Goal: Task Accomplishment & Management: Manage account settings

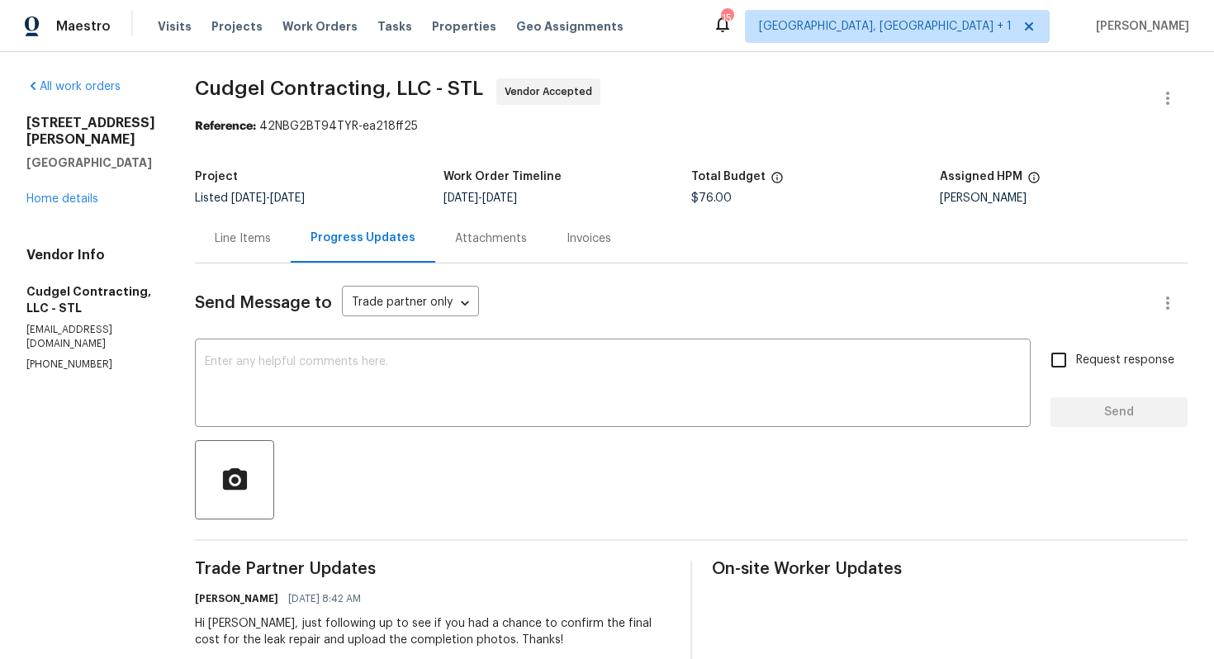
click at [57, 357] on p "(314) 249-6968" at bounding box center [90, 364] width 129 height 14
copy p "(314) 249-6968"
click at [294, 171] on div "Project" at bounding box center [319, 181] width 248 height 21
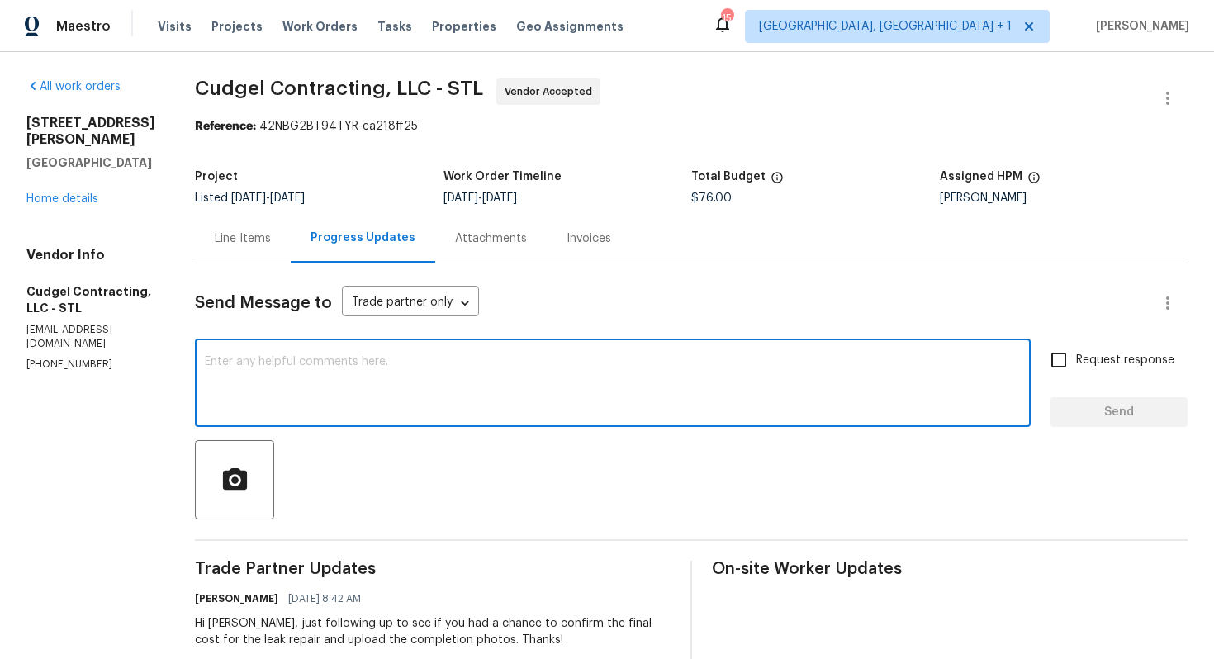
click at [329, 371] on textarea at bounding box center [613, 385] width 816 height 58
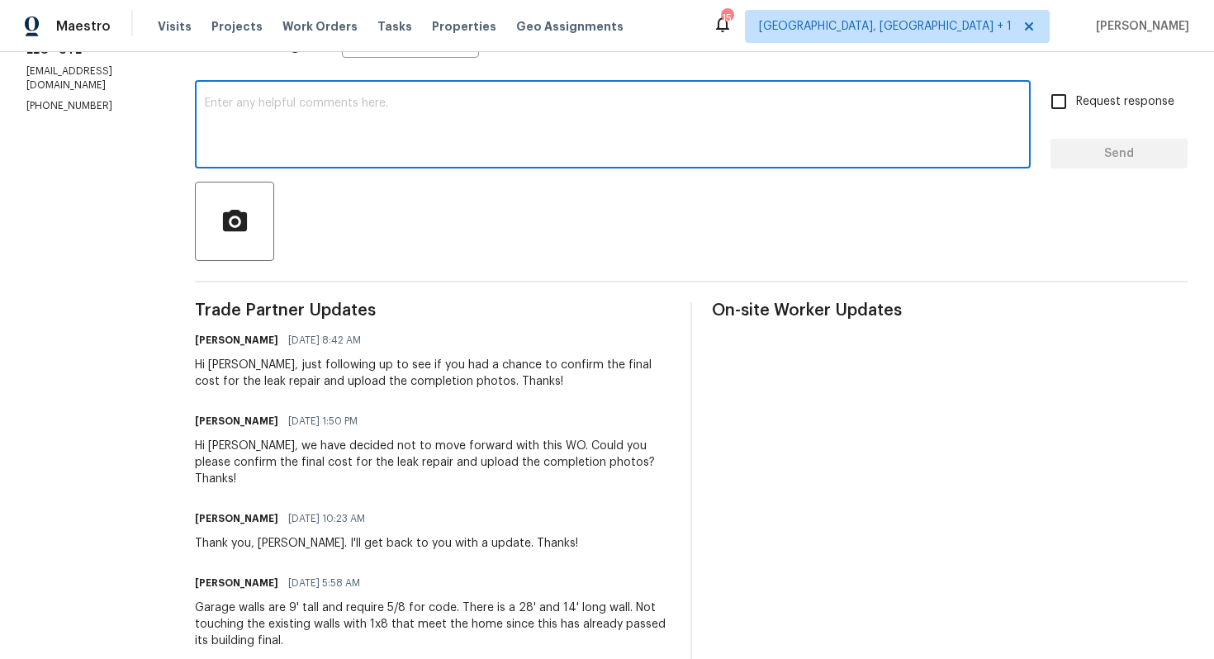
scroll to position [177, 0]
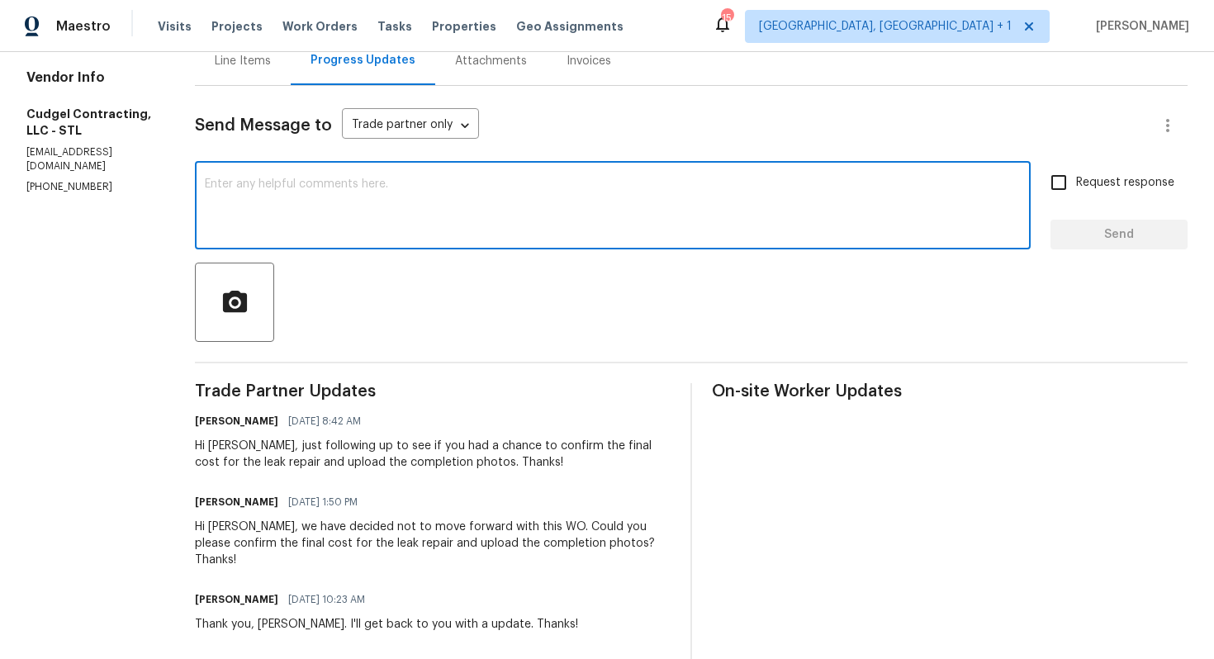
click at [451, 200] on textarea at bounding box center [613, 207] width 816 height 58
click at [600, 223] on textarea at bounding box center [613, 207] width 816 height 58
paste textarea "I attempted to contact TP () via RingCentral, but the call went to voicemail. A…"
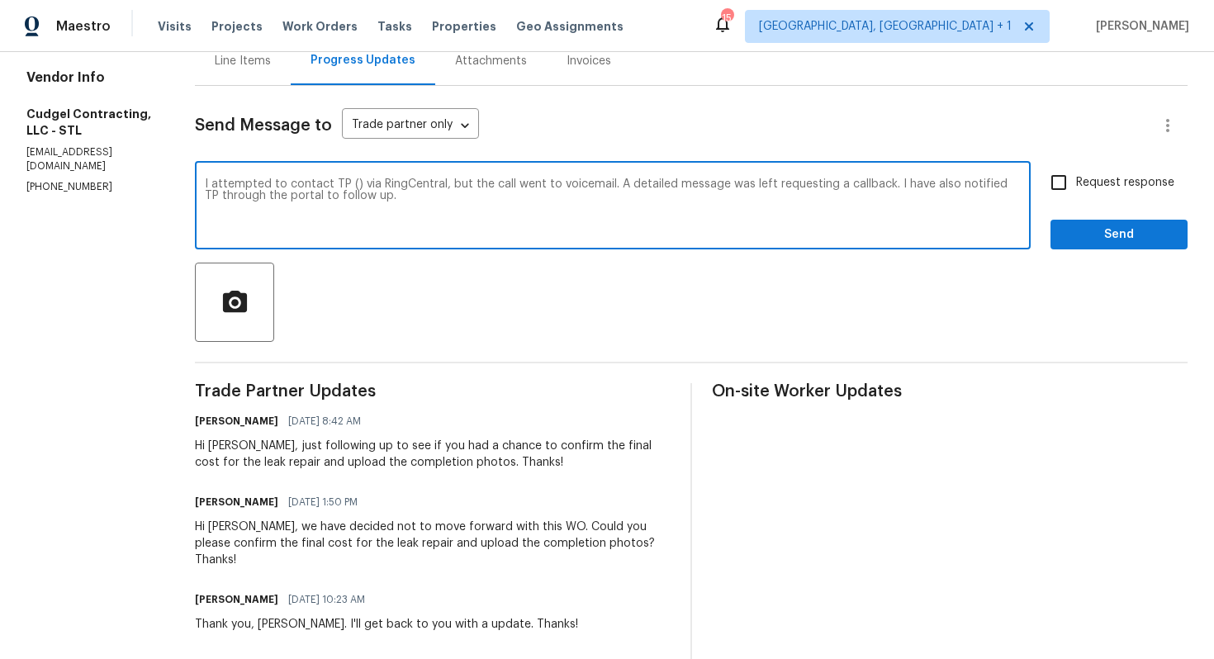
click at [238, 447] on div "Hi Brian, just following up to see if you had a chance to confirm the final cos…" at bounding box center [433, 454] width 476 height 33
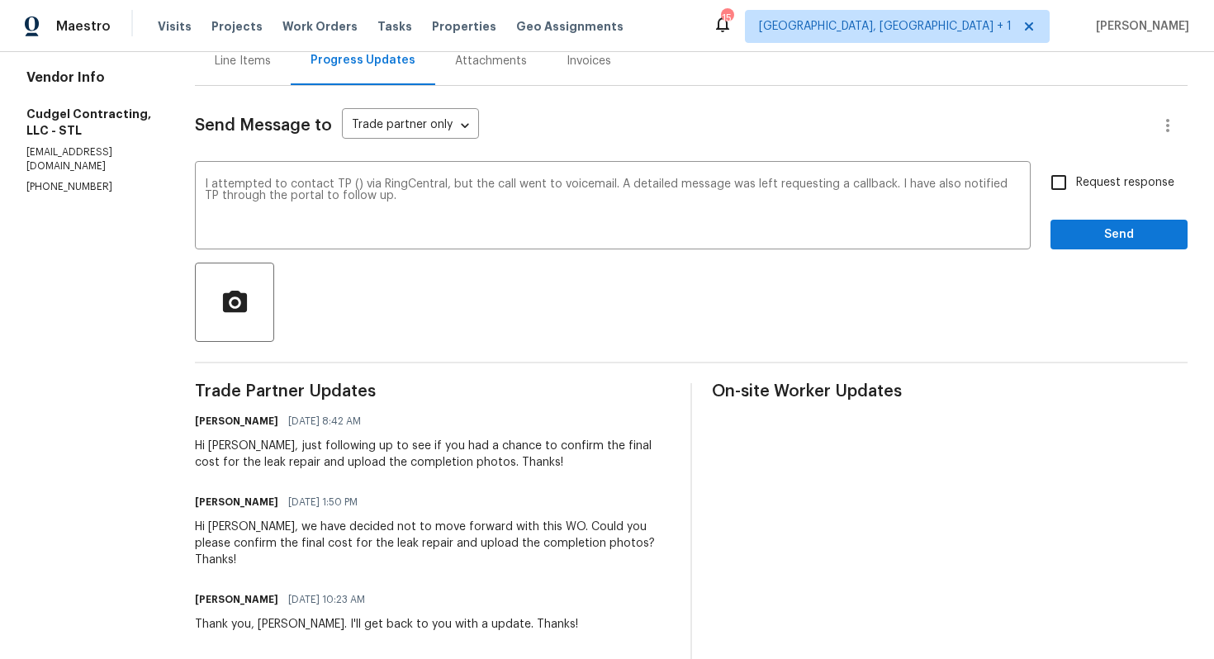
click at [238, 447] on div "Hi Brian, just following up to see if you had a chance to confirm the final cos…" at bounding box center [433, 454] width 476 height 33
copy div "Brian"
click at [217, 183] on div "I attempted to contact TP () via RingCentral, but the call went to voicemail. A…" at bounding box center [612, 207] width 835 height 84
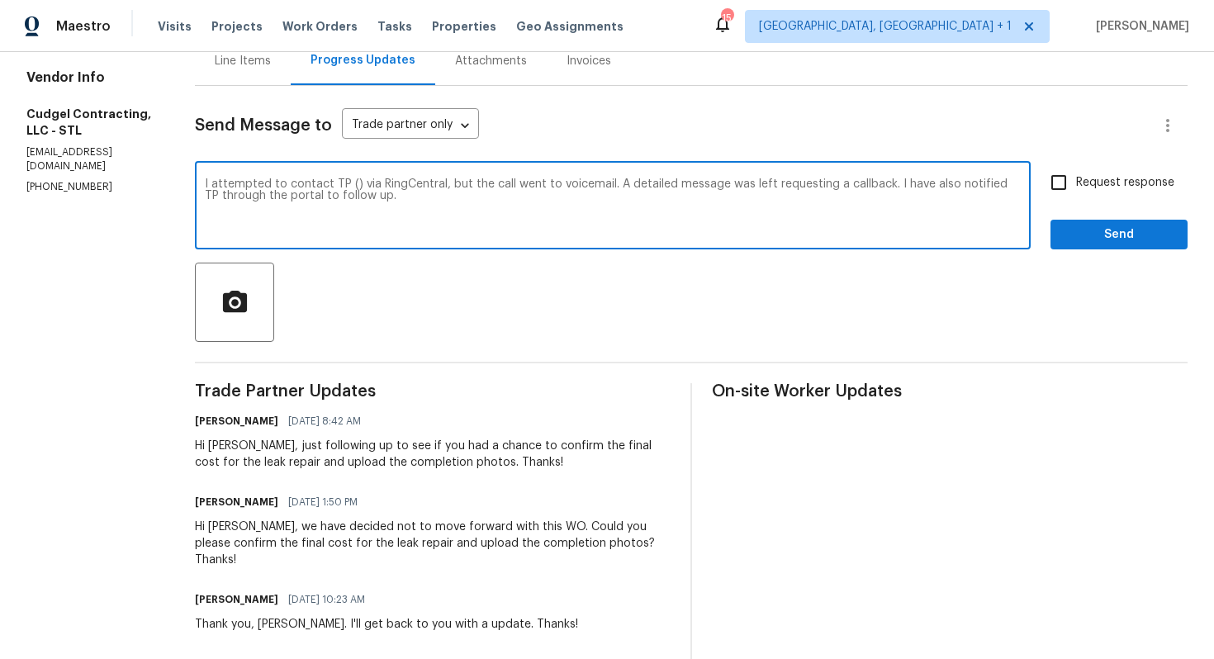
click at [217, 183] on div "I attempted to contact TP () via RingCentral, but the call went to voicemail. A…" at bounding box center [612, 207] width 835 height 84
click at [219, 183] on textarea "I attempted to contact TP () via RingCentral, but the call went to voicemail. A…" at bounding box center [613, 207] width 816 height 58
paste textarea "Brian"
drag, startPoint x: 393, startPoint y: 183, endPoint x: 505, endPoint y: 187, distance: 112.4
click at [505, 187] on textarea "Hi Brian, I attempted to contact TP () via RingCentral, but the call went to vo…" at bounding box center [613, 207] width 816 height 58
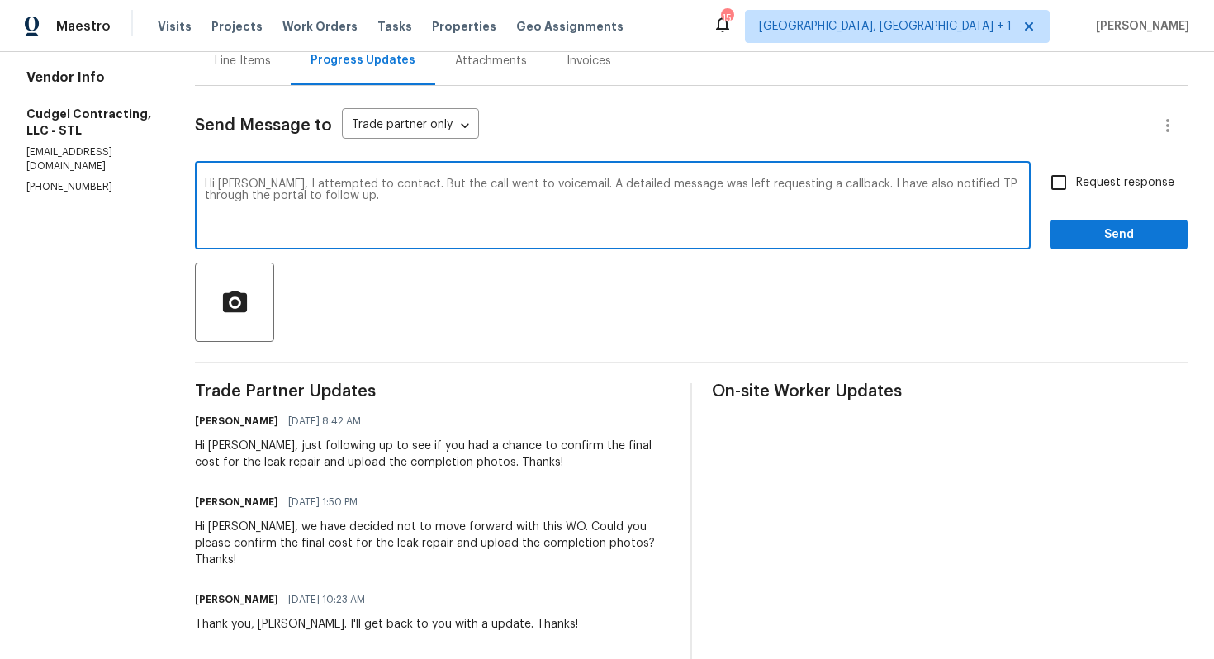
drag, startPoint x: 561, startPoint y: 186, endPoint x: 833, endPoint y: 197, distance: 271.9
click at [833, 197] on textarea "Hi Brian, I attempted to contact. But the call went to voicemail. A detailed me…" at bounding box center [613, 207] width 816 height 58
paste textarea "Please feel free to reach us at (480) 478-0155 or update the status in the port…"
click at [840, 193] on textarea "Hi Brian, I attempted to contact. But the call went to voicemail. Please feel f…" at bounding box center [613, 207] width 816 height 58
type textarea "Hi Brian, I attempted to contact. But the call went to voicemail. Please feel f…"
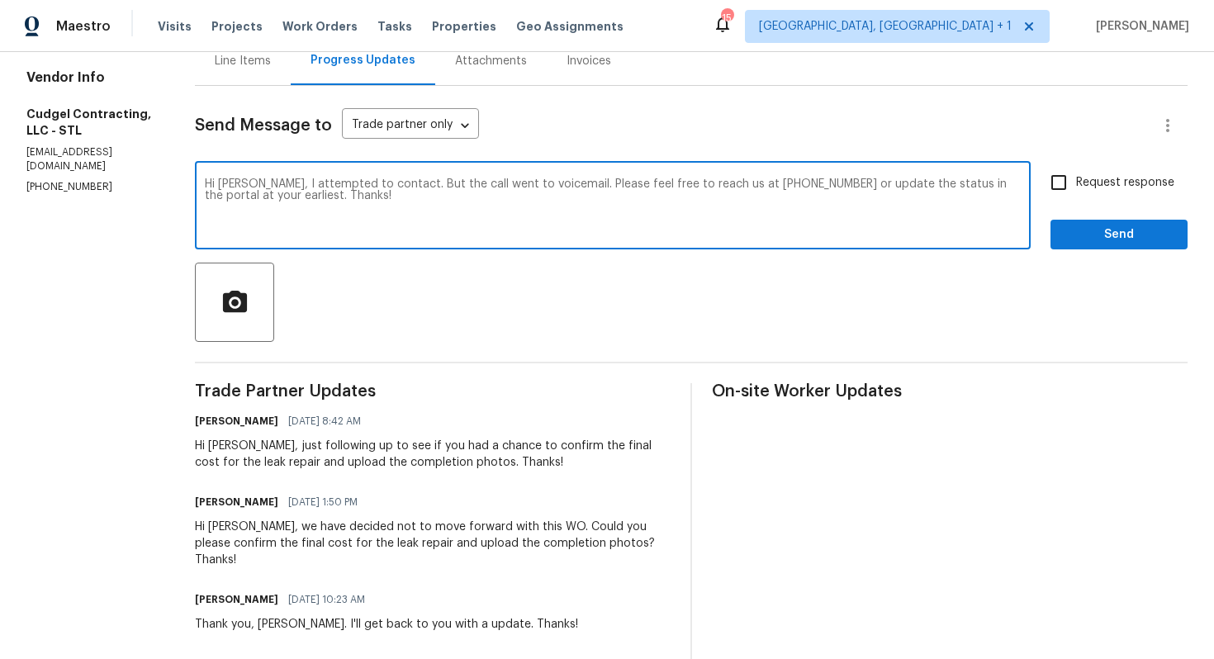
click at [1059, 186] on input "Request response" at bounding box center [1058, 182] width 35 height 35
checkbox input "true"
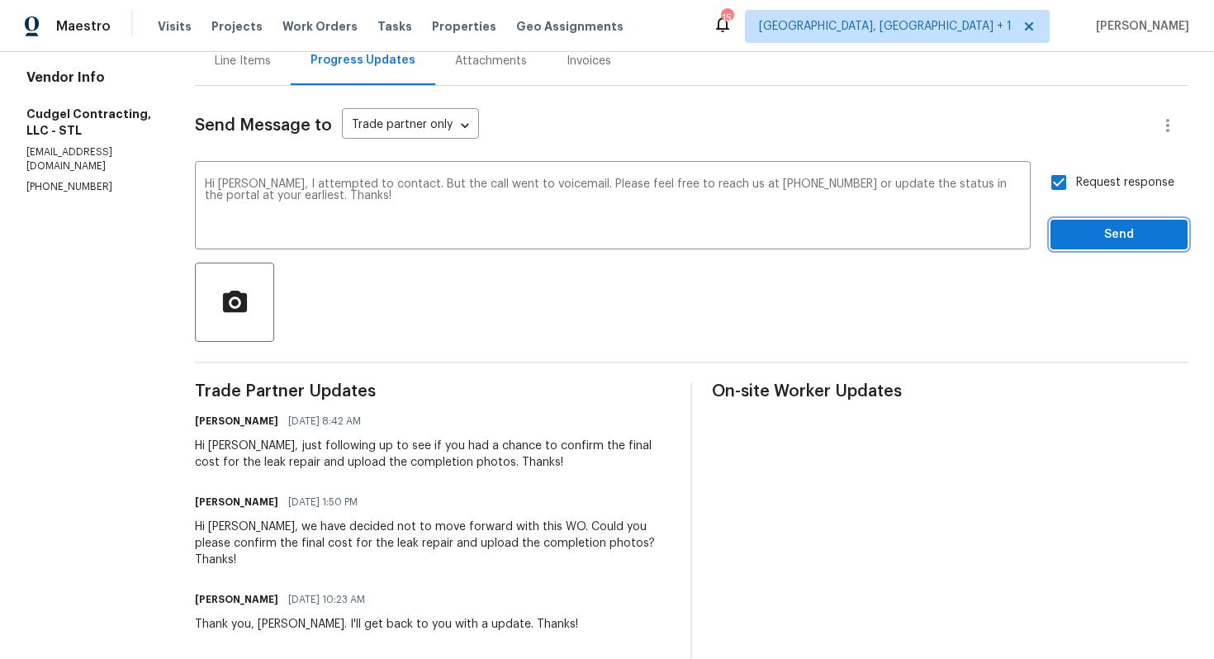
click at [1081, 234] on span "Send" at bounding box center [1118, 235] width 111 height 21
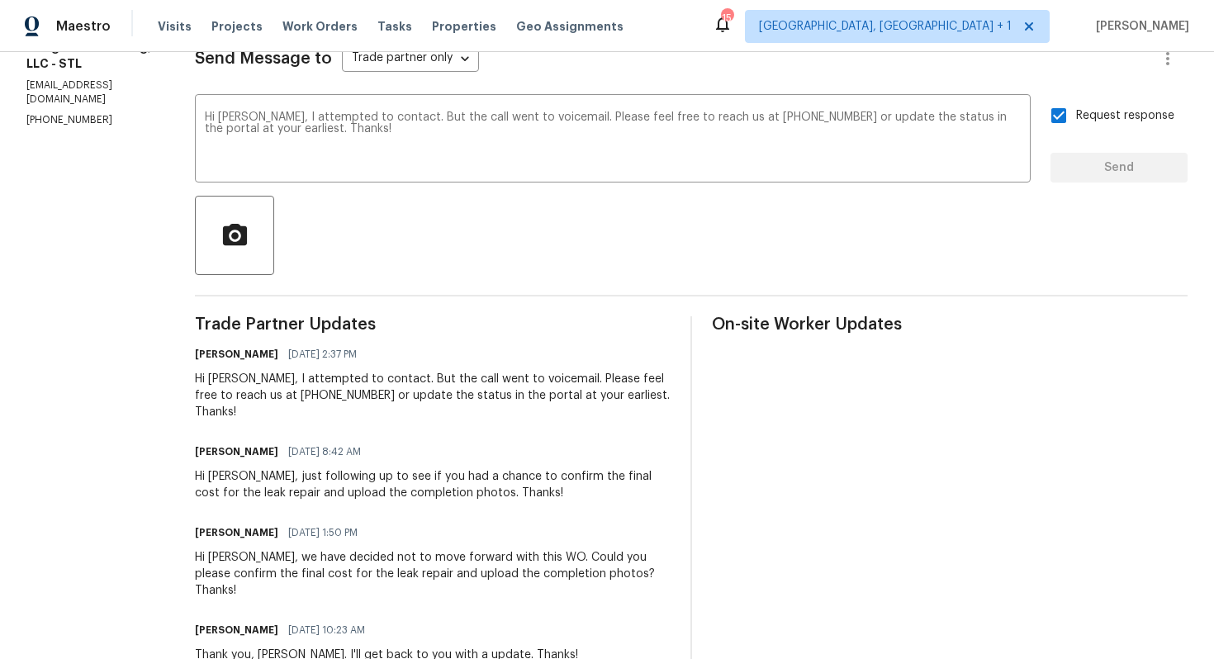
scroll to position [0, 0]
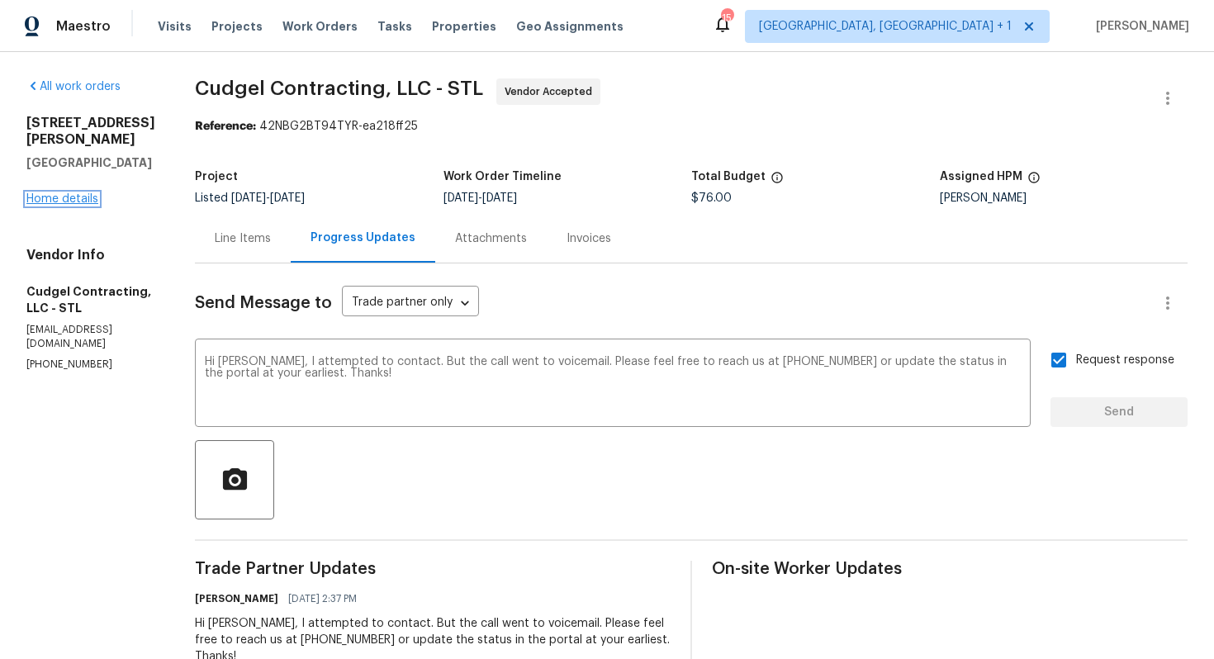
click at [63, 193] on link "Home details" at bounding box center [62, 199] width 72 height 12
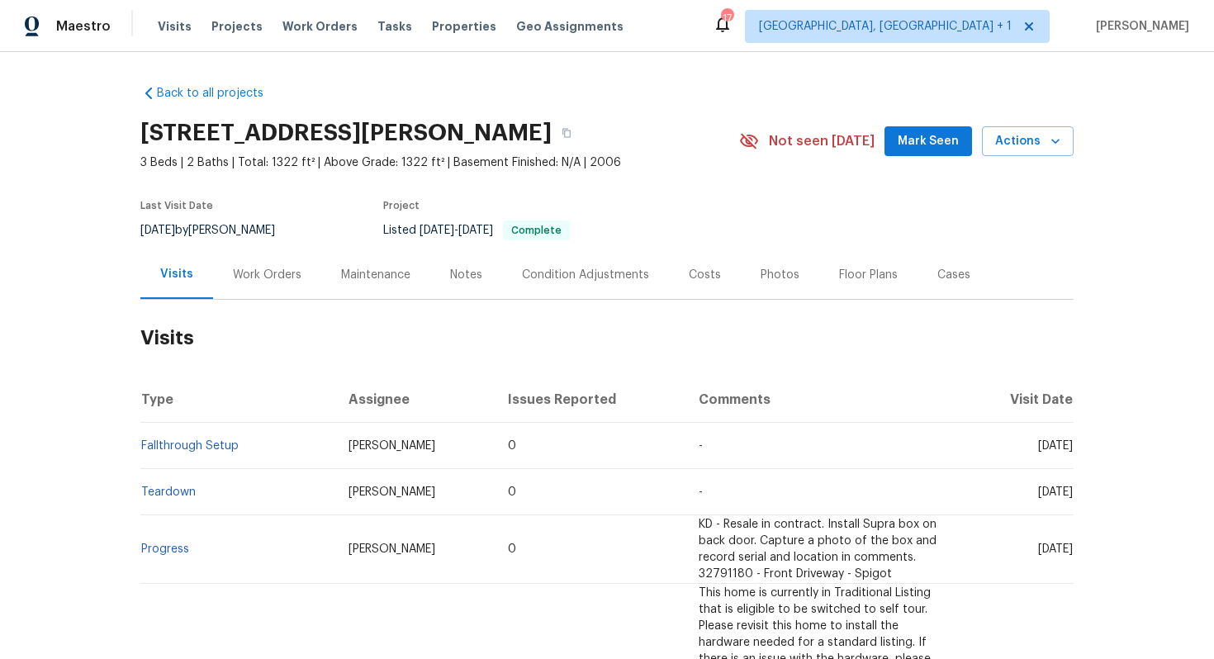
click at [252, 279] on div "Work Orders" at bounding box center [267, 275] width 69 height 17
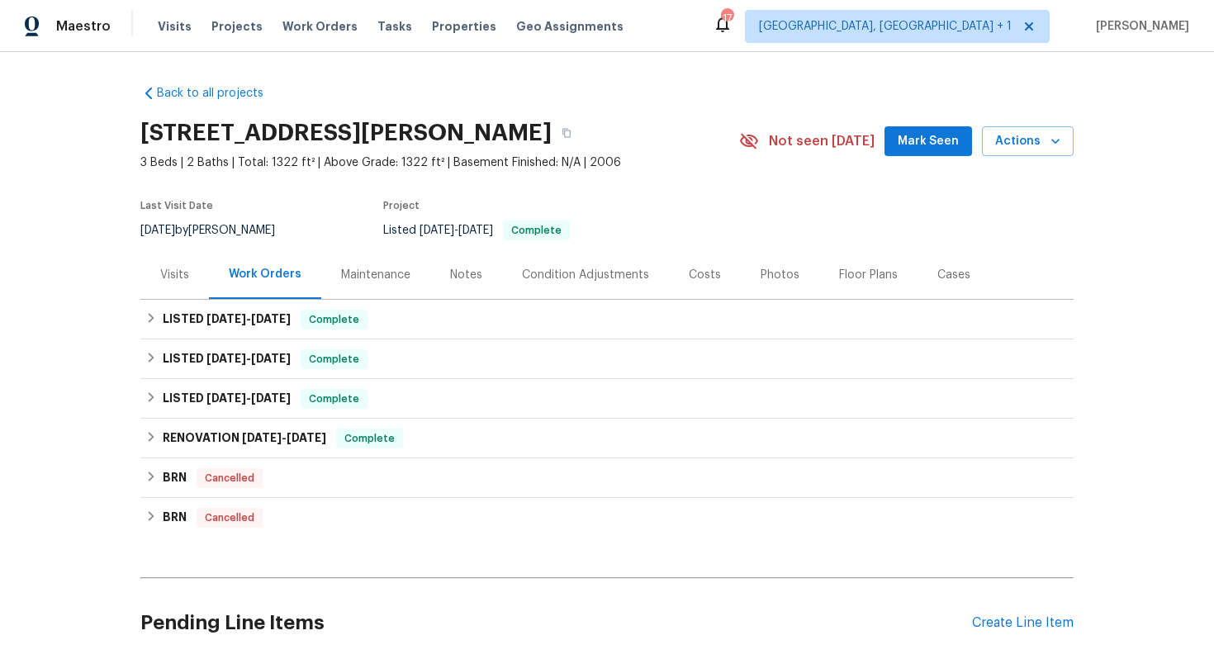
click at [1015, 632] on div "Pending Line Items Create Line Item" at bounding box center [606, 622] width 933 height 77
click at [1019, 625] on div "Create Line Item" at bounding box center [1023, 623] width 102 height 16
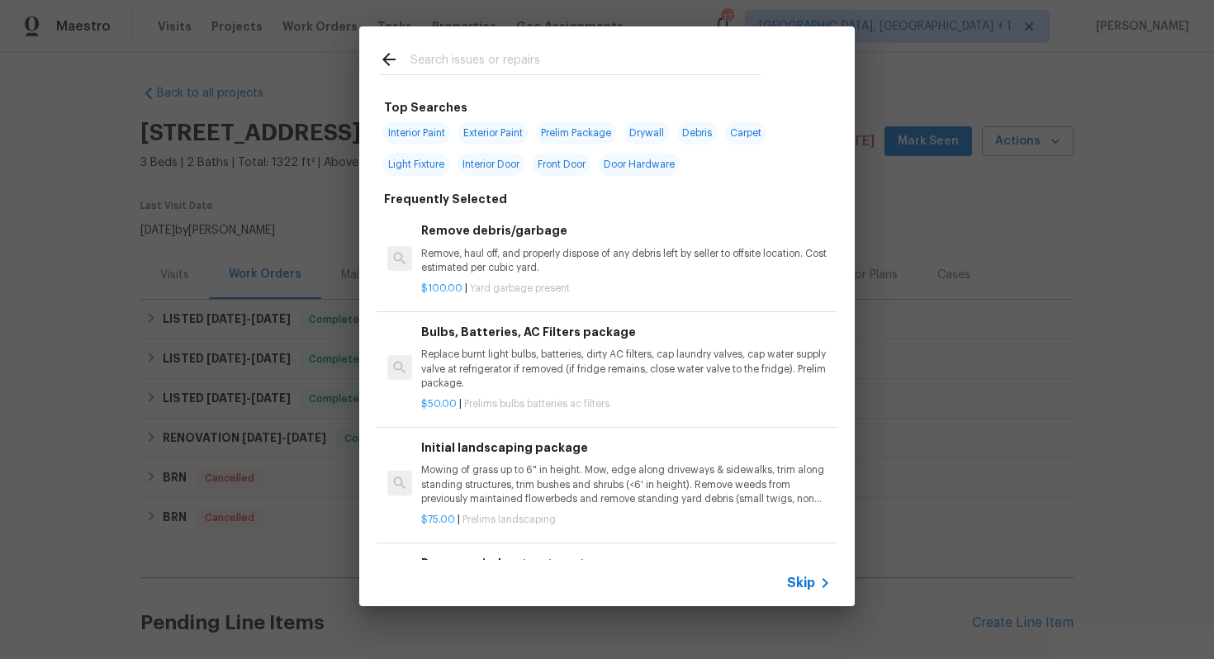
click at [485, 71] on input "text" at bounding box center [585, 62] width 350 height 25
click at [538, 66] on input "text" at bounding box center [585, 62] width 350 height 25
type input "tile"
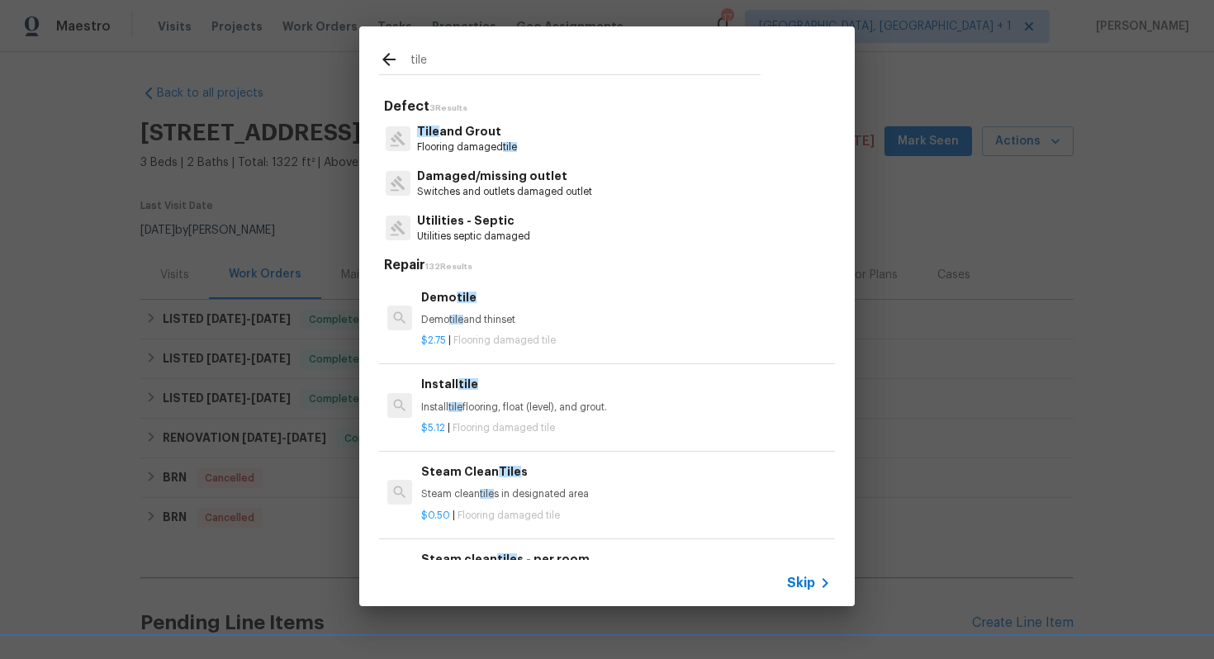
click at [457, 144] on p "Flooring damaged tile" at bounding box center [467, 147] width 100 height 14
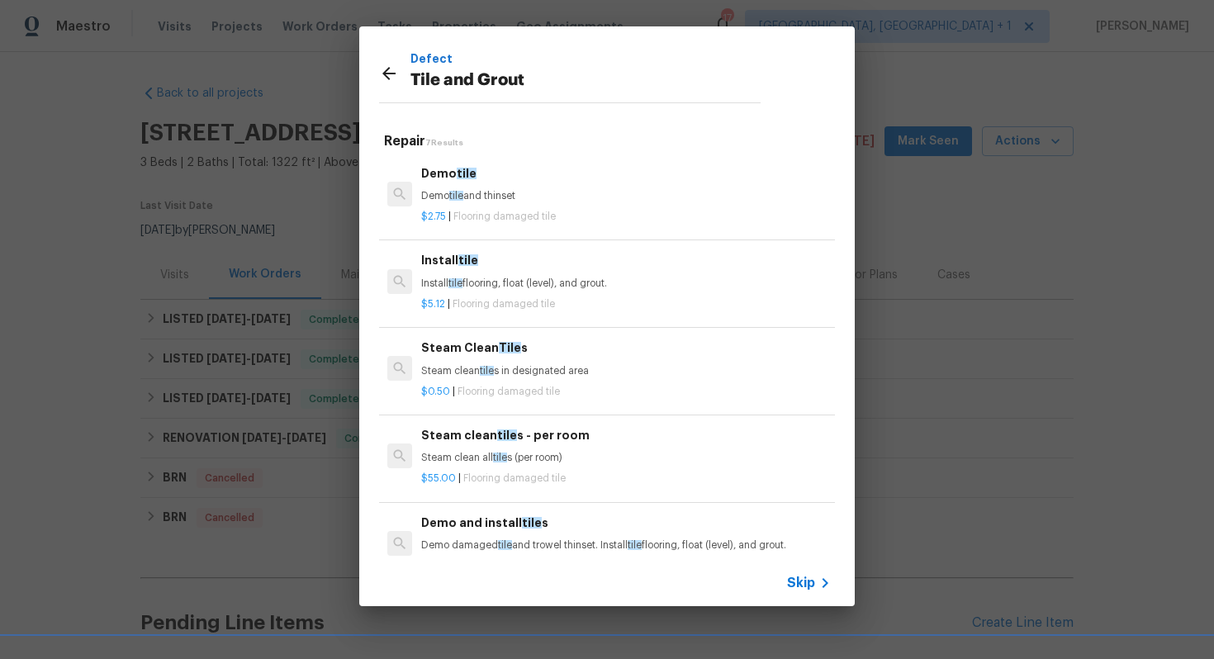
click at [474, 272] on div "Install tile Install tile flooring, float (level), and grout." at bounding box center [625, 271] width 409 height 40
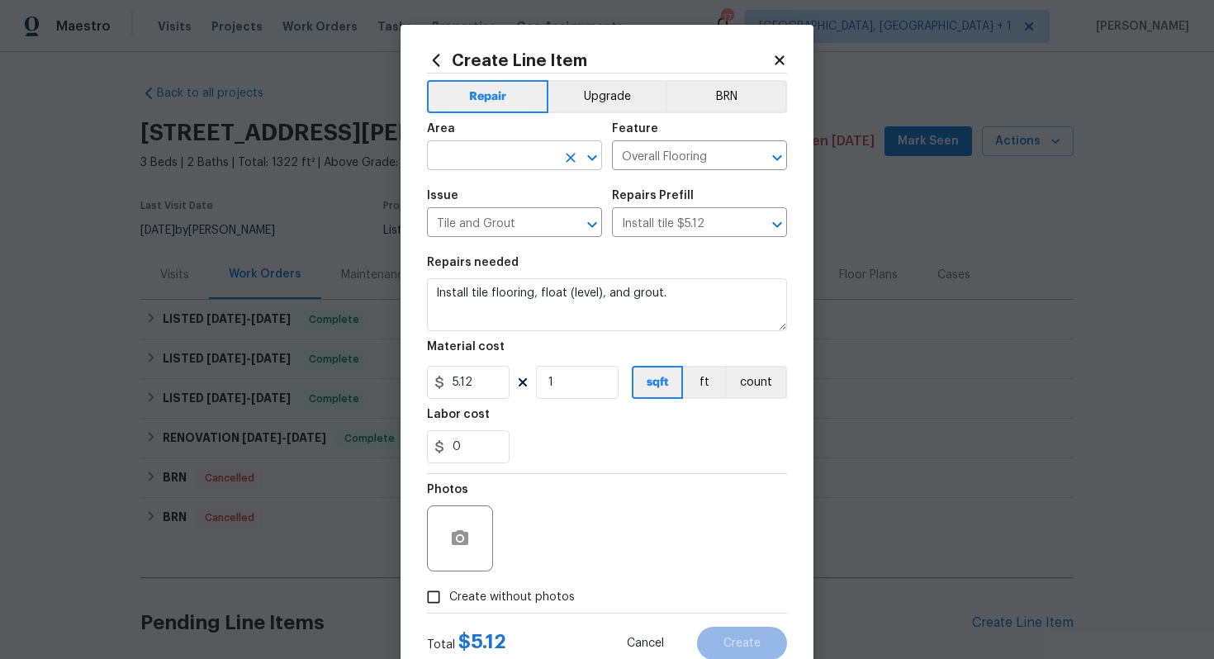
click at [493, 150] on input "text" at bounding box center [491, 157] width 129 height 26
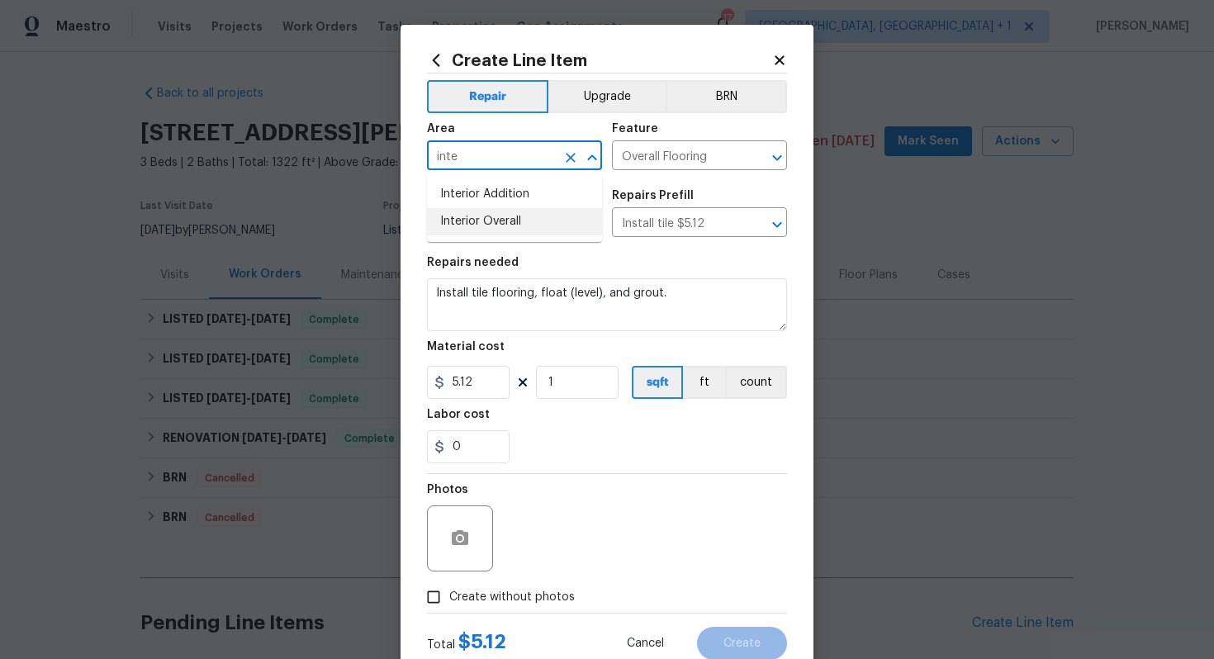
click at [485, 216] on li "Interior Overall" at bounding box center [514, 221] width 175 height 27
type input "Interior Overall"
click at [677, 156] on input "Overall Flooring" at bounding box center [676, 157] width 129 height 26
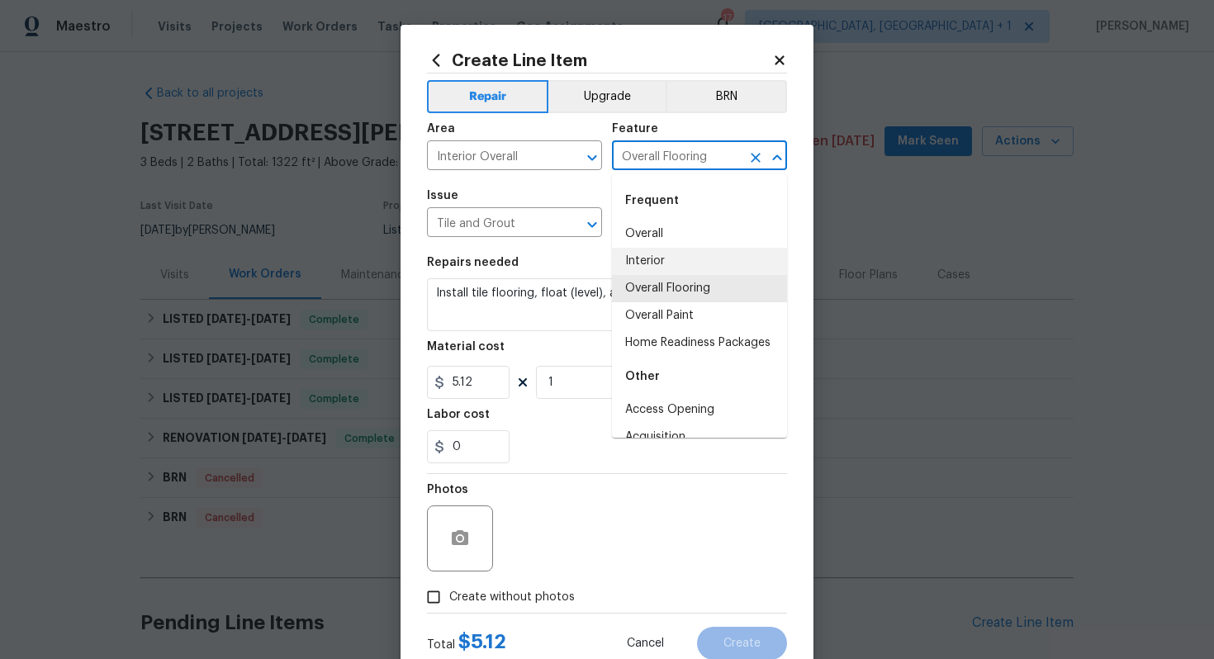
click at [659, 258] on li "Interior" at bounding box center [699, 261] width 175 height 27
type input "Interior"
click at [527, 221] on input "Tile and Grout" at bounding box center [491, 224] width 129 height 26
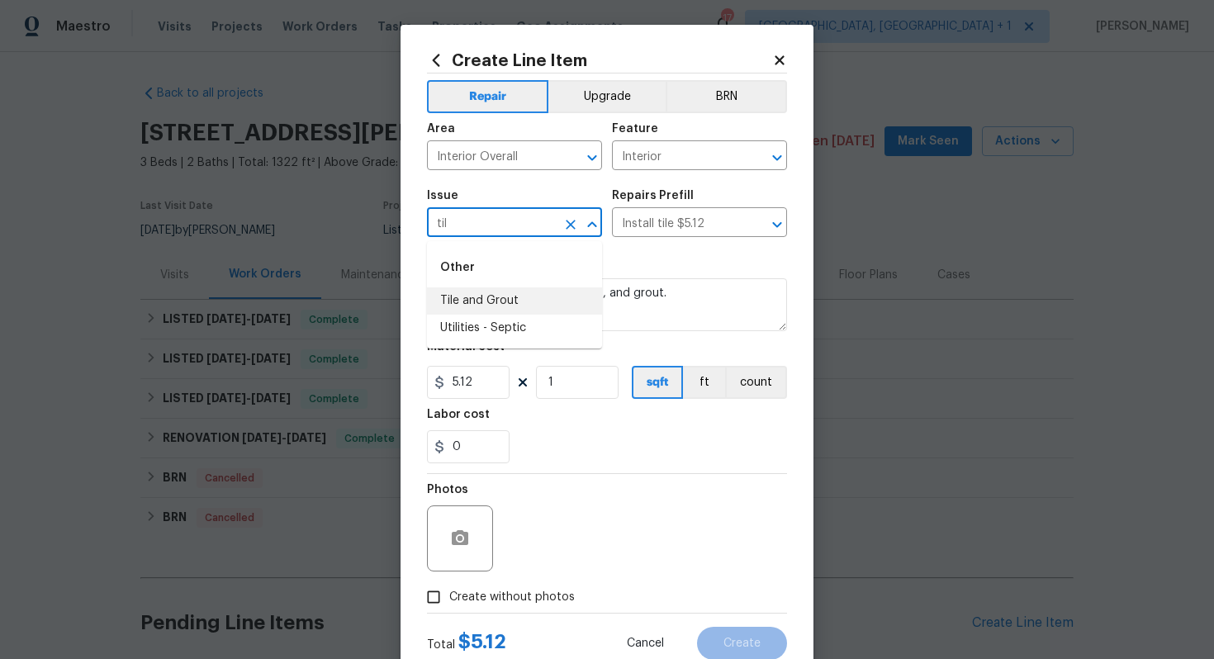
click at [520, 300] on li "Tile and Grout" at bounding box center [514, 300] width 175 height 27
type input "Tile and Grout"
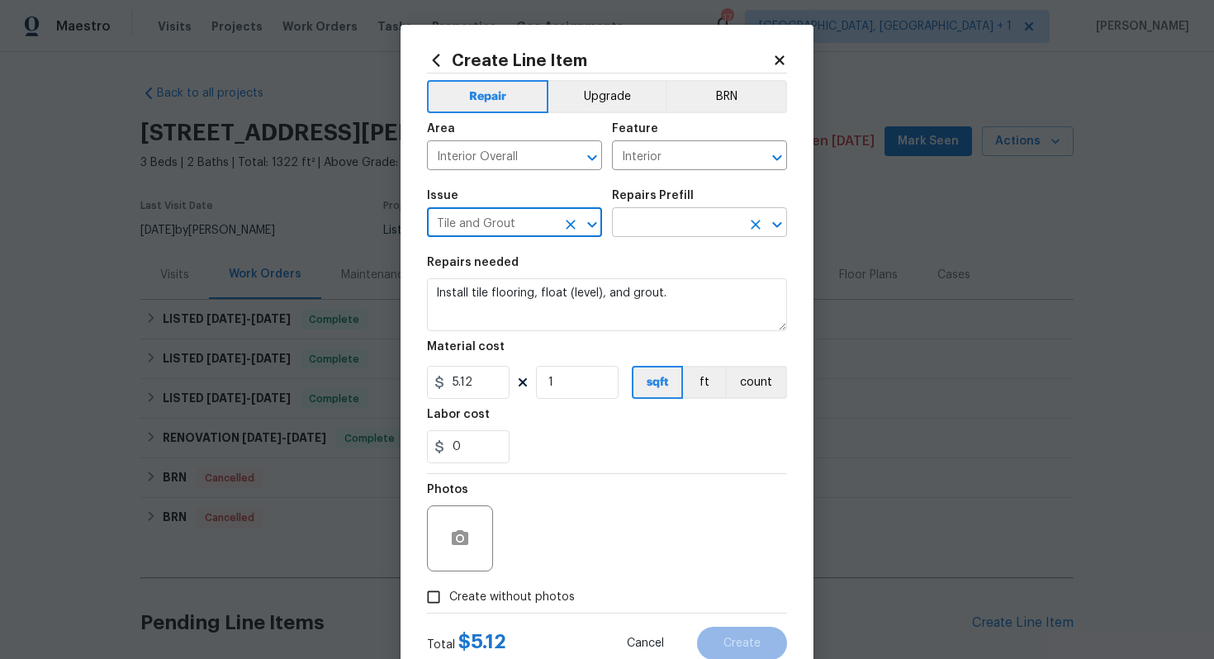
click at [679, 222] on input "text" at bounding box center [676, 224] width 129 height 26
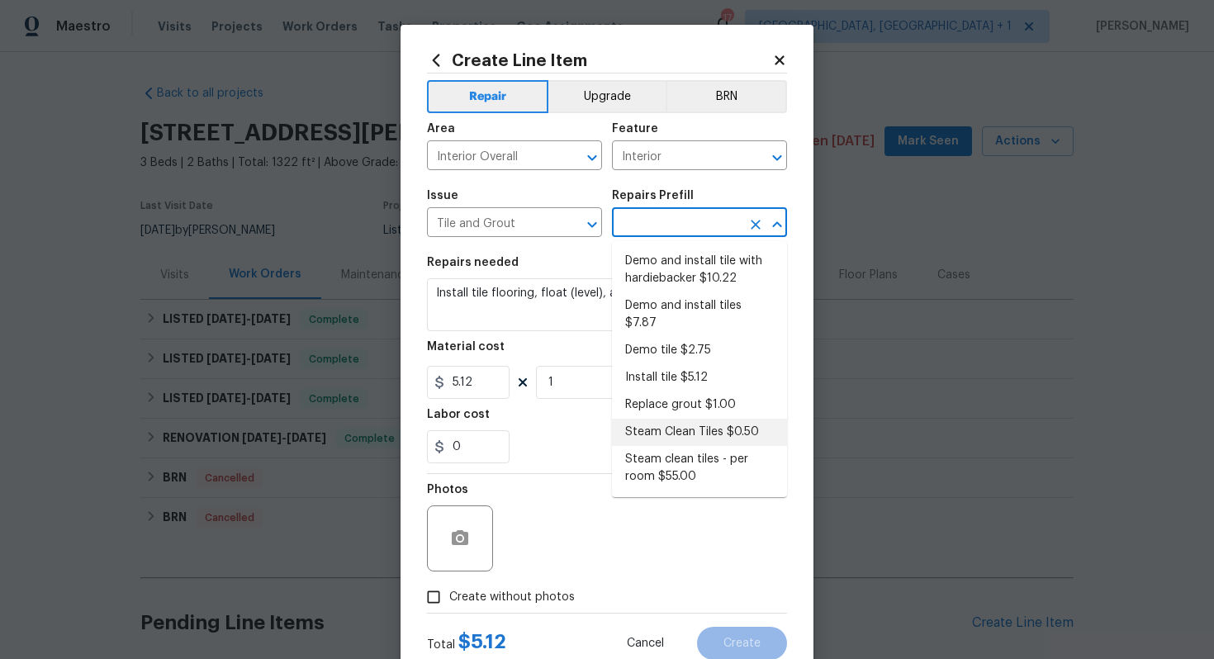
click at [655, 419] on li "Steam Clean Tiles $0.50" at bounding box center [699, 432] width 175 height 27
type input "Overall Flooring"
type input "Steam Clean Tiles $0.50"
type textarea "Steam clean tiles in designated area"
type input "0.5"
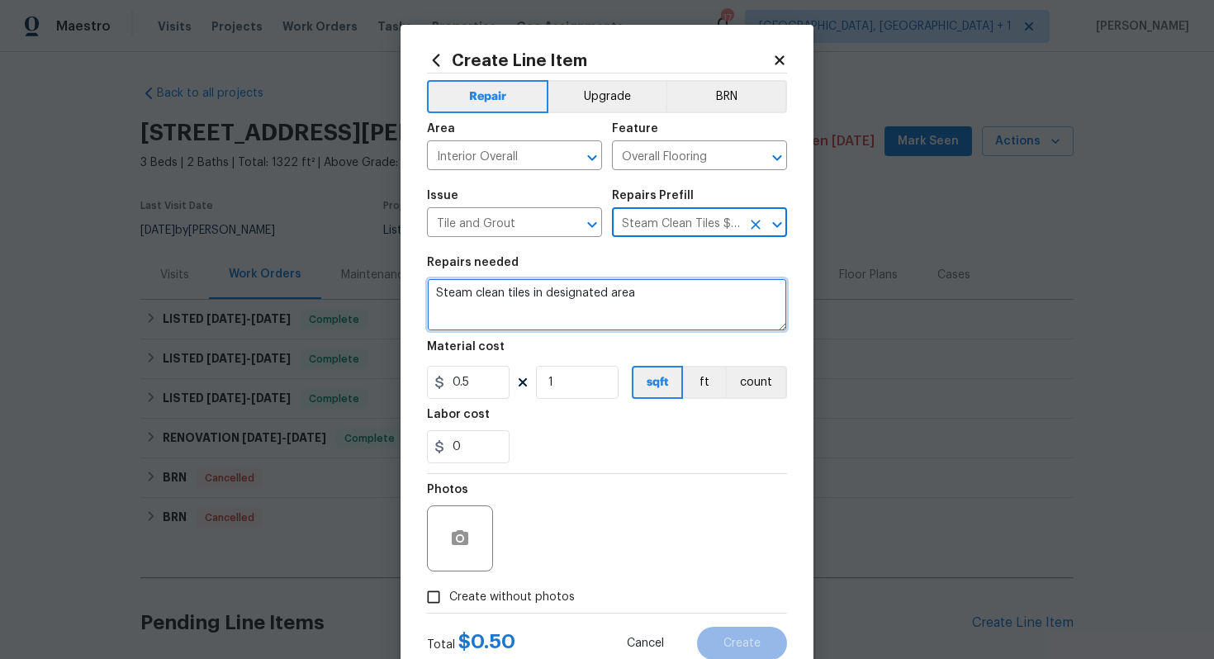
click at [560, 291] on textarea "Steam clean tiles in designated area" at bounding box center [607, 304] width 360 height 53
click at [557, 305] on textarea at bounding box center [607, 304] width 360 height 53
paste textarea "Damage around the fireplace and the bottom of the master shower the tile is cra…"
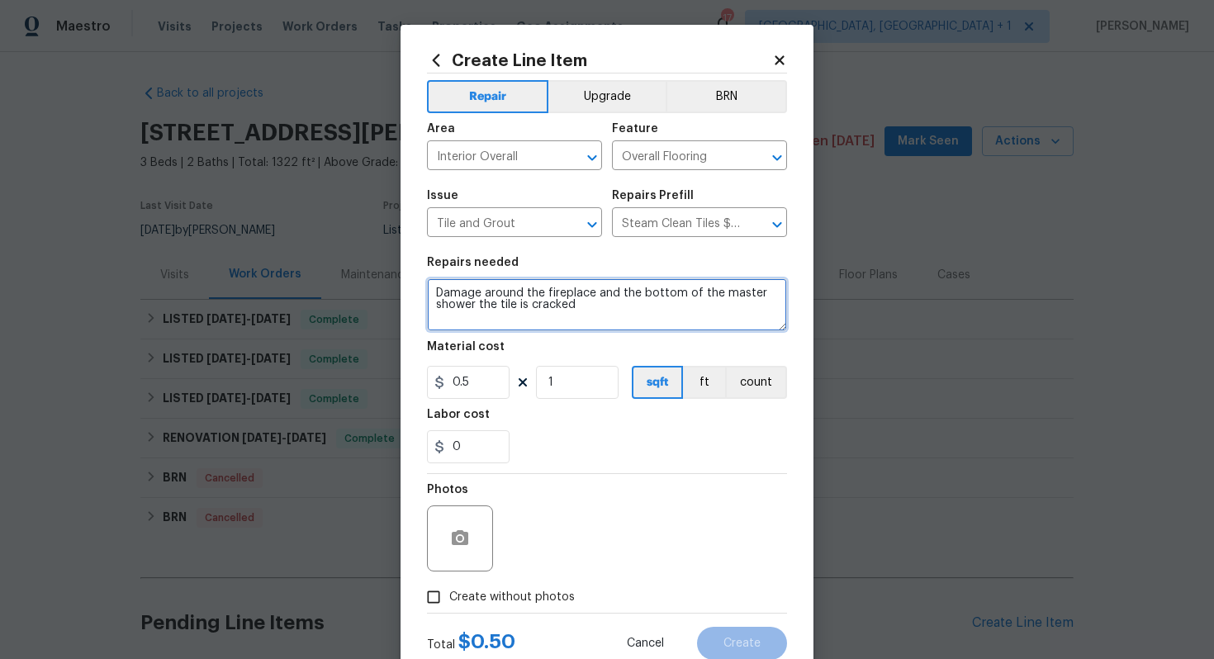
type textarea "Damage around the fireplace and the bottom of the master shower the tile is cra…"
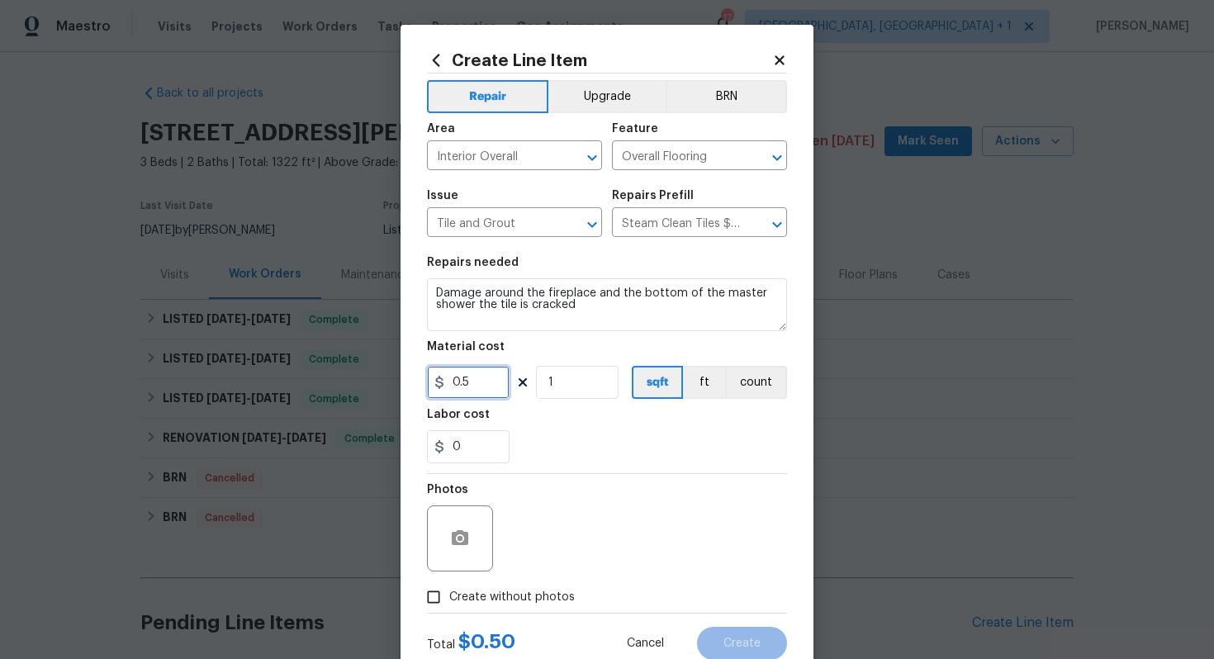
click at [490, 382] on input "0.5" at bounding box center [468, 382] width 83 height 33
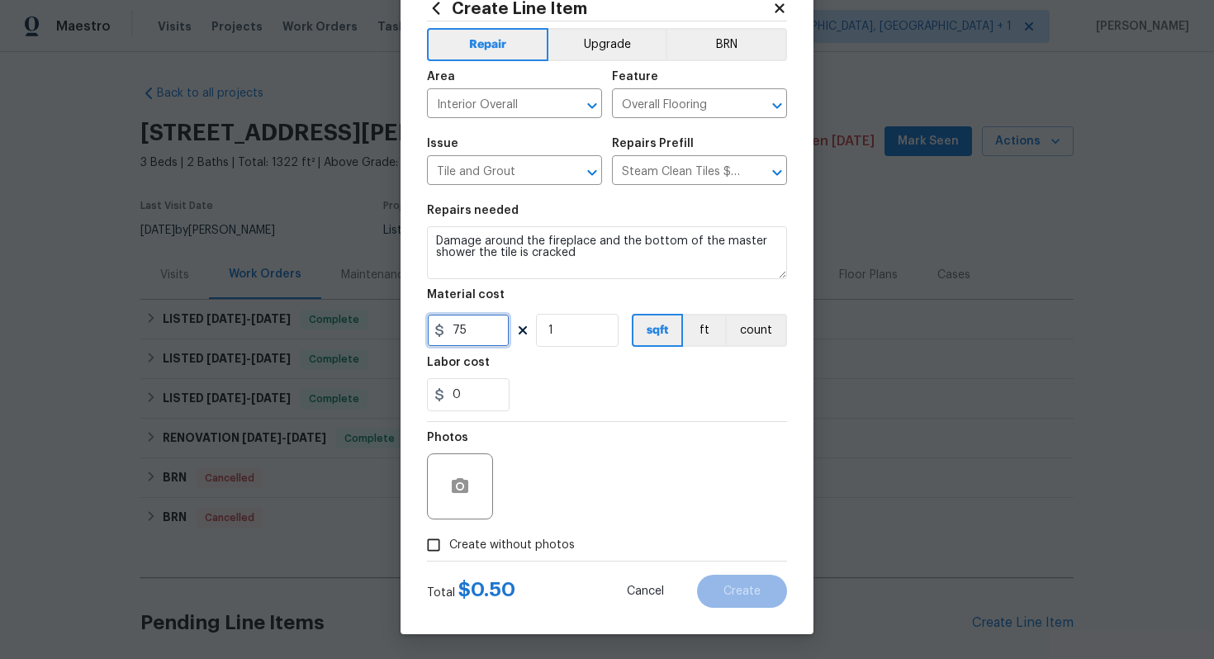
type input "75"
click at [534, 543] on span "Create without photos" at bounding box center [511, 545] width 125 height 17
click at [449, 543] on input "Create without photos" at bounding box center [433, 544] width 31 height 31
checkbox input "true"
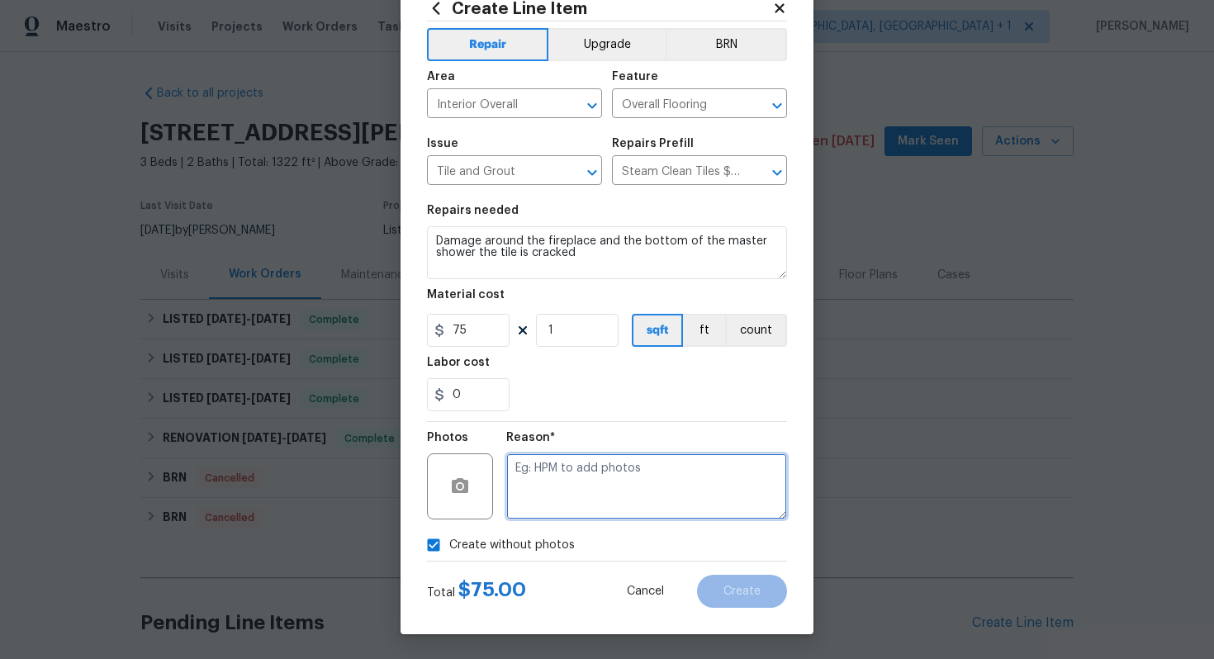
click at [637, 471] on textarea at bounding box center [646, 486] width 281 height 66
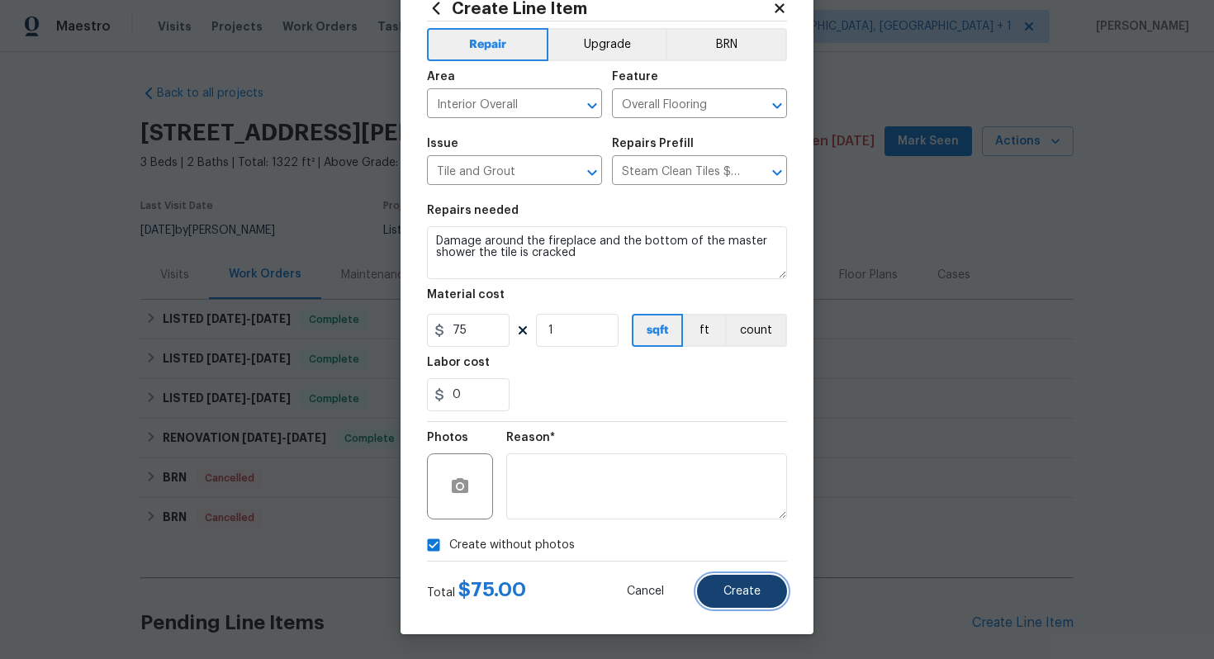
click at [757, 591] on span "Create" at bounding box center [741, 591] width 37 height 12
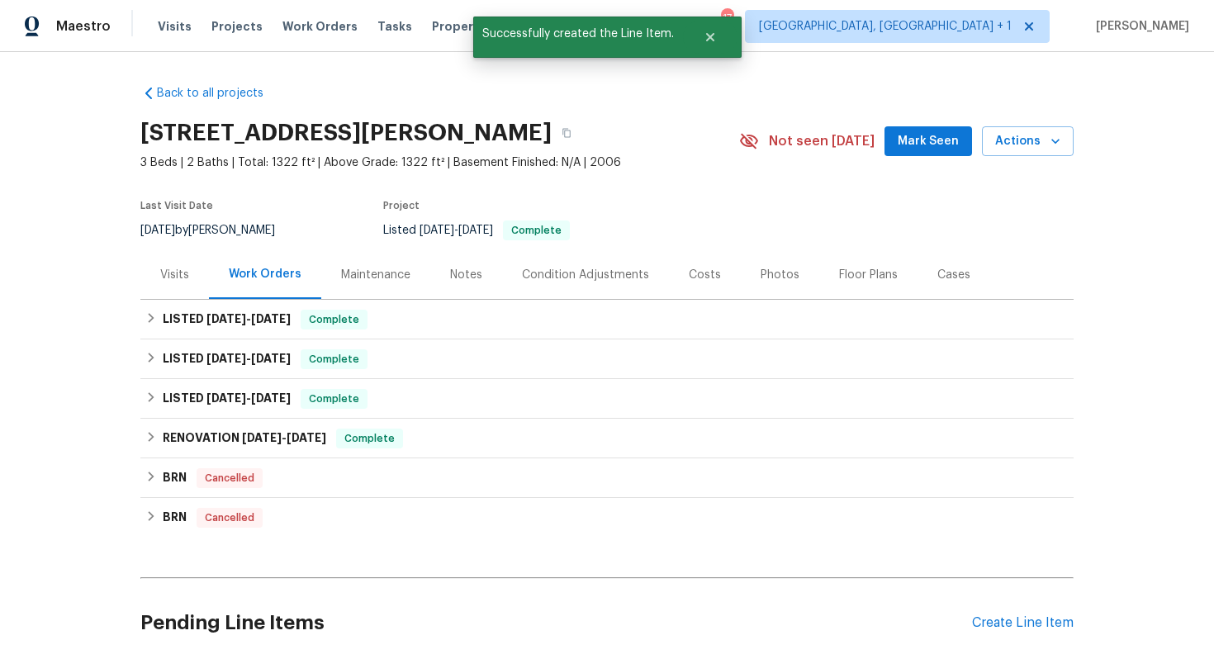
scroll to position [337, 0]
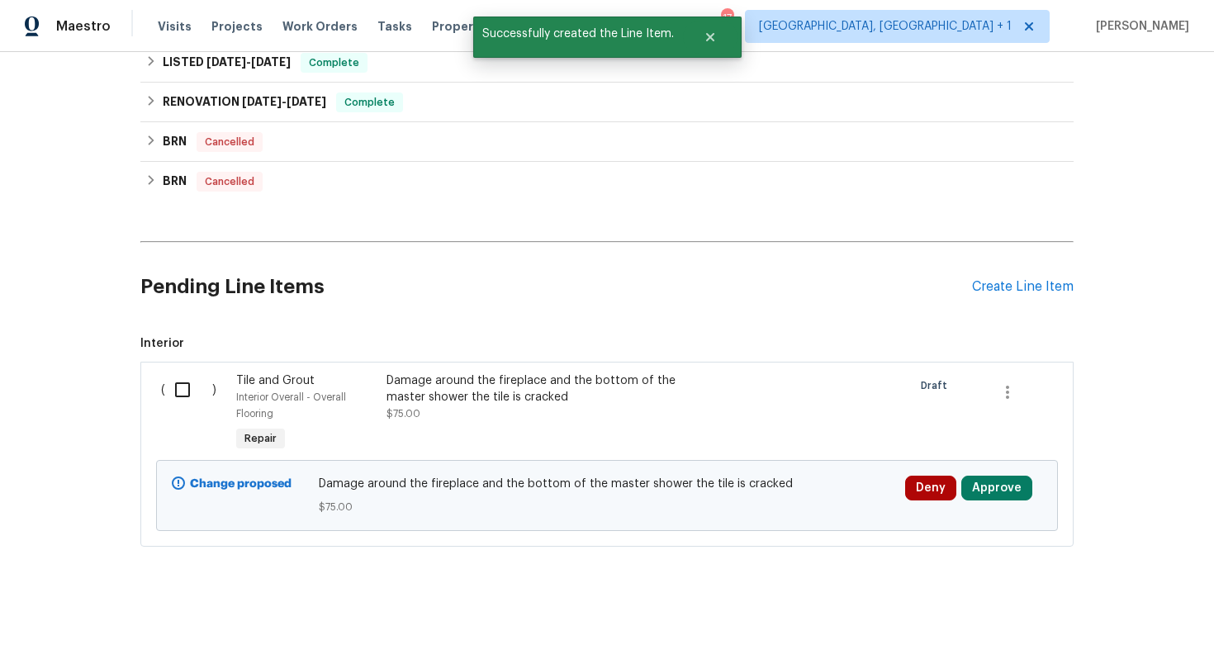
click at [187, 386] on input "checkbox" at bounding box center [188, 389] width 47 height 35
checkbox input "true"
click at [1122, 618] on span "Create Work Order" at bounding box center [1119, 618] width 110 height 21
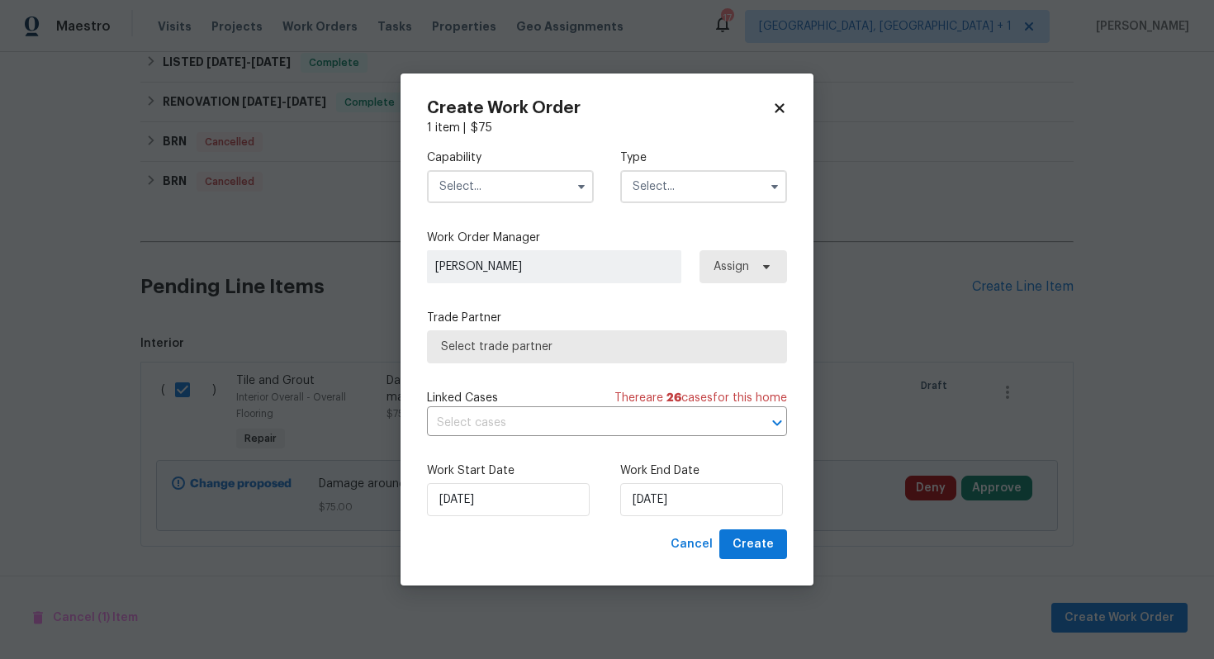
click at [509, 171] on input "text" at bounding box center [510, 186] width 167 height 33
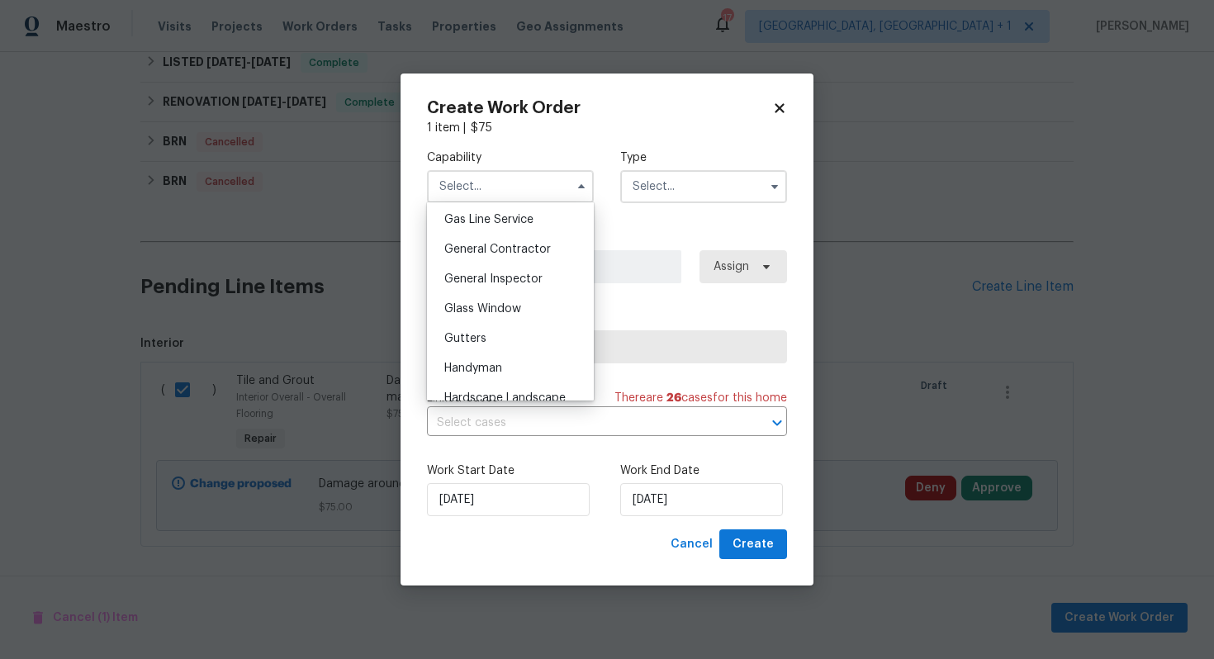
scroll to position [767, 0]
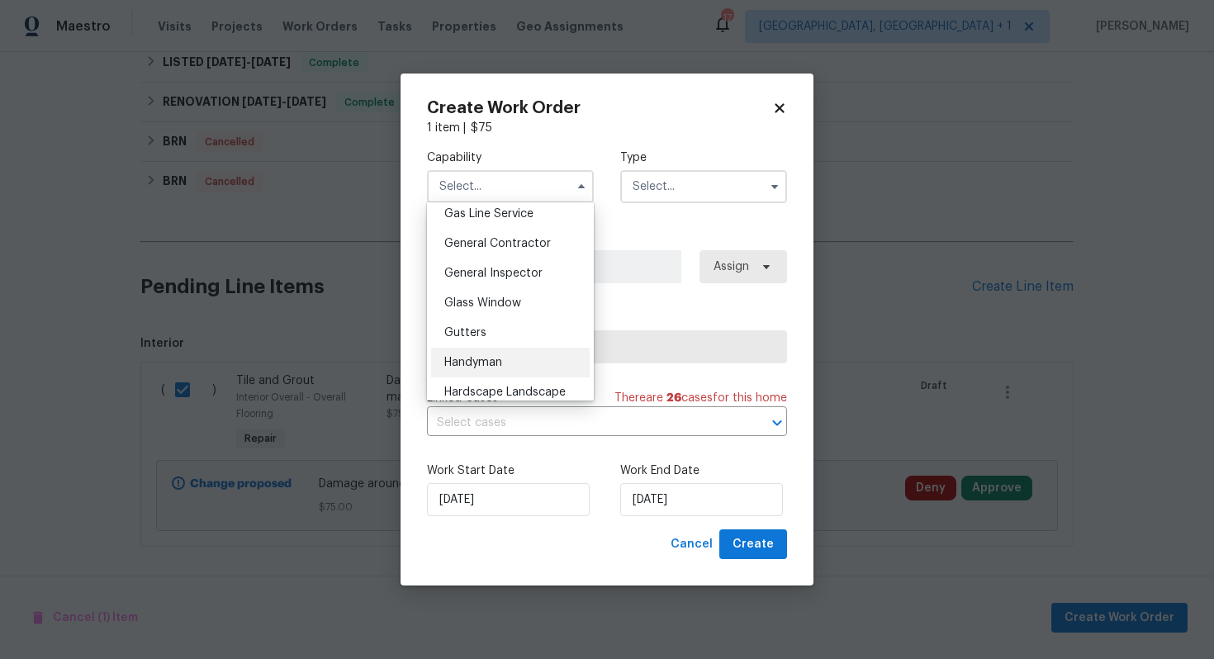
click at [488, 353] on div "Handyman" at bounding box center [510, 363] width 159 height 30
type input "Handyman"
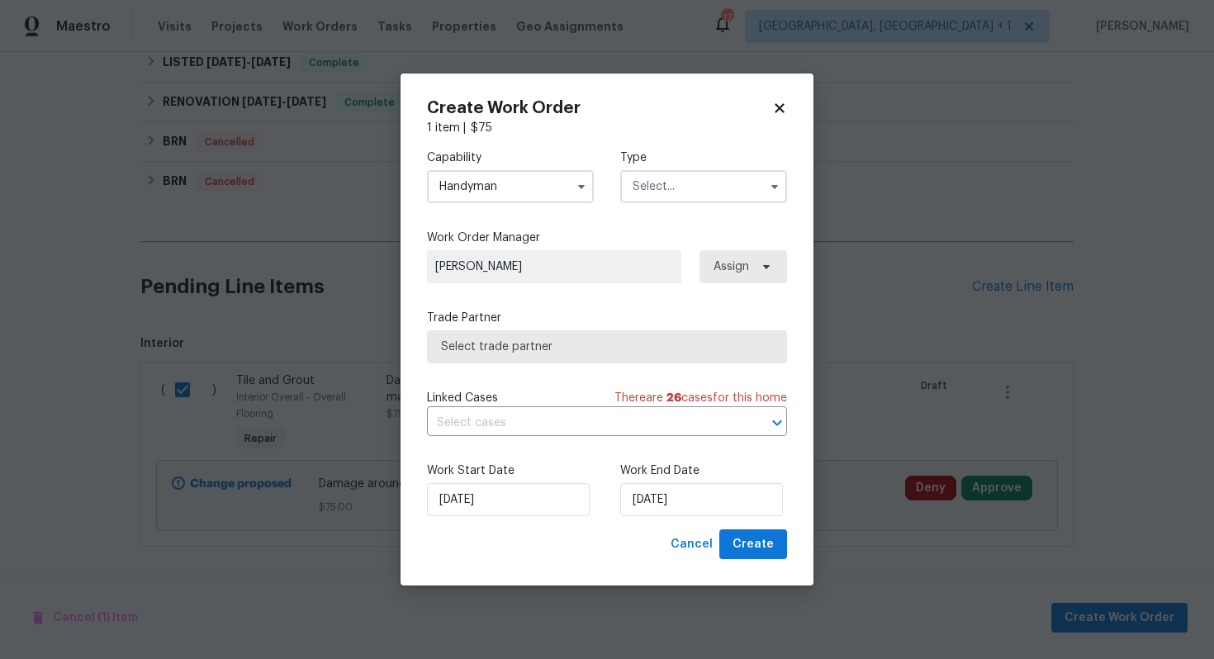
click at [719, 187] on input "text" at bounding box center [703, 186] width 167 height 33
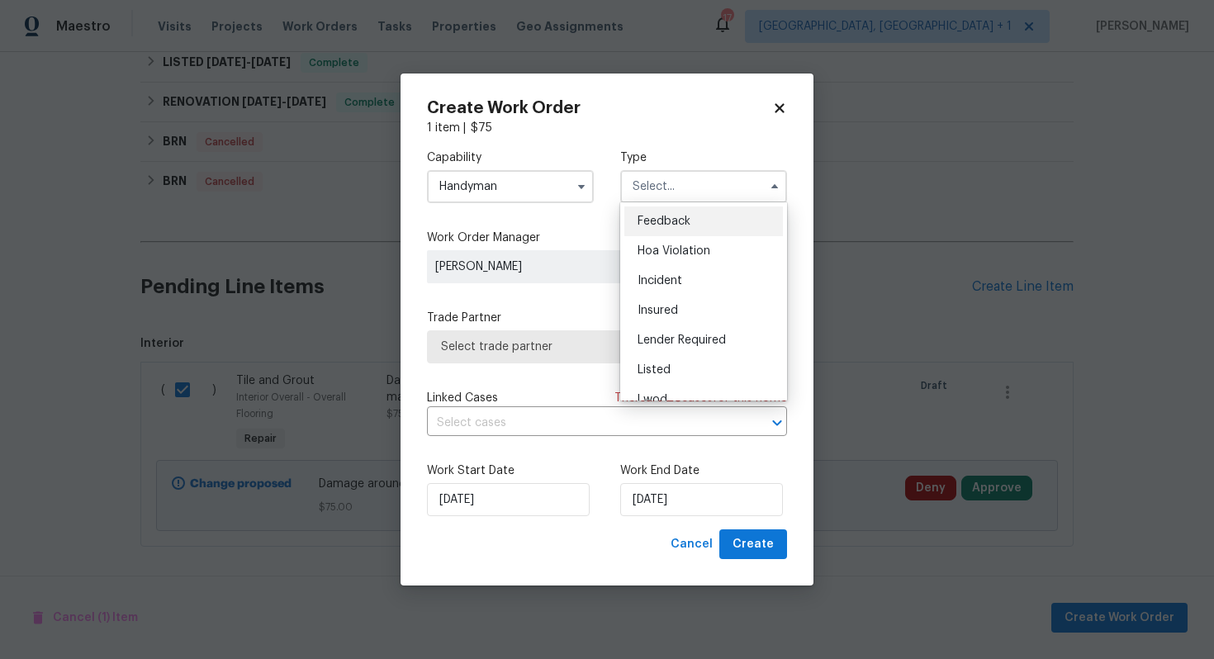
click at [696, 224] on div "Feedback" at bounding box center [703, 221] width 159 height 30
type input "Feedback"
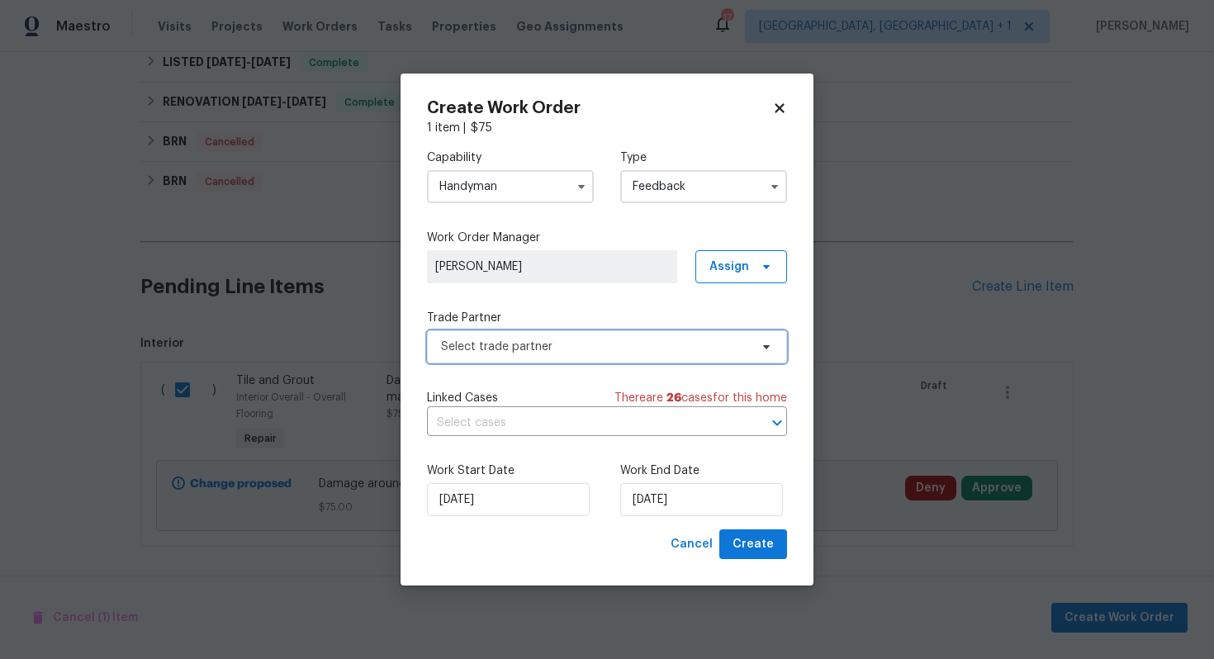
click at [551, 340] on span "Select trade partner" at bounding box center [595, 346] width 308 height 17
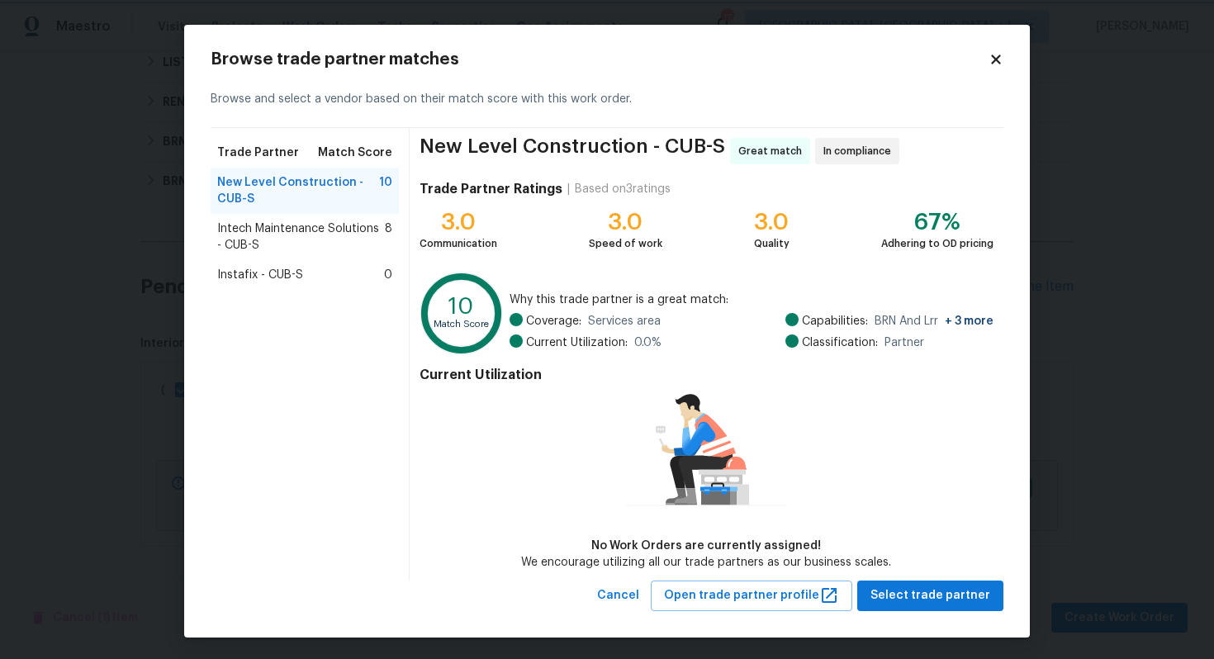
click at [103, 253] on body "Maestro Visits Projects Work Orders Tasks Properties Geo Assignments 17 Albuque…" at bounding box center [607, 329] width 1214 height 659
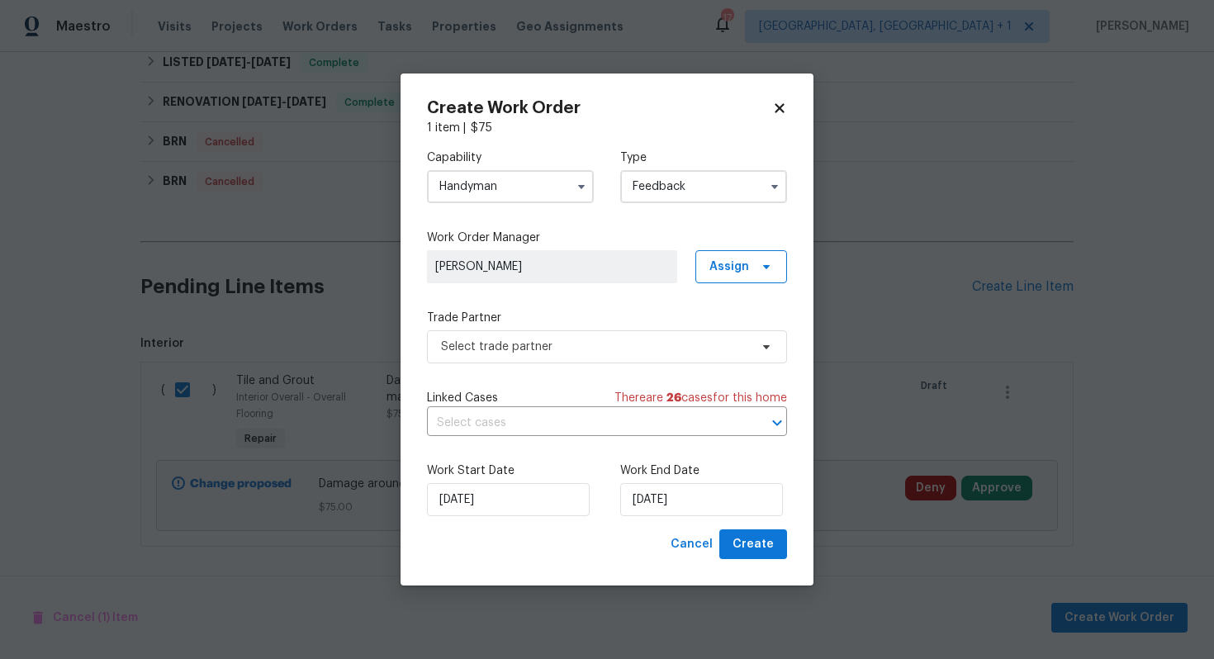
click at [536, 187] on input "Handyman" at bounding box center [510, 186] width 167 height 33
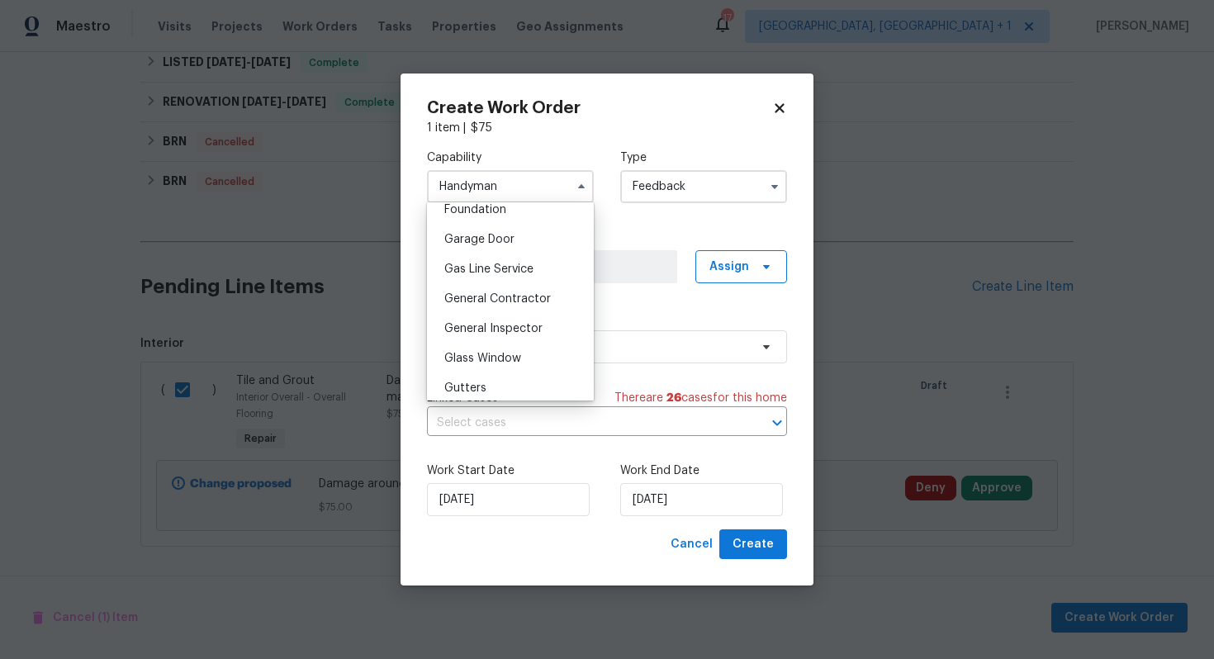
scroll to position [714, 0]
click at [520, 297] on span "General Contractor" at bounding box center [497, 297] width 106 height 12
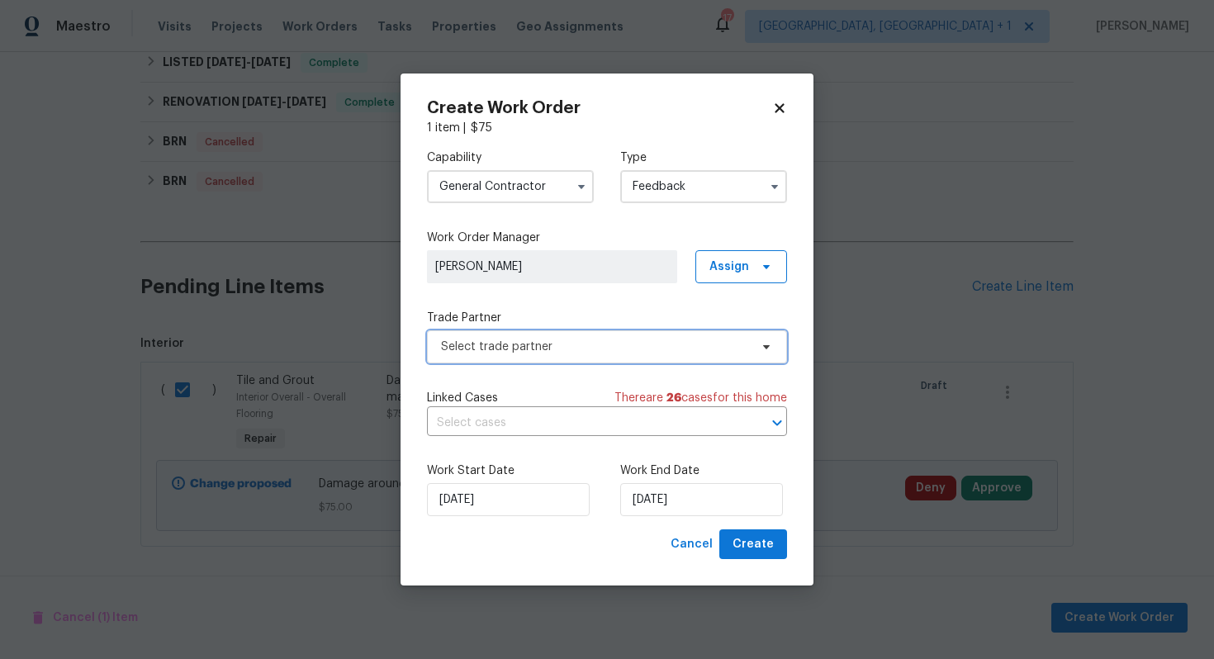
click at [495, 348] on span "Select trade partner" at bounding box center [595, 346] width 308 height 17
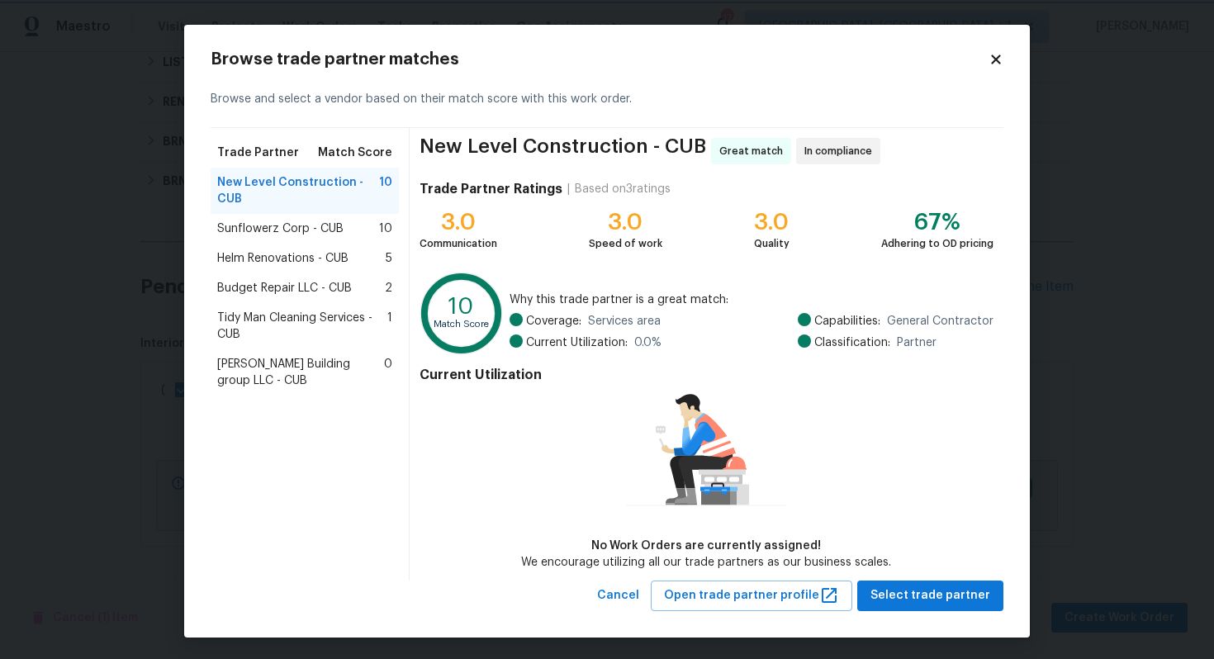
click at [118, 321] on body "Maestro Visits Projects Work Orders Tasks Properties Geo Assignments 17 Albuque…" at bounding box center [607, 329] width 1214 height 659
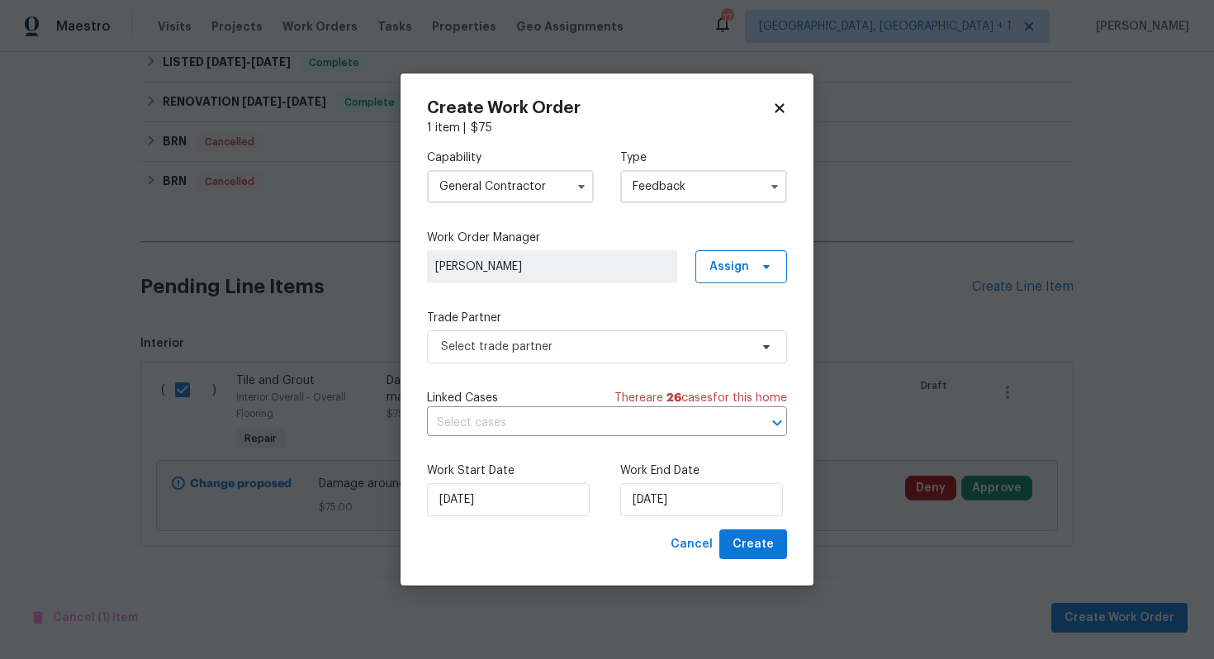
click at [523, 180] on input "General Contractor" at bounding box center [510, 186] width 167 height 33
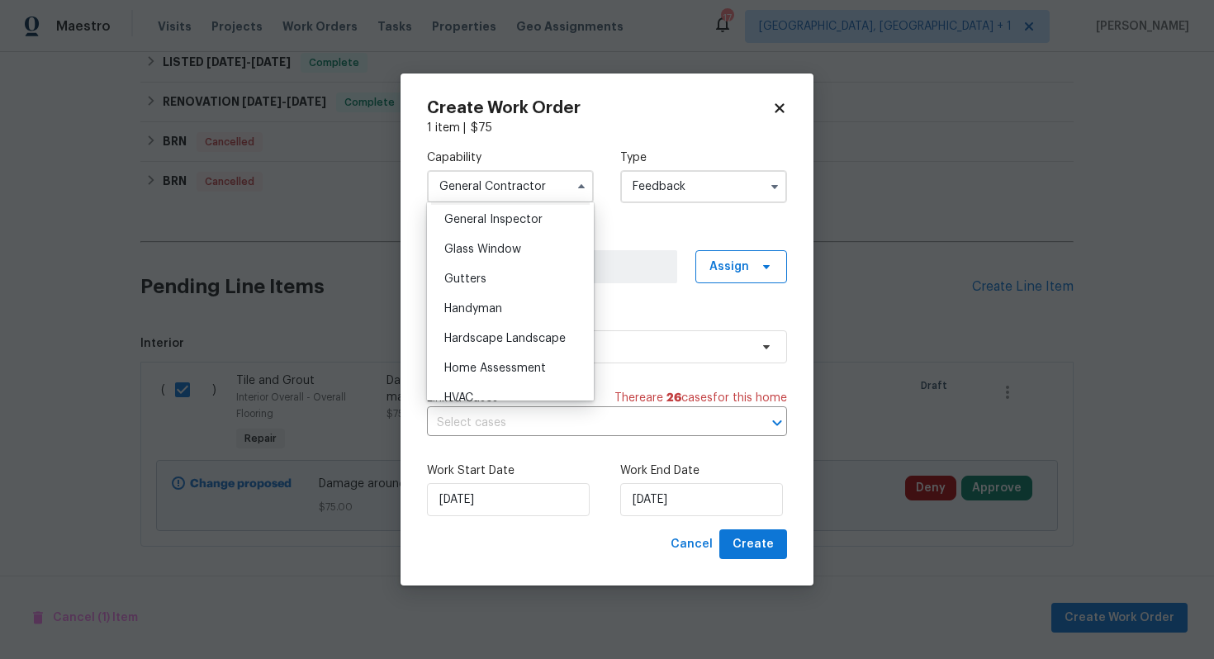
scroll to position [870, 0]
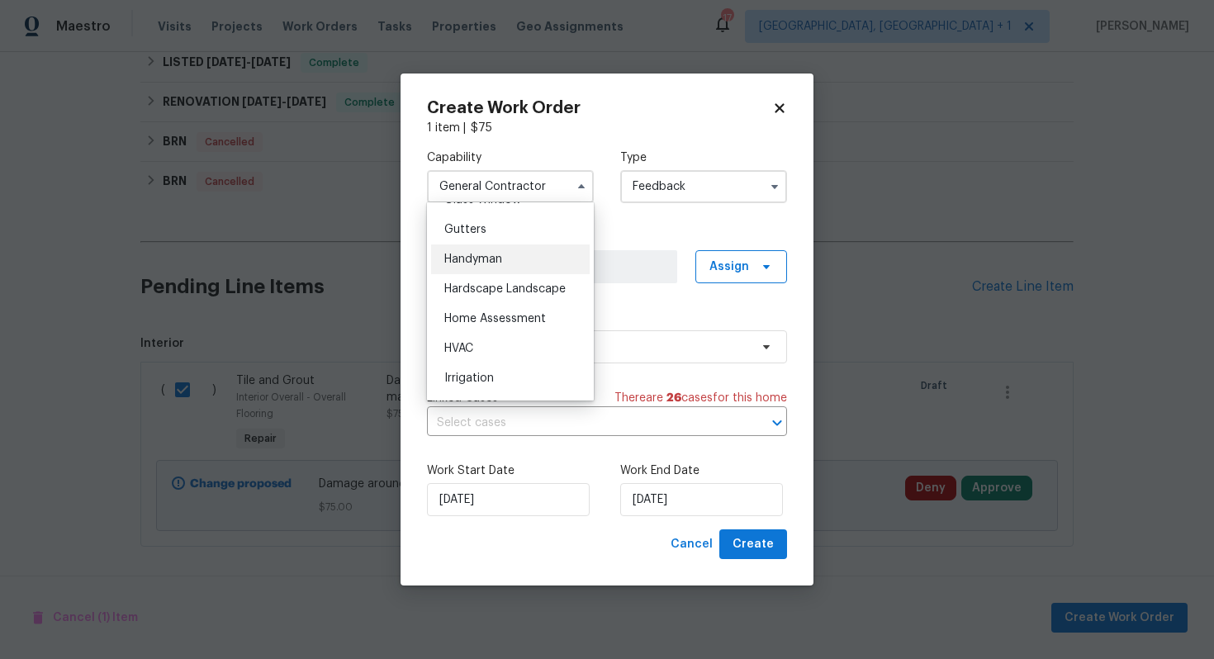
click at [497, 263] on span "Handyman" at bounding box center [473, 259] width 58 height 12
type input "Handyman"
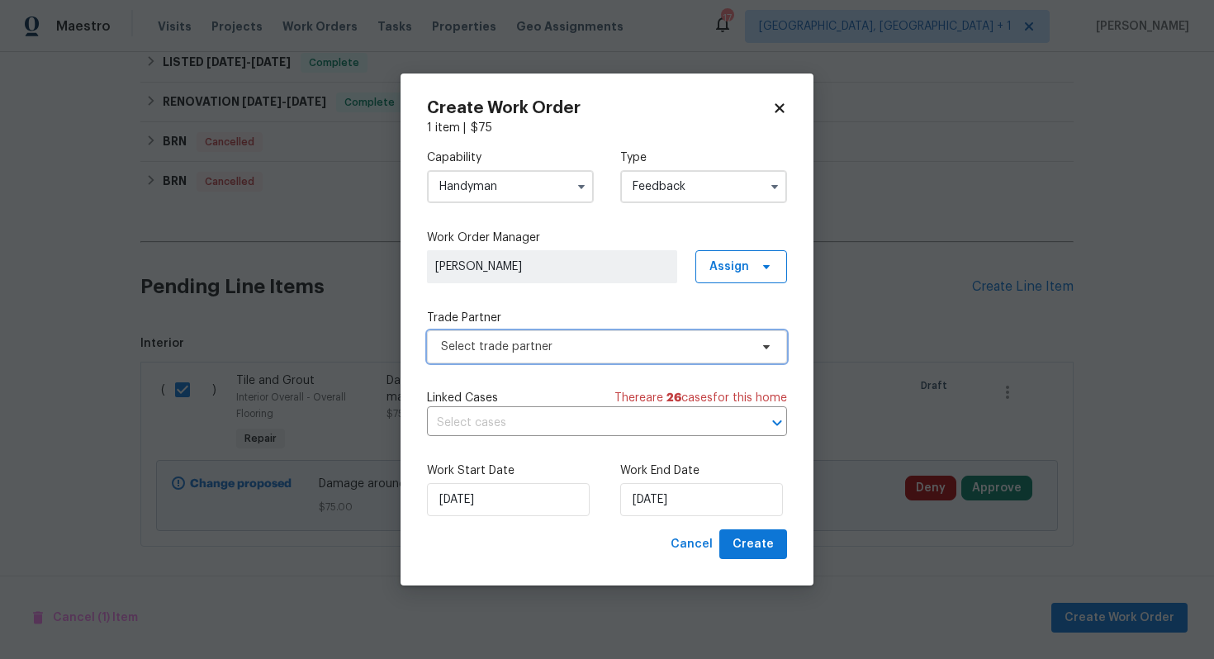
click at [529, 361] on span "Select trade partner" at bounding box center [607, 346] width 360 height 33
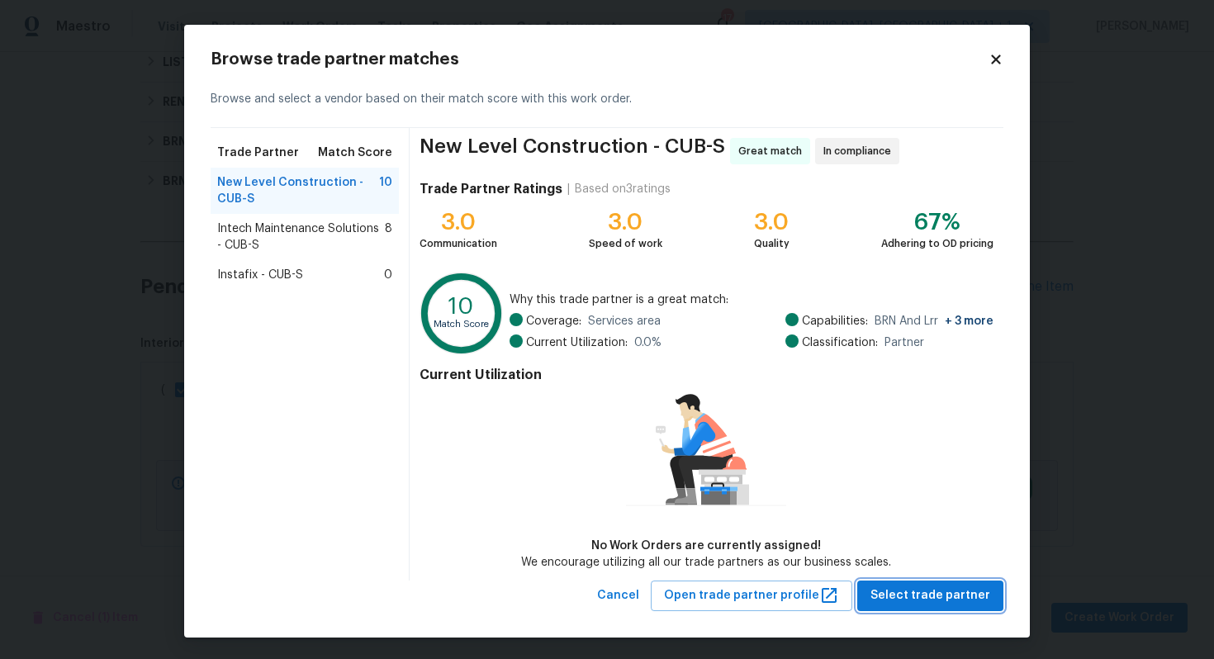
click at [924, 595] on span "Select trade partner" at bounding box center [930, 595] width 120 height 21
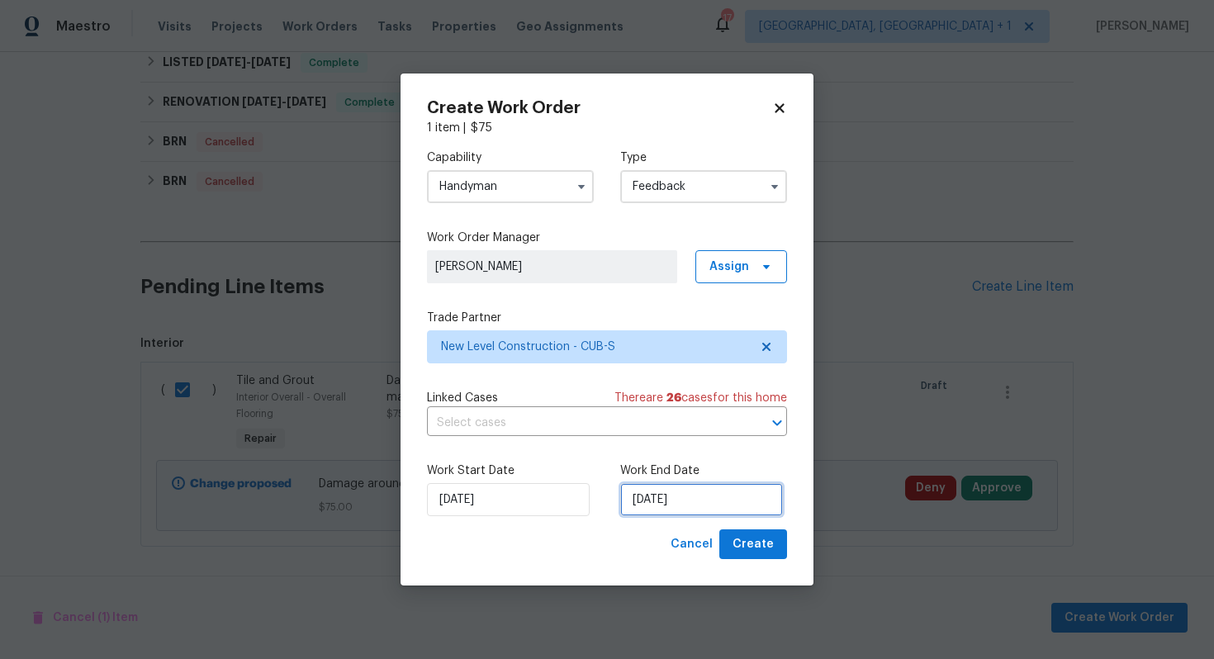
click at [676, 499] on input "[DATE]" at bounding box center [701, 499] width 163 height 33
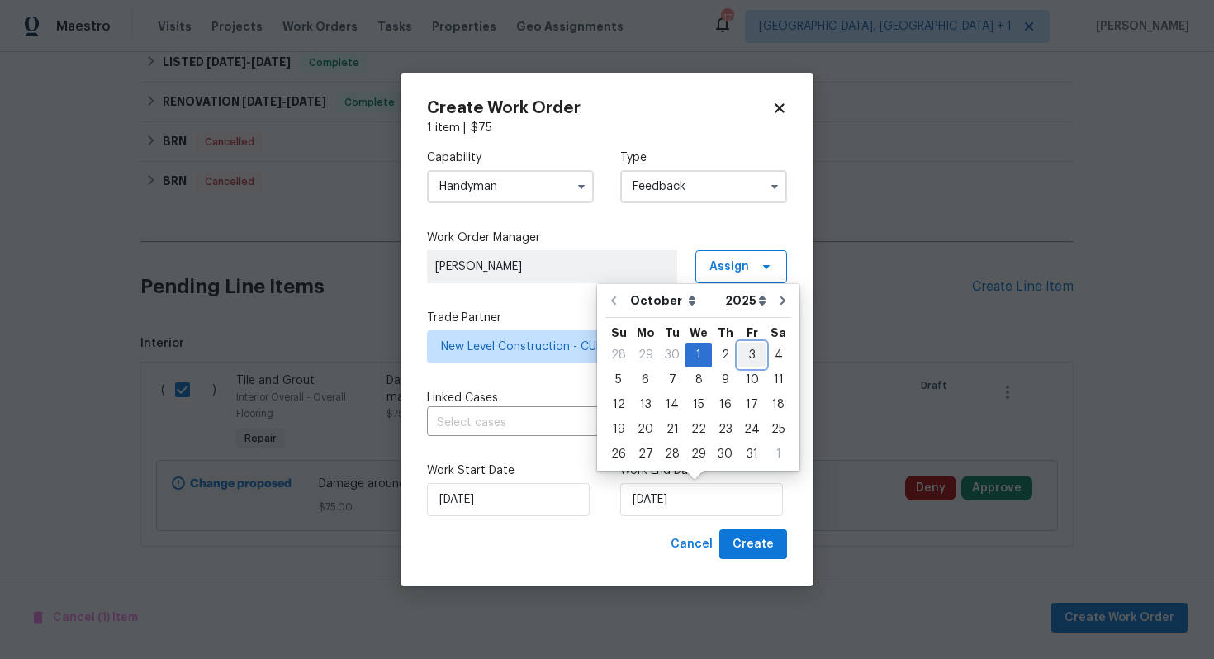
click at [747, 355] on div "3" at bounding box center [751, 354] width 27 height 23
type input "03/10/2025"
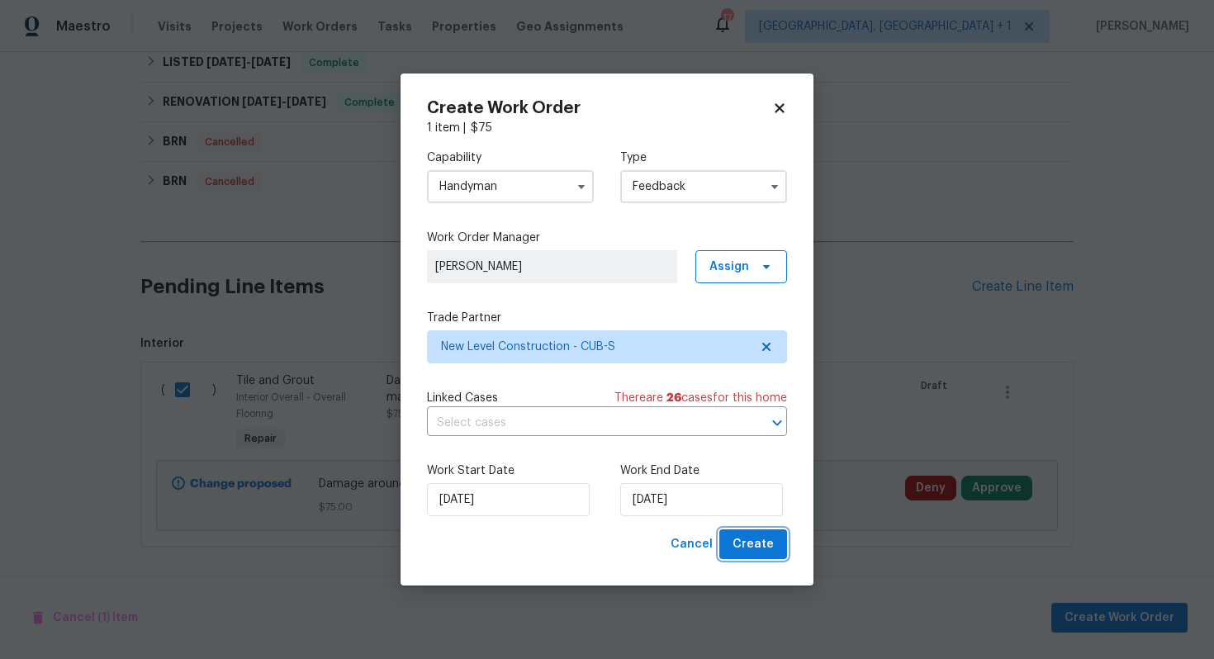
click at [761, 547] on span "Create" at bounding box center [752, 544] width 41 height 21
checkbox input "false"
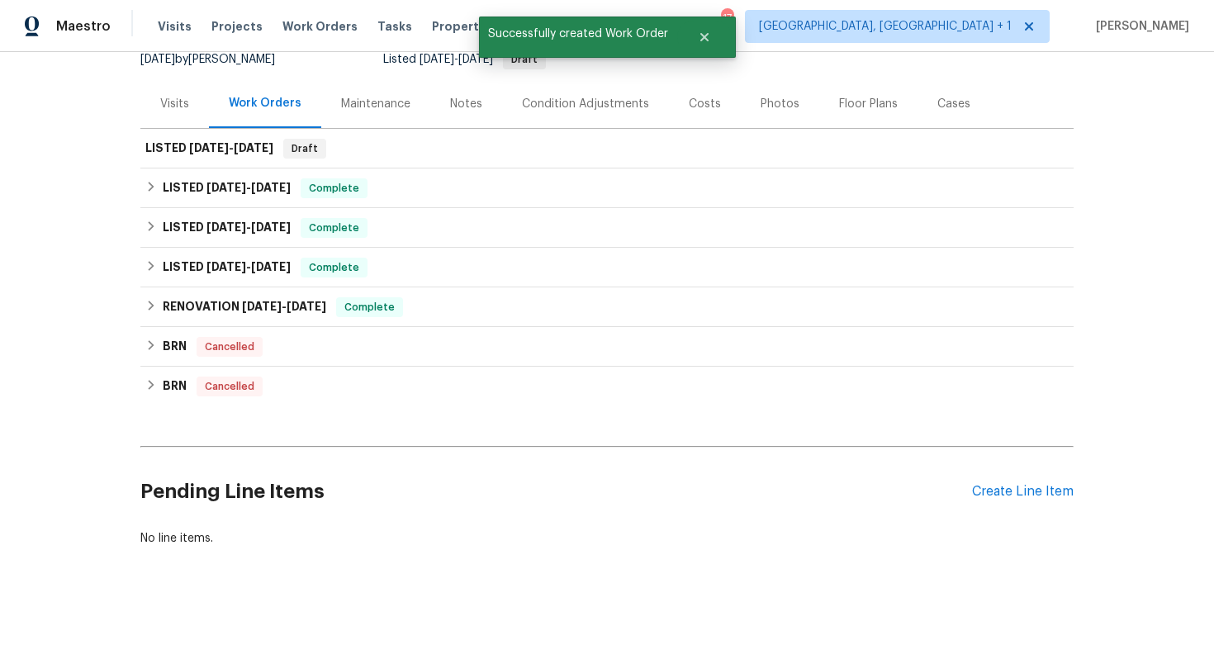
scroll to position [0, 0]
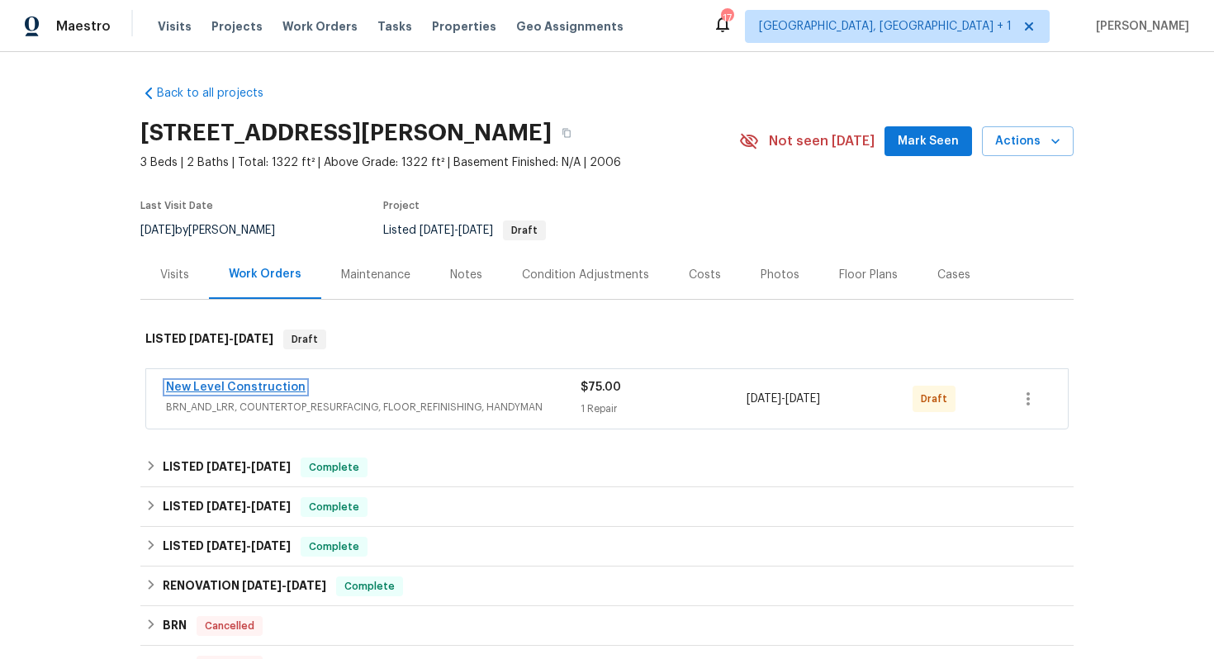
click at [229, 387] on link "New Level Construction" at bounding box center [236, 387] width 140 height 12
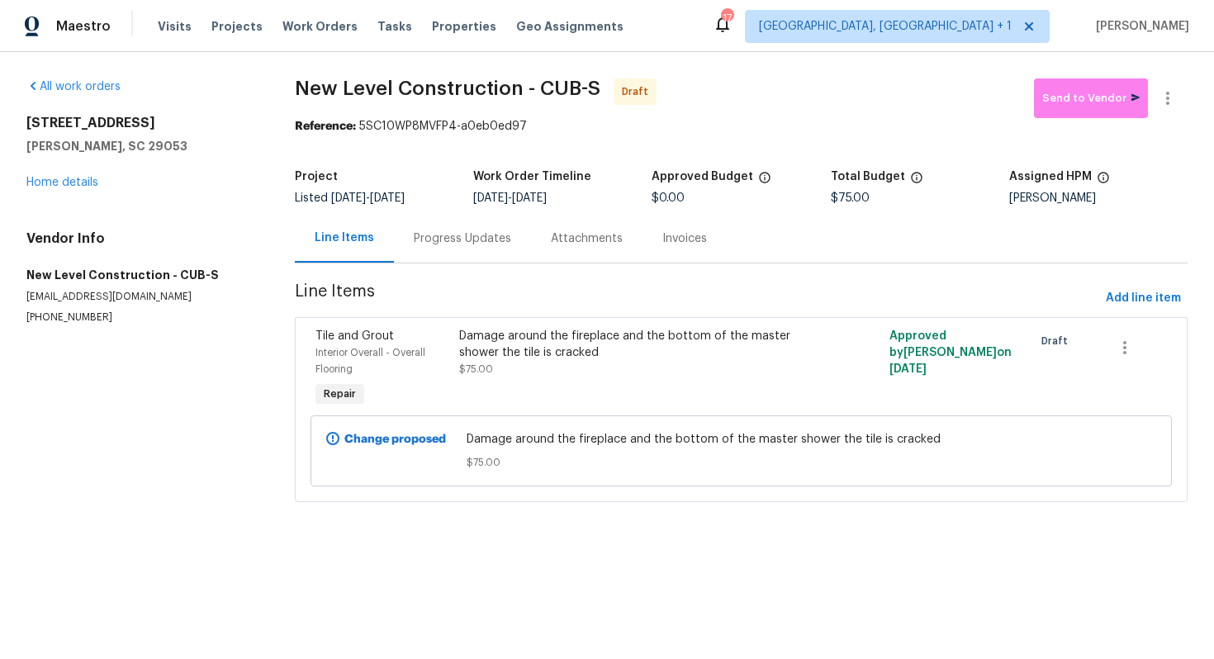
click at [455, 244] on div "Progress Updates" at bounding box center [462, 238] width 97 height 17
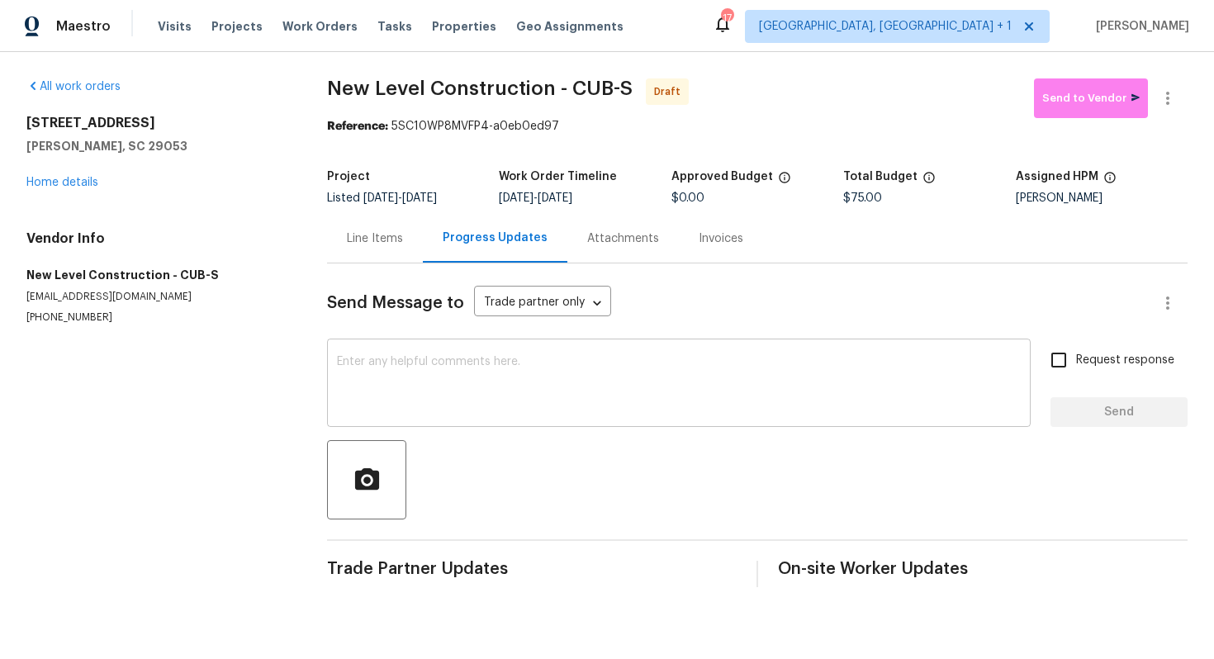
click at [455, 419] on div "x ​" at bounding box center [678, 385] width 703 height 84
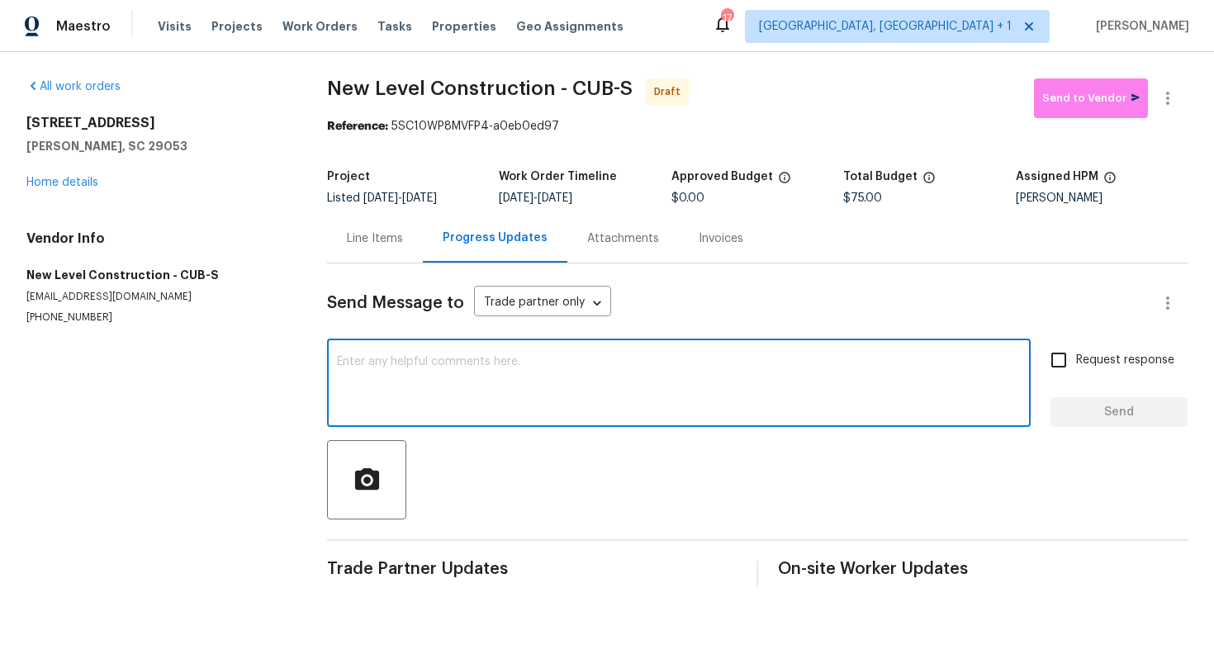
click at [512, 390] on textarea at bounding box center [679, 385] width 684 height 58
paste textarea "Hi this is Arvind with Opendoor. I’m confirming you received the WO for the pro…"
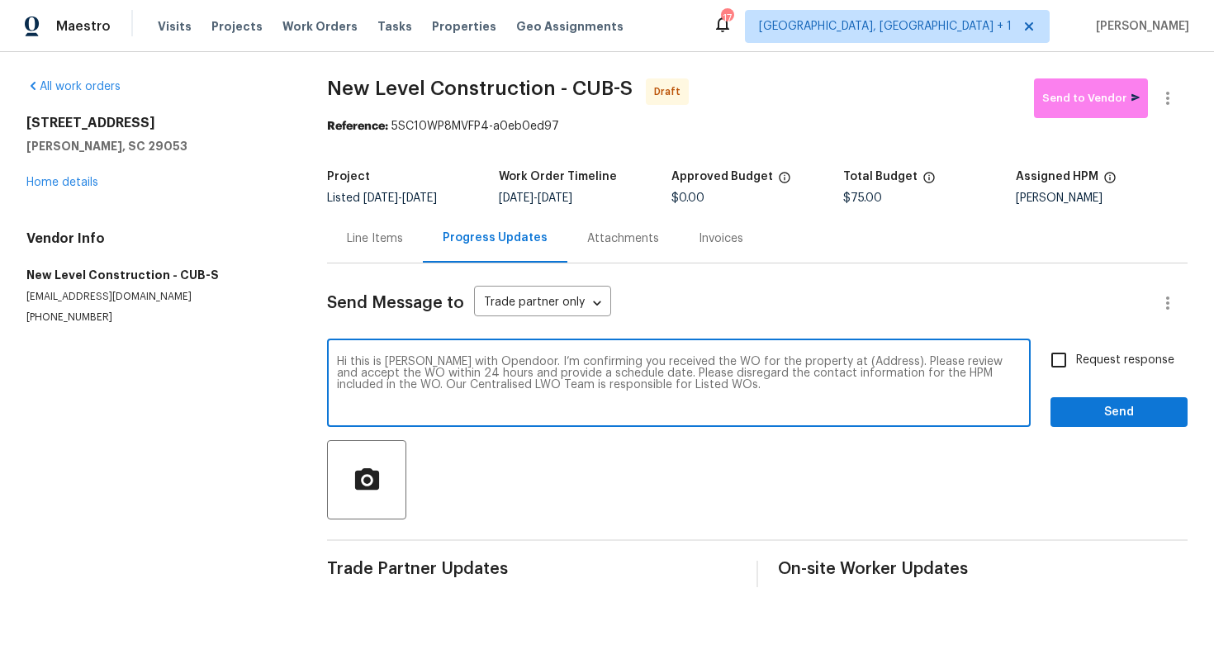
drag, startPoint x: 863, startPoint y: 362, endPoint x: 811, endPoint y: 362, distance: 52.0
click at [811, 362] on textarea "Hi this is Arvind with Opendoor. I’m confirming you received the WO for the pro…" at bounding box center [679, 385] width 684 height 58
paste textarea "171 Ridge Pointe Dr, Gaston, SC 29053"
type textarea "Hi this is Arvind with Opendoor. I’m confirming you received the WO for the pro…"
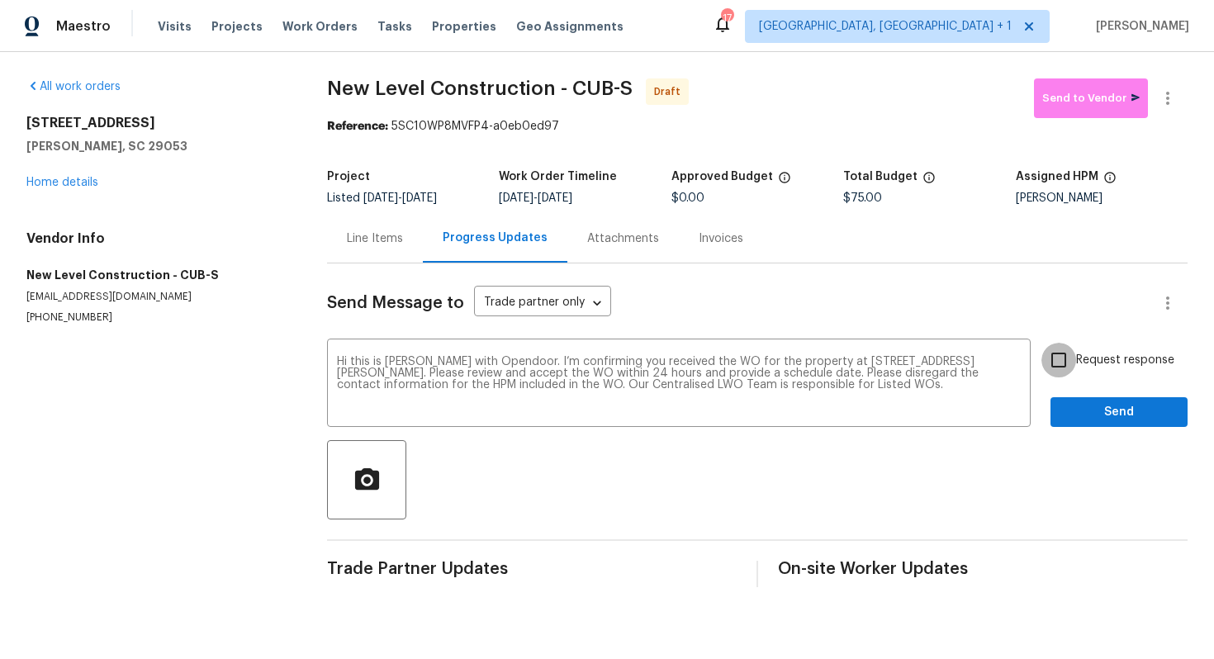
click at [1062, 363] on input "Request response" at bounding box center [1058, 360] width 35 height 35
checkbox input "true"
click at [1112, 412] on span "Send" at bounding box center [1118, 412] width 111 height 21
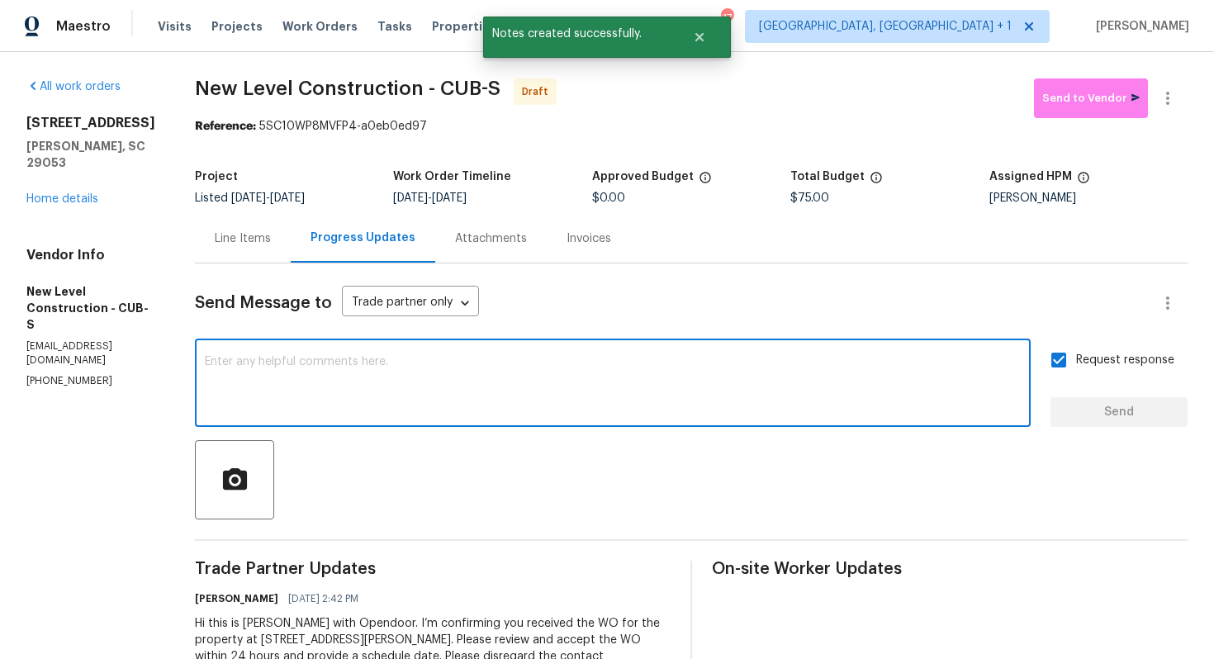
click at [520, 404] on textarea at bounding box center [613, 385] width 816 height 58
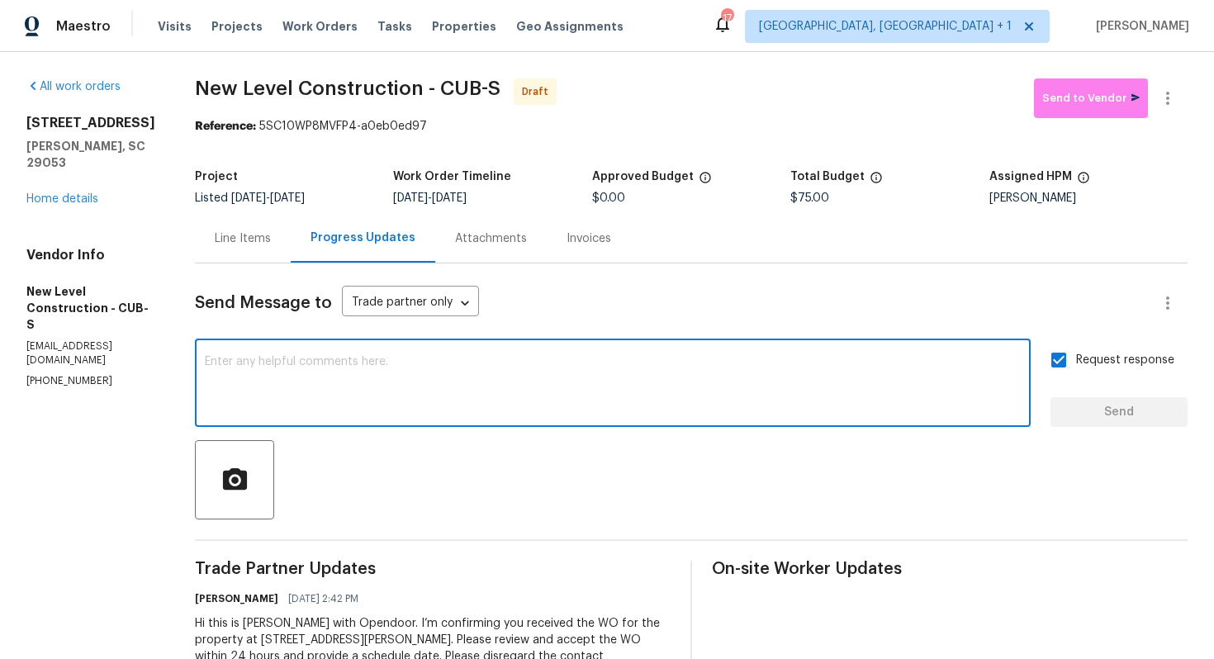
paste textarea "Attention All Work Orders must include before-photos (both close-up and wide-an…"
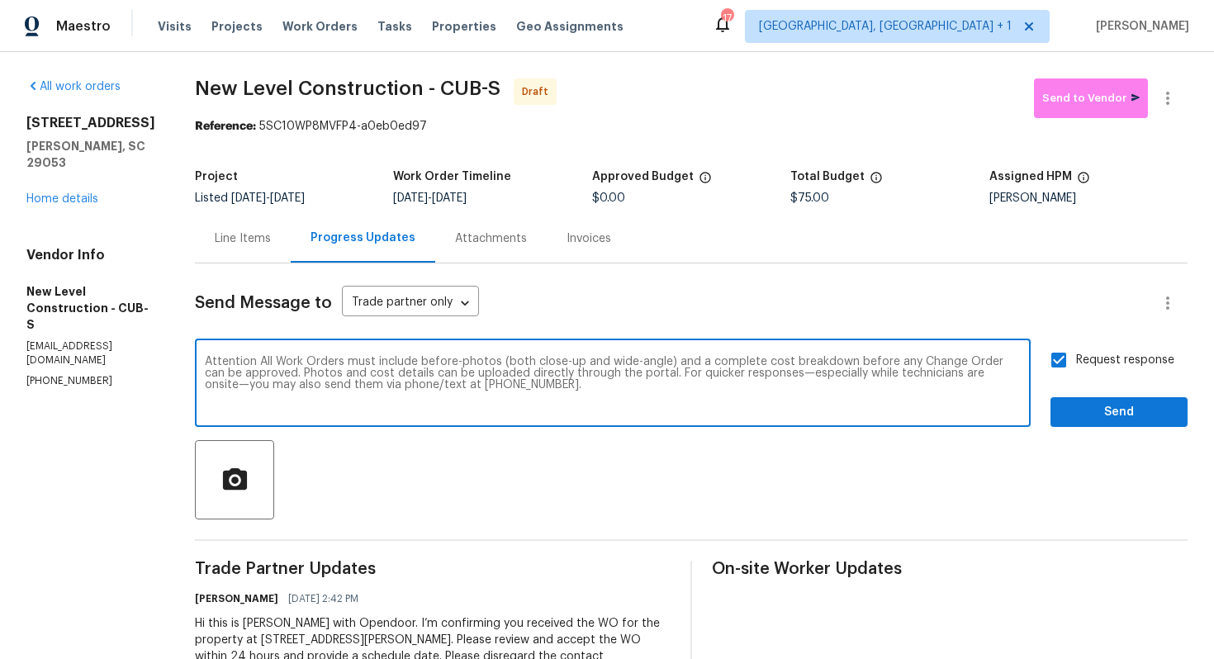
type textarea "Attention All Work Orders must include before-photos (both close-up and wide-an…"
click at [1097, 413] on span "Send" at bounding box center [1118, 412] width 111 height 21
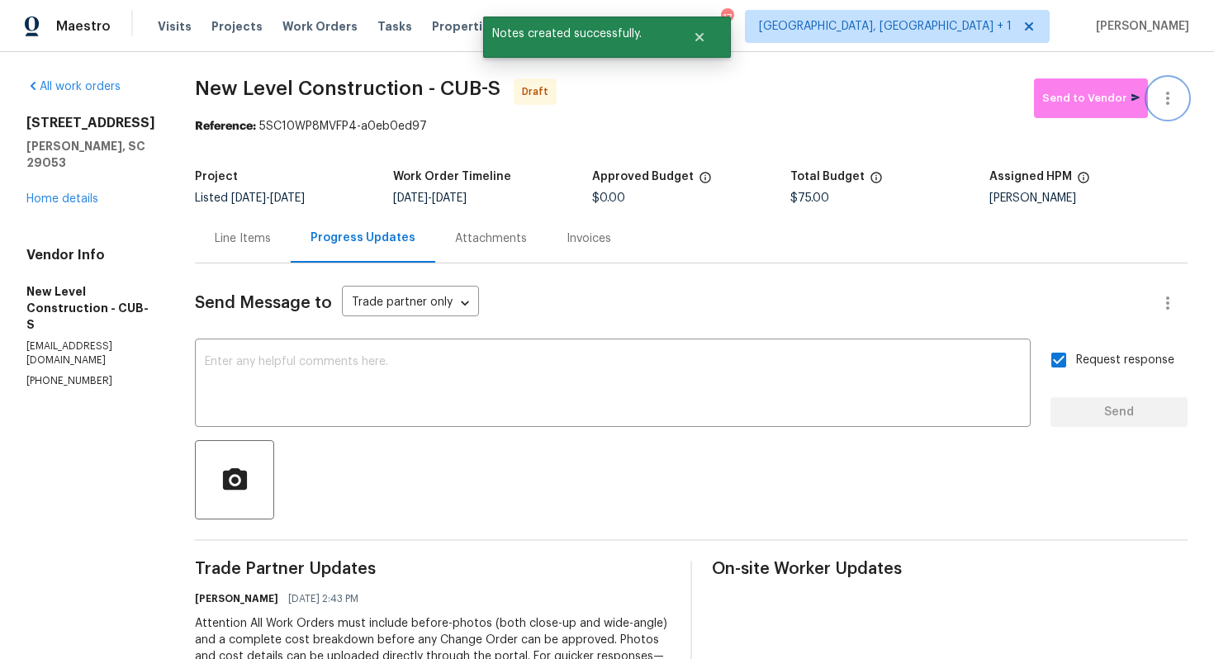
click at [1159, 97] on icon "button" at bounding box center [1167, 98] width 20 height 20
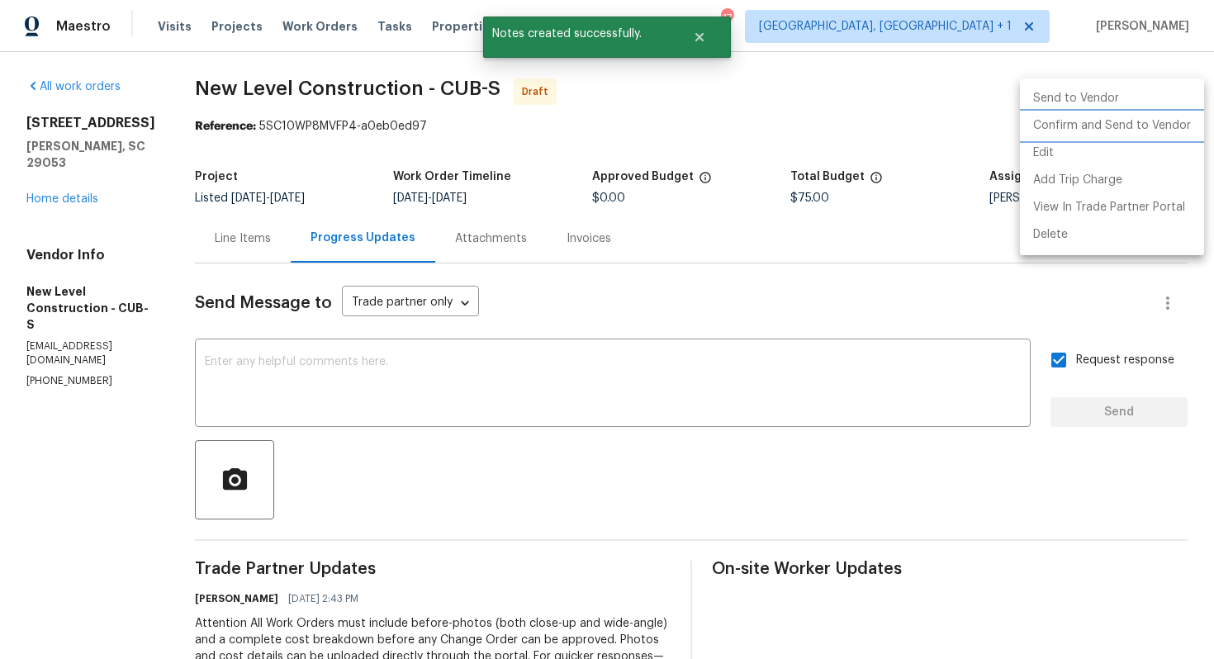
click at [1111, 131] on li "Confirm and Send to Vendor" at bounding box center [1112, 125] width 184 height 27
click at [677, 116] on div at bounding box center [607, 329] width 1214 height 659
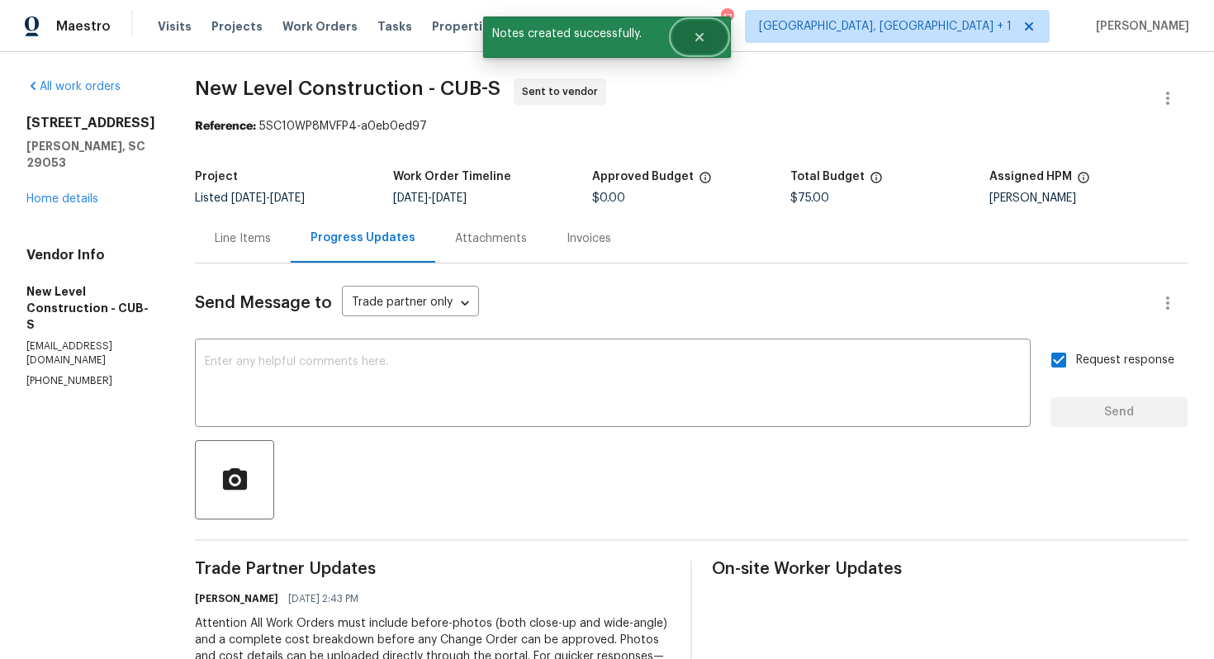
click at [693, 36] on icon "Close" at bounding box center [699, 37] width 13 height 13
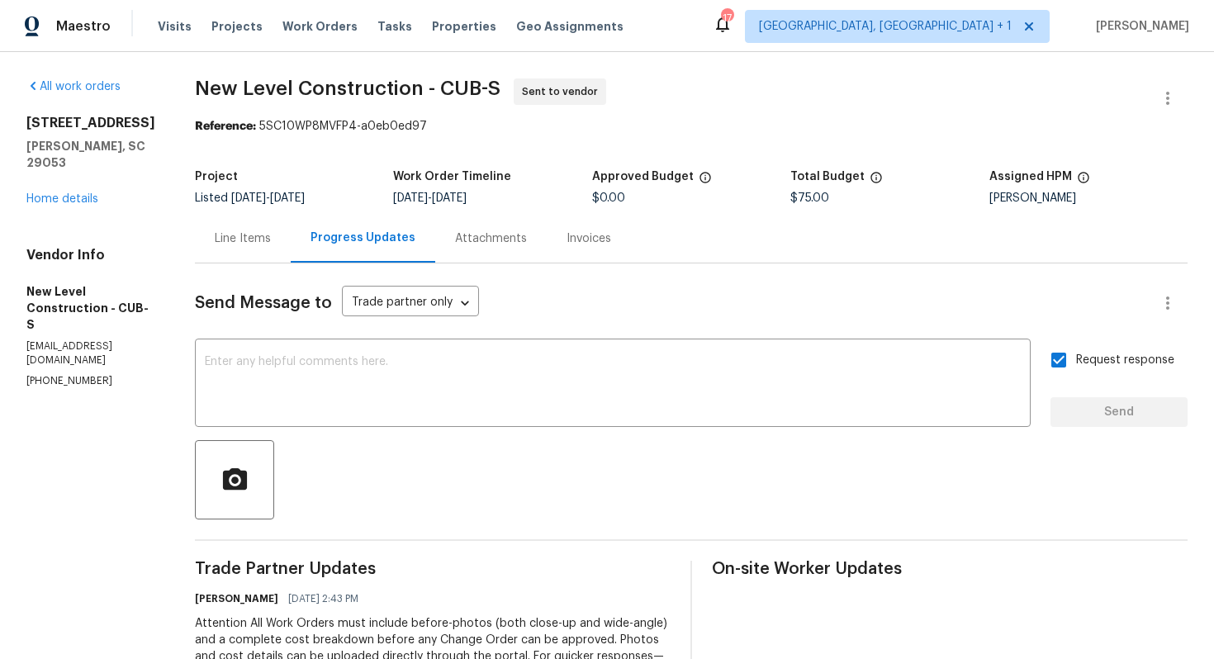
click at [370, 98] on span "New Level Construction - CUB-S Sent to vendor" at bounding box center [671, 98] width 953 height 40
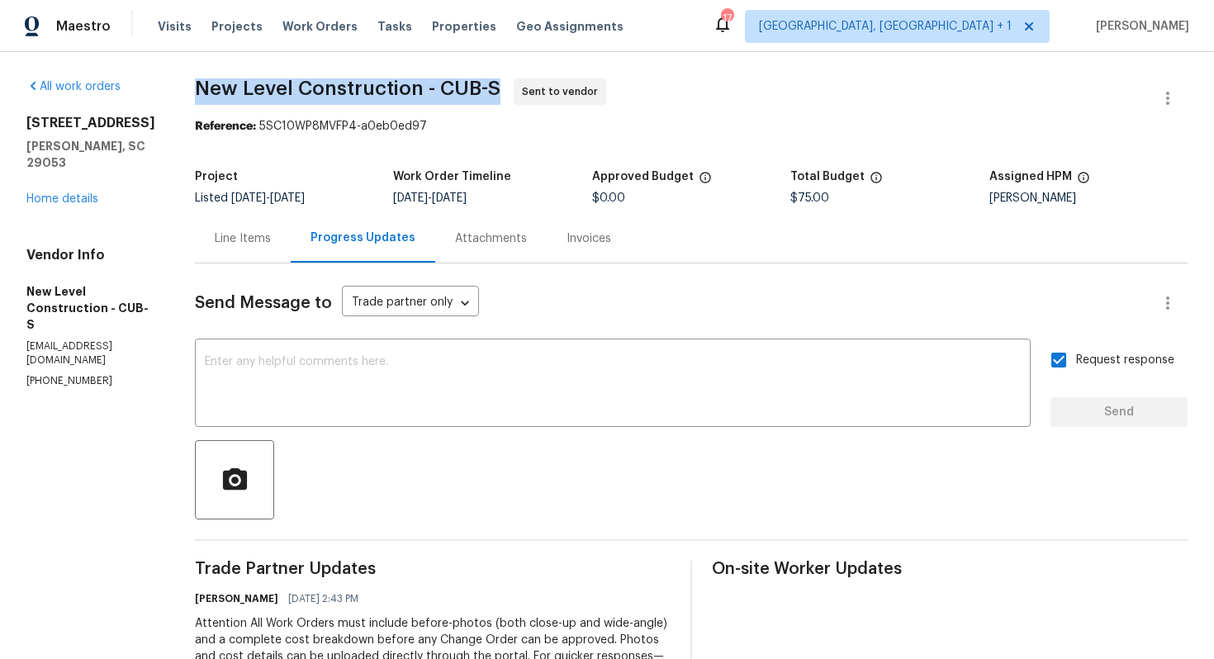
copy span "New Level Construction - CUB-S"
click at [372, 149] on section "New Level Construction - CUB-S Sent to vendor Reference: 5SC10WP8MVFP4-a0eb0ed9…" at bounding box center [691, 462] width 992 height 769
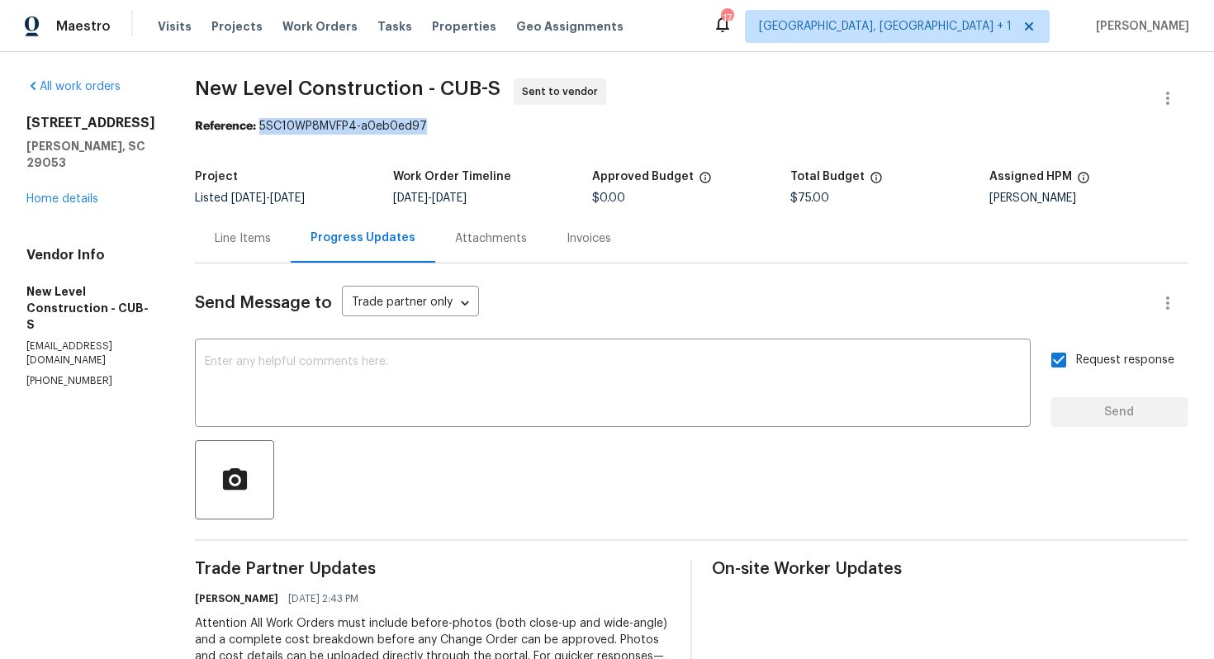
drag, startPoint x: 311, startPoint y: 129, endPoint x: 590, endPoint y: 131, distance: 279.1
click at [591, 131] on div "Reference: 5SC10WP8MVFP4-a0eb0ed97" at bounding box center [691, 126] width 992 height 17
copy div "5SC10WP8MVFP4-a0eb0ed97"
click at [591, 198] on div "10/1/2025 - 10/3/2025" at bounding box center [492, 198] width 198 height 12
click at [51, 193] on link "Home details" at bounding box center [62, 199] width 72 height 12
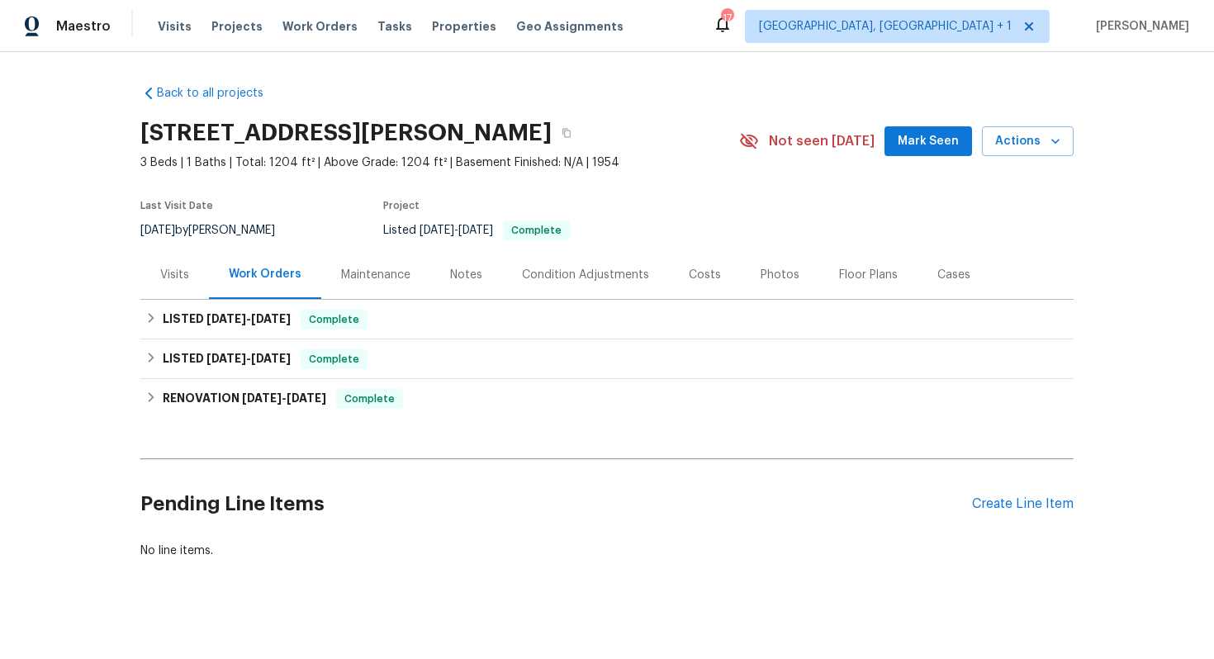
click at [187, 272] on div "Visits" at bounding box center [174, 275] width 29 height 17
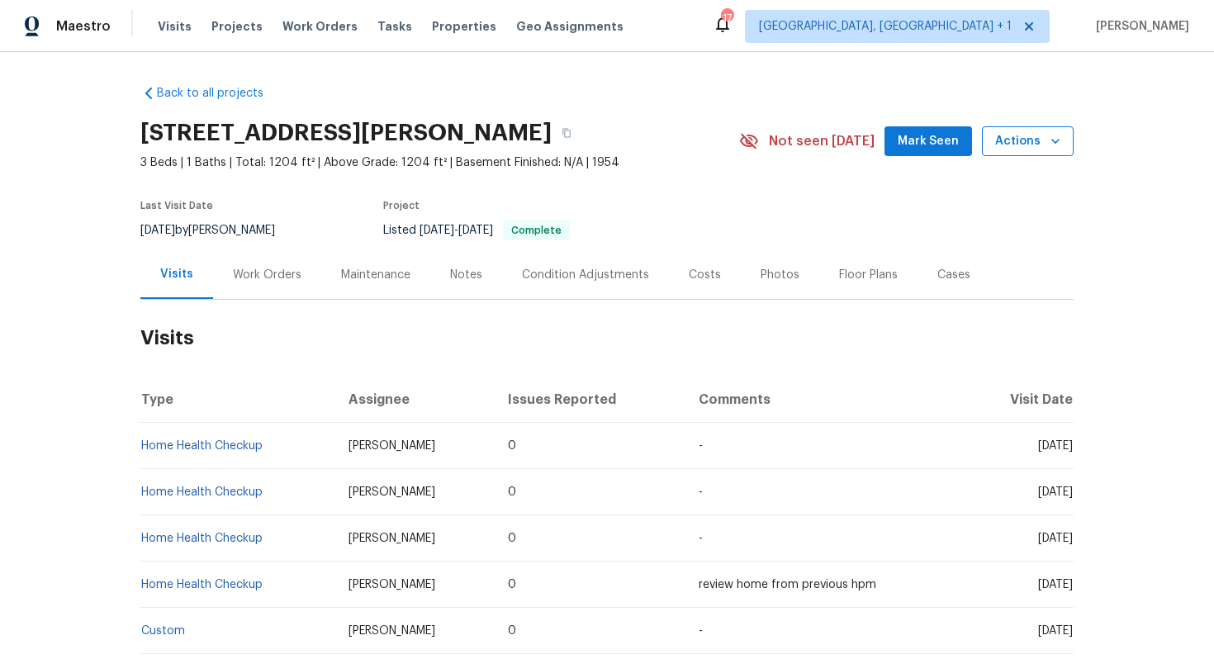
click at [1034, 151] on button "Actions" at bounding box center [1028, 141] width 92 height 31
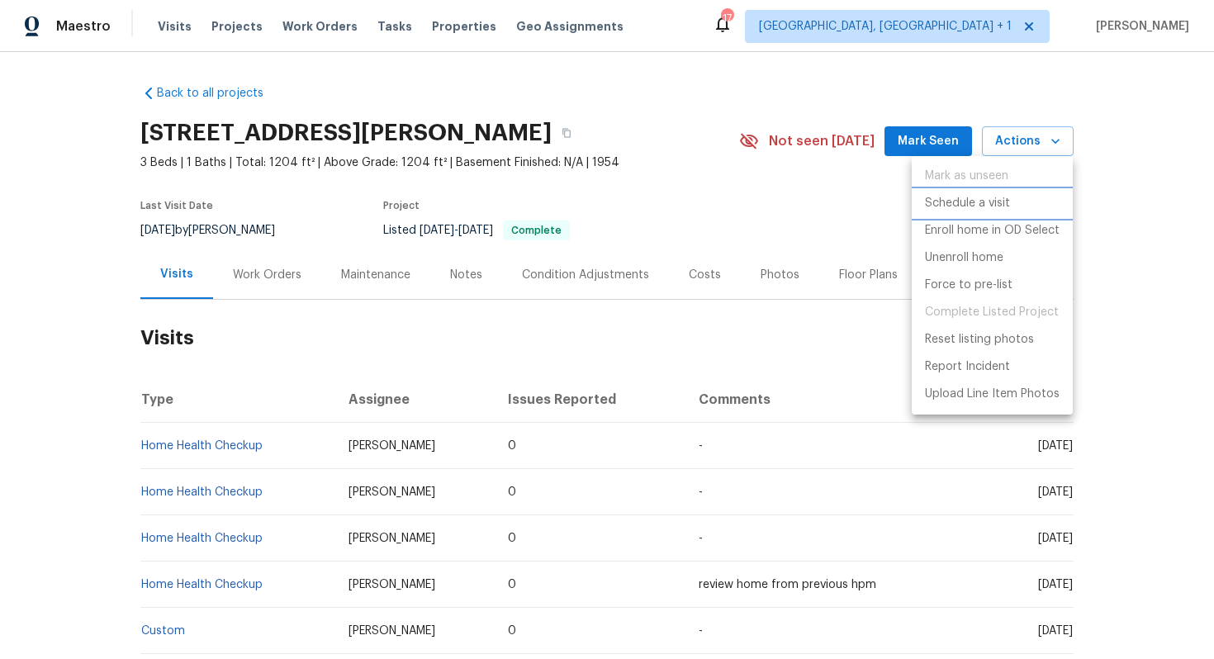
click at [958, 206] on p "Schedule a visit" at bounding box center [967, 203] width 85 height 17
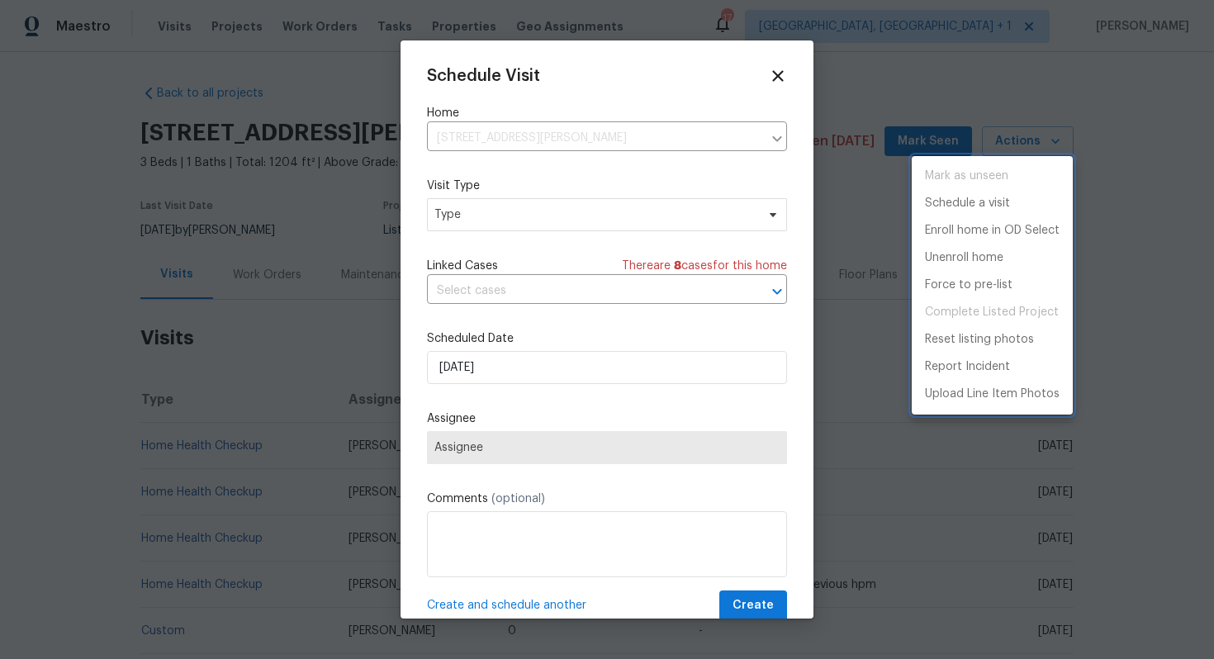
click at [488, 224] on div at bounding box center [607, 329] width 1214 height 659
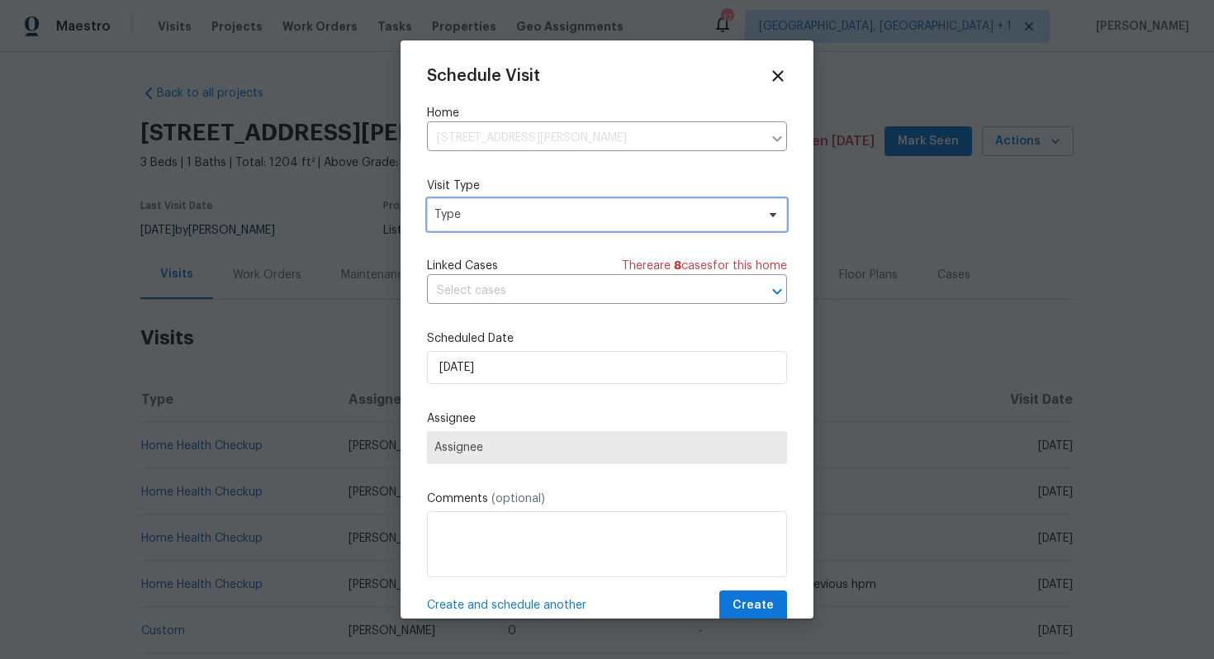
click at [461, 215] on span "Type" at bounding box center [594, 214] width 321 height 17
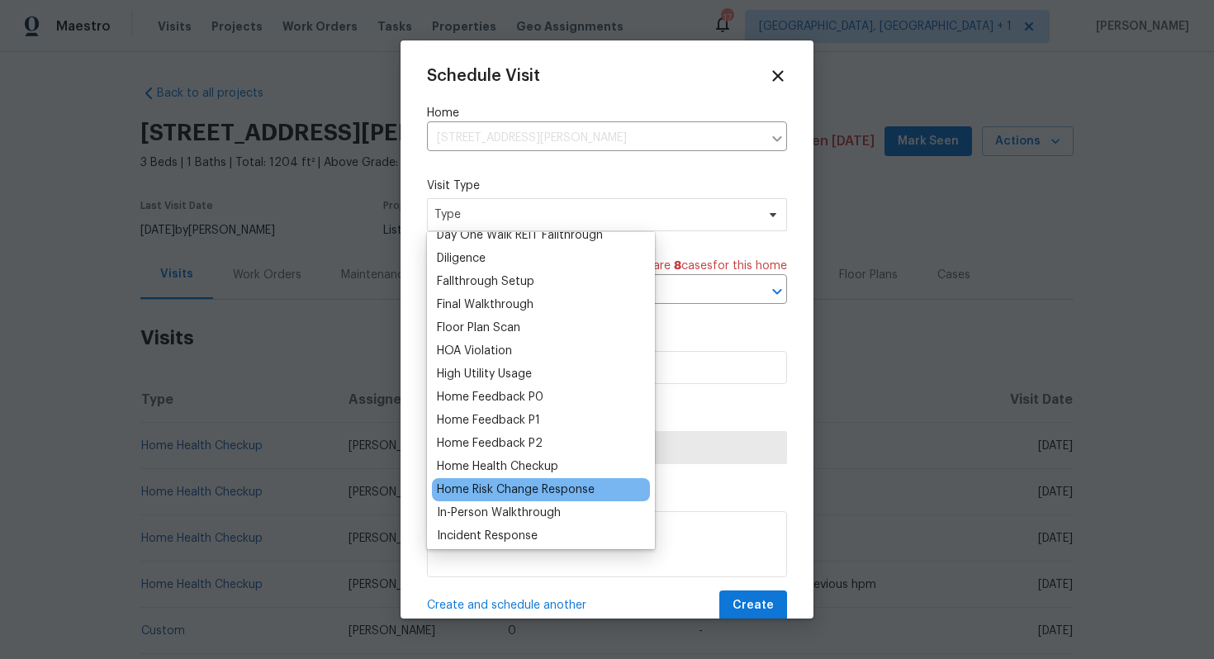
scroll to position [359, 0]
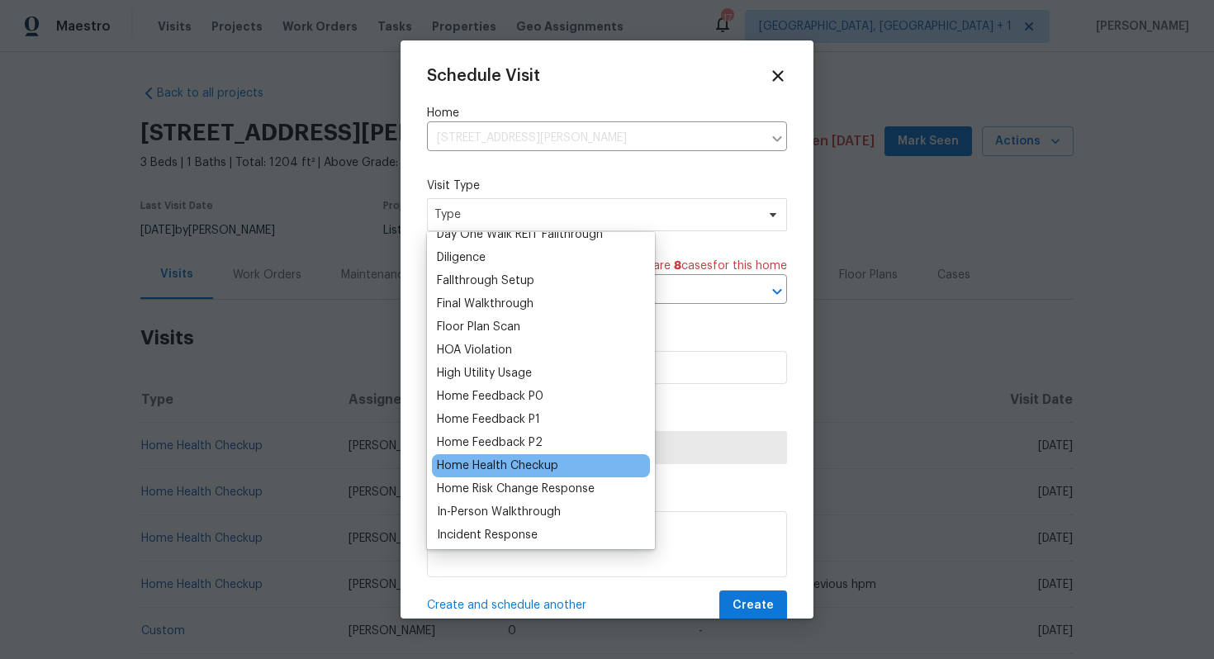
click at [480, 471] on div "Home Health Checkup" at bounding box center [497, 465] width 121 height 17
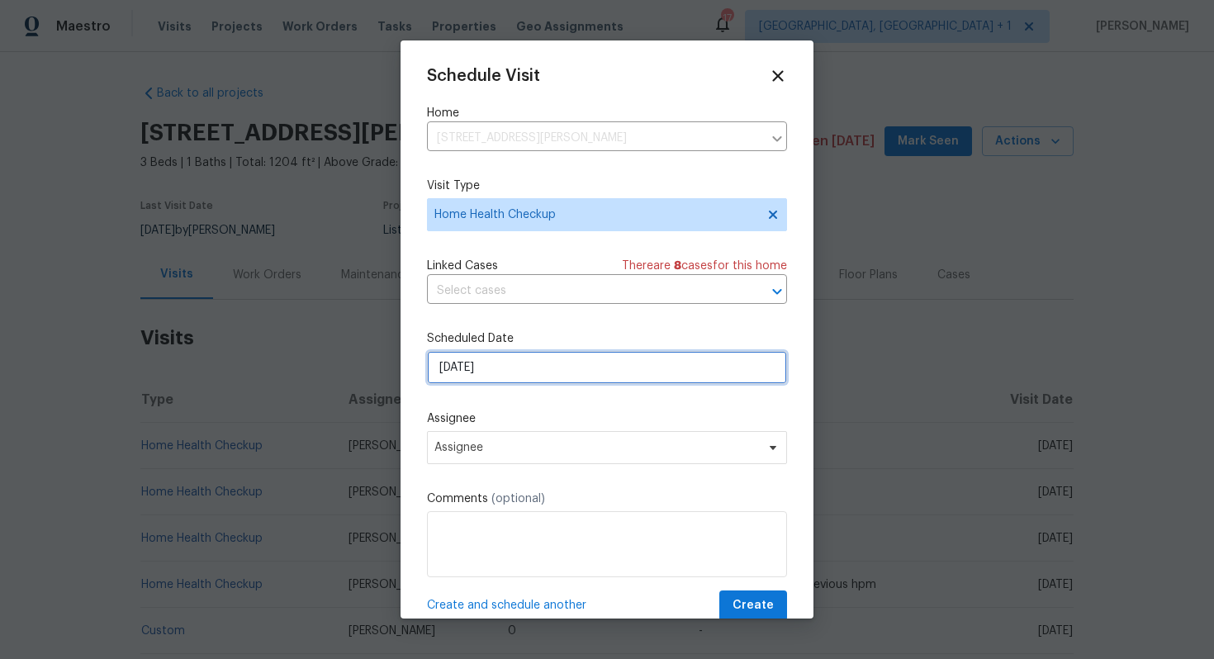
click at [541, 362] on input "[DATE]" at bounding box center [607, 367] width 360 height 33
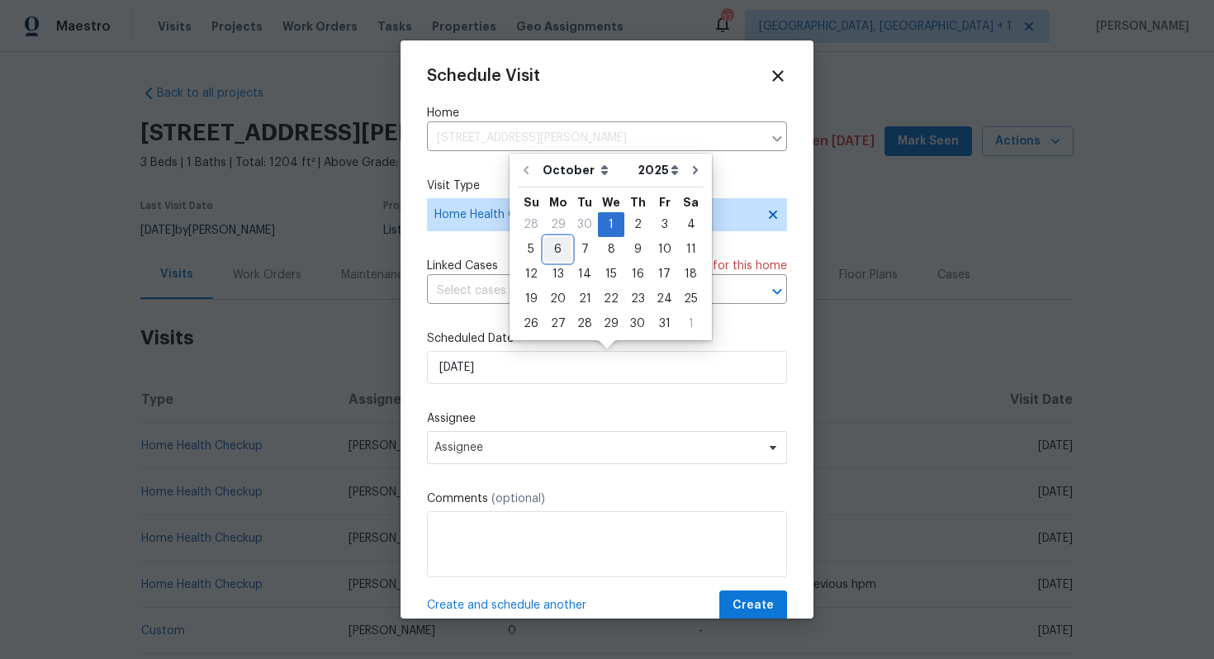
click at [558, 252] on div "6" at bounding box center [557, 249] width 27 height 23
type input "06/10/2025"
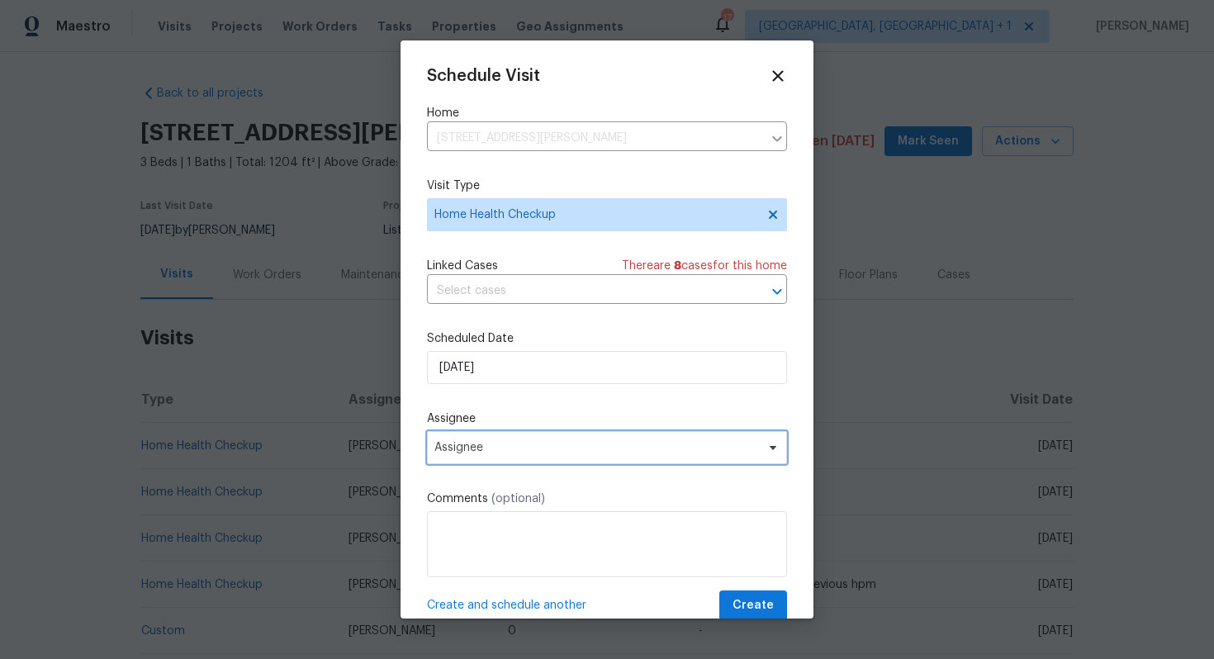
click at [544, 452] on span "Assignee" at bounding box center [596, 447] width 324 height 13
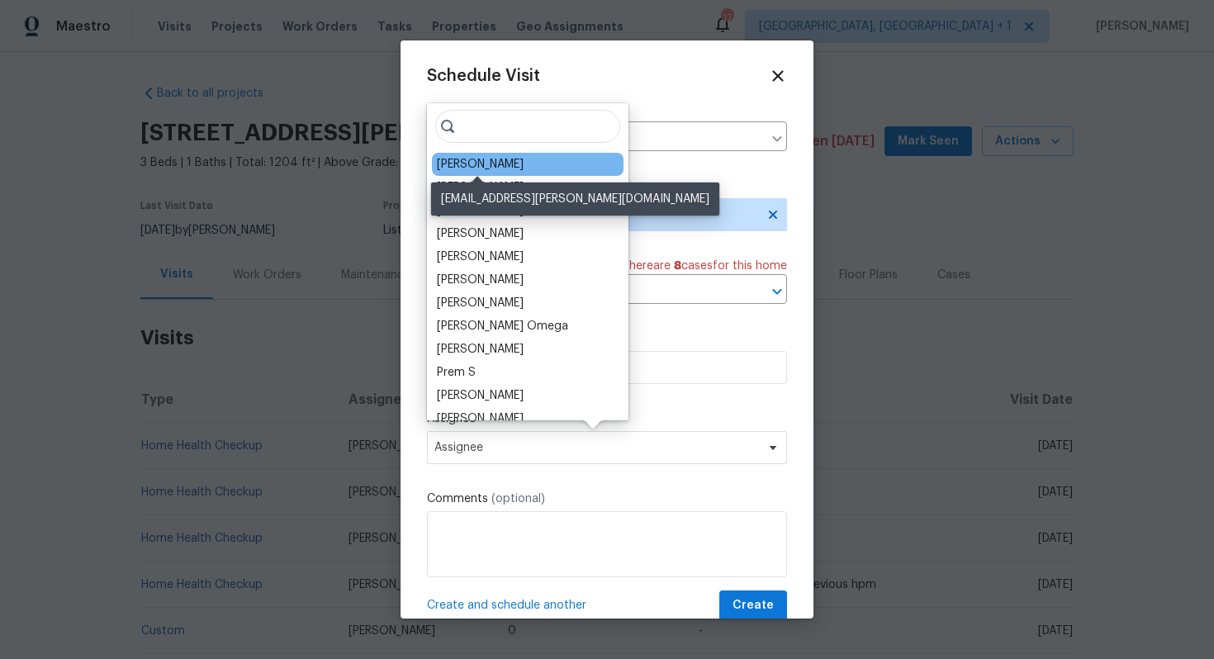
click at [479, 166] on div "Mark Cardenas" at bounding box center [480, 164] width 87 height 17
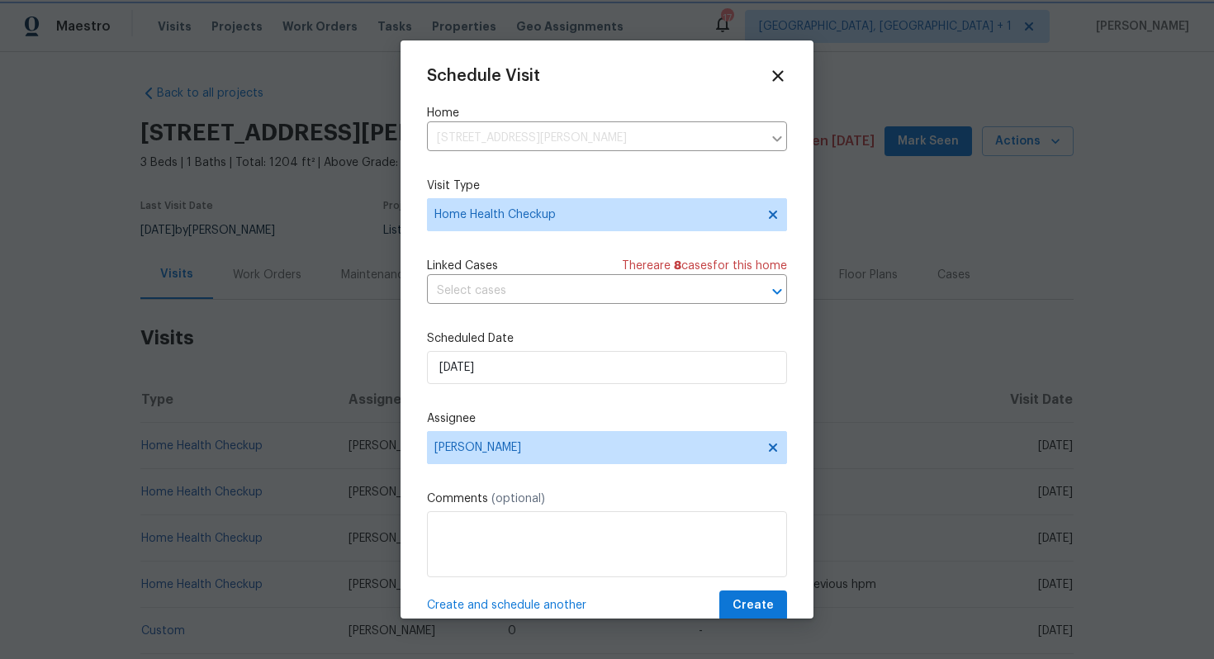
scroll to position [30, 0]
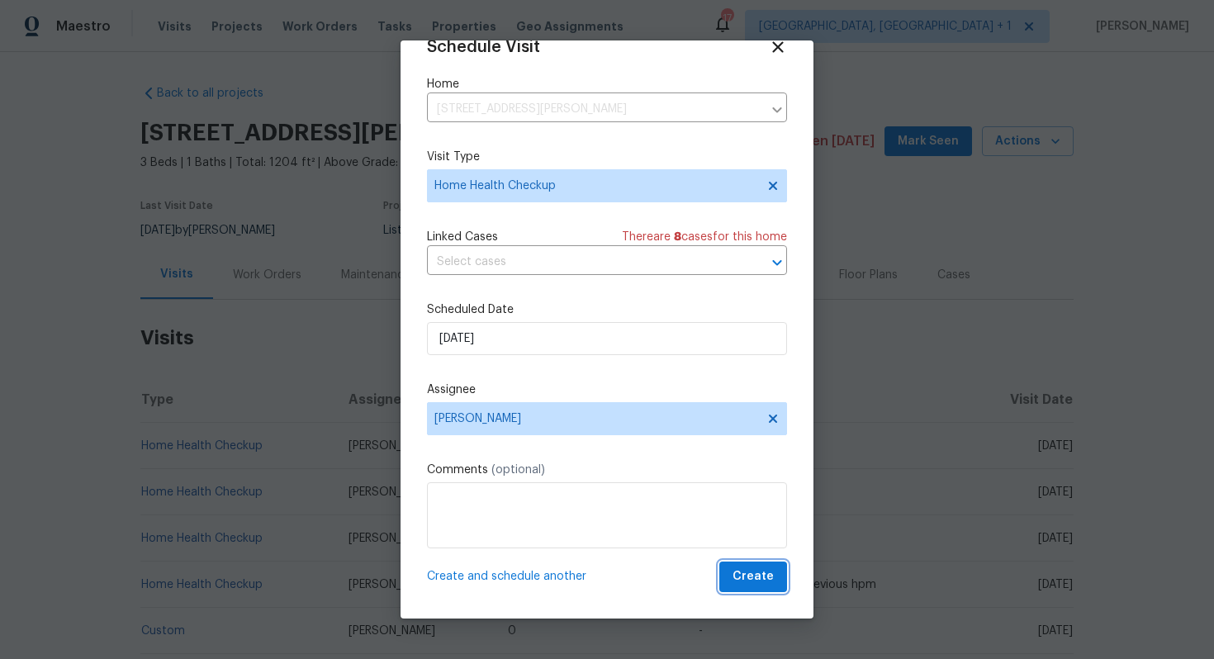
click at [755, 584] on span "Create" at bounding box center [752, 576] width 41 height 21
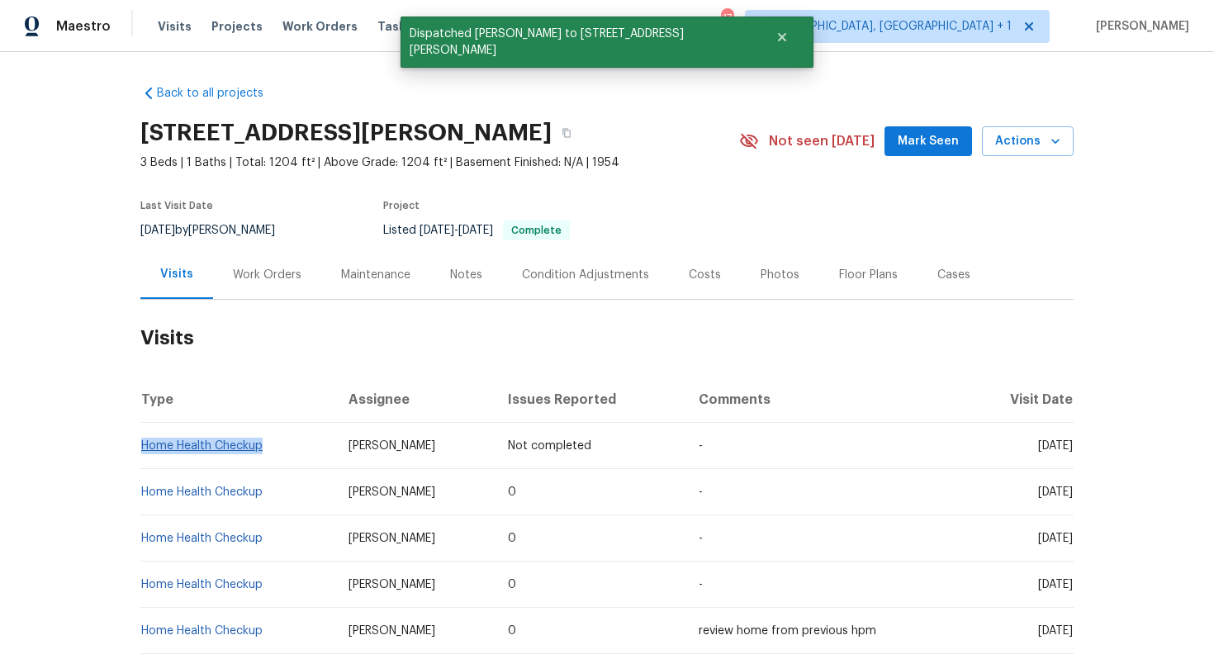
drag, startPoint x: 269, startPoint y: 446, endPoint x: 143, endPoint y: 443, distance: 126.4
click at [143, 443] on td "Home Health Checkup" at bounding box center [237, 446] width 195 height 46
copy link "Home Health Checkup"
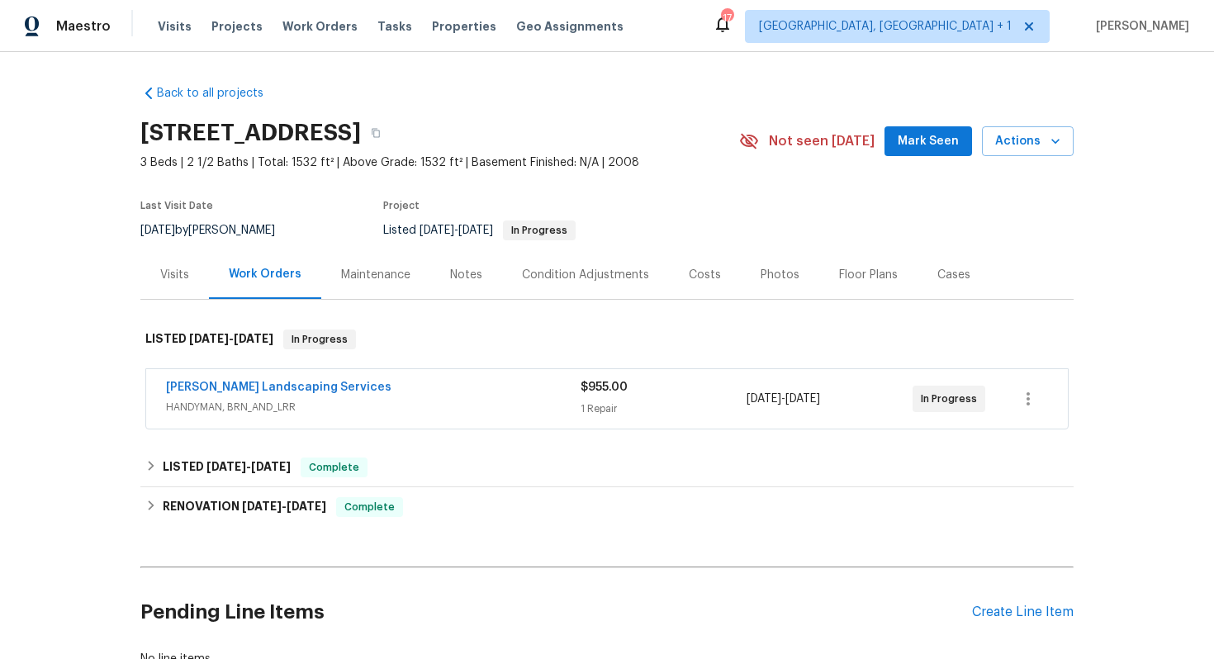
click at [159, 275] on div "Visits" at bounding box center [174, 274] width 69 height 49
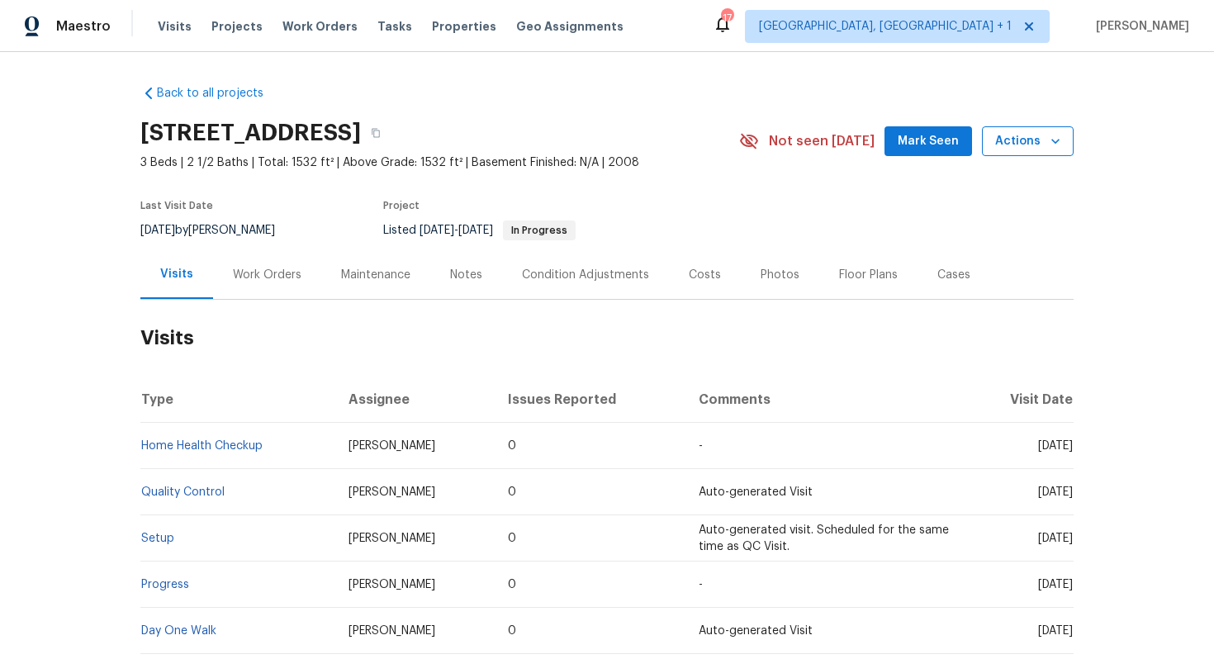
click at [1038, 144] on span "Actions" at bounding box center [1027, 141] width 65 height 21
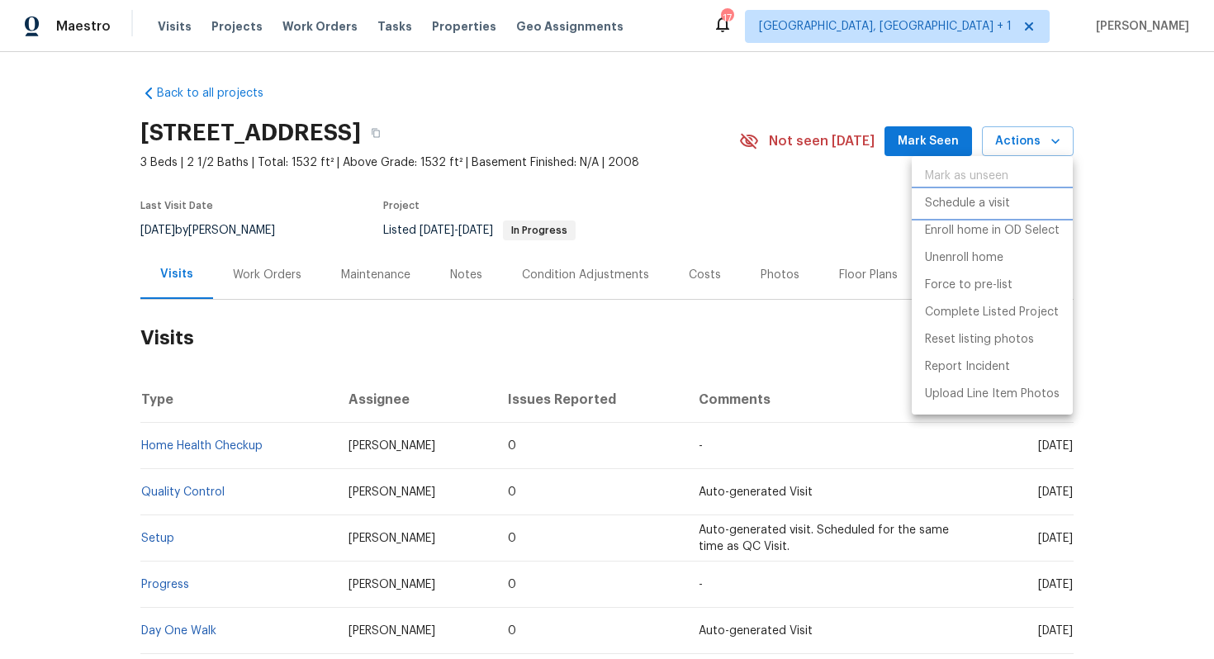
click at [937, 205] on p "Schedule a visit" at bounding box center [967, 203] width 85 height 17
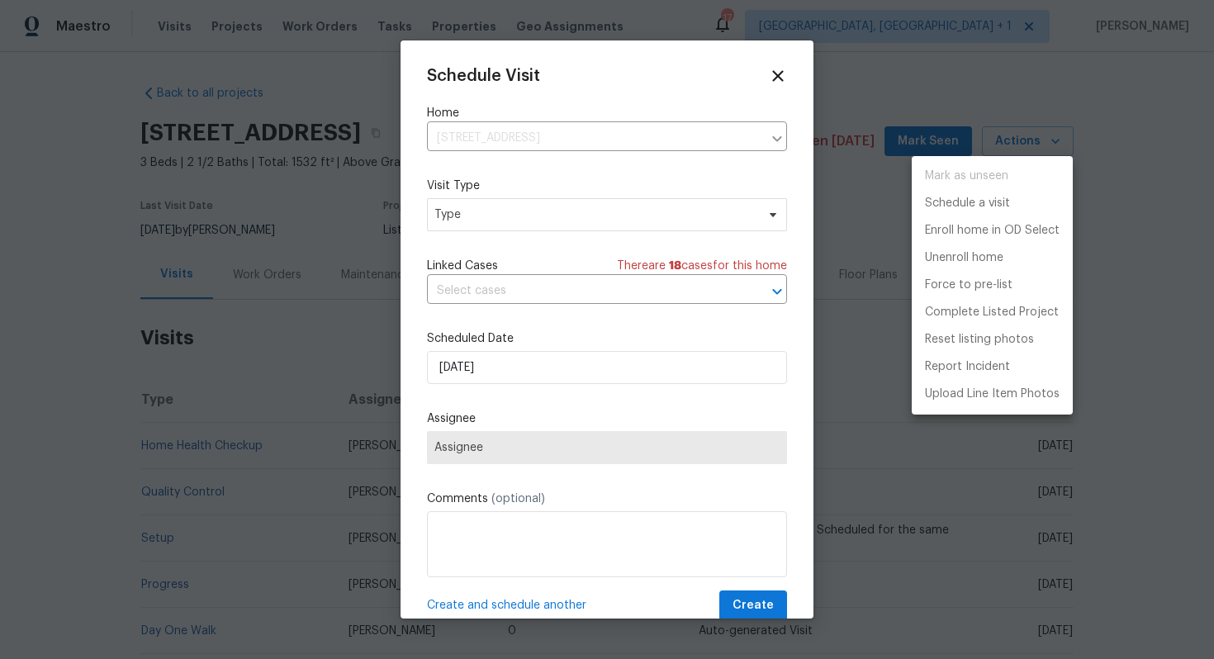
click at [472, 214] on div at bounding box center [607, 329] width 1214 height 659
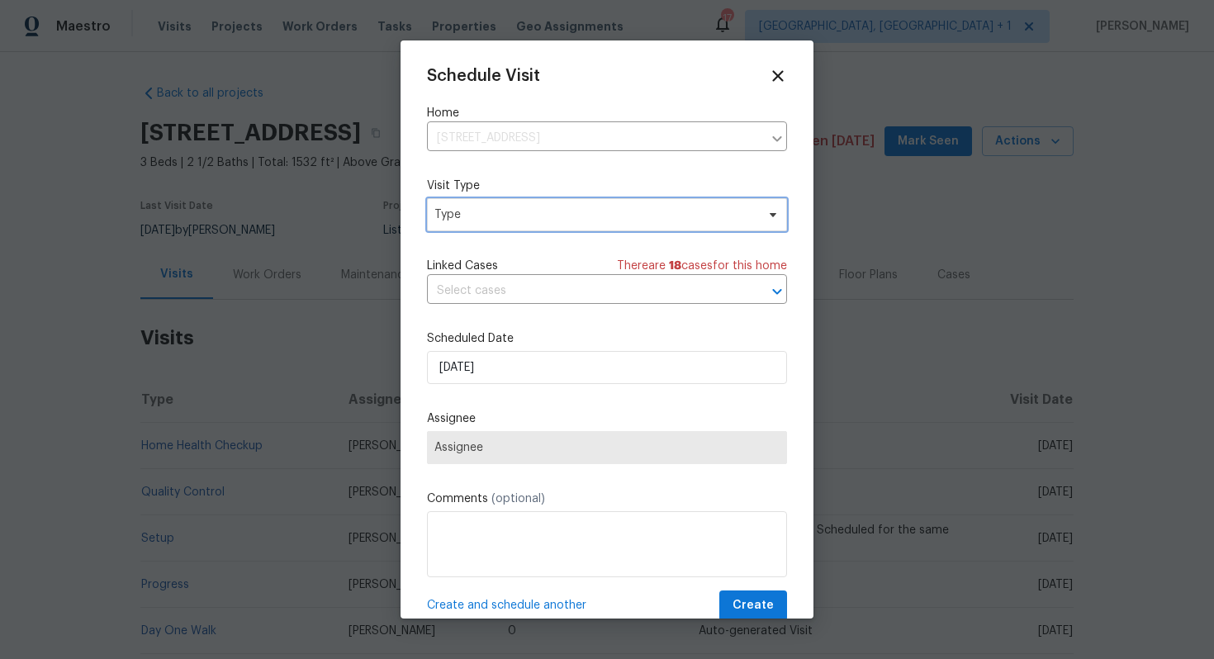
click at [446, 214] on span "Type" at bounding box center [594, 214] width 321 height 17
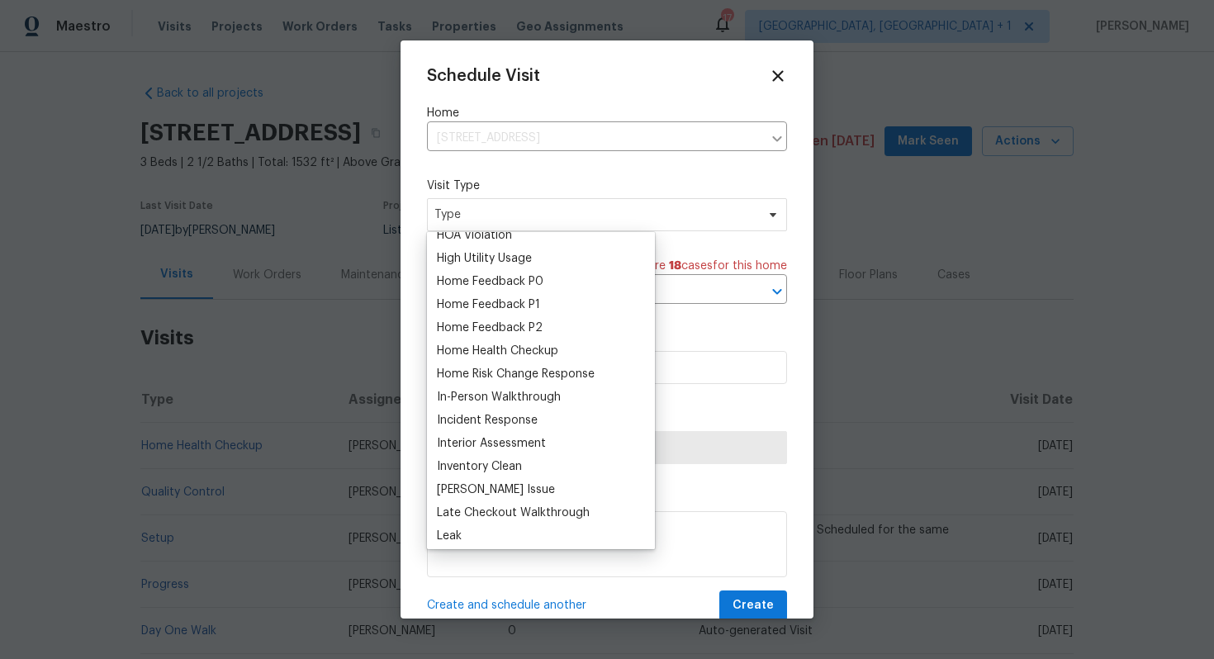
scroll to position [490, 0]
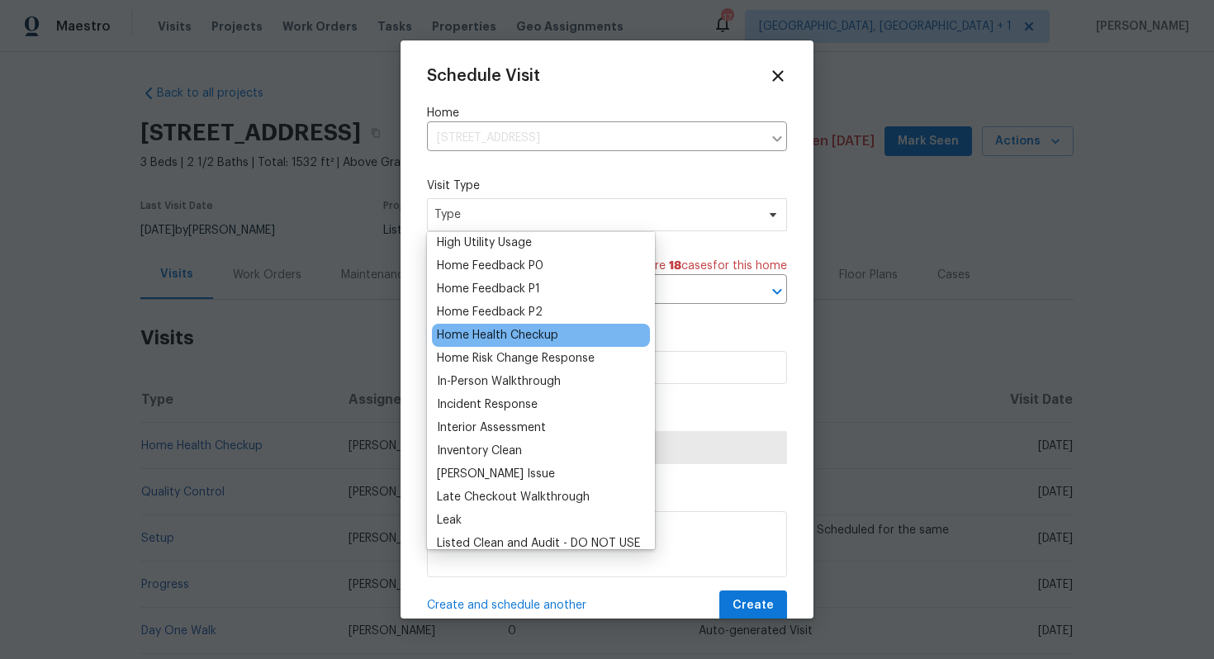
click at [481, 336] on div "Home Health Checkup" at bounding box center [497, 335] width 121 height 17
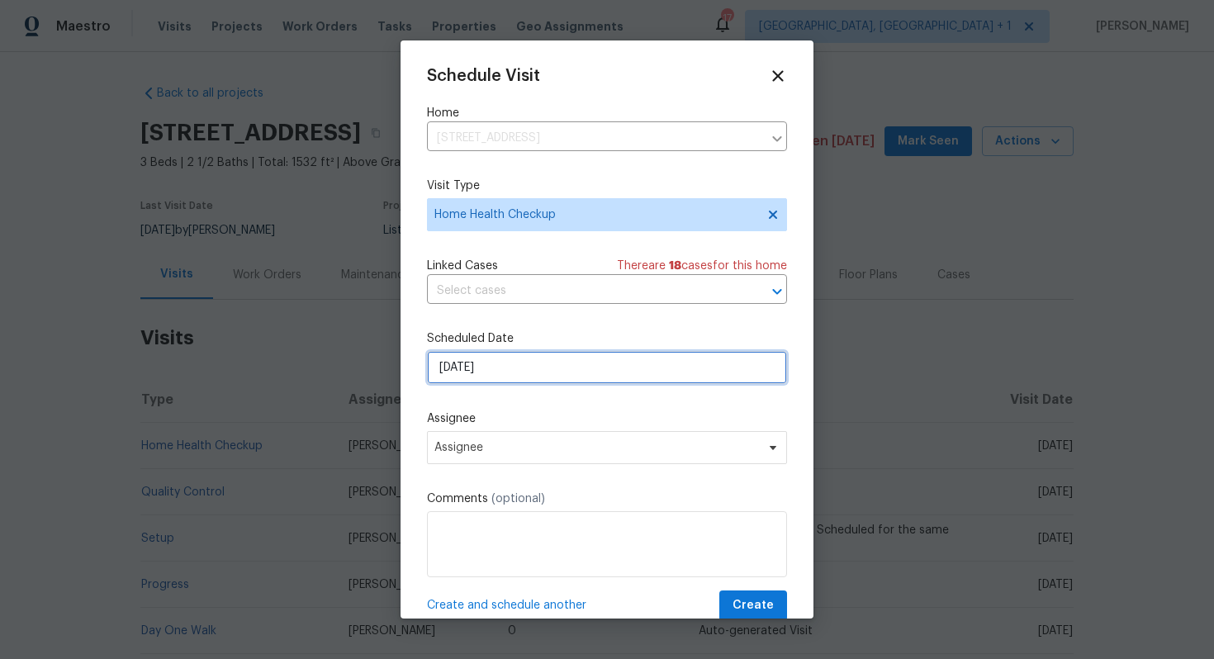
click at [528, 361] on input "01/10/2025" at bounding box center [607, 367] width 360 height 33
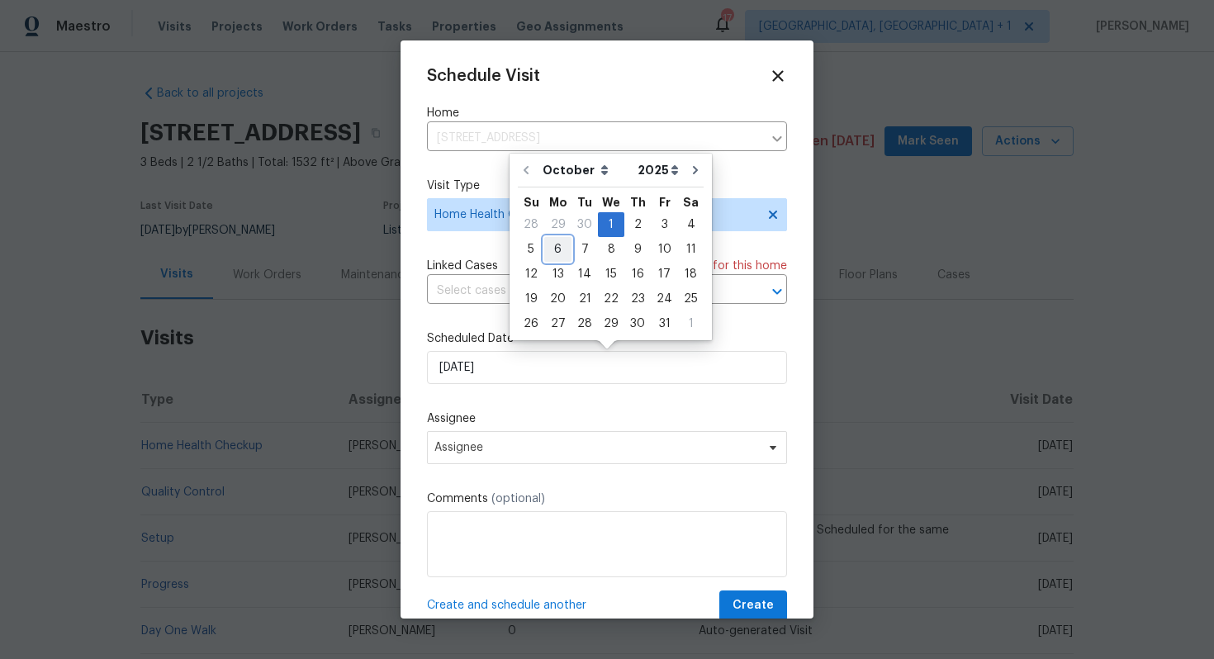
click at [555, 252] on div "6" at bounding box center [557, 249] width 27 height 23
type input "06/10/2025"
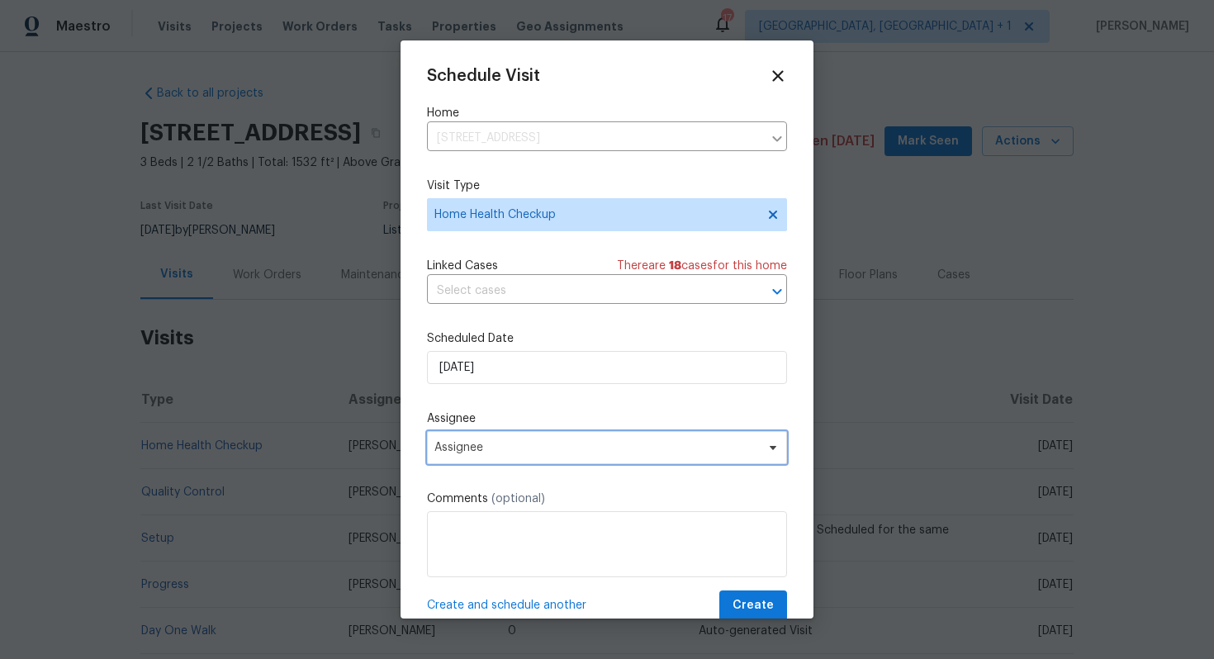
click at [594, 456] on span "Assignee" at bounding box center [607, 447] width 360 height 33
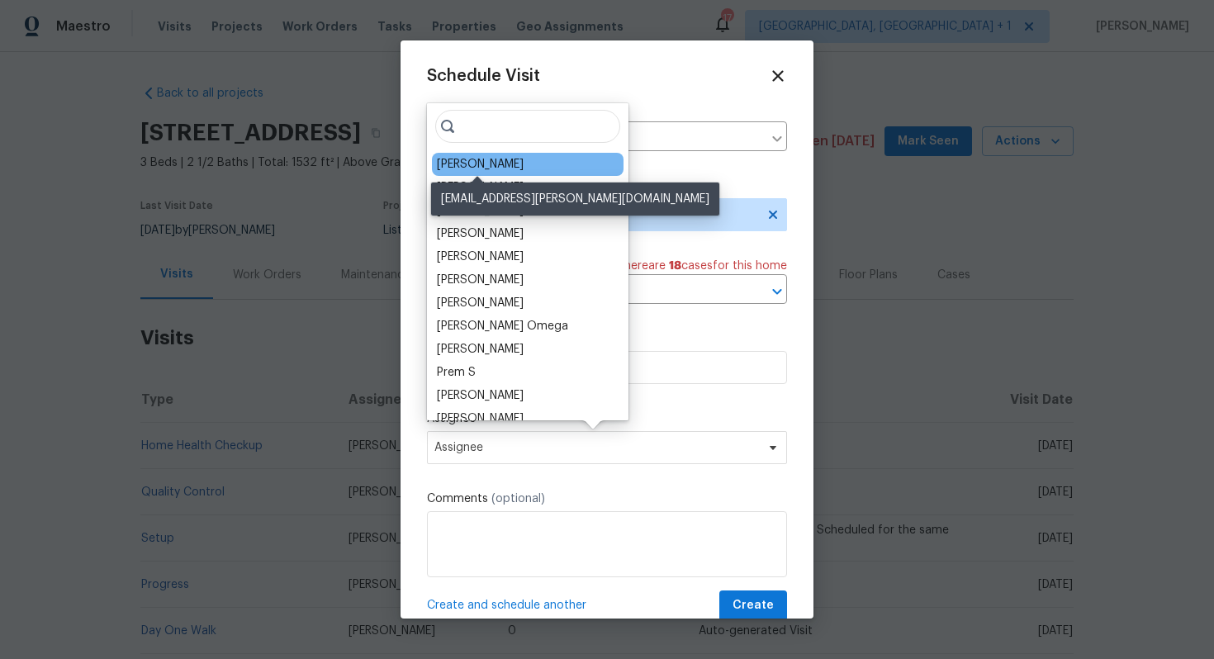
click at [474, 166] on div "Mark Cardenas" at bounding box center [480, 164] width 87 height 17
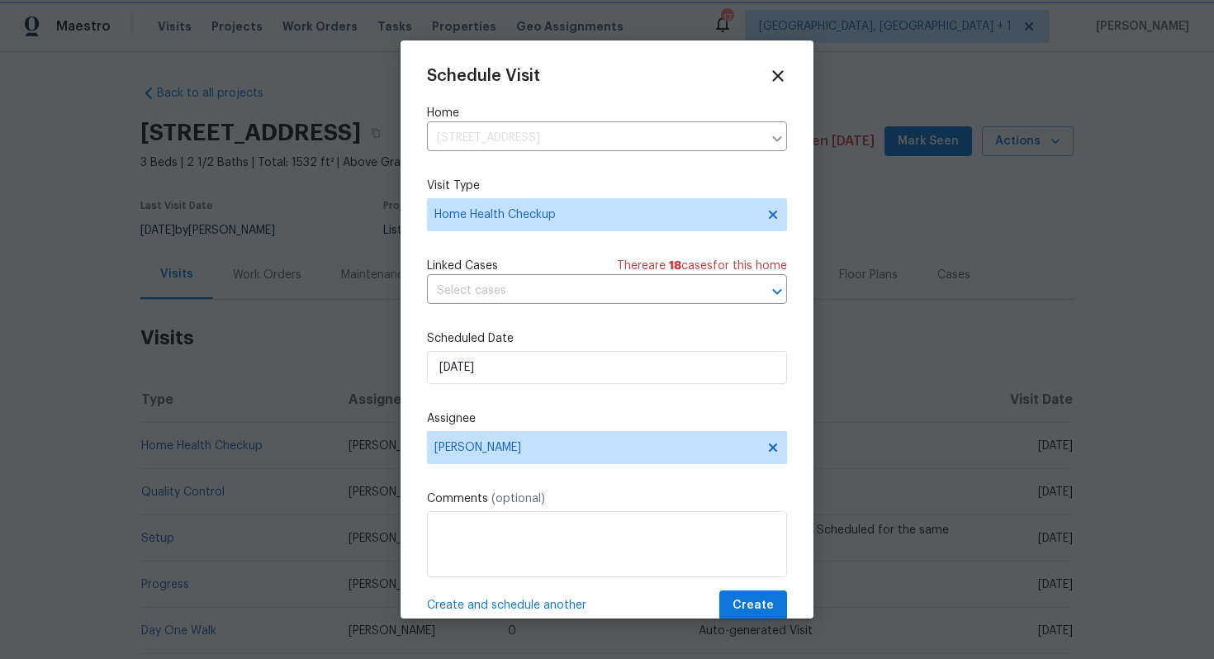
scroll to position [30, 0]
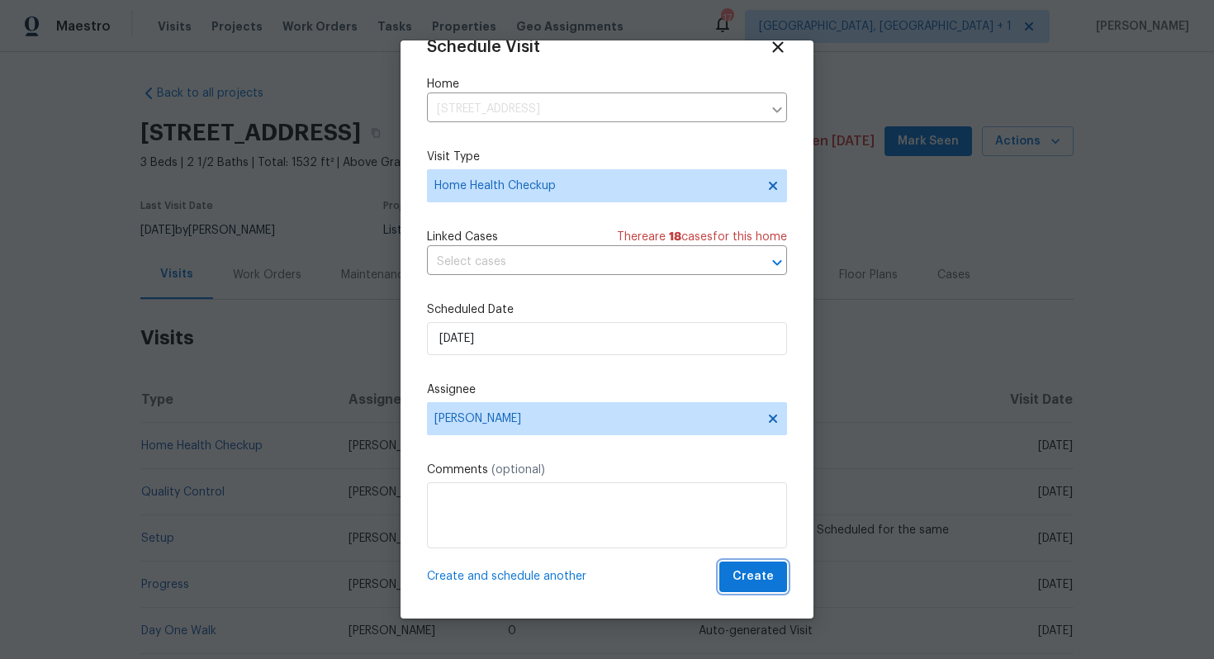
click at [764, 576] on span "Create" at bounding box center [752, 576] width 41 height 21
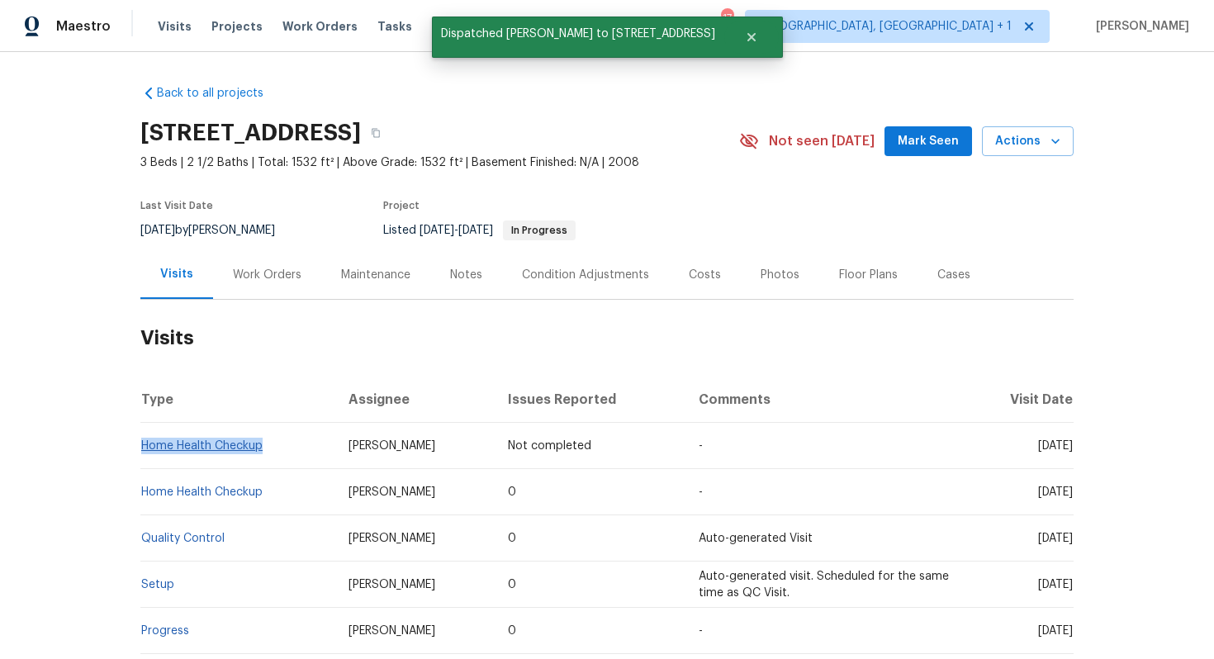
drag, startPoint x: 270, startPoint y: 446, endPoint x: 141, endPoint y: 445, distance: 128.8
click at [141, 445] on td "Home Health Checkup" at bounding box center [237, 446] width 195 height 46
copy link "Home Health Checkup"
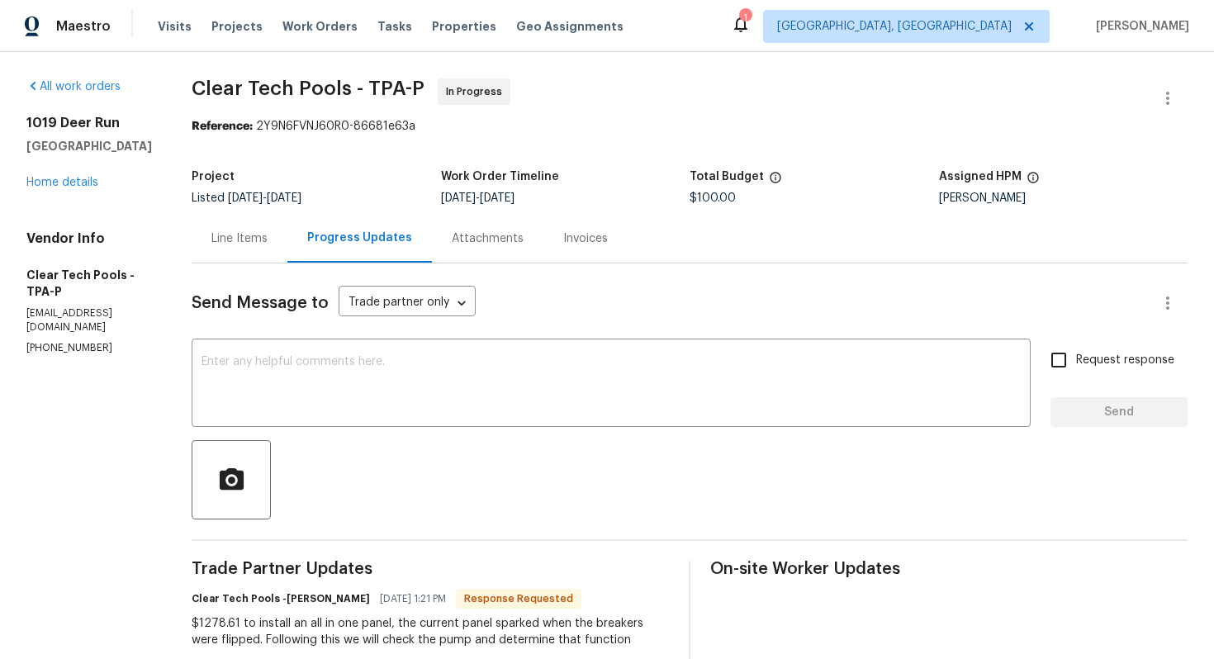
click at [267, 232] on div "Line Items" at bounding box center [239, 238] width 56 height 17
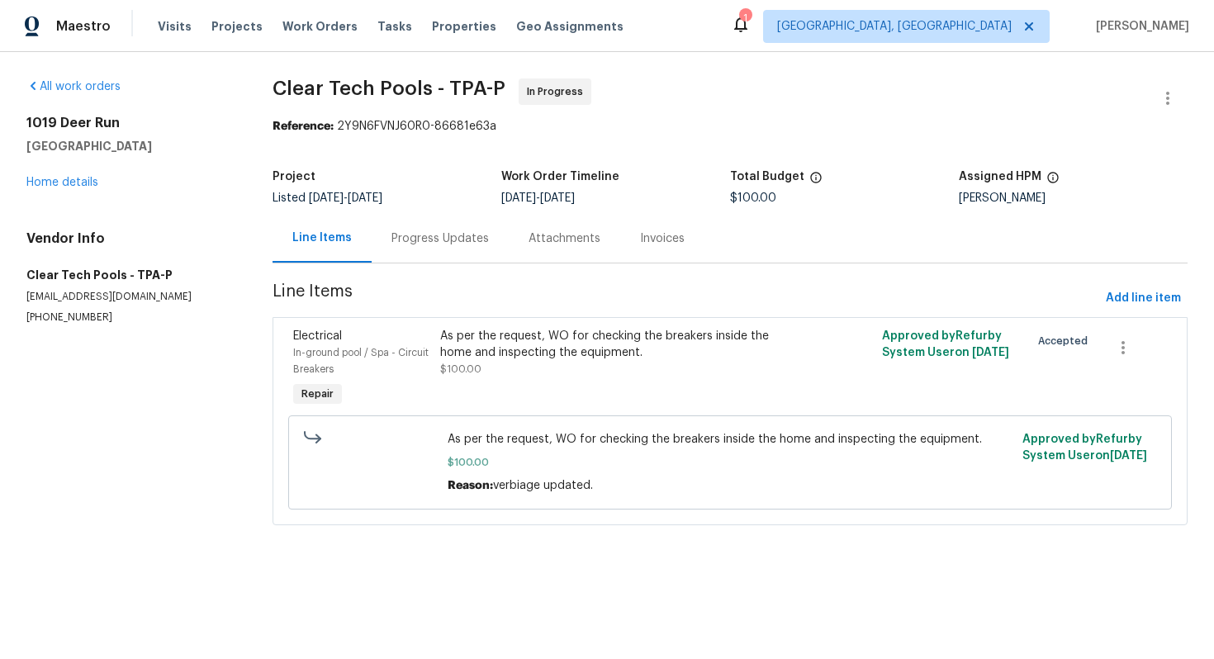
click at [419, 234] on div "Progress Updates" at bounding box center [439, 238] width 97 height 17
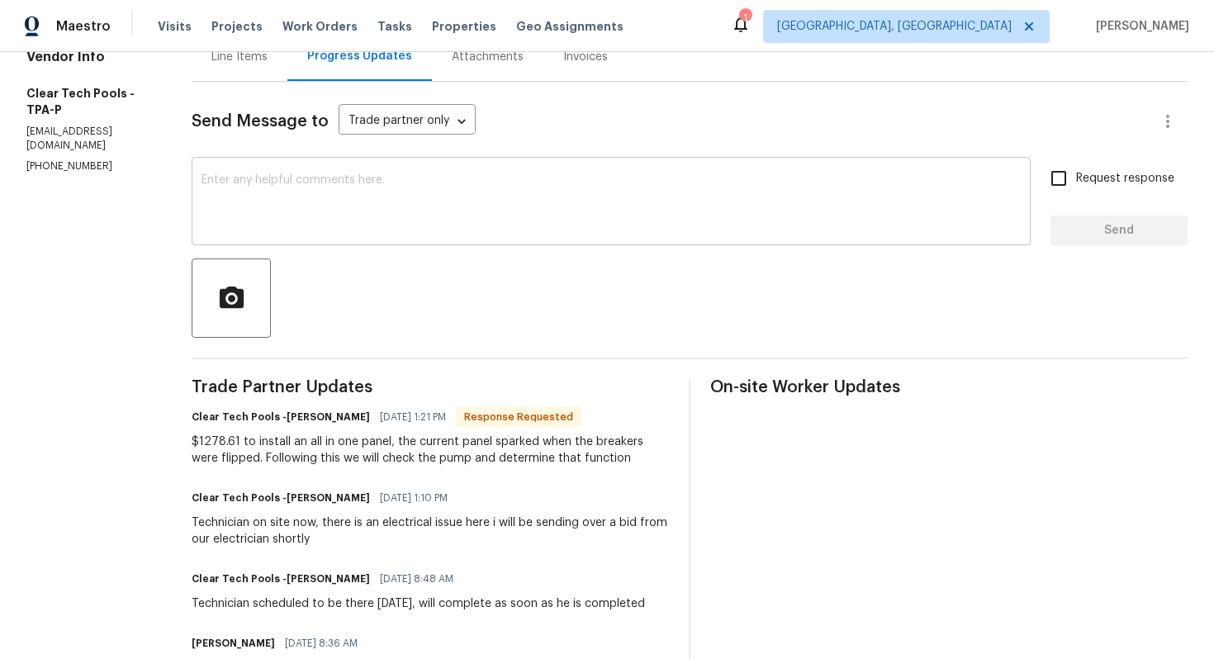
scroll to position [182, 0]
click at [315, 419] on h6 "Clear Tech Pools -[PERSON_NAME]" at bounding box center [281, 416] width 178 height 17
copy h6 "[PERSON_NAME]"
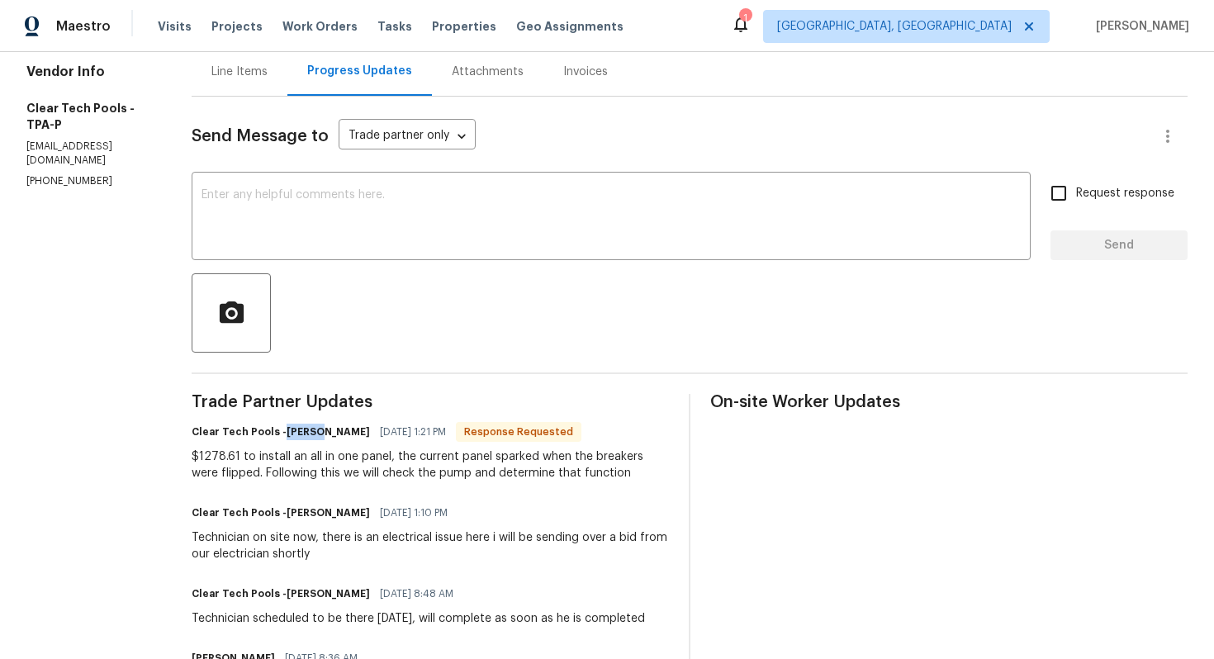
scroll to position [159, 0]
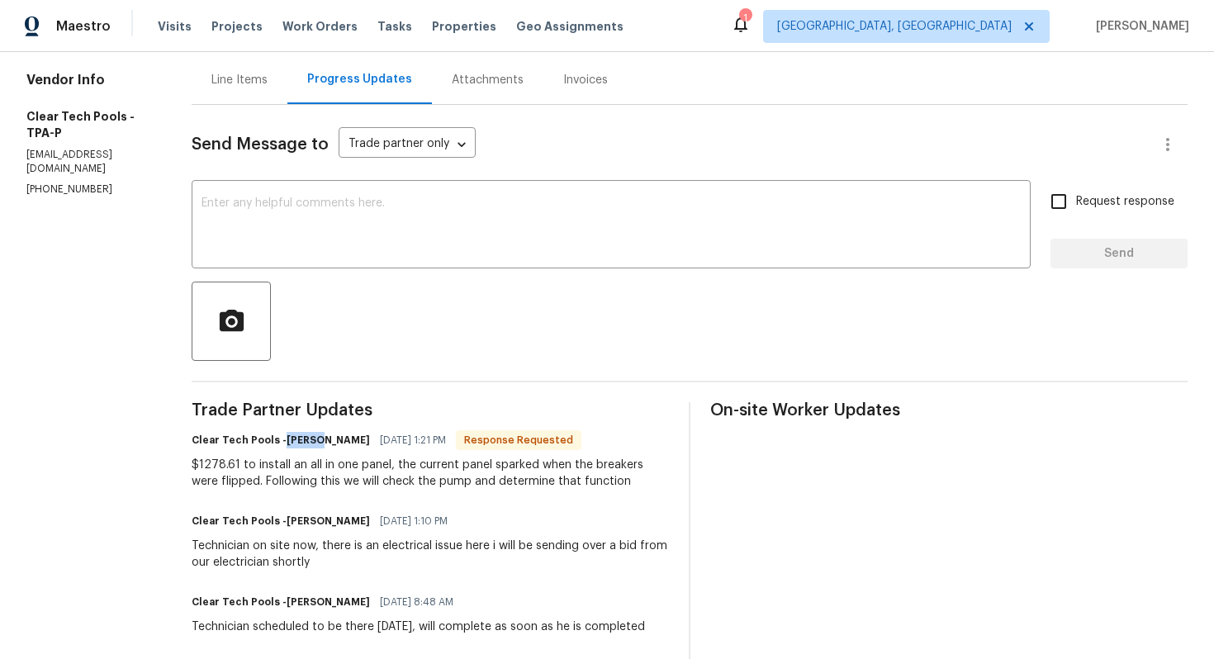
copy h6 "[PERSON_NAME]"
click at [516, 215] on textarea at bounding box center [610, 226] width 819 height 58
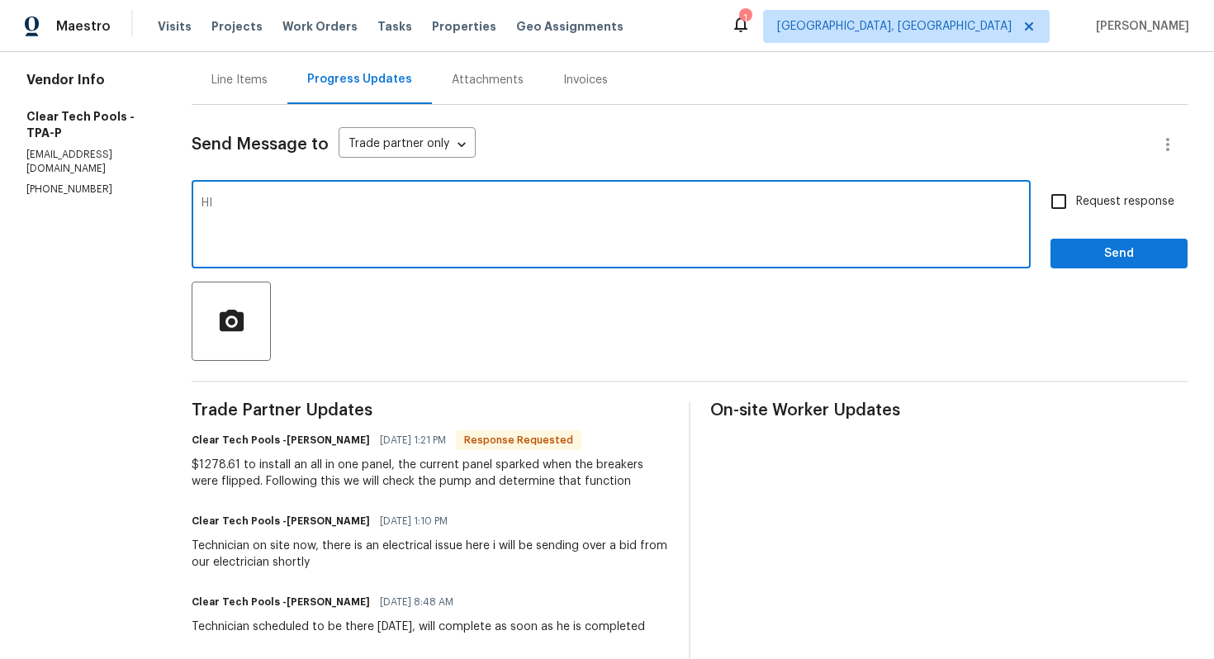
paste textarea "[PERSON_NAME]"
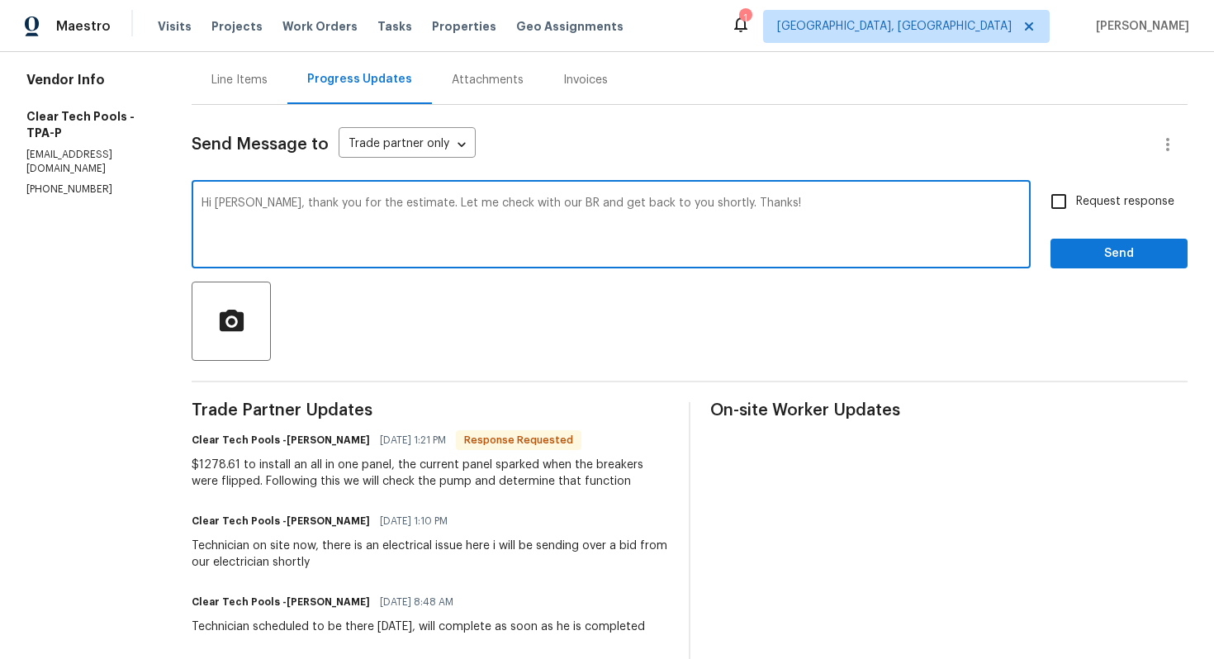
type textarea "Hi [PERSON_NAME], thank you for the estimate. Let me check with our BR and get …"
click at [1129, 253] on span "Send" at bounding box center [1118, 254] width 111 height 21
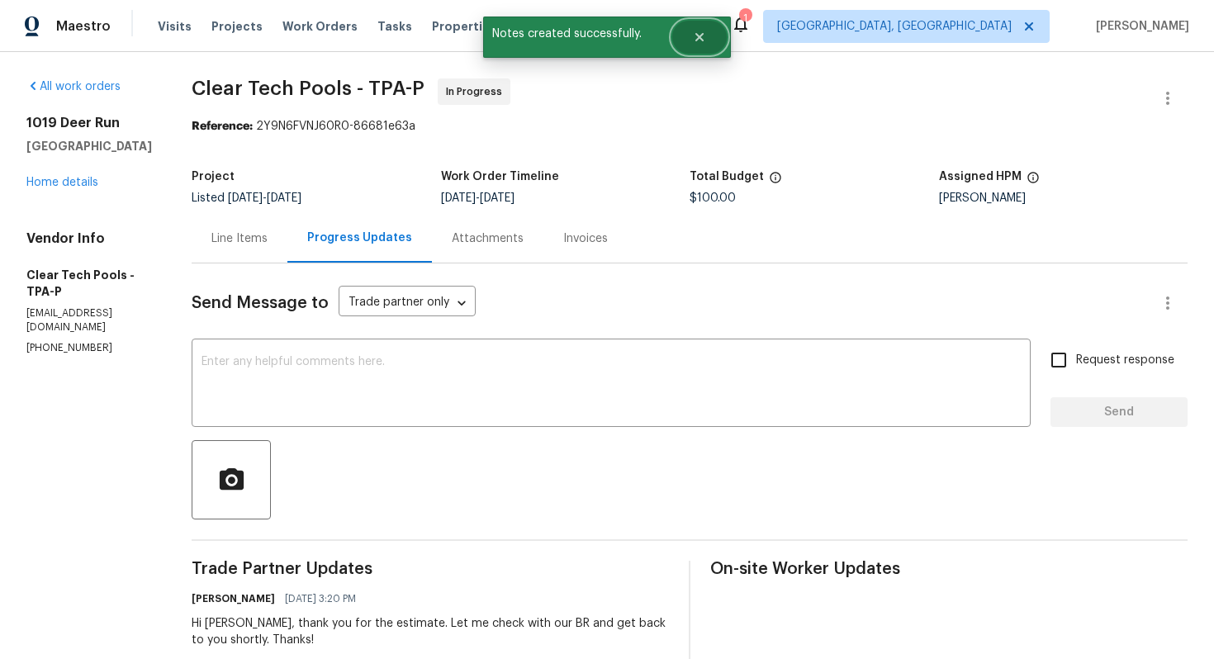
click at [705, 31] on icon "Close" at bounding box center [699, 37] width 13 height 13
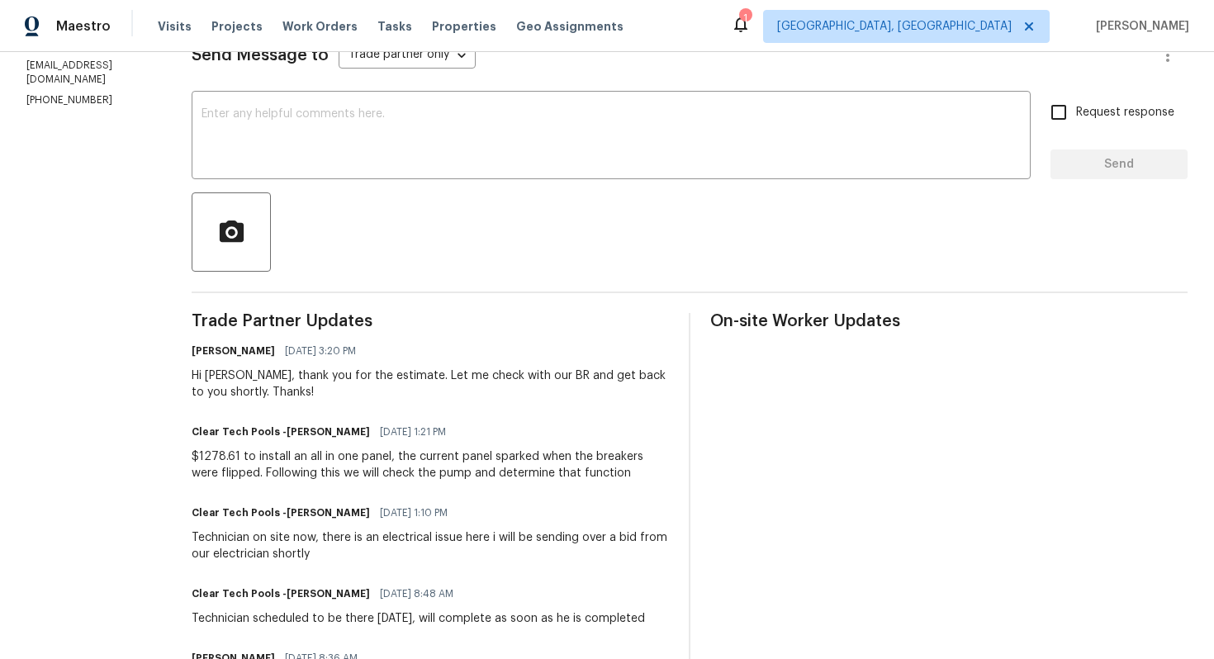
scroll to position [319, 0]
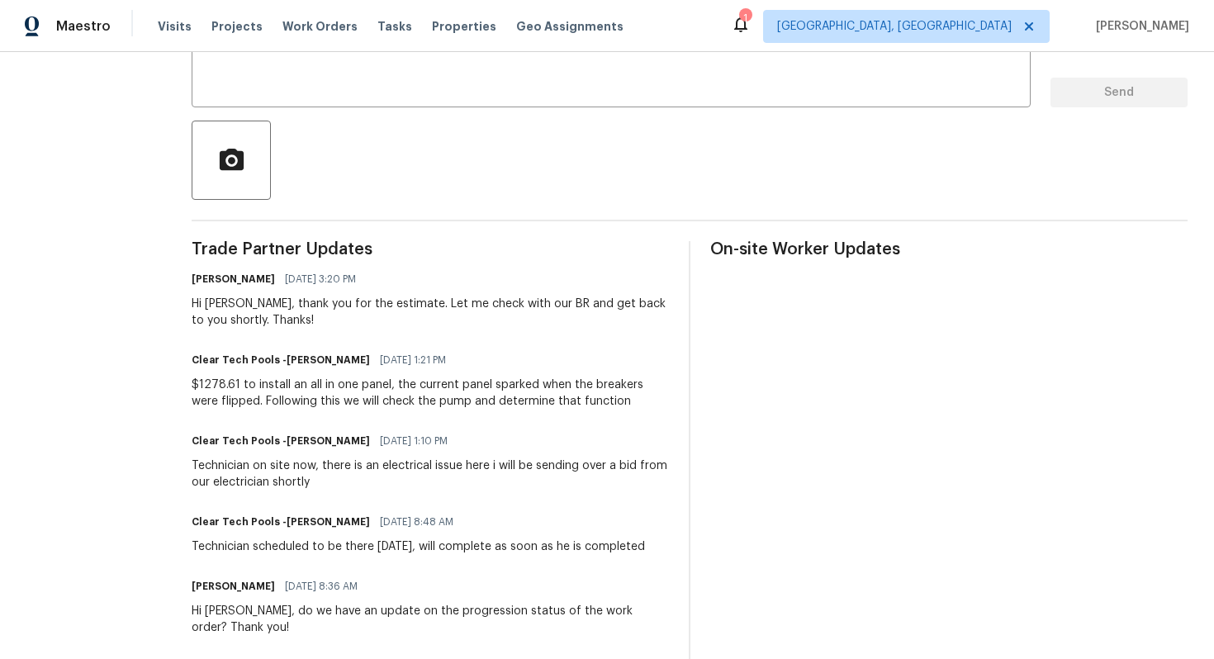
click at [337, 389] on div "$1278.61 to install an all in one panel, the current panel sparked when the bre…" at bounding box center [430, 392] width 477 height 33
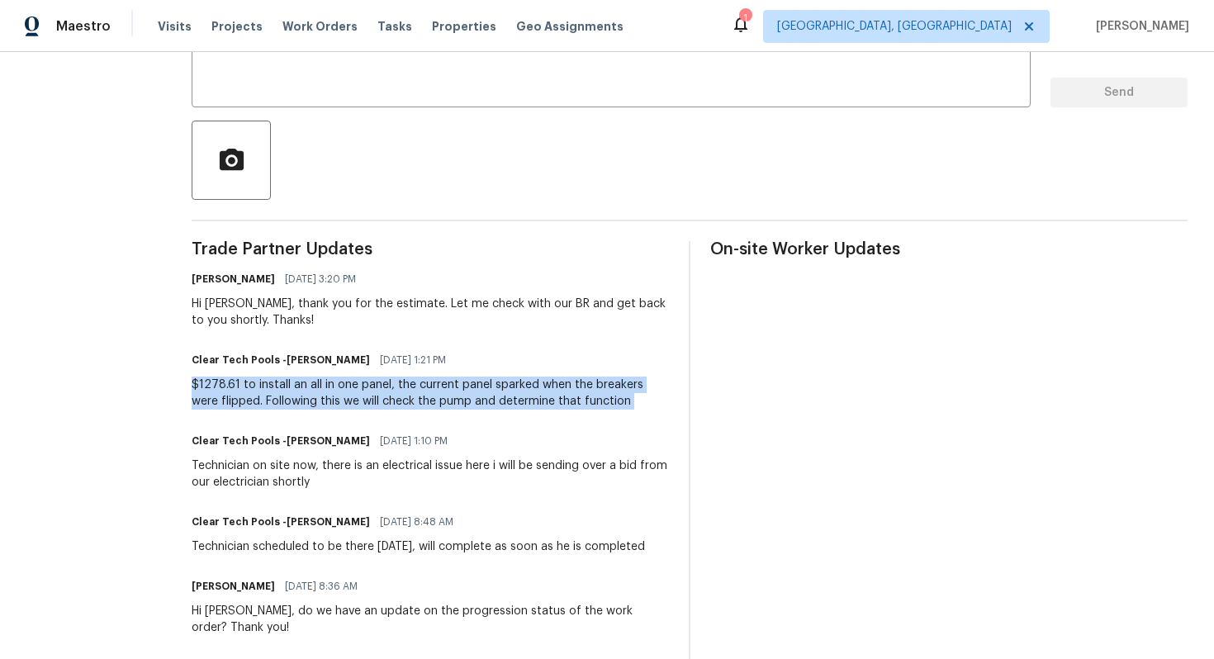
copy div "$1278.61 to install an all in one panel, the current panel sparked when the bre…"
click at [433, 386] on div "$1278.61 to install an all in one panel, the current panel sparked when the bre…" at bounding box center [430, 392] width 477 height 33
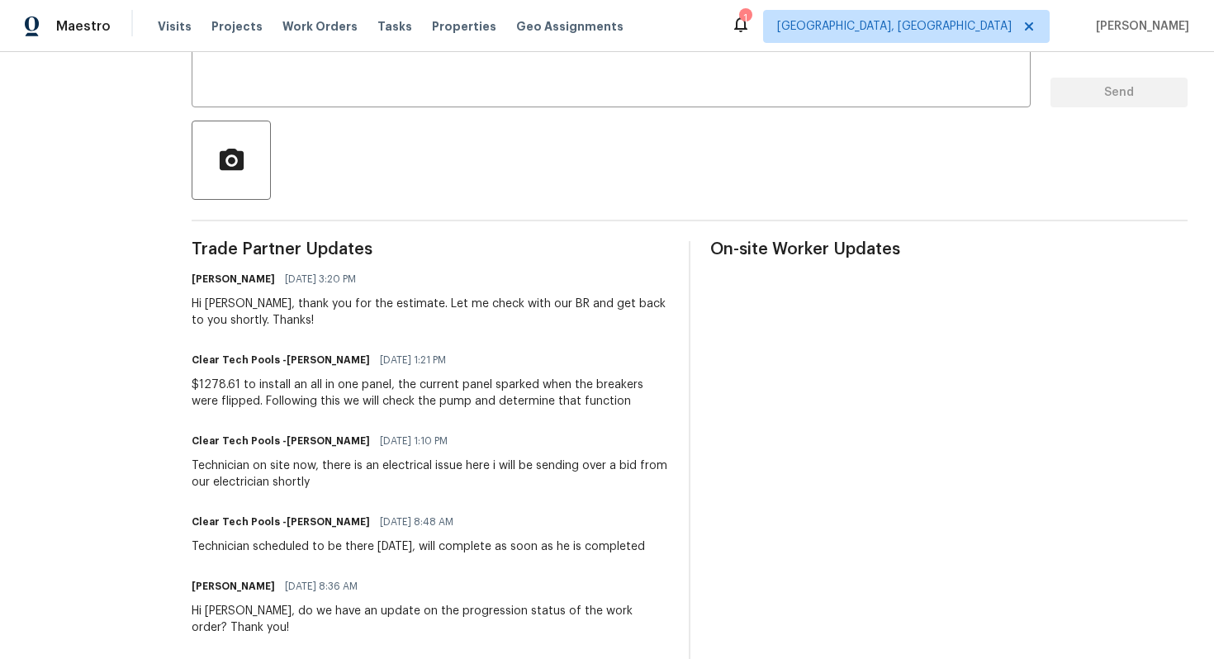
click at [397, 400] on div "$1278.61 to install an all in one panel, the current panel sparked when the bre…" at bounding box center [430, 392] width 477 height 33
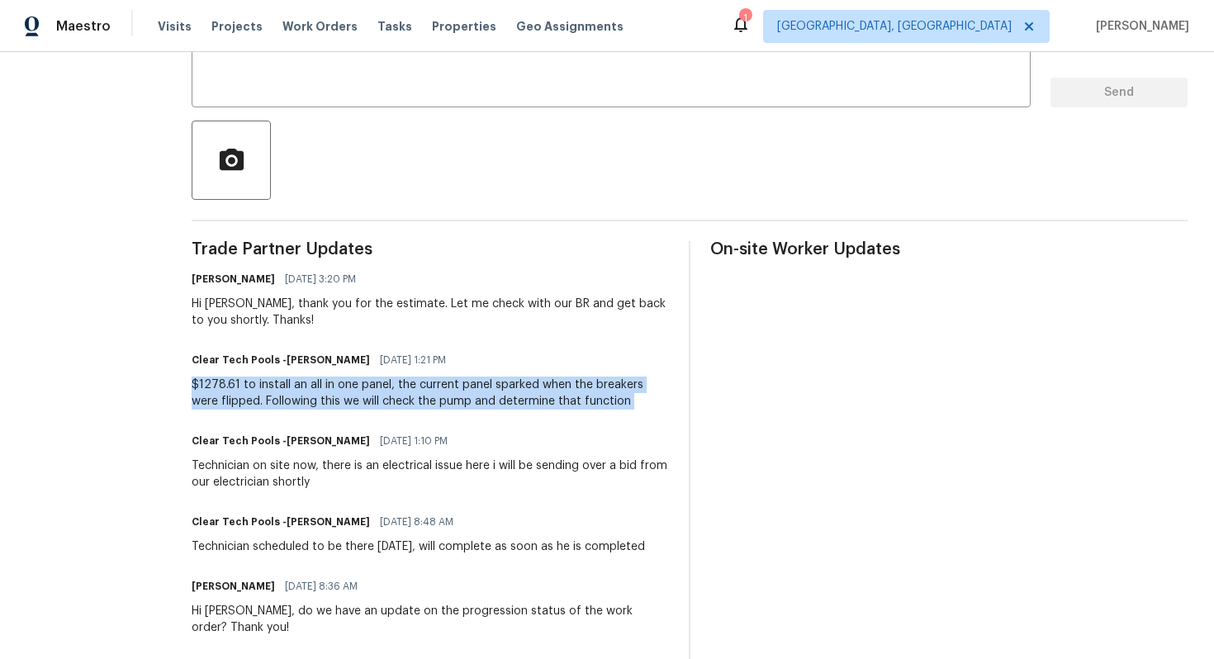
click at [291, 479] on div "Technician on site now, there is an electrical issue here i will be sending ove…" at bounding box center [430, 473] width 477 height 33
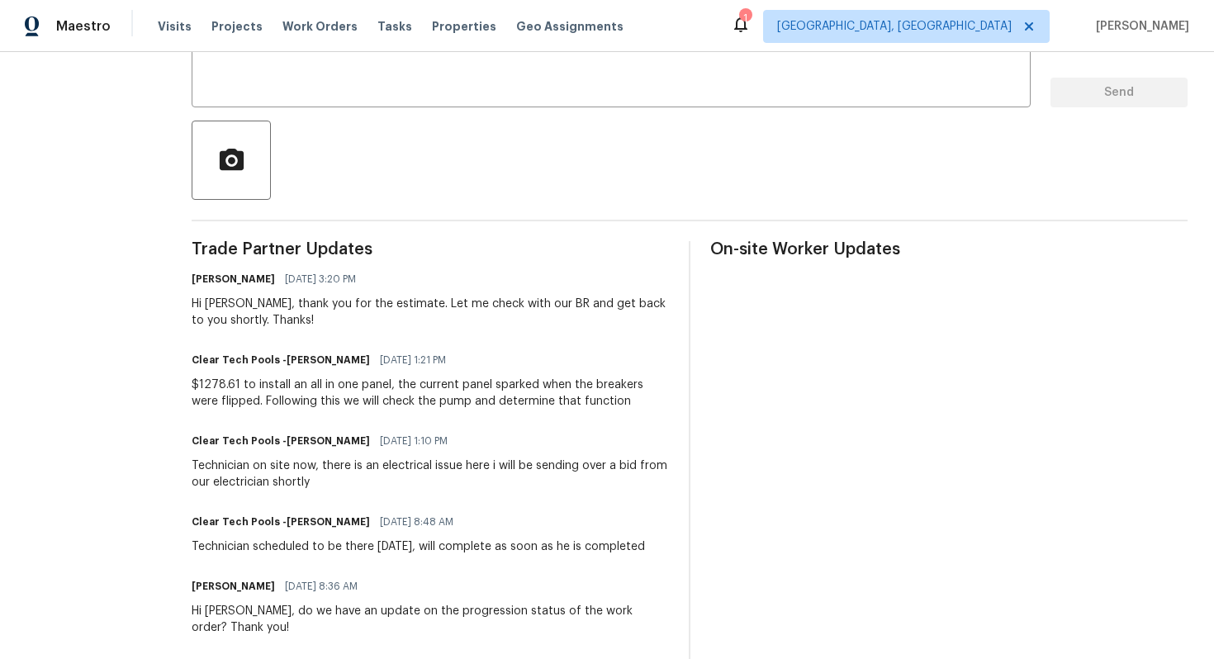
click at [291, 479] on div "Technician on site now, there is an electrical issue here i will be sending ove…" at bounding box center [430, 473] width 477 height 33
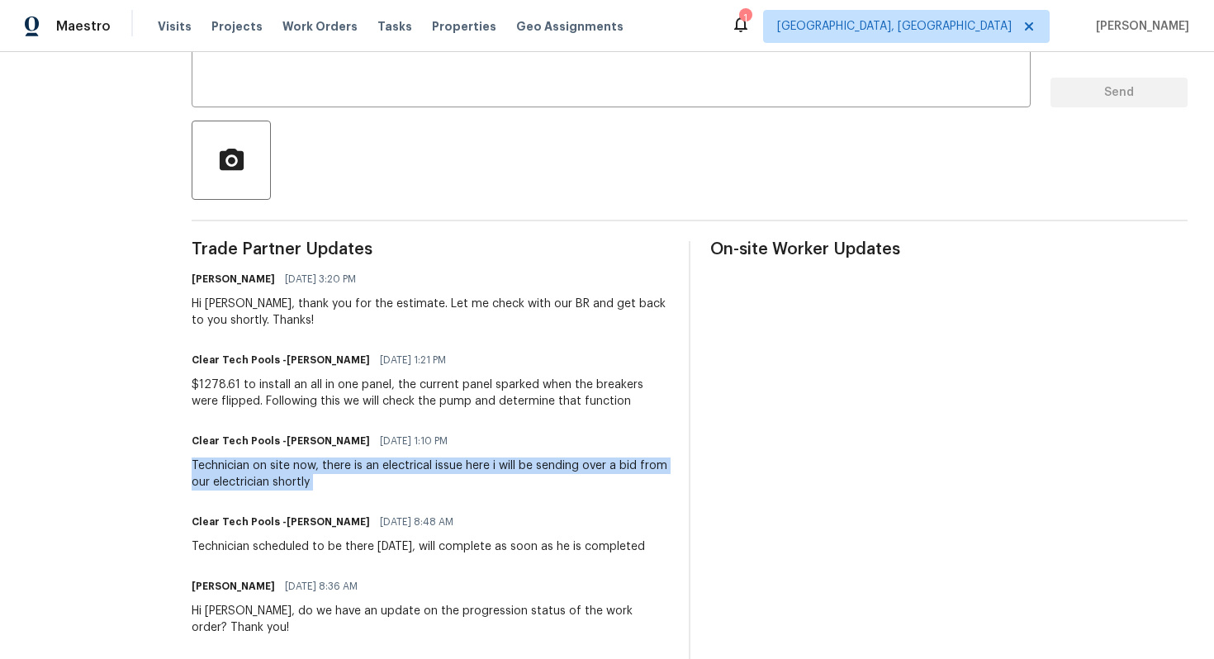
copy div "Technician on site now, there is an electrical issue here i will be sending ove…"
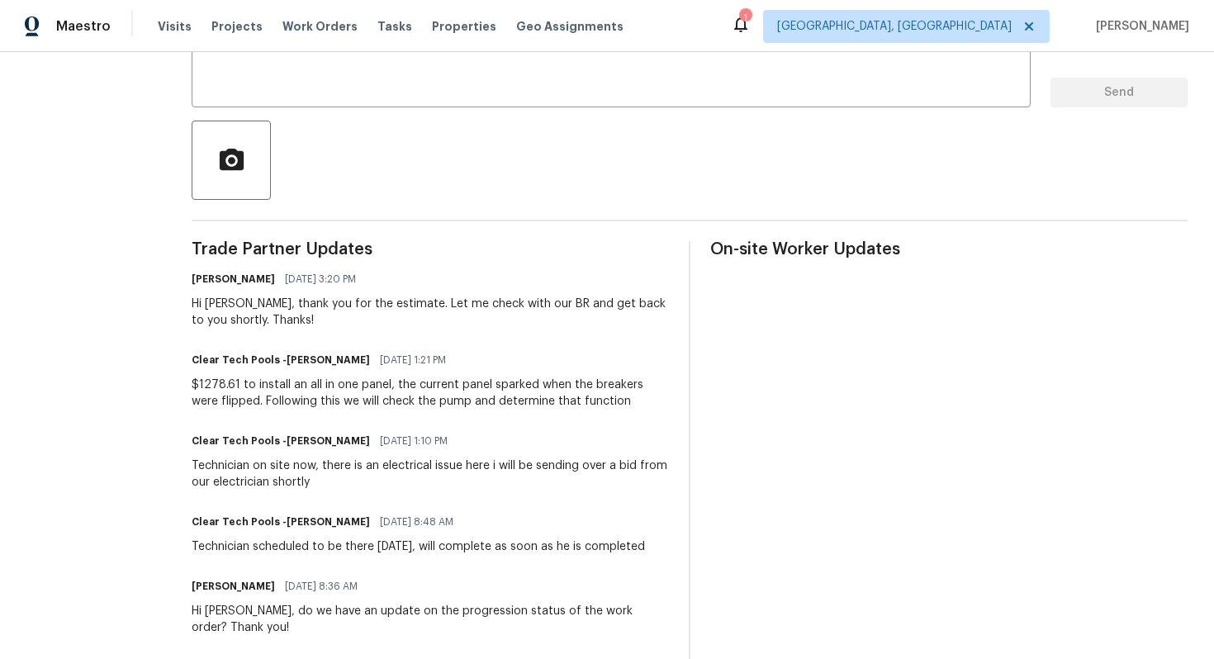
click at [315, 399] on div "$1278.61 to install an all in one panel, the current panel sparked when the bre…" at bounding box center [430, 392] width 477 height 33
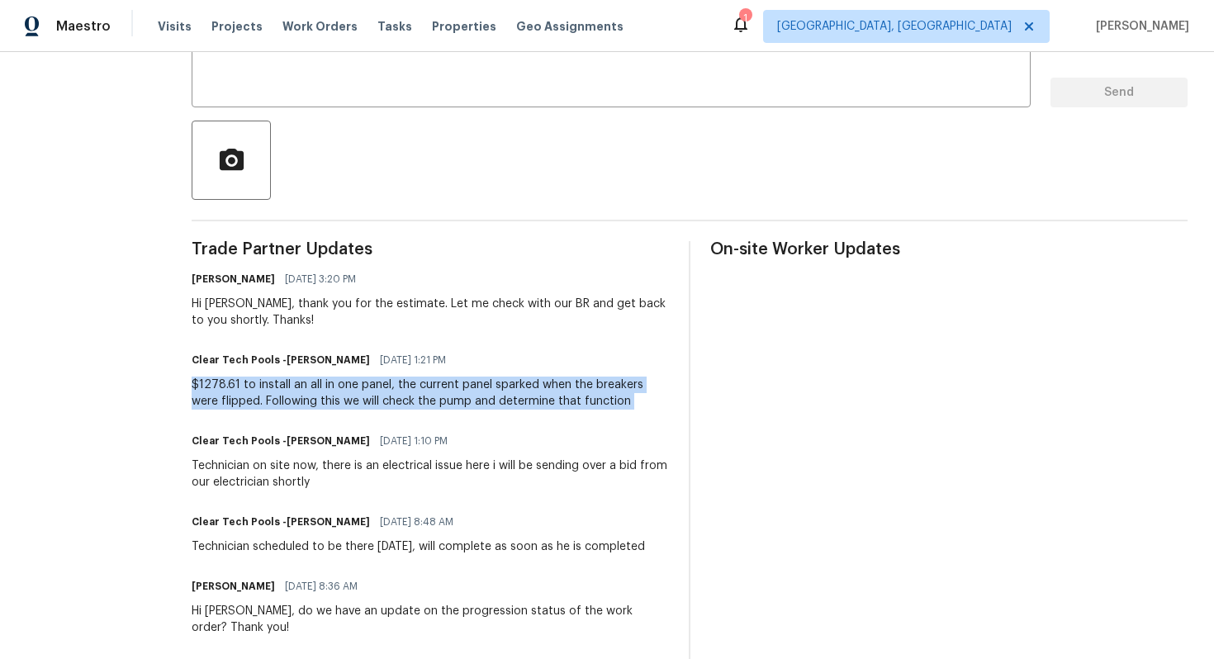
copy div "$1278.61 to install an all in one panel, the current panel sparked when the bre…"
click at [318, 467] on div "Technician on site now, there is an electrical issue here i will be sending ove…" at bounding box center [430, 473] width 477 height 33
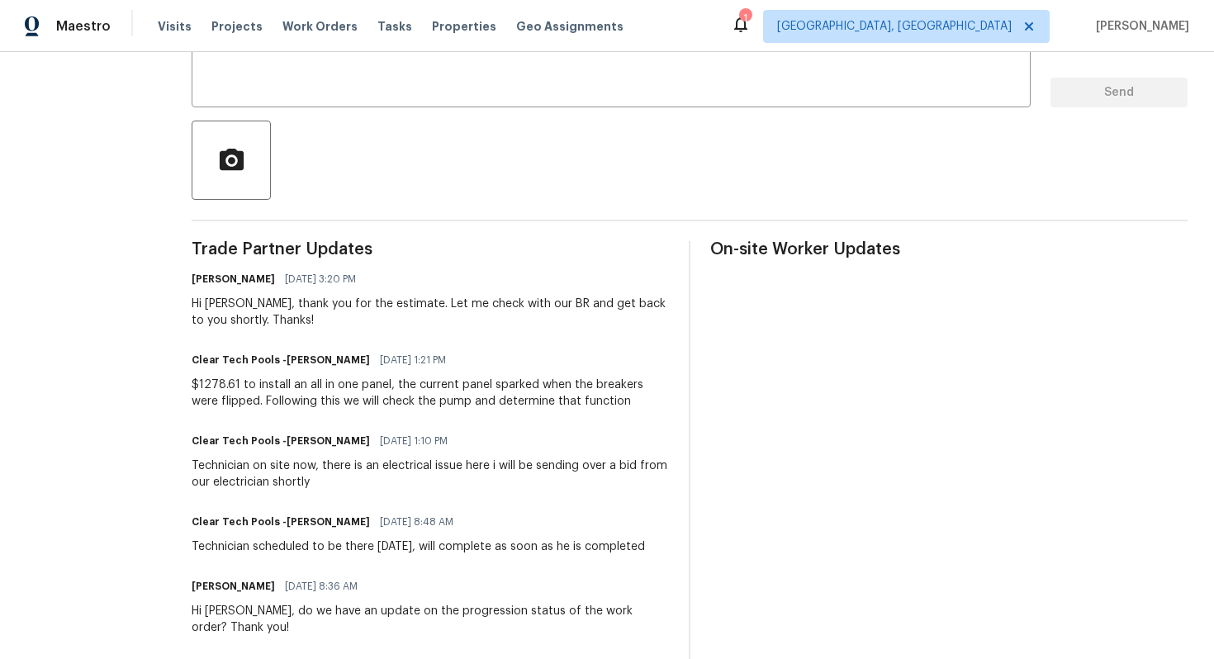
click at [318, 467] on div "Technician on site now, there is an electrical issue here i will be sending ove…" at bounding box center [430, 473] width 477 height 33
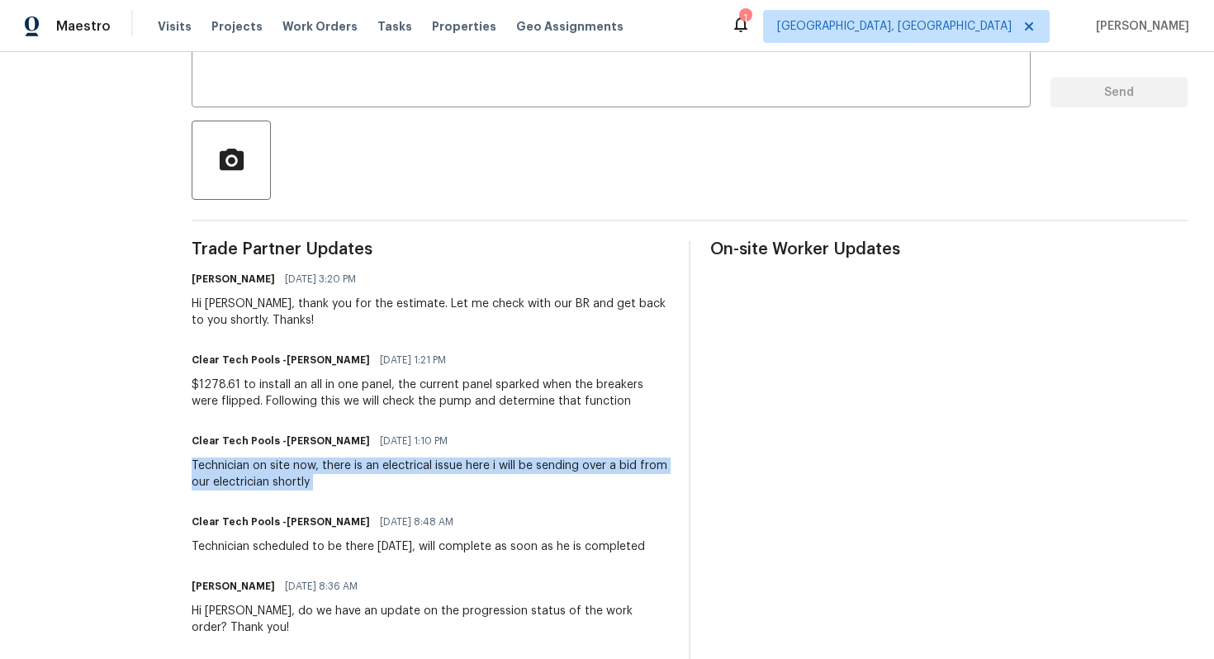
copy div "Technician on site now, there is an electrical issue here i will be sending ove…"
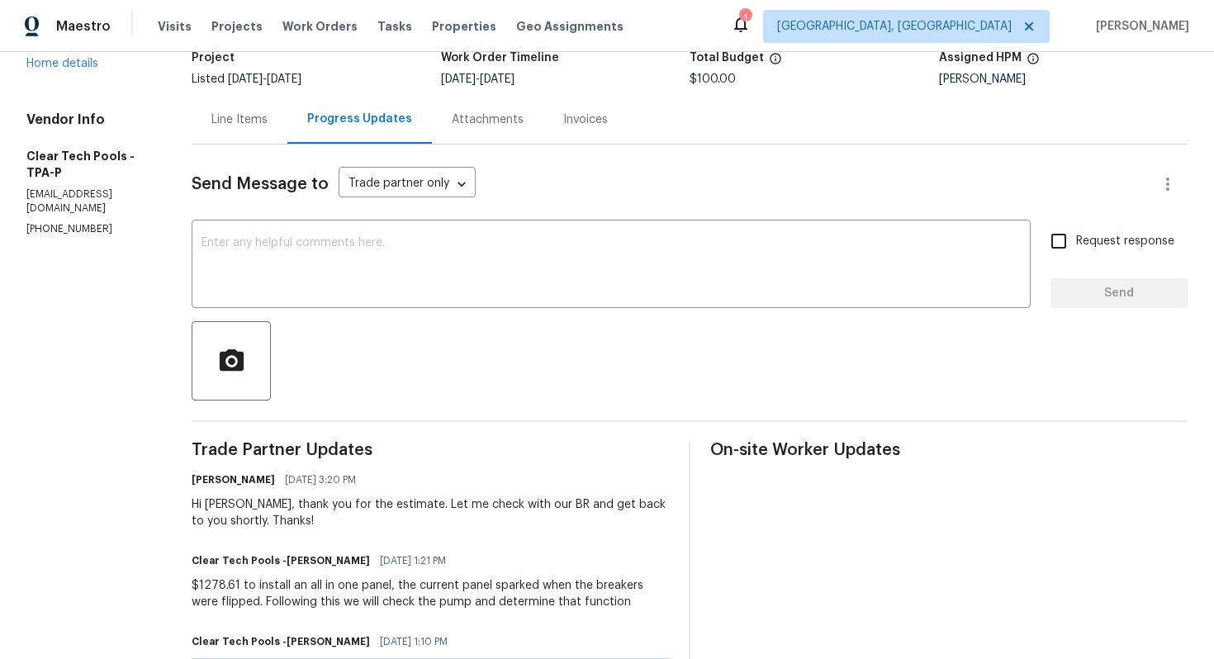
scroll to position [0, 0]
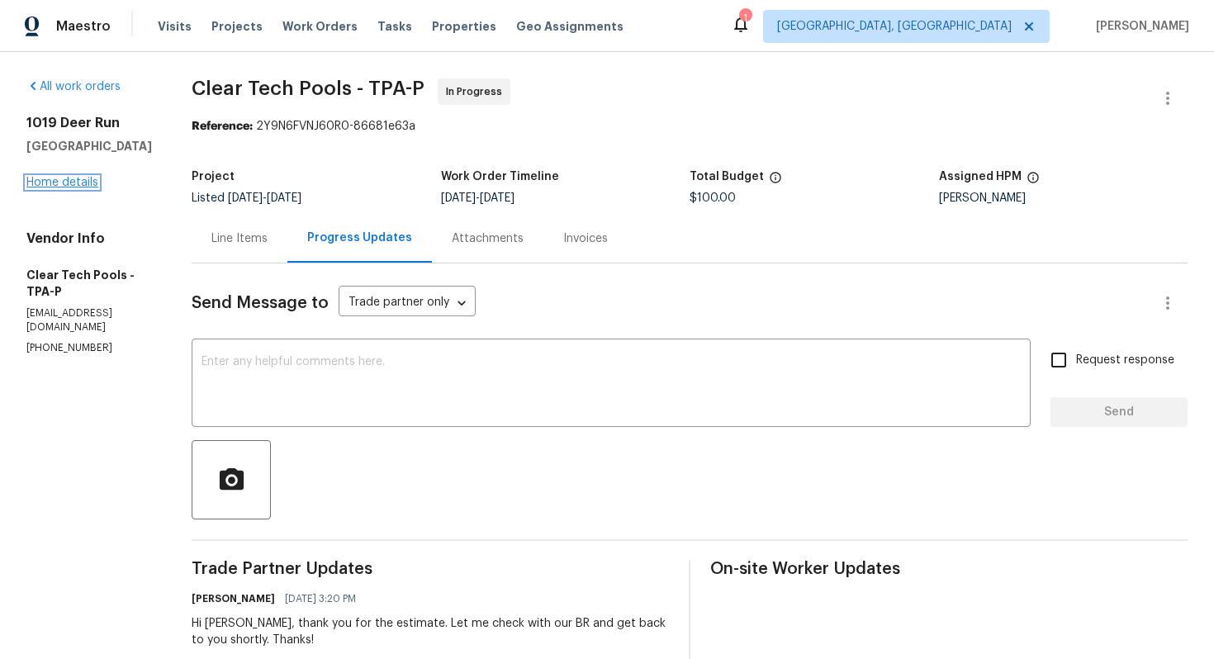
click at [47, 182] on link "Home details" at bounding box center [62, 183] width 72 height 12
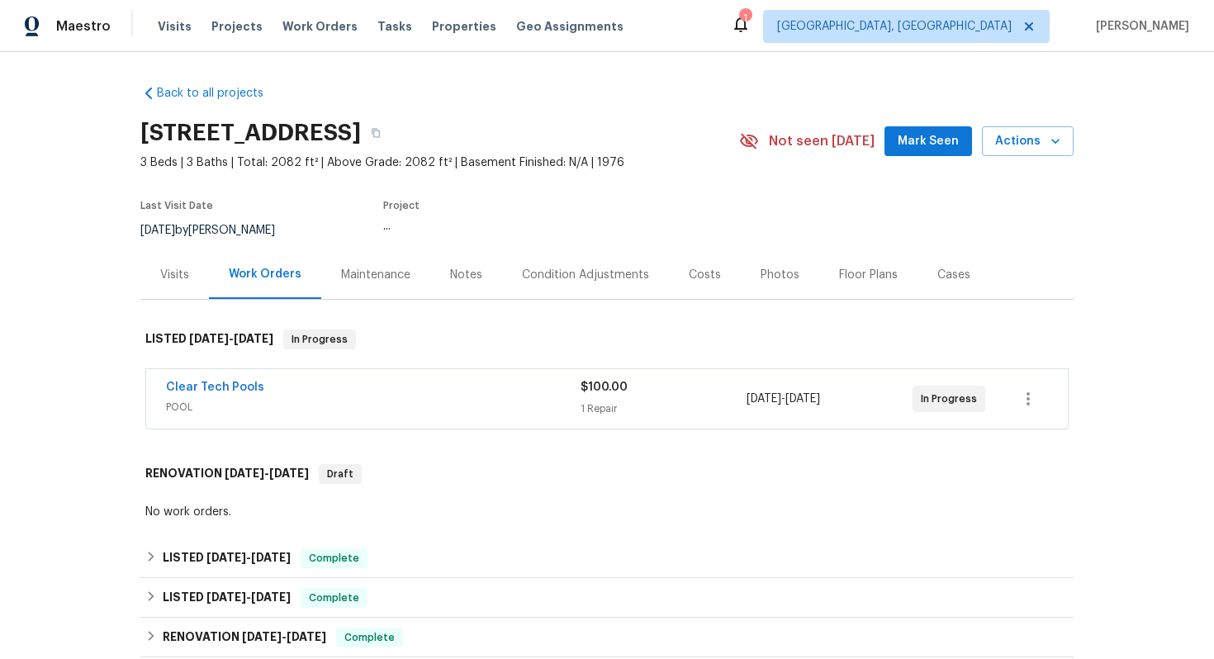
click at [365, 283] on div "Maintenance" at bounding box center [375, 274] width 109 height 49
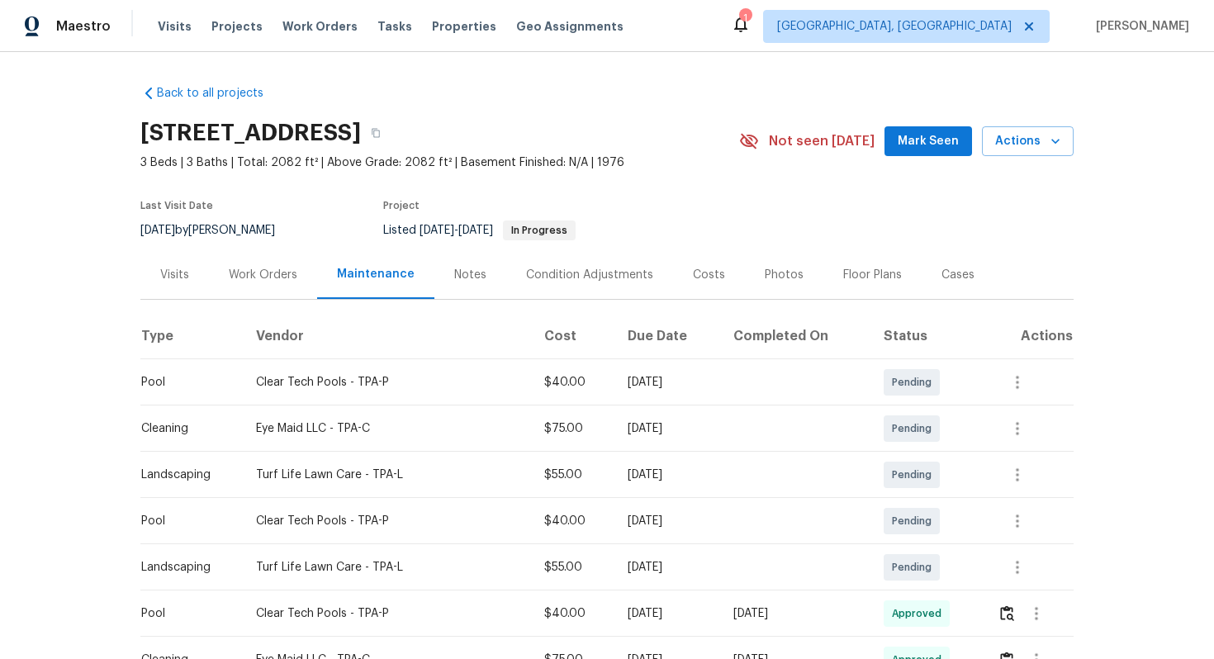
click at [263, 274] on div "Work Orders" at bounding box center [263, 275] width 69 height 17
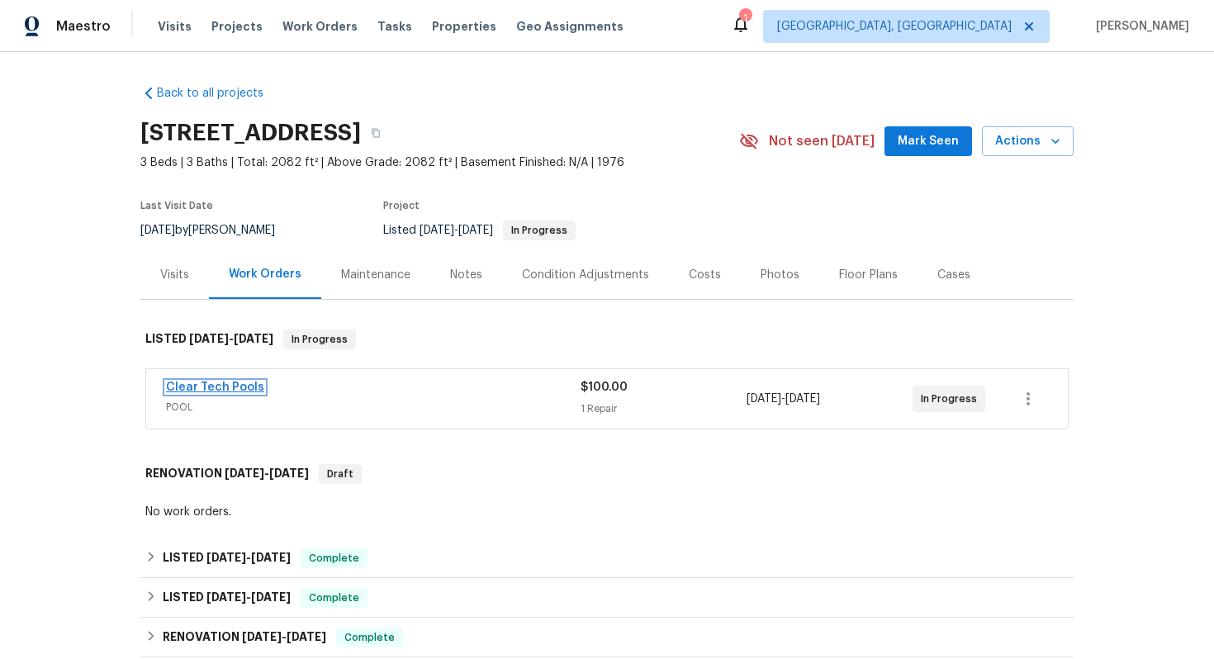
click at [182, 386] on link "Clear Tech Pools" at bounding box center [215, 387] width 98 height 12
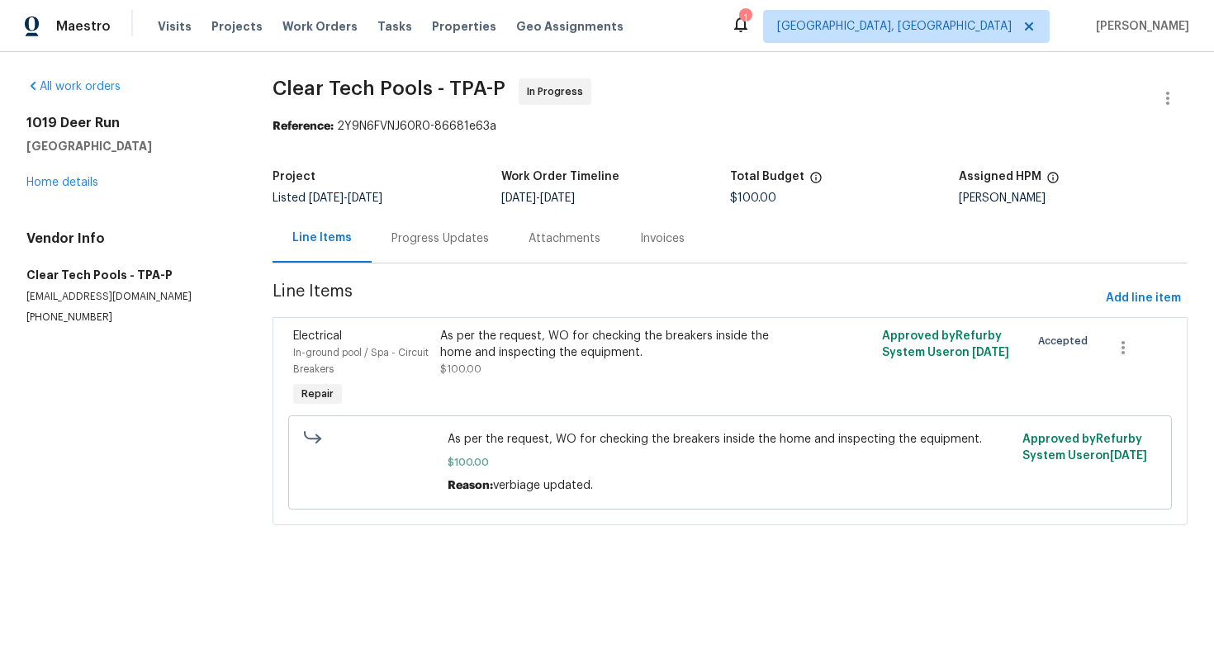
click at [434, 240] on div "Progress Updates" at bounding box center [439, 238] width 97 height 17
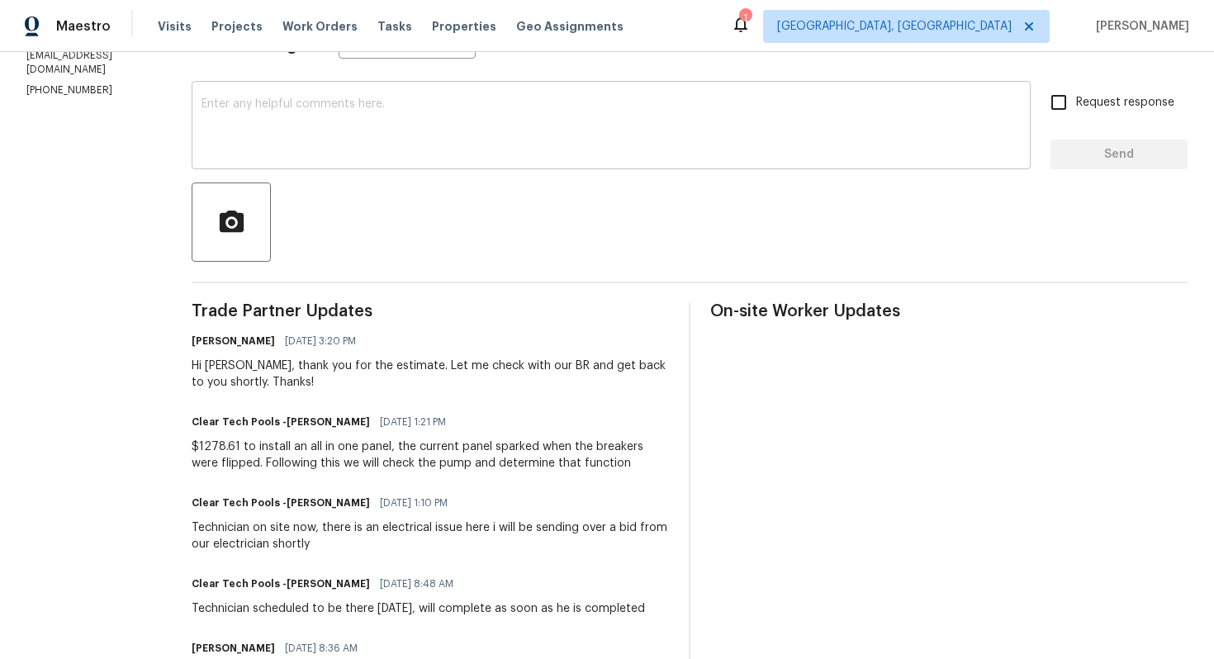
scroll to position [309, 0]
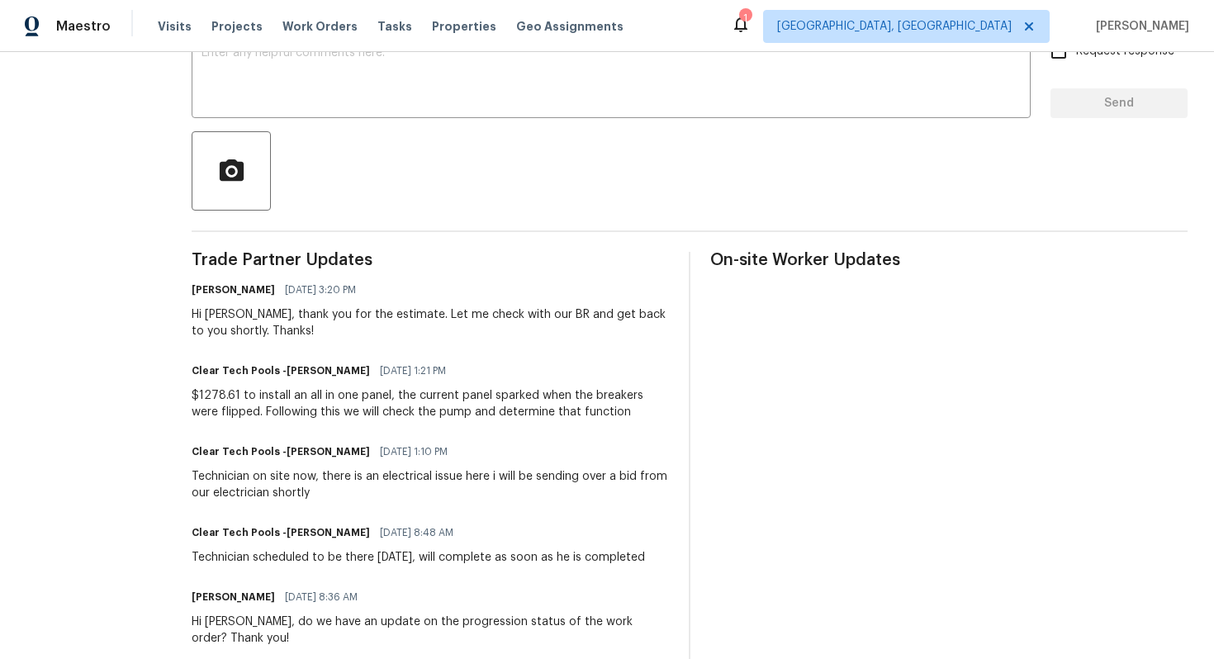
click at [362, 401] on div "$1278.61 to install an all in one panel, the current panel sparked when the bre…" at bounding box center [430, 403] width 477 height 33
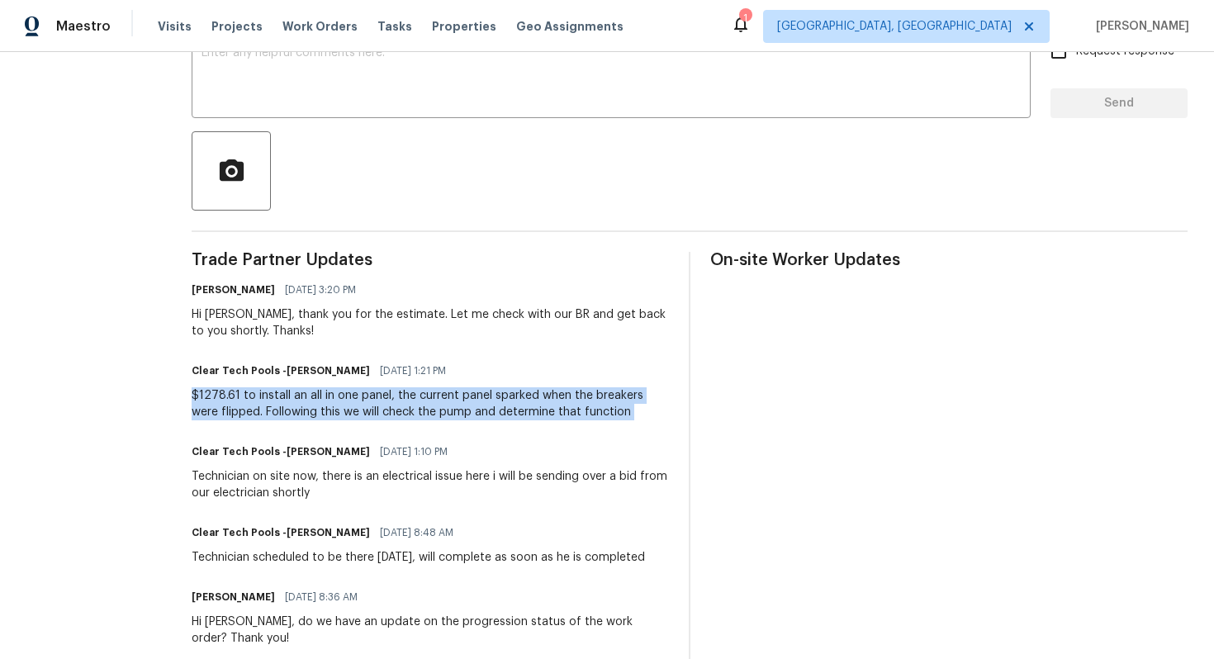
copy div "$1278.61 to install an all in one panel, the current panel sparked when the bre…"
click at [409, 338] on div "Hi Ashley, thank you for the estimate. Let me check with our BR and get back to…" at bounding box center [430, 322] width 477 height 33
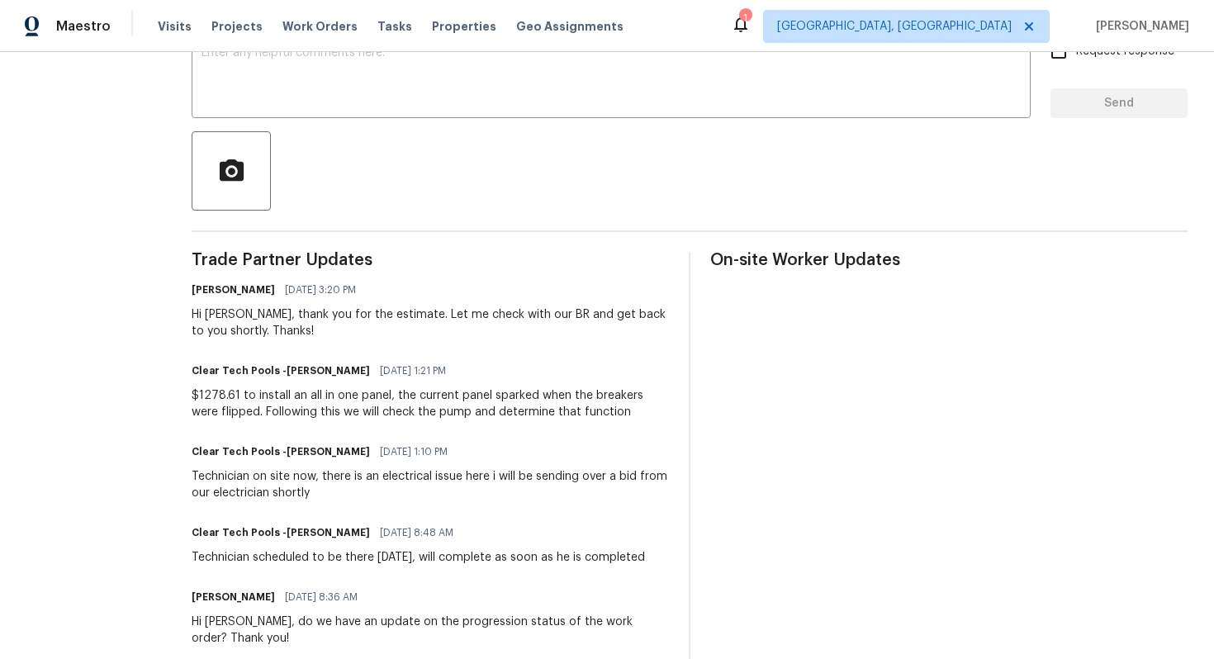
scroll to position [0, 0]
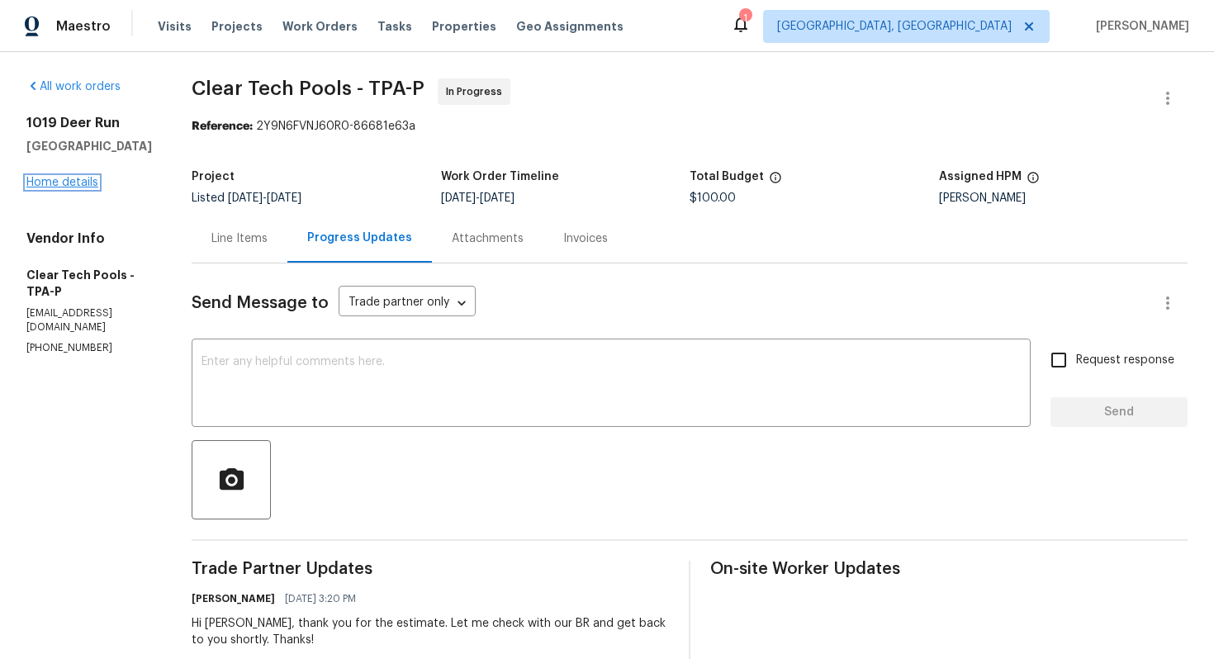
click at [67, 179] on link "Home details" at bounding box center [62, 183] width 72 height 12
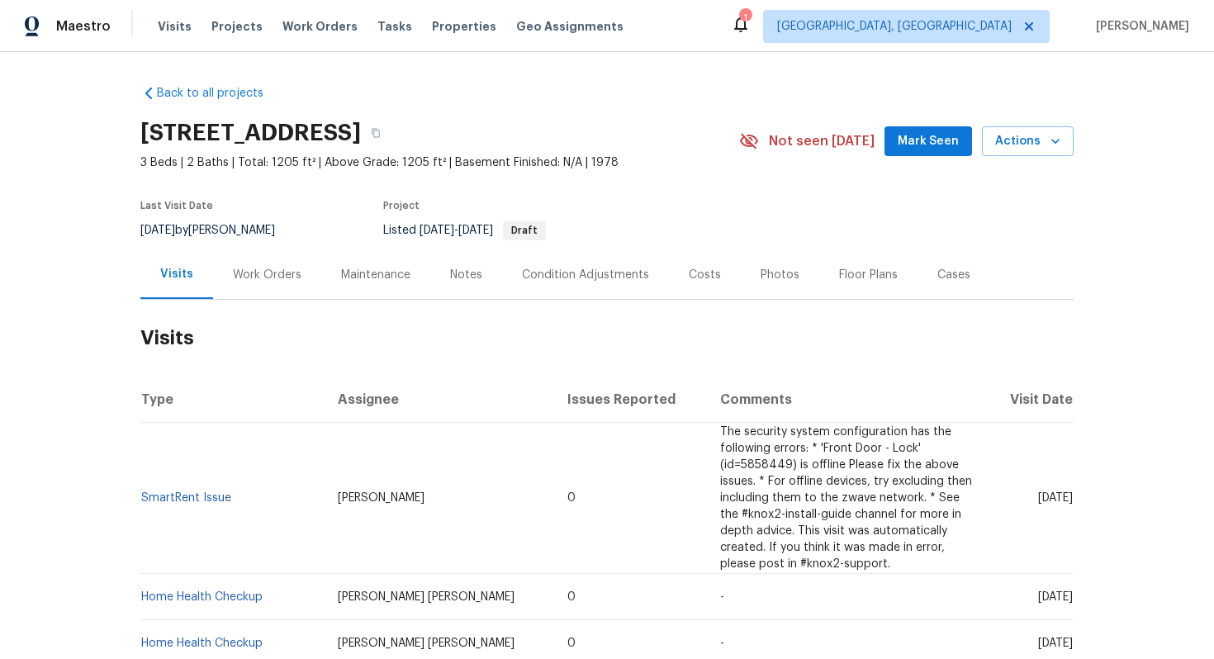
click at [275, 276] on div "Work Orders" at bounding box center [267, 275] width 69 height 17
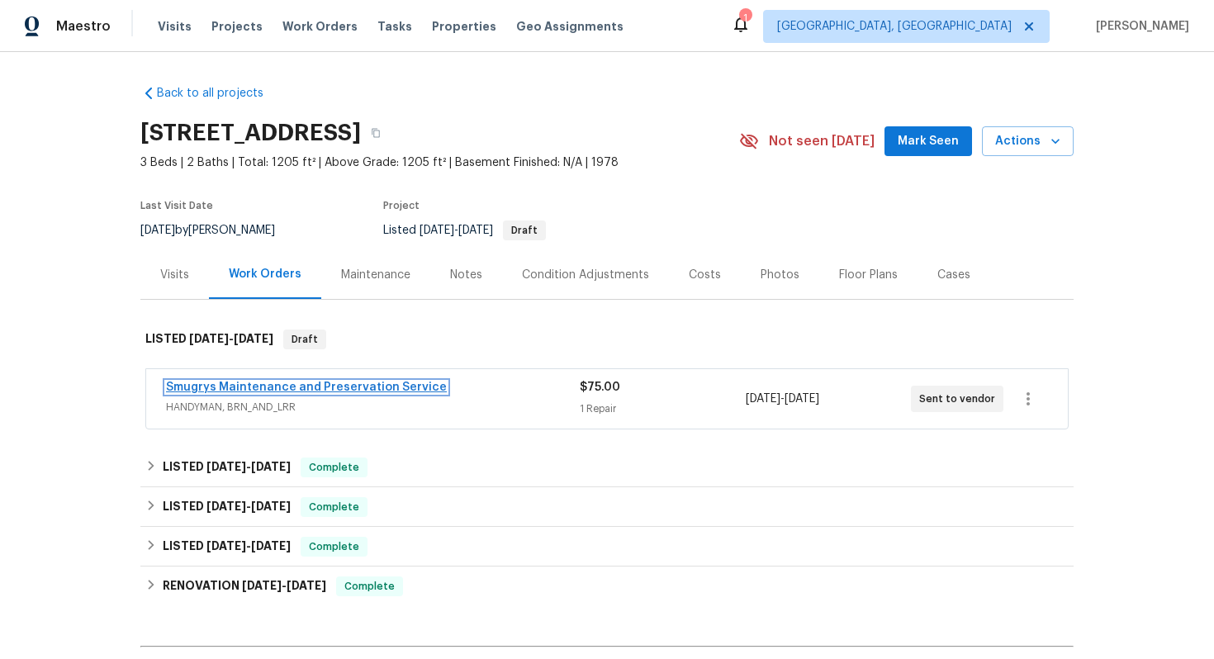
click at [257, 386] on link "Smugrys Maintenance and Preservation Service" at bounding box center [306, 387] width 281 height 12
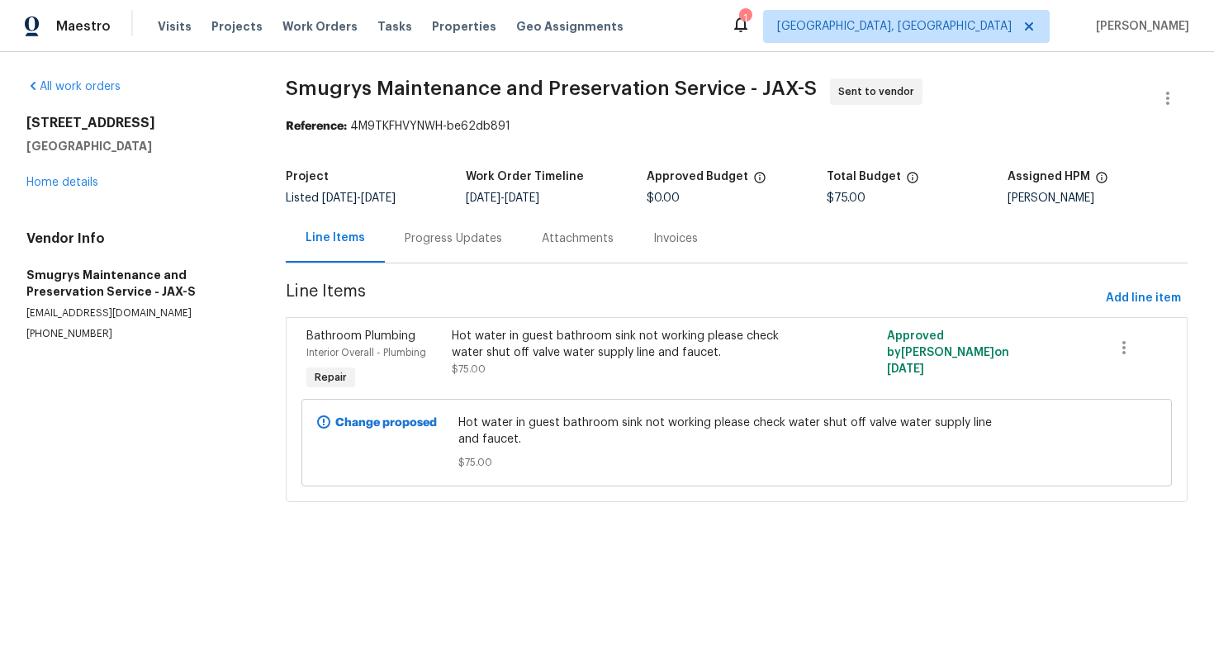
click at [414, 235] on div "Progress Updates" at bounding box center [453, 238] width 97 height 17
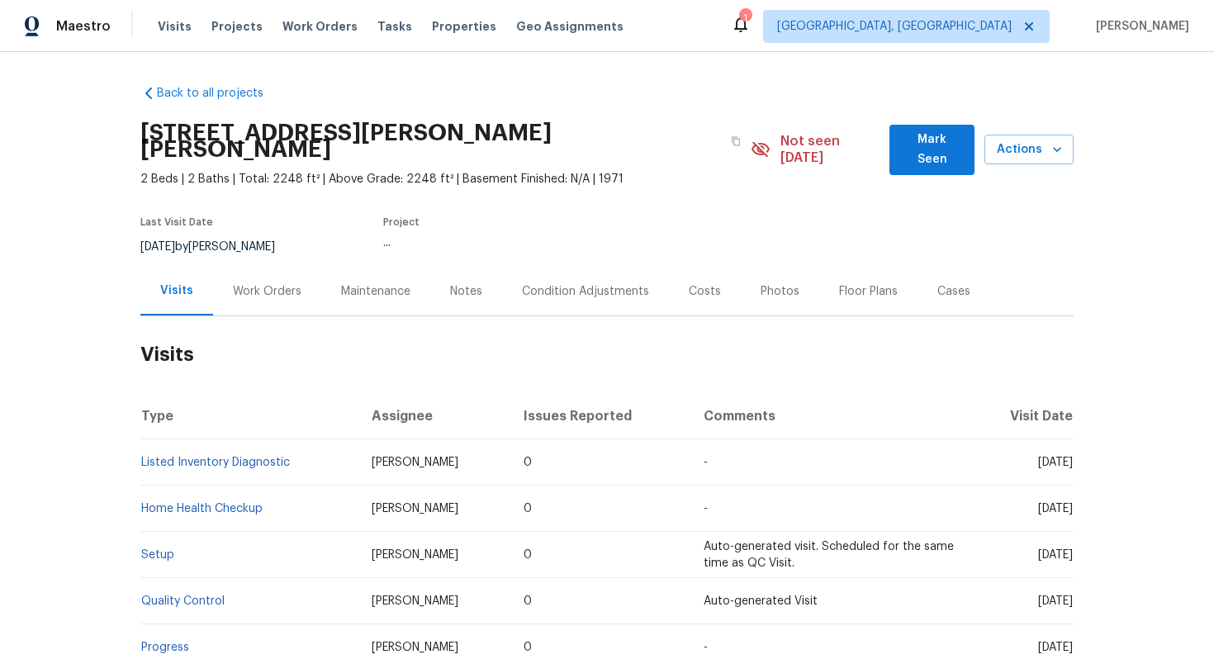
click at [256, 283] on div "Work Orders" at bounding box center [267, 291] width 69 height 17
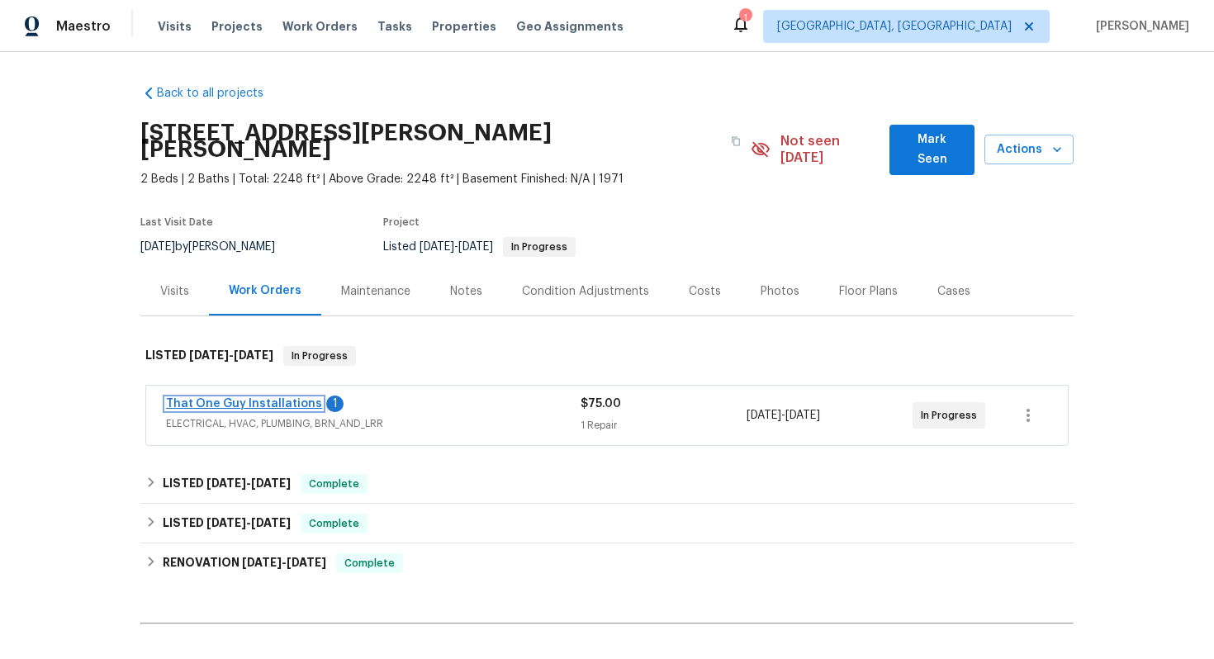
click at [239, 398] on link "That One Guy Installations" at bounding box center [244, 404] width 156 height 12
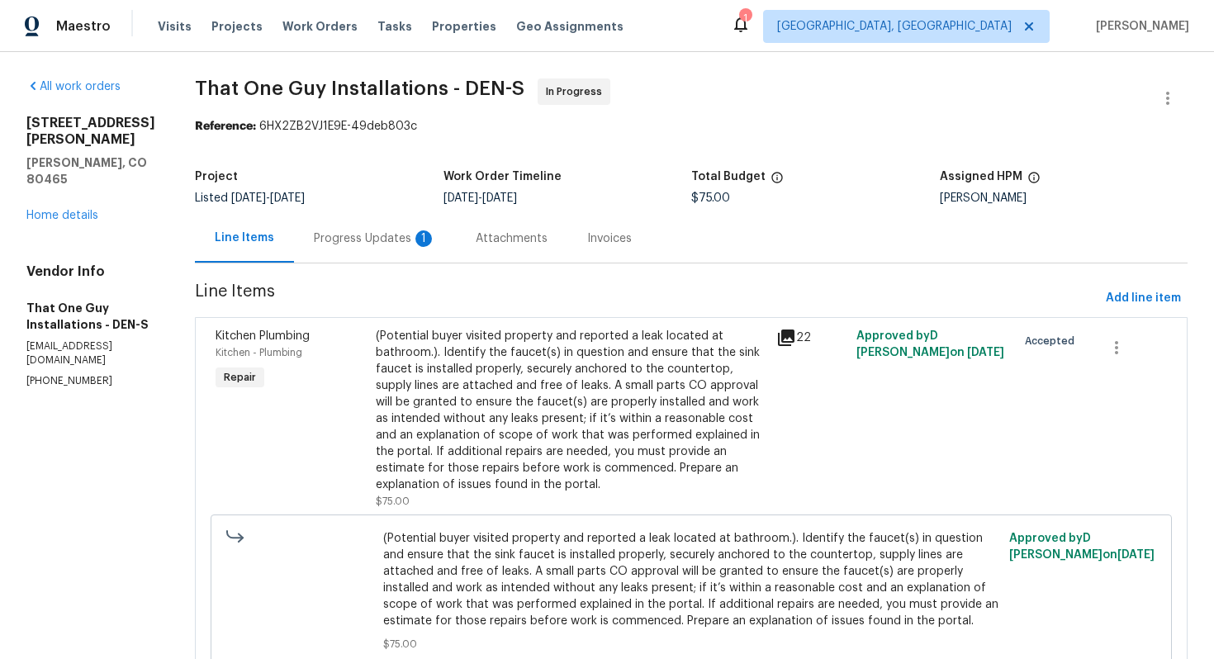
click at [336, 232] on div "Progress Updates 1" at bounding box center [375, 238] width 122 height 17
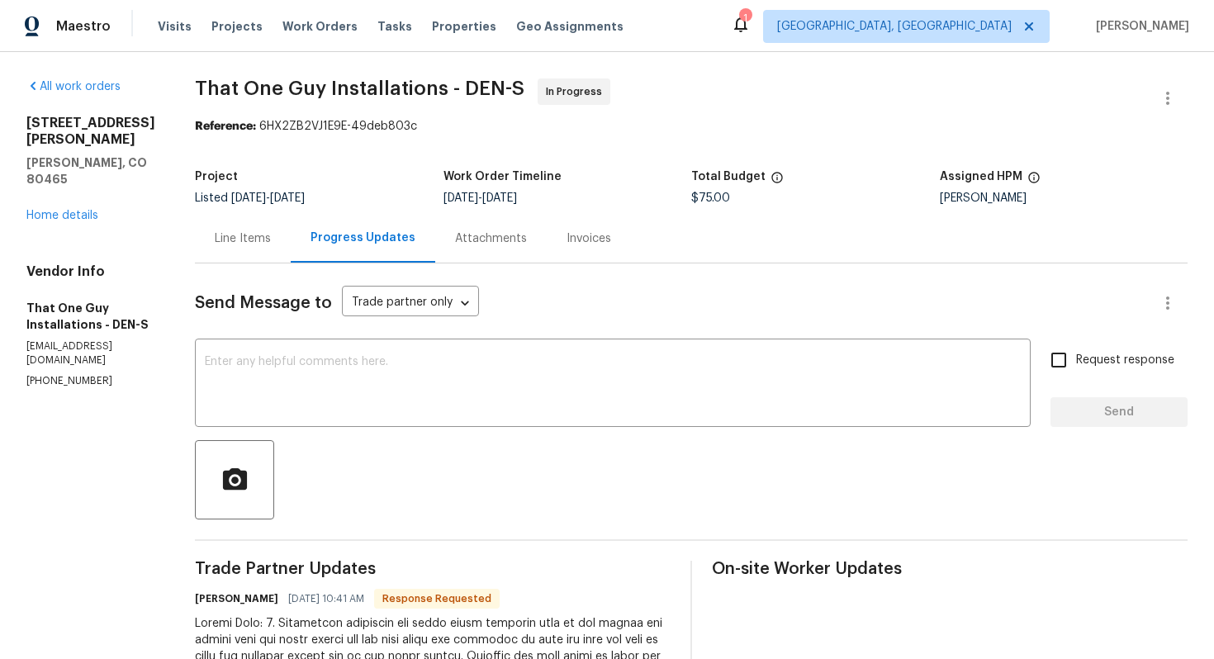
click at [215, 244] on div "Line Items" at bounding box center [243, 238] width 56 height 17
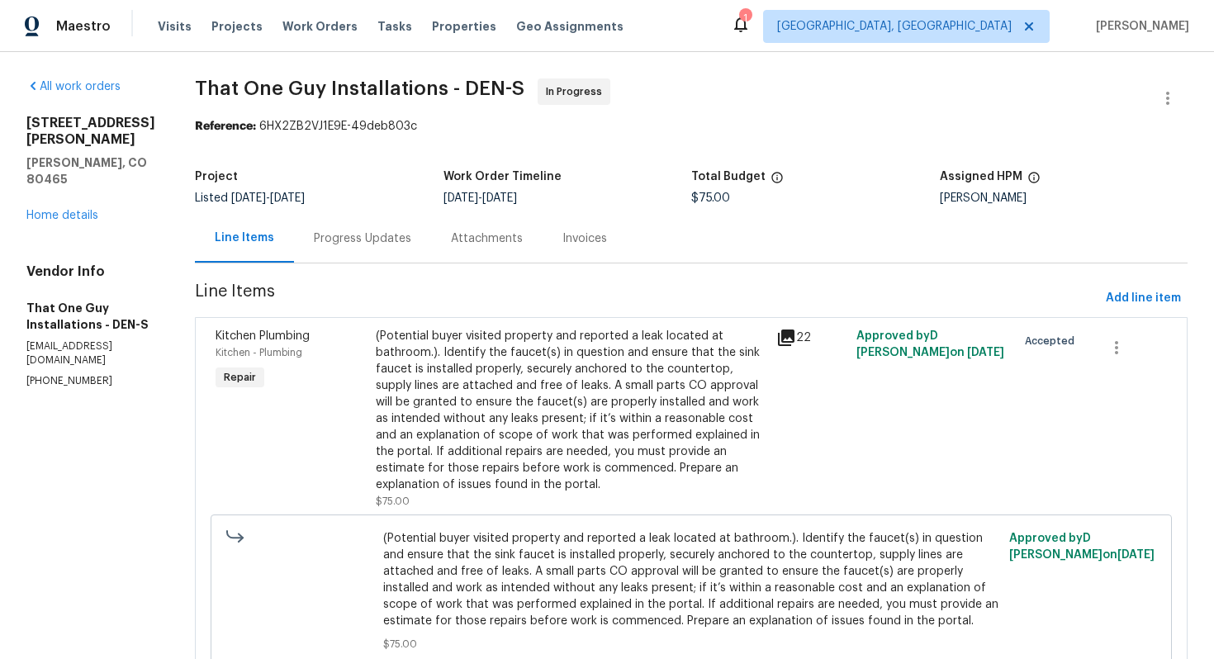
scroll to position [71, 0]
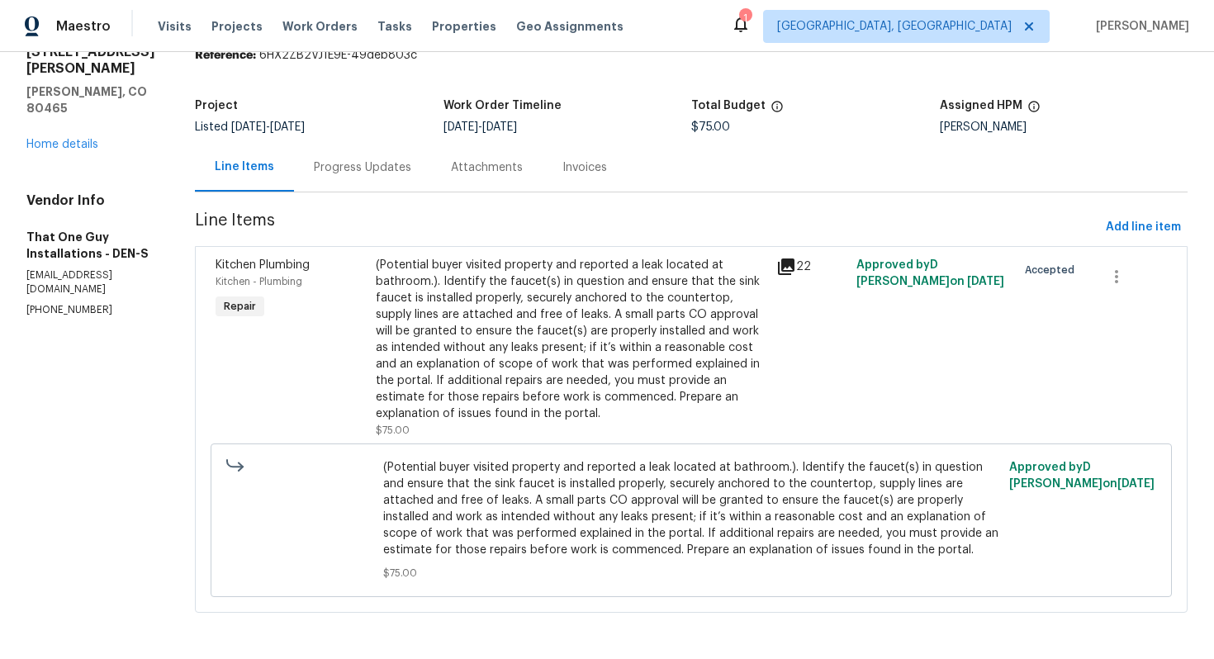
click at [314, 170] on div "Progress Updates" at bounding box center [362, 167] width 97 height 17
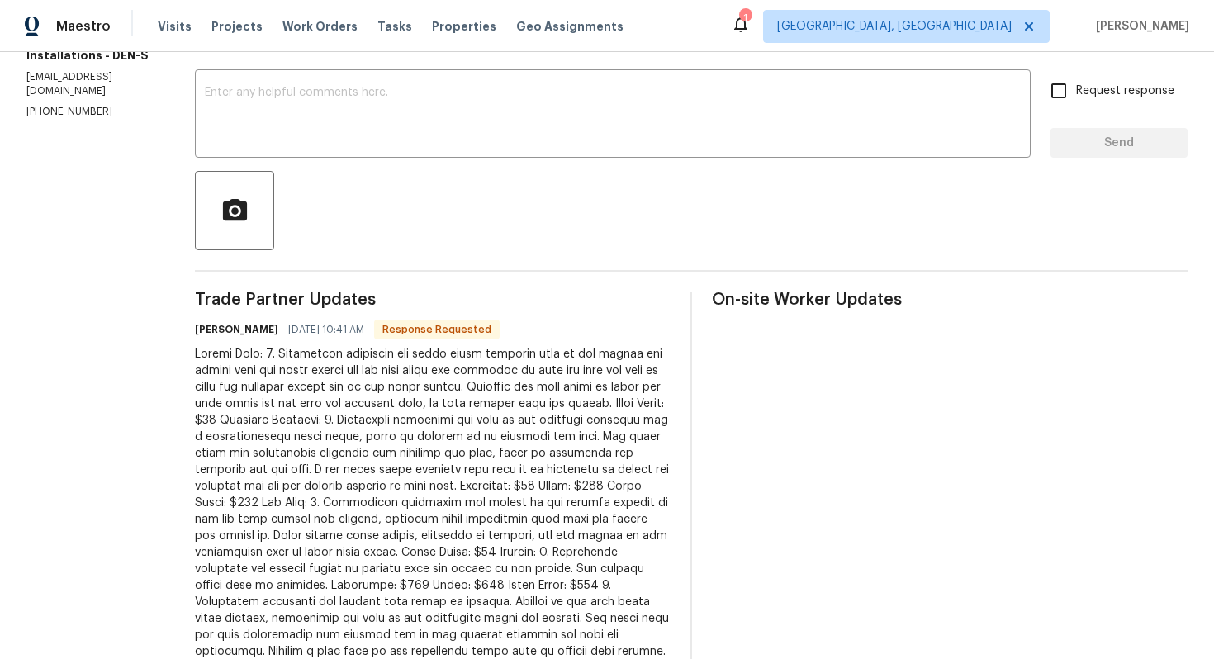
scroll to position [244, 0]
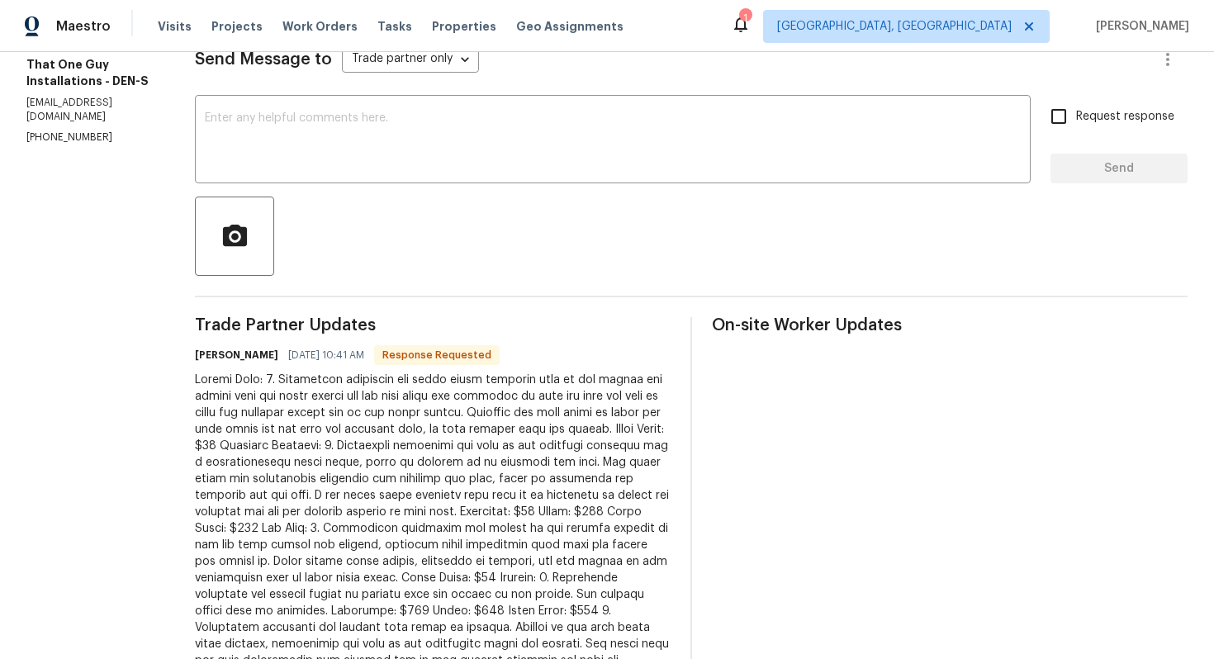
click at [195, 356] on h6 "Matt Bailey" at bounding box center [236, 355] width 83 height 17
copy h6 "Matt"
click at [343, 144] on textarea at bounding box center [613, 141] width 816 height 58
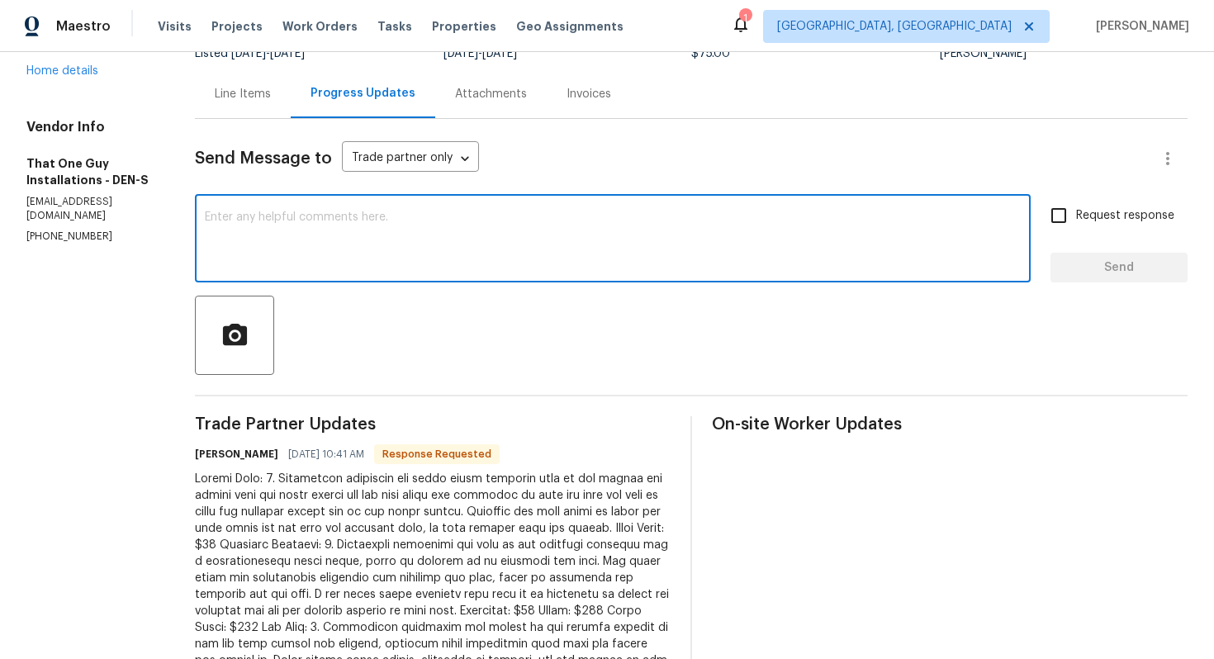
scroll to position [135, 0]
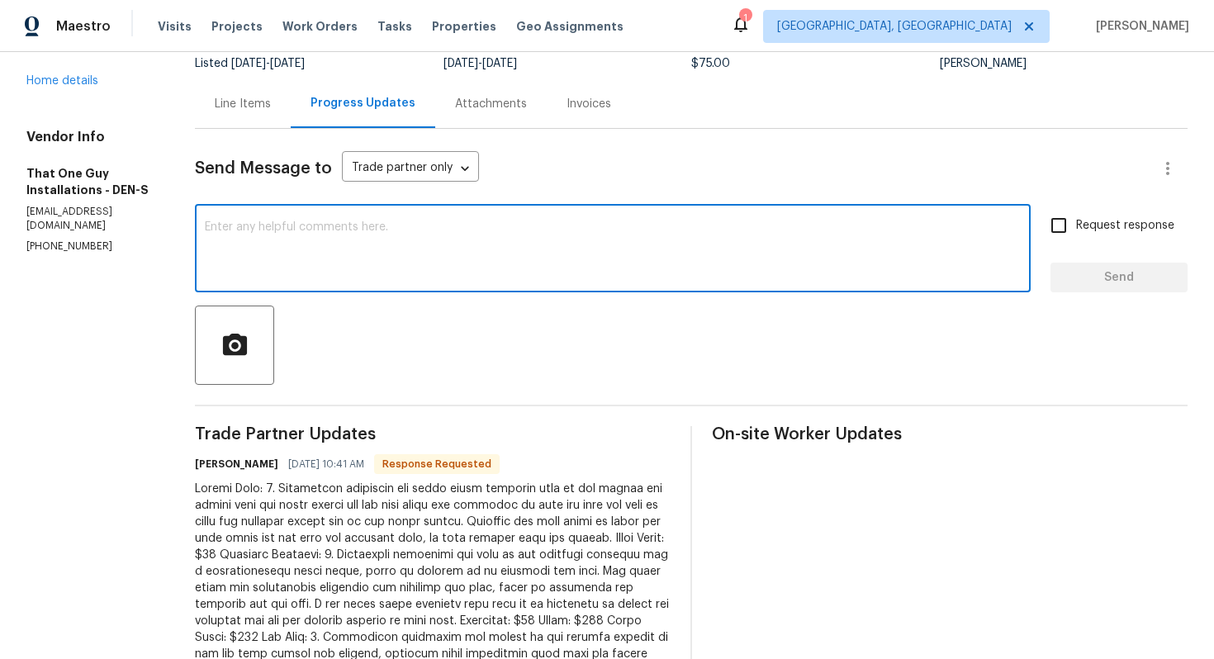
paste textarea "Matt"
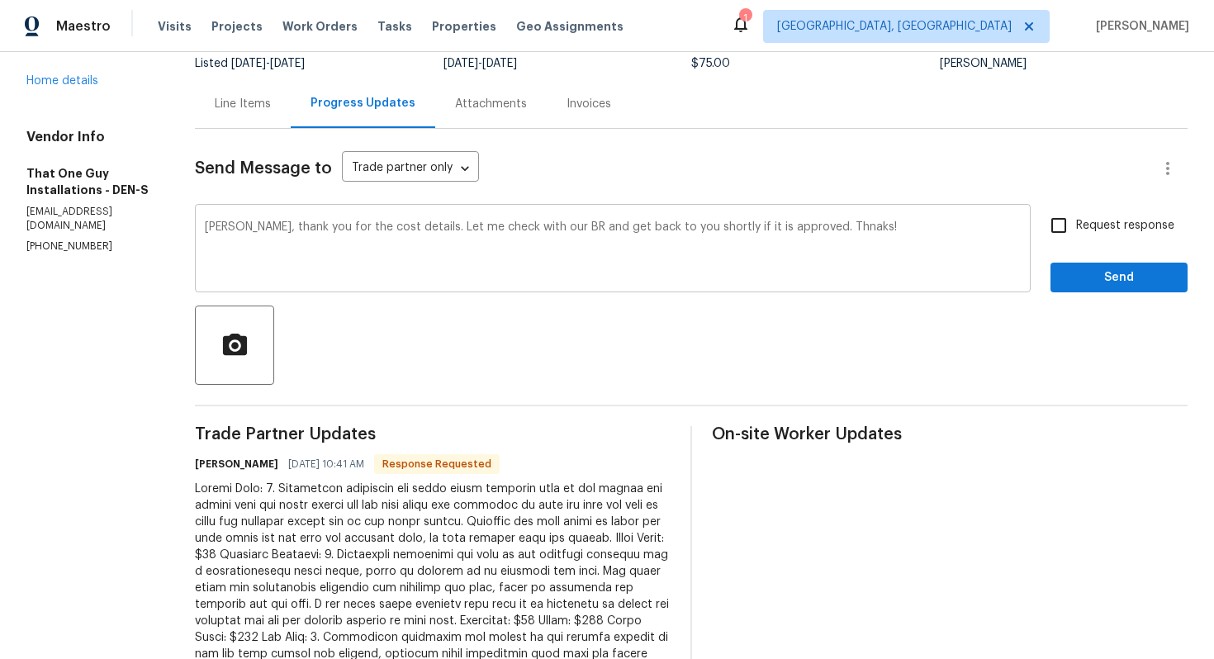
click at [430, 212] on div "Matt, thank you for the cost details. Let me check with our BR and get back to …" at bounding box center [612, 250] width 835 height 84
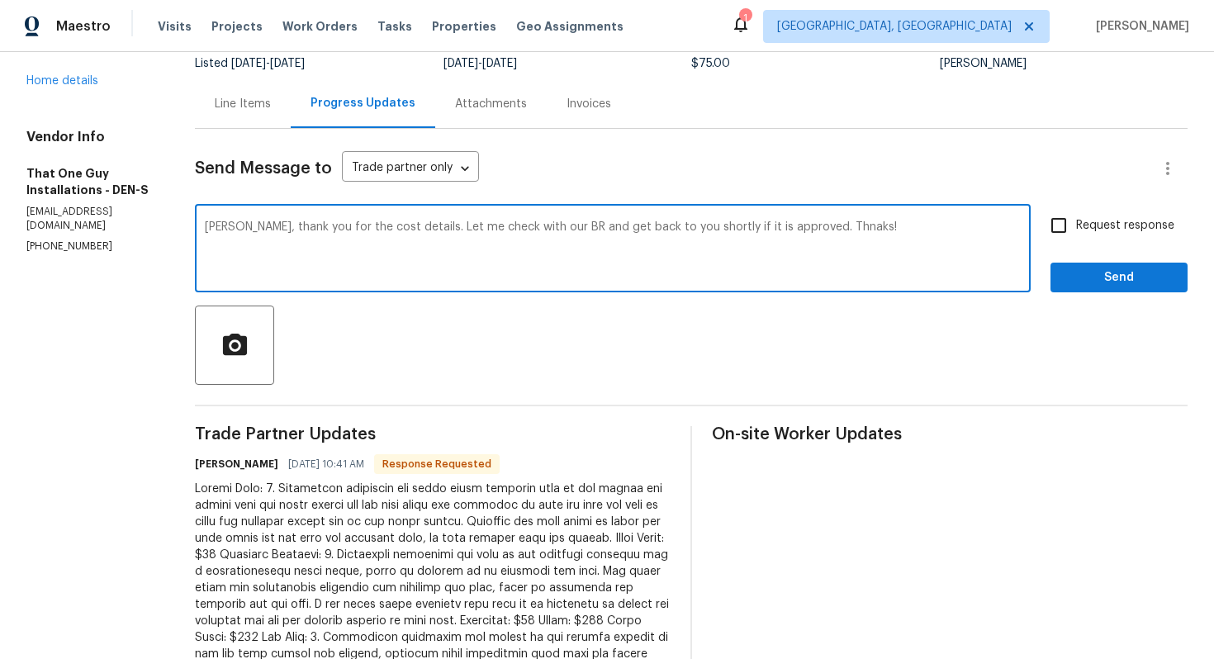
click at [430, 212] on div "Matt, thank you for the cost details. Let me check with our BR and get back to …" at bounding box center [612, 250] width 835 height 84
click at [420, 233] on textarea "Matt, thank you for the cost details. Let me check with our BR and get back to …" at bounding box center [613, 250] width 816 height 58
paste textarea "Hi Matt, thank you for sharing the cost details. I’ll check with our BR and get…"
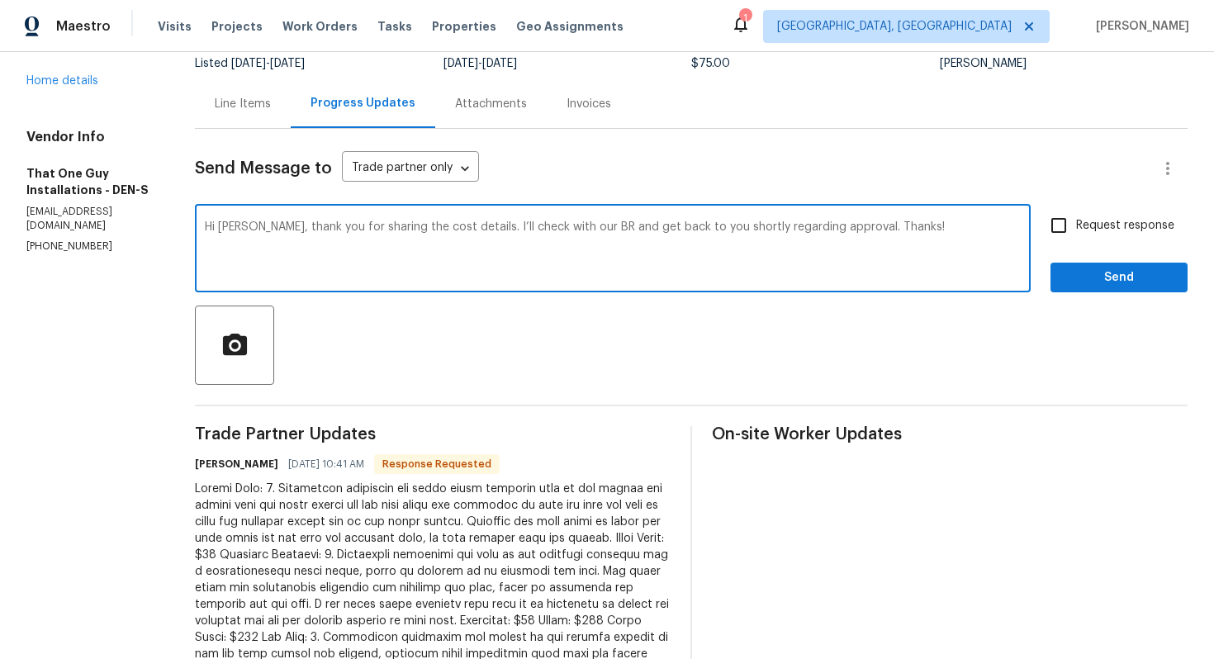
type textarea "Hi Matt, thank you for sharing the cost details. I’ll check with our BR and get…"
click at [1086, 230] on span "Request response" at bounding box center [1125, 225] width 98 height 17
click at [1076, 230] on input "Request response" at bounding box center [1058, 225] width 35 height 35
checkbox input "true"
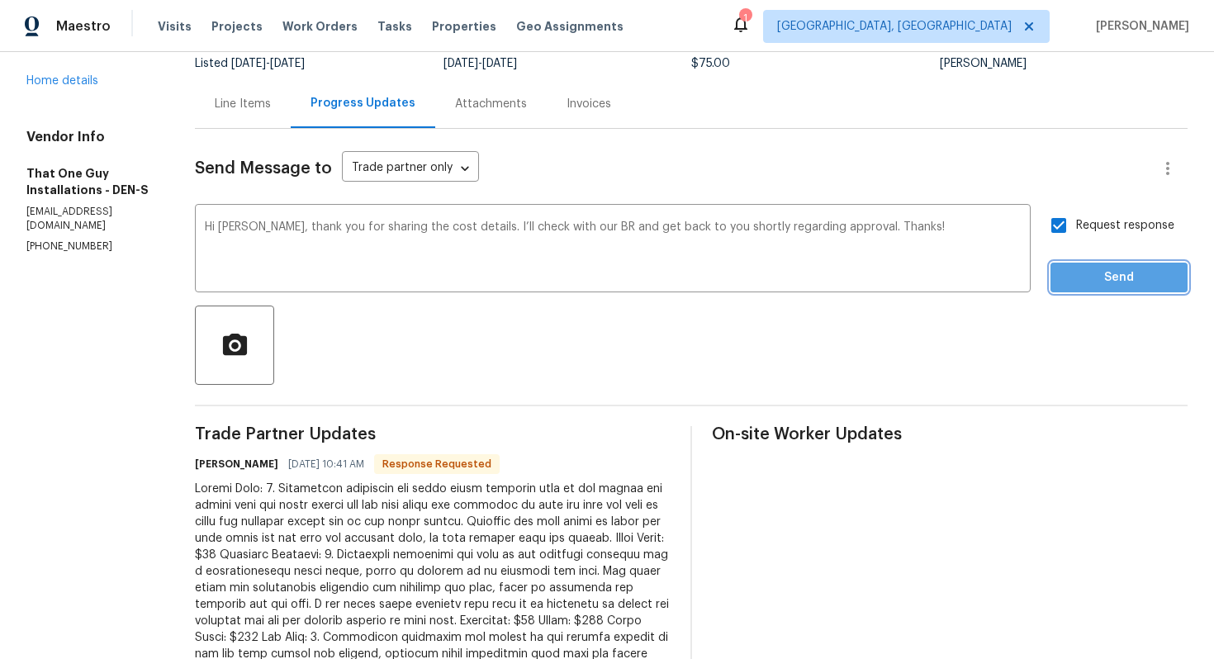
click at [1074, 279] on span "Send" at bounding box center [1118, 277] width 111 height 21
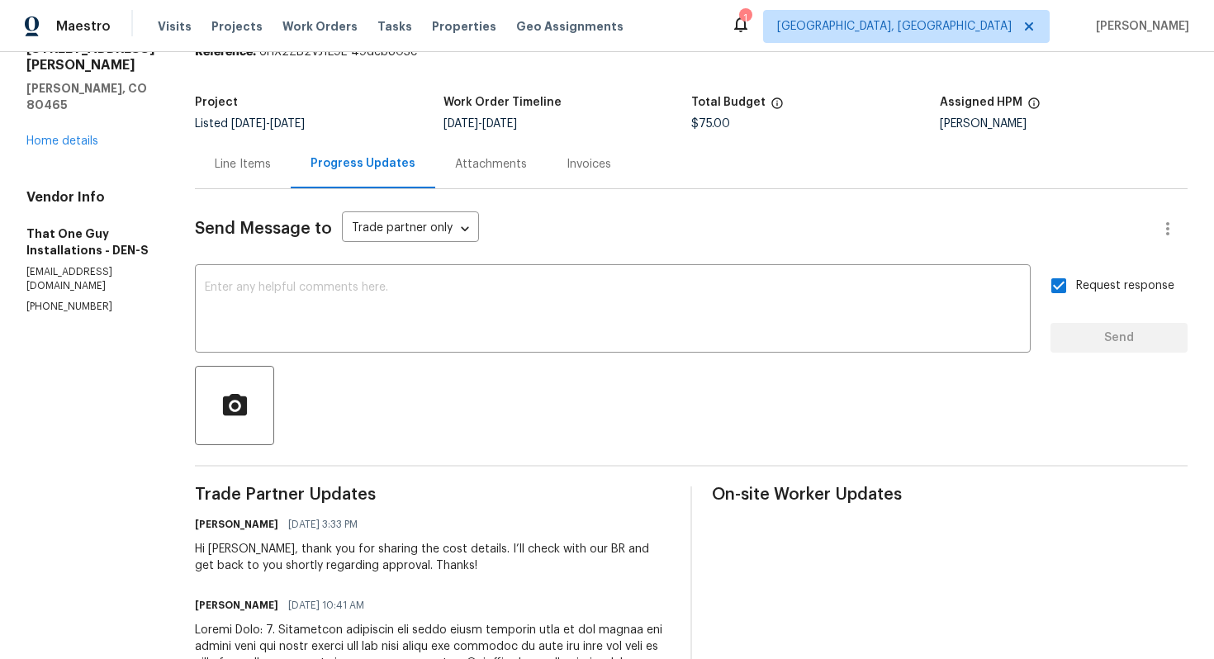
scroll to position [0, 0]
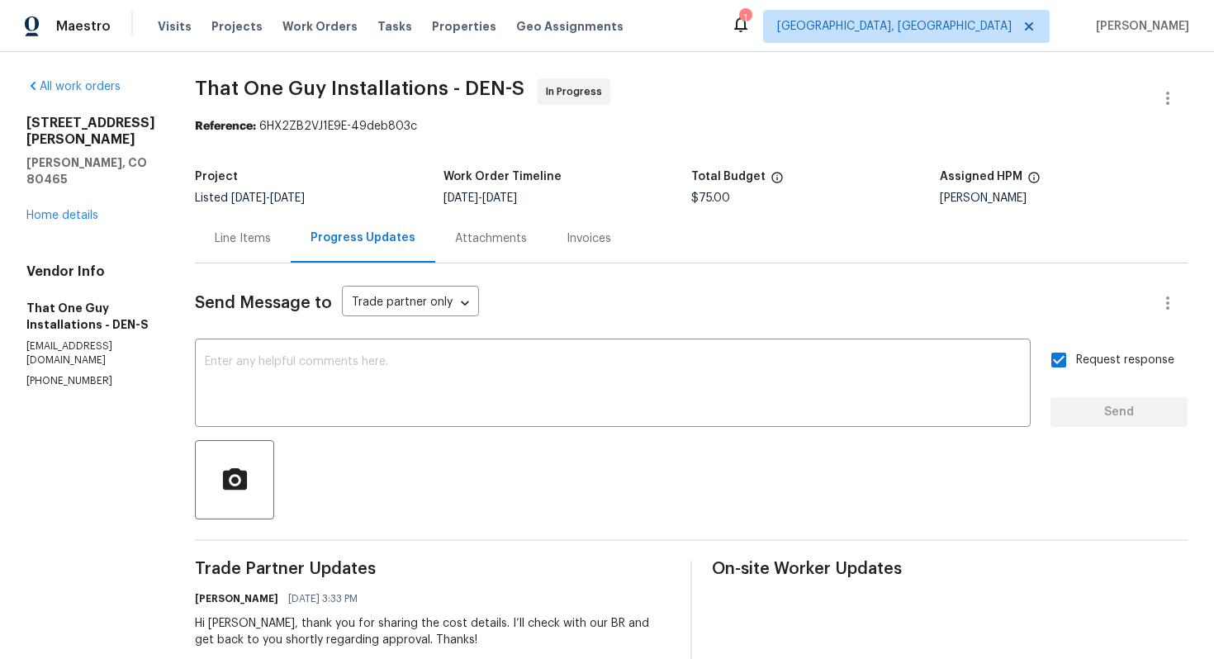
click at [216, 239] on div "Line Items" at bounding box center [243, 238] width 56 height 17
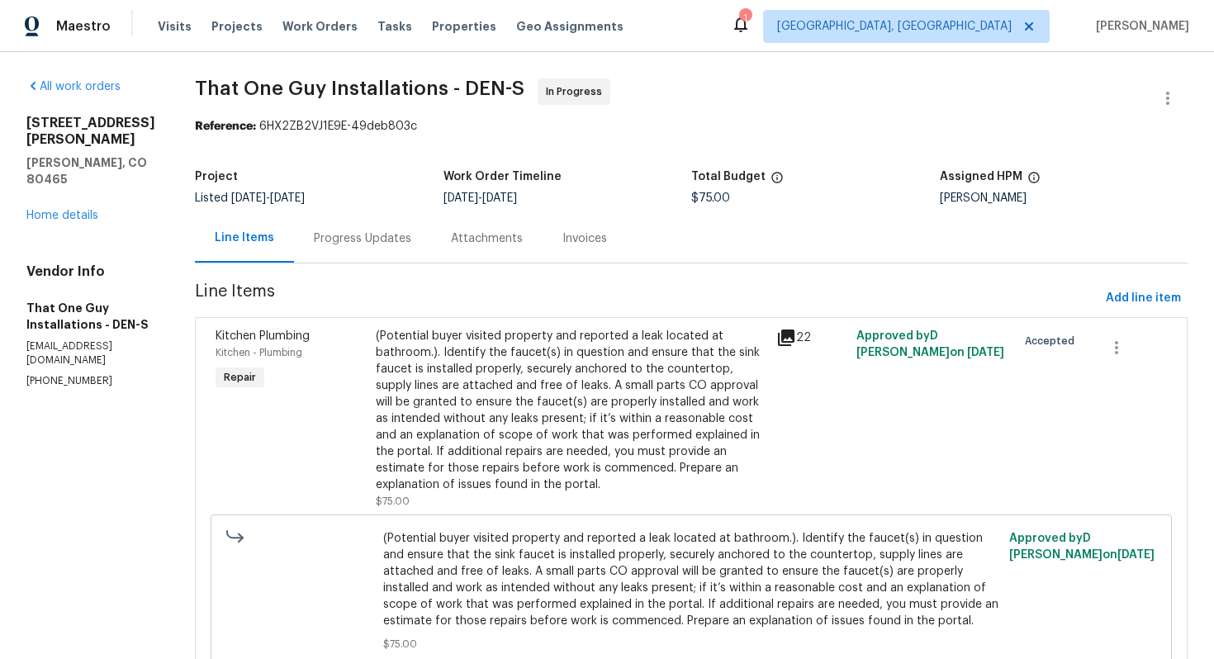
scroll to position [71, 0]
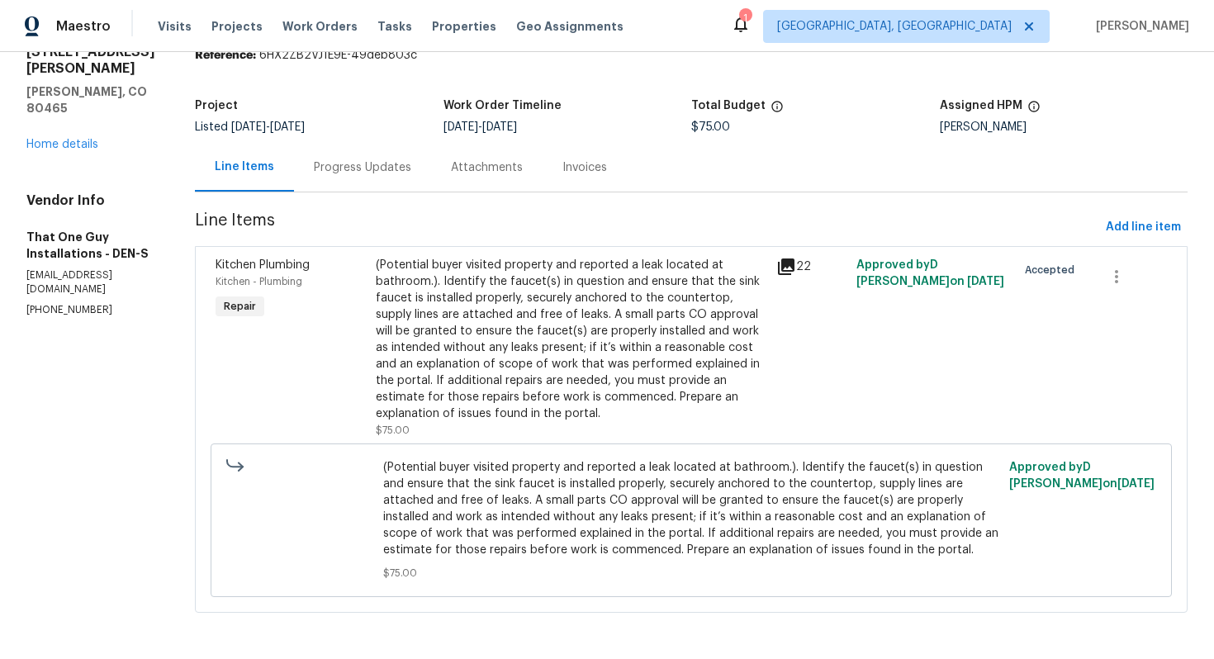
click at [428, 509] on span "(Potential buyer visited property and reported a leak located at bathroom.). Id…" at bounding box center [691, 508] width 617 height 99
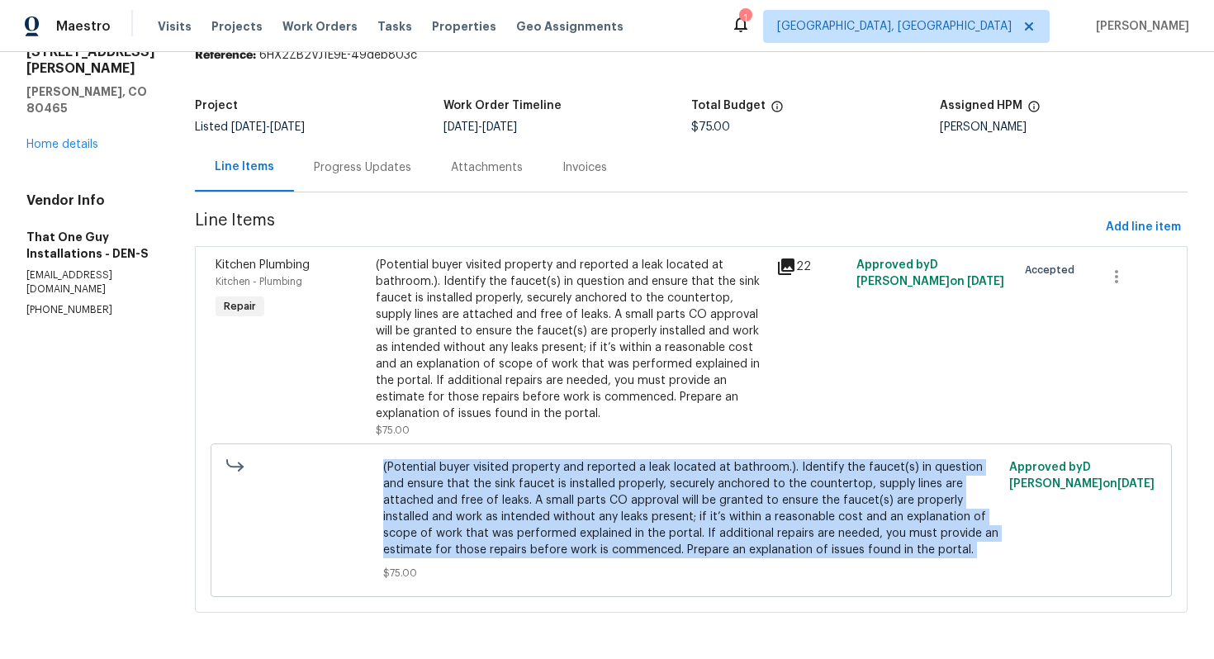
copy span "(Potential buyer visited property and reported a leak located at bathroom.). Id…"
click at [314, 173] on div "Progress Updates" at bounding box center [362, 167] width 97 height 17
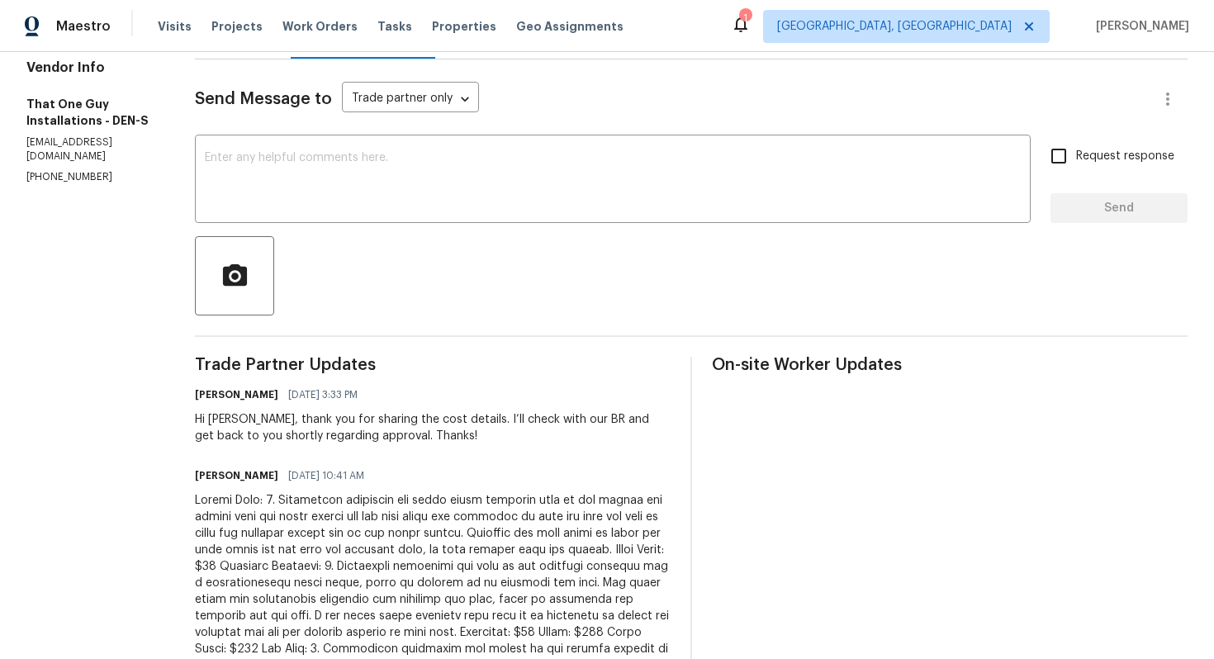
scroll to position [207, 0]
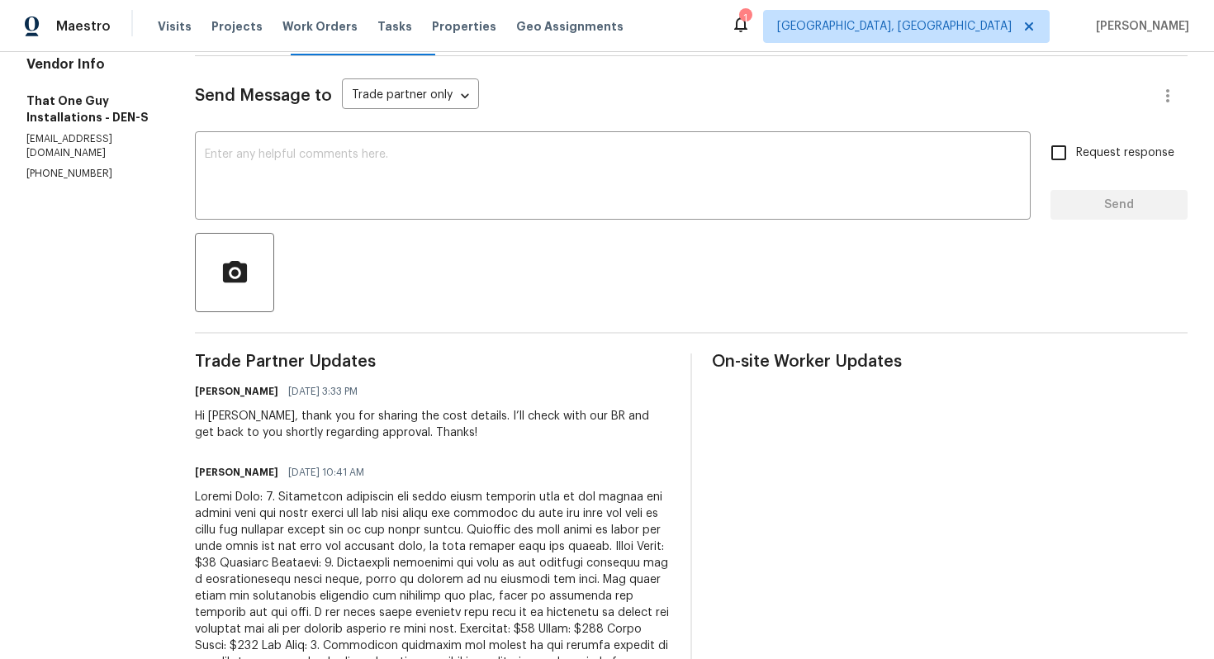
click at [267, 555] on div at bounding box center [433, 670] width 476 height 363
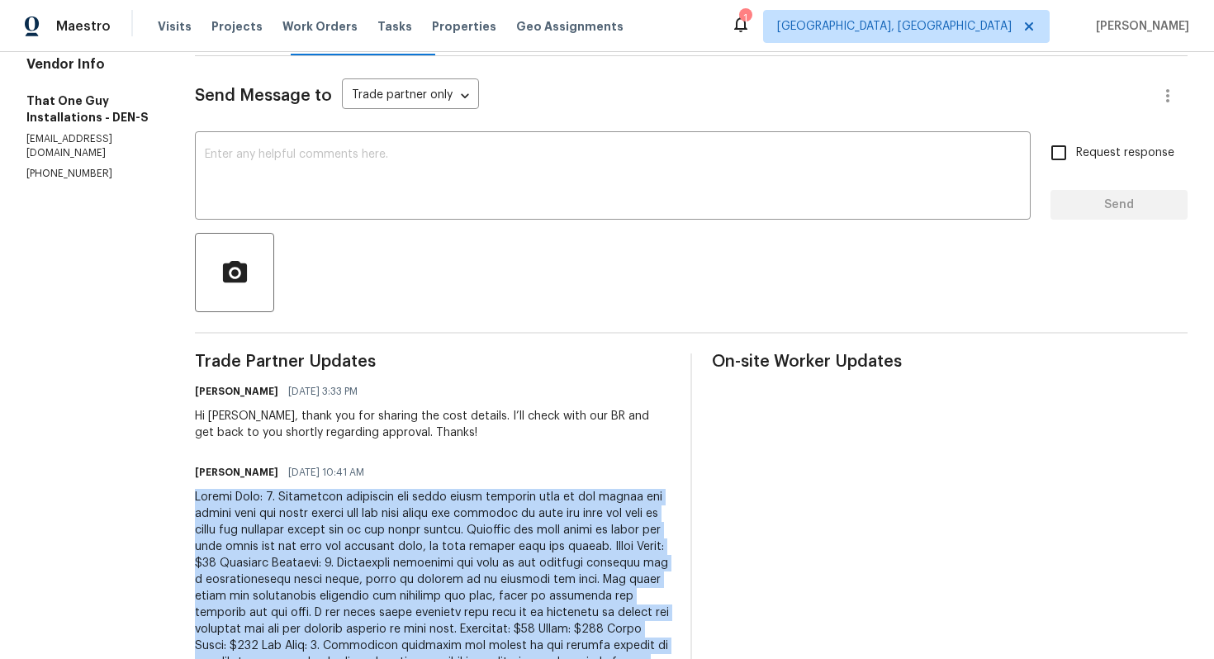
click at [267, 555] on div at bounding box center [433, 670] width 476 height 363
copy div "Powder Room: 1. Diagnostic indicated the flush valve overflow tube on the toile…"
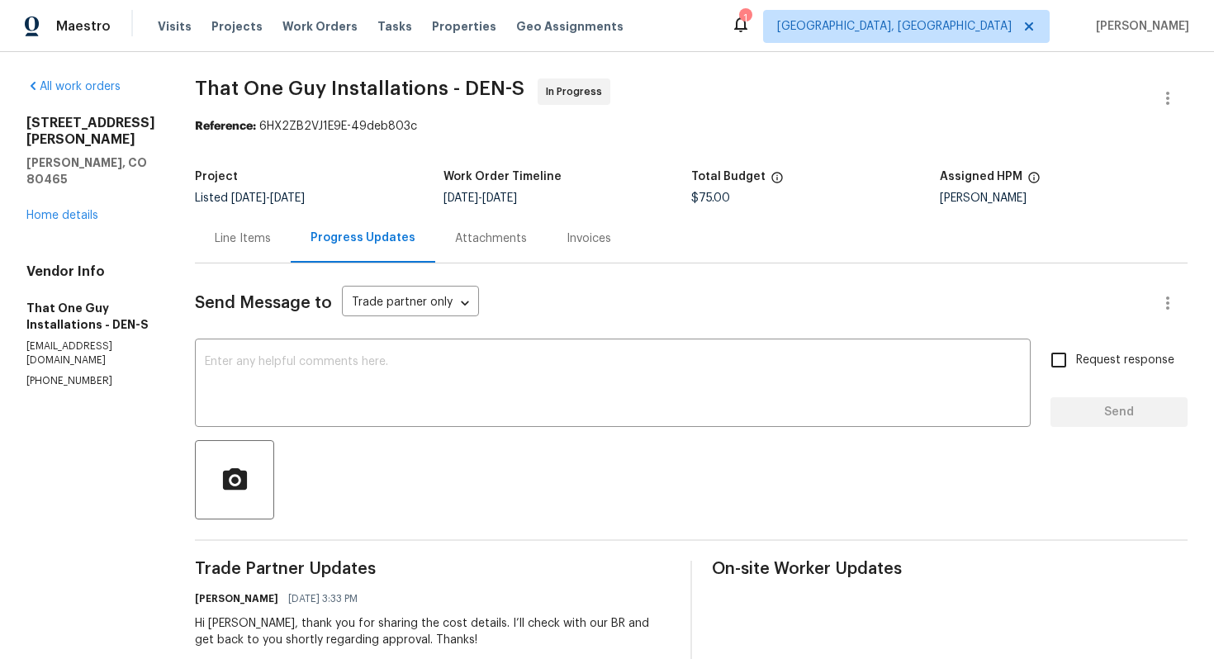
click at [698, 199] on span "$75.00" at bounding box center [710, 198] width 39 height 12
copy span "$75.00"
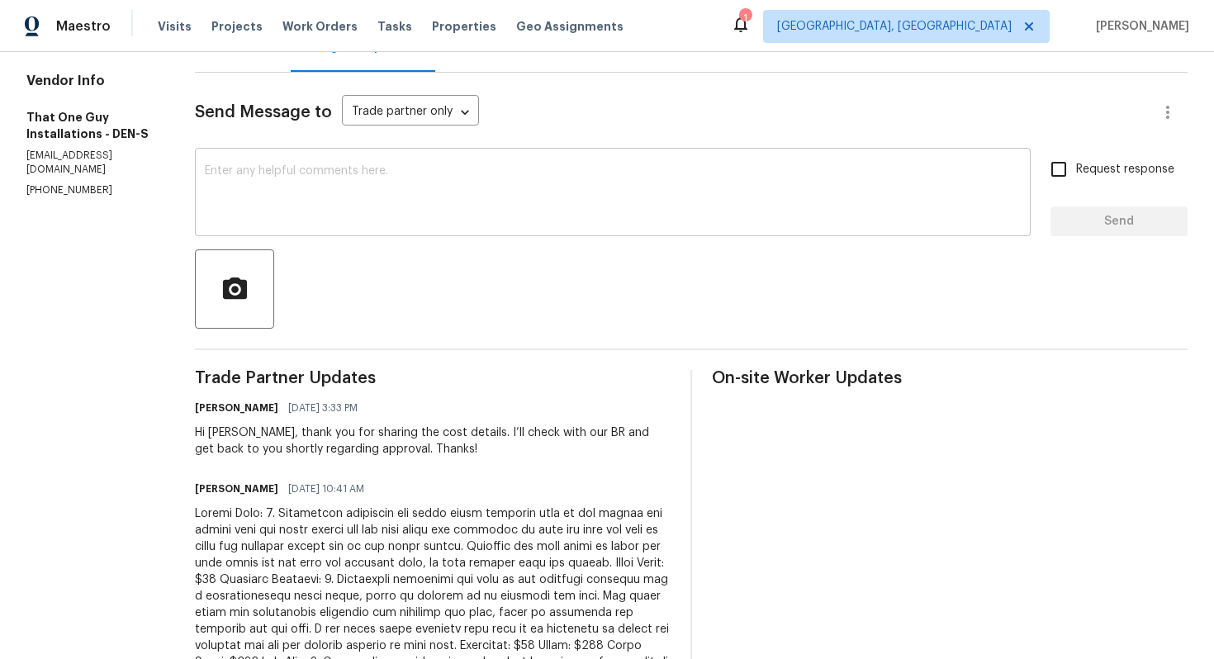
scroll to position [245, 0]
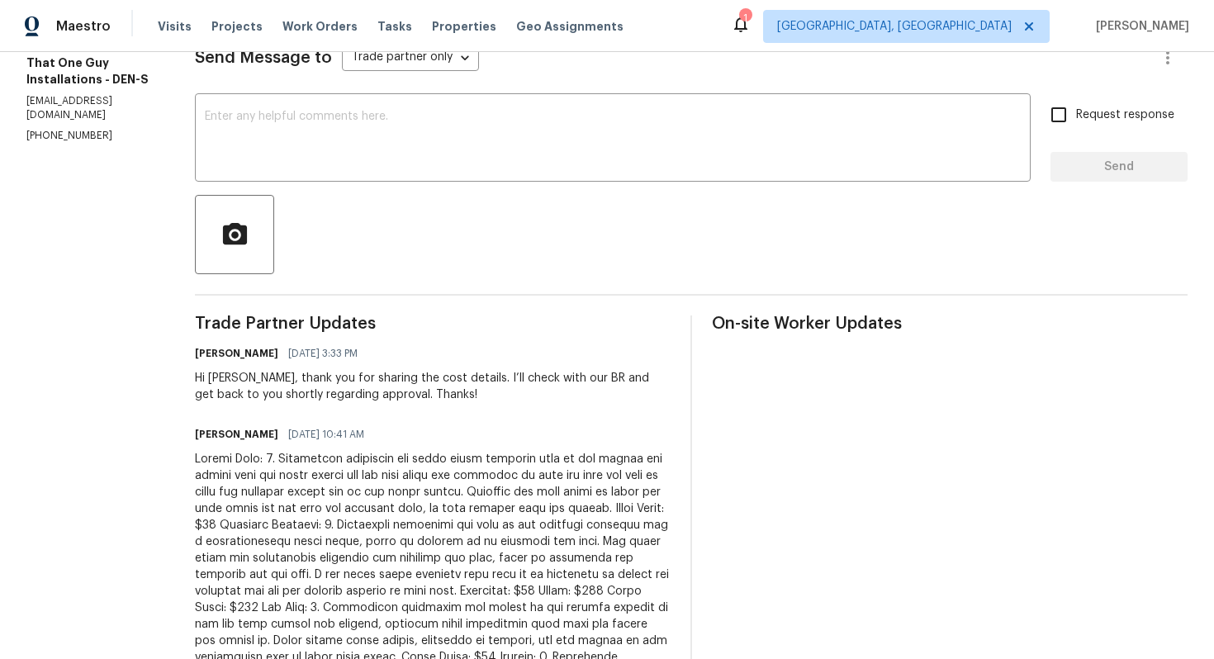
click at [326, 532] on div at bounding box center [433, 632] width 476 height 363
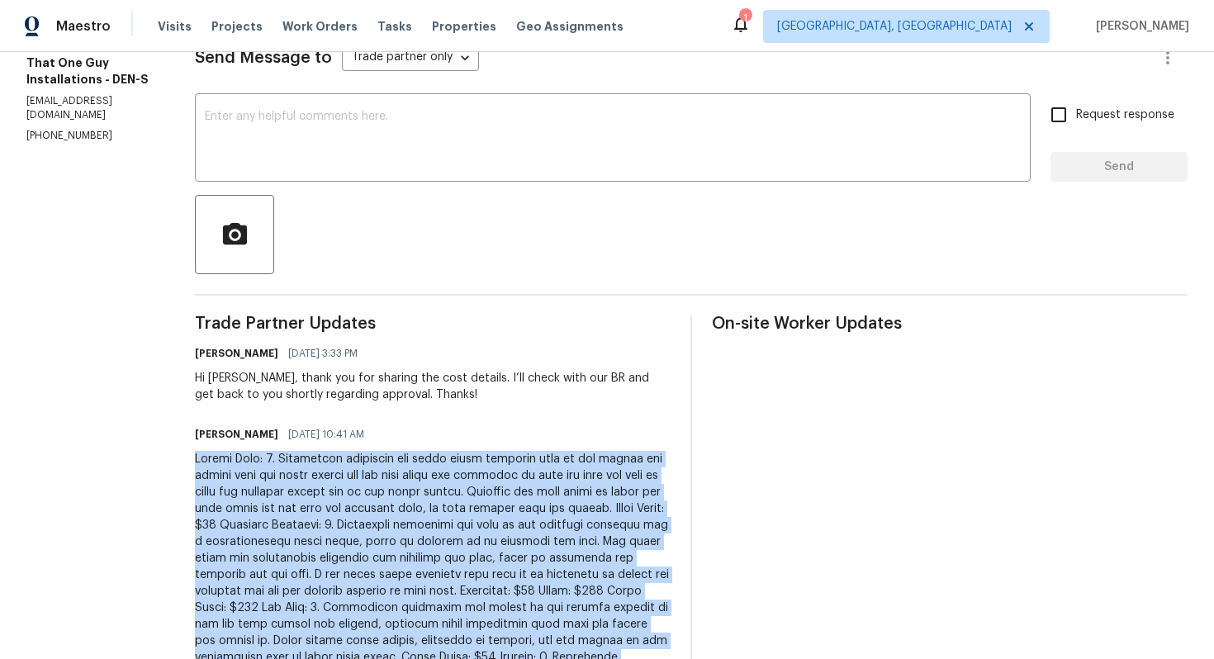
copy div "Powder Room: 1. Diagnostic indicated the flush valve overflow tube on the toile…"
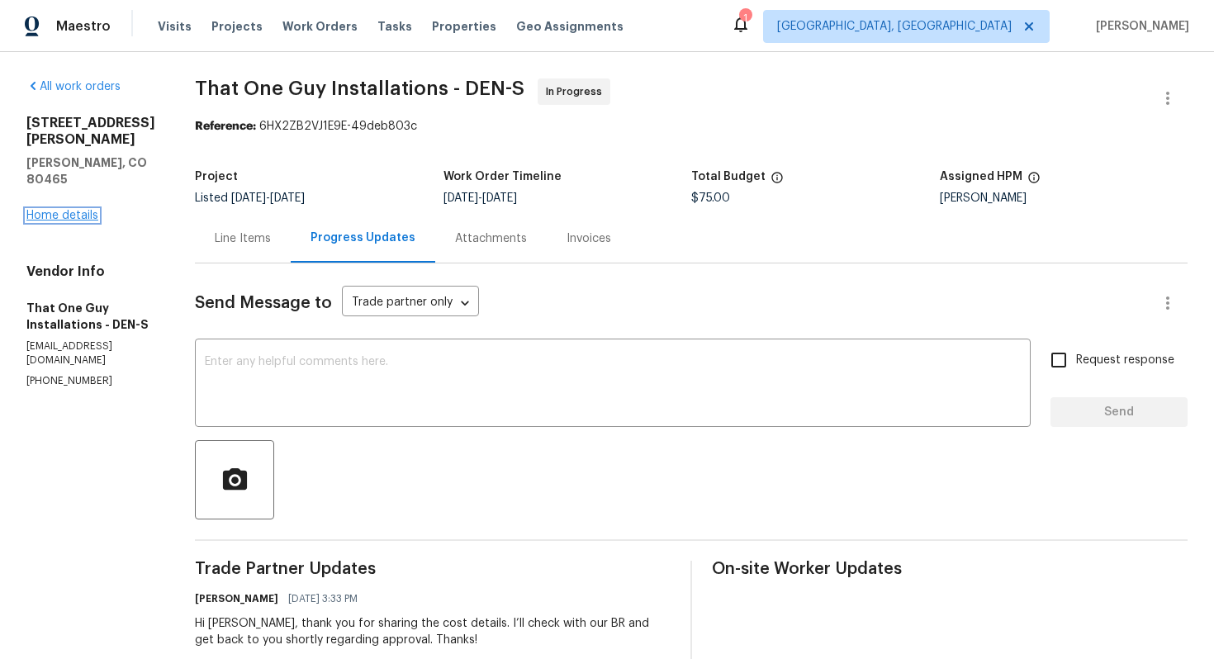
click at [46, 215] on link "Home details" at bounding box center [62, 216] width 72 height 12
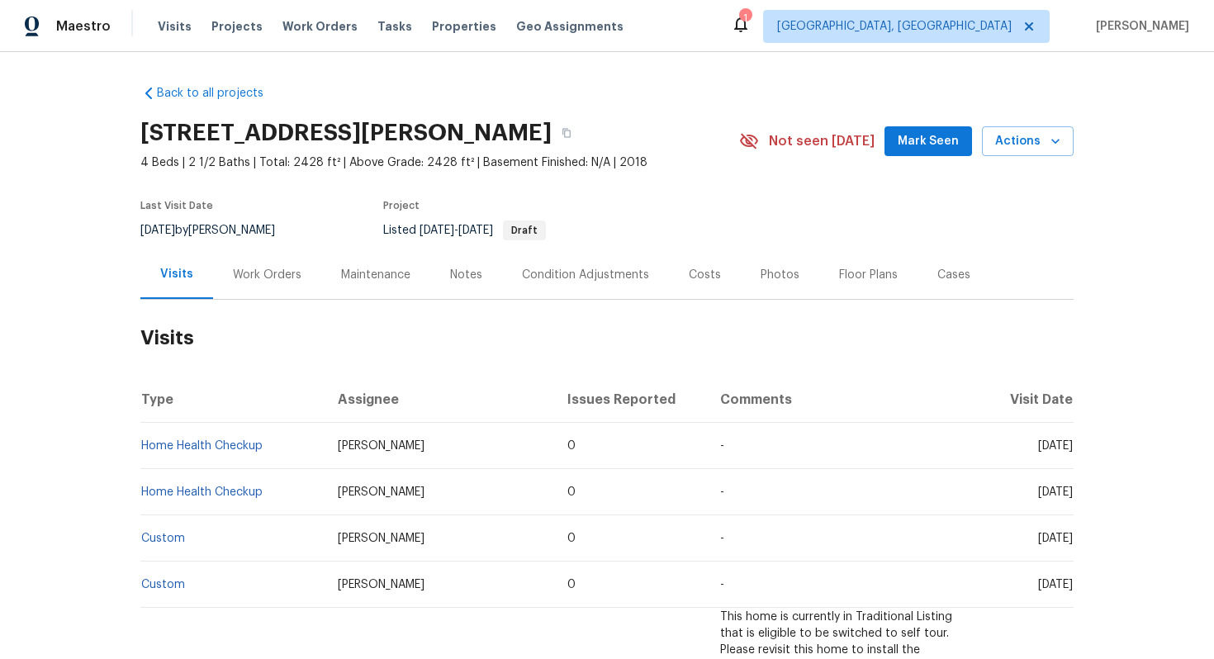
click at [264, 277] on div "Work Orders" at bounding box center [267, 275] width 69 height 17
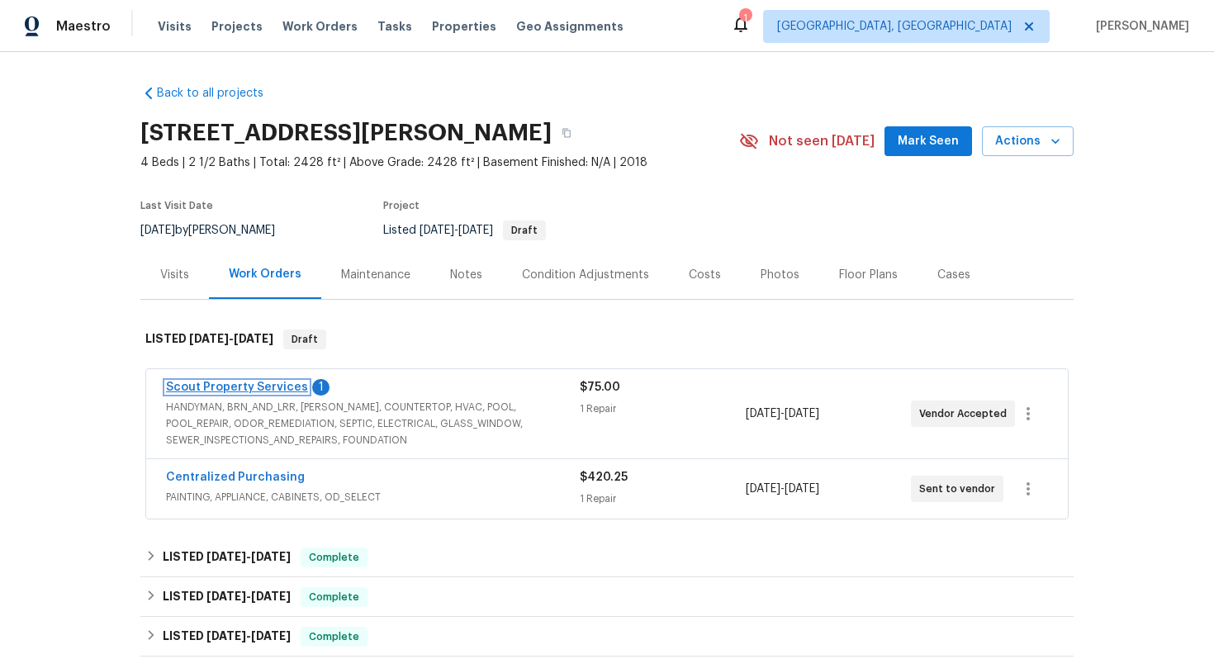
click at [211, 390] on link "Scout Property Services" at bounding box center [237, 387] width 142 height 12
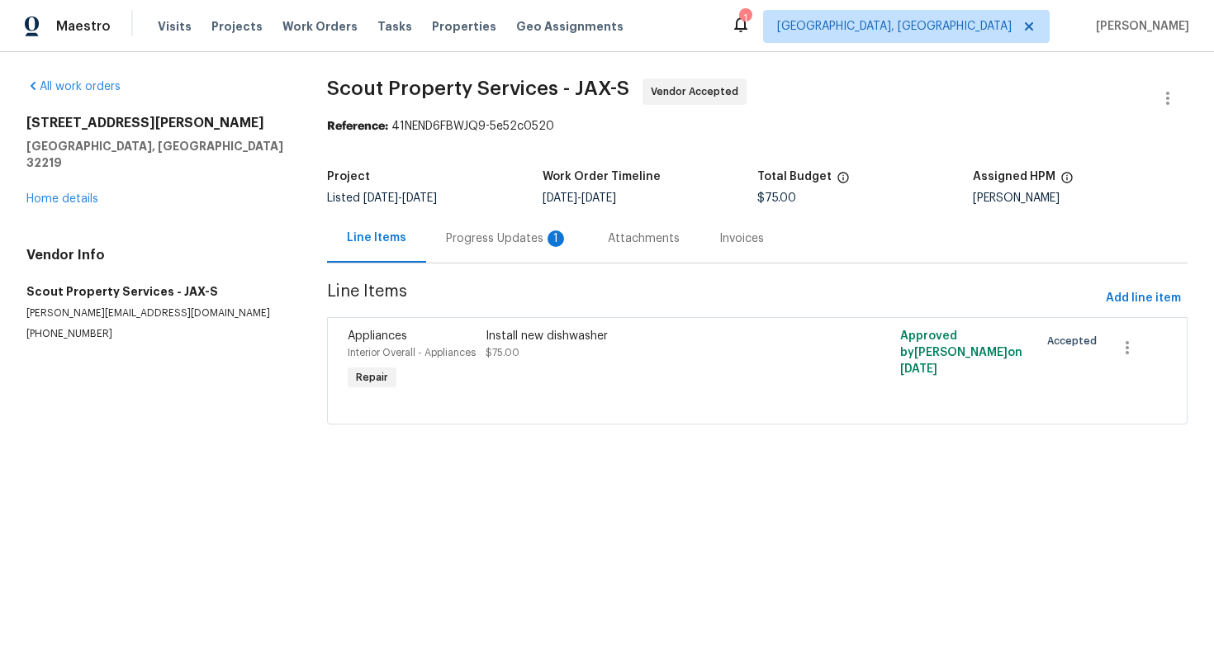
click at [481, 240] on div "Progress Updates 1" at bounding box center [507, 238] width 122 height 17
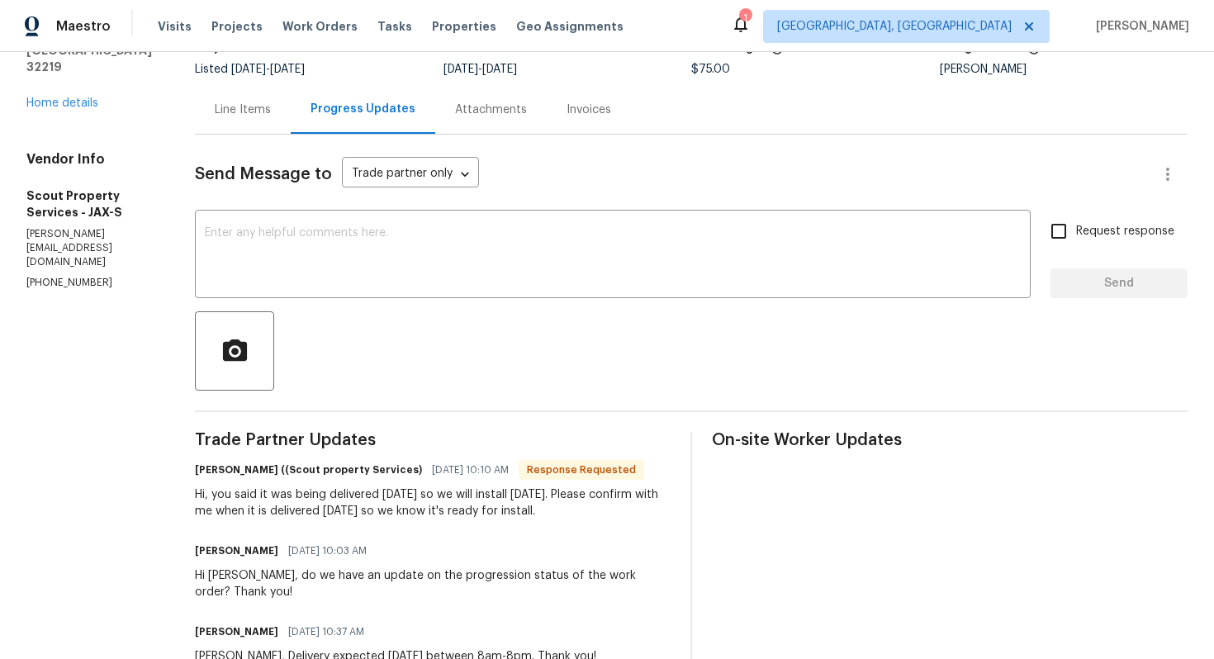
scroll to position [124, 0]
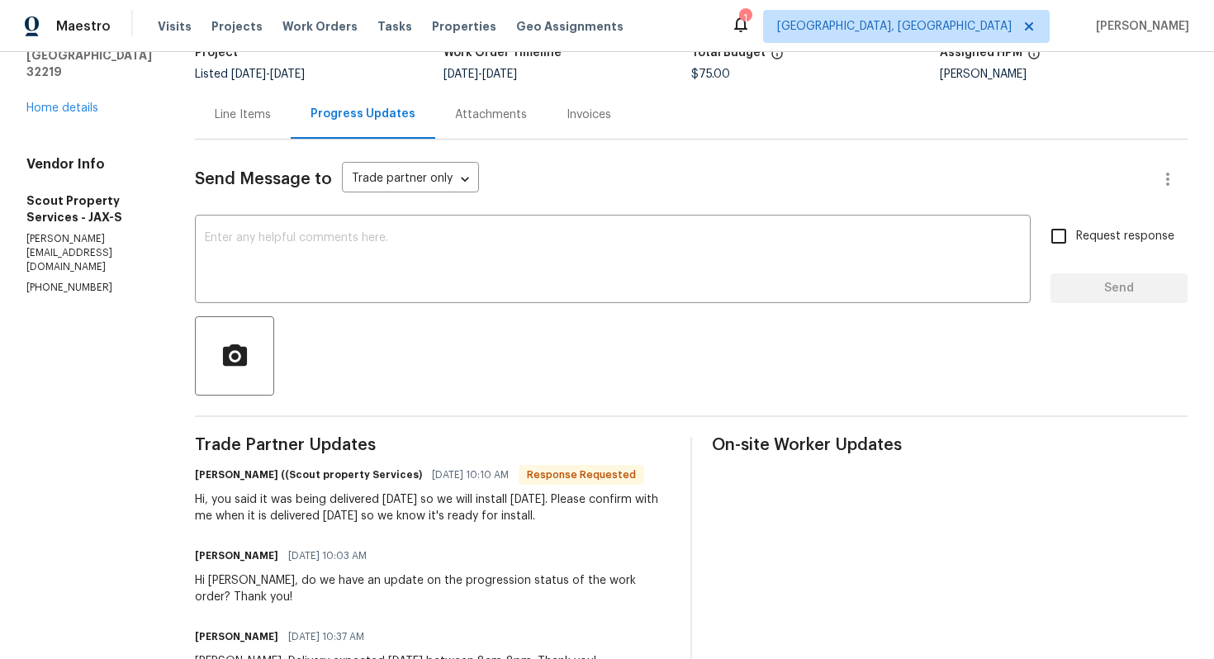
click at [199, 479] on h6 "Trevor Lucas ((Scout property Services)" at bounding box center [308, 474] width 227 height 17
copy h6 "Trevor"
click at [482, 257] on textarea at bounding box center [613, 261] width 816 height 58
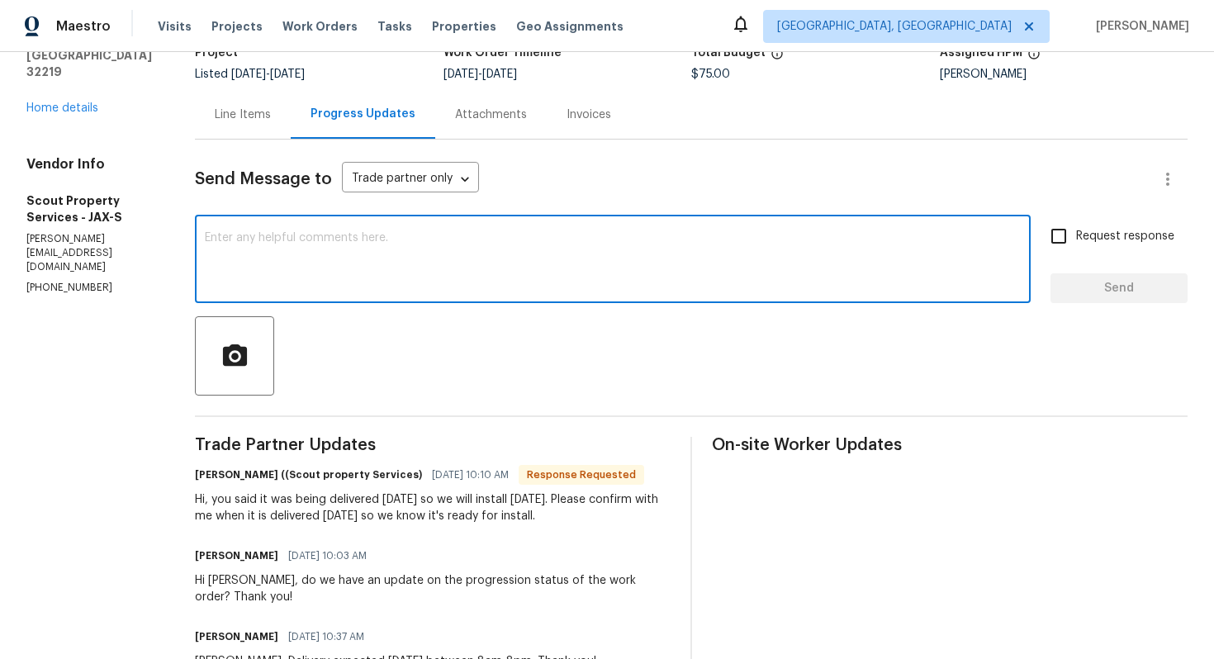
paste textarea "Trevor"
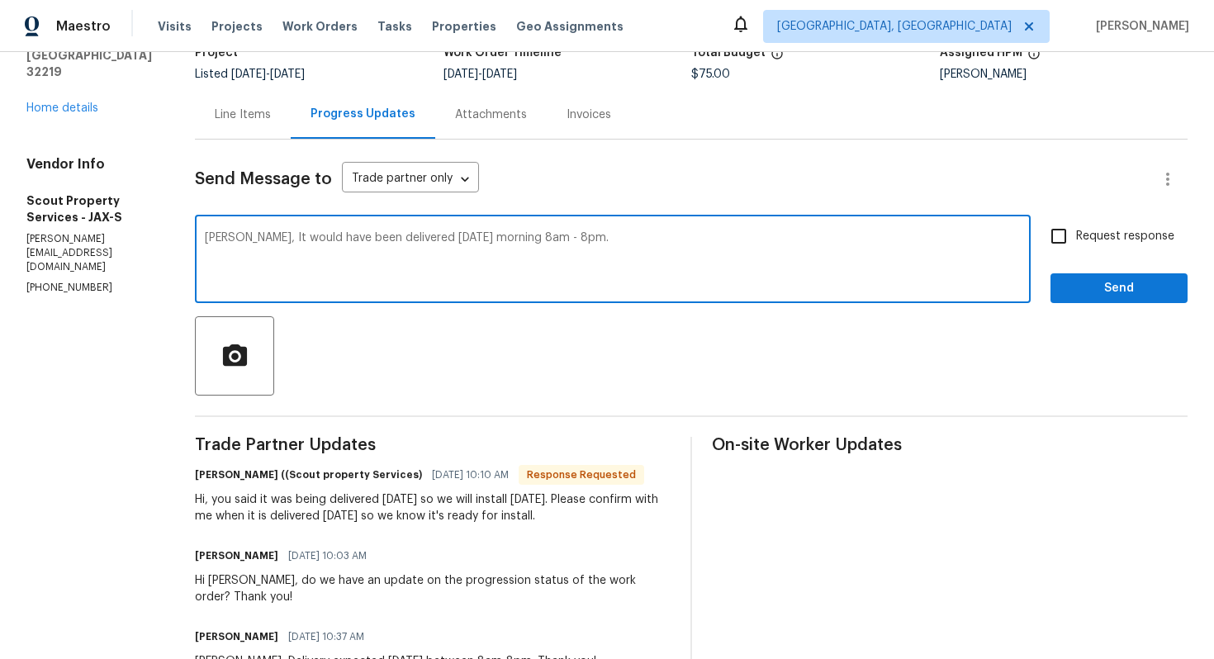
click at [441, 248] on textarea "Trevor, It would have been delivered today morning 8am - 8pm." at bounding box center [613, 261] width 816 height 58
click at [580, 248] on textarea "Trevor, It would have been delivered today morning 8am - 8pm." at bounding box center [613, 261] width 816 height 58
click at [490, 230] on div "Trevor, It would have been delivered today morning 8am - 8pm. Kindly keep me po…" at bounding box center [612, 261] width 835 height 84
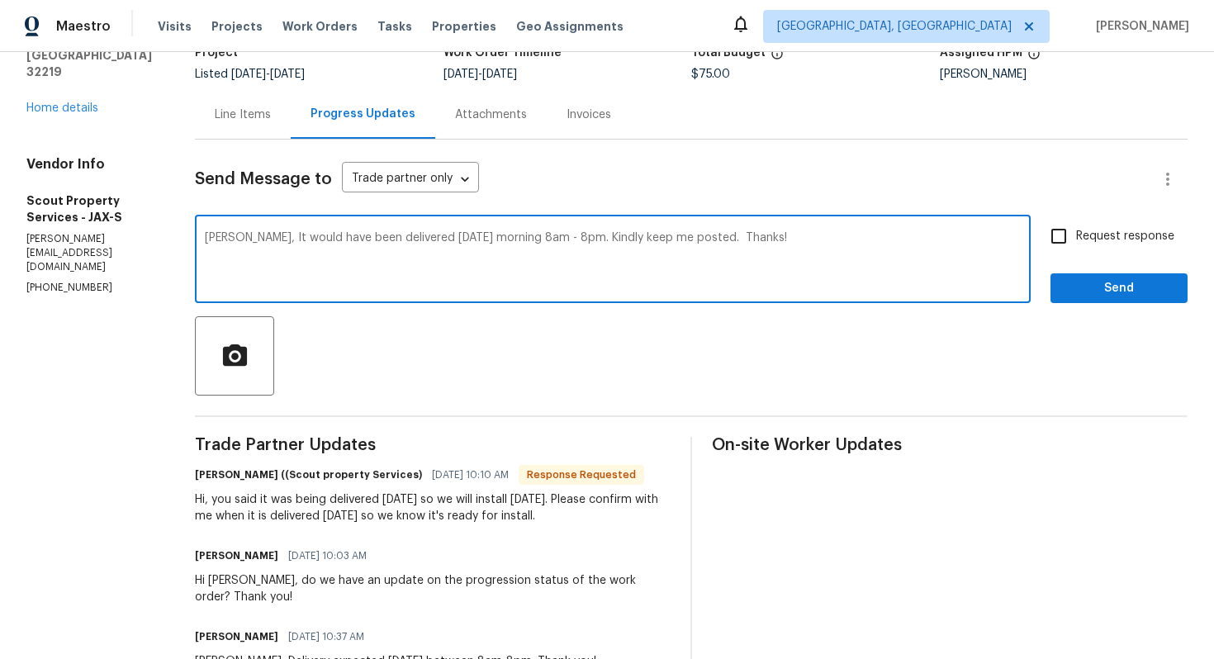
click at [490, 230] on div "Trevor, It would have been delivered today morning 8am - 8pm. Kindly keep me po…" at bounding box center [612, 261] width 835 height 84
click at [468, 238] on textarea "Trevor, It would have been delivered today morning 8am - 8pm. Kindly keep me po…" at bounding box center [613, 261] width 816 height 58
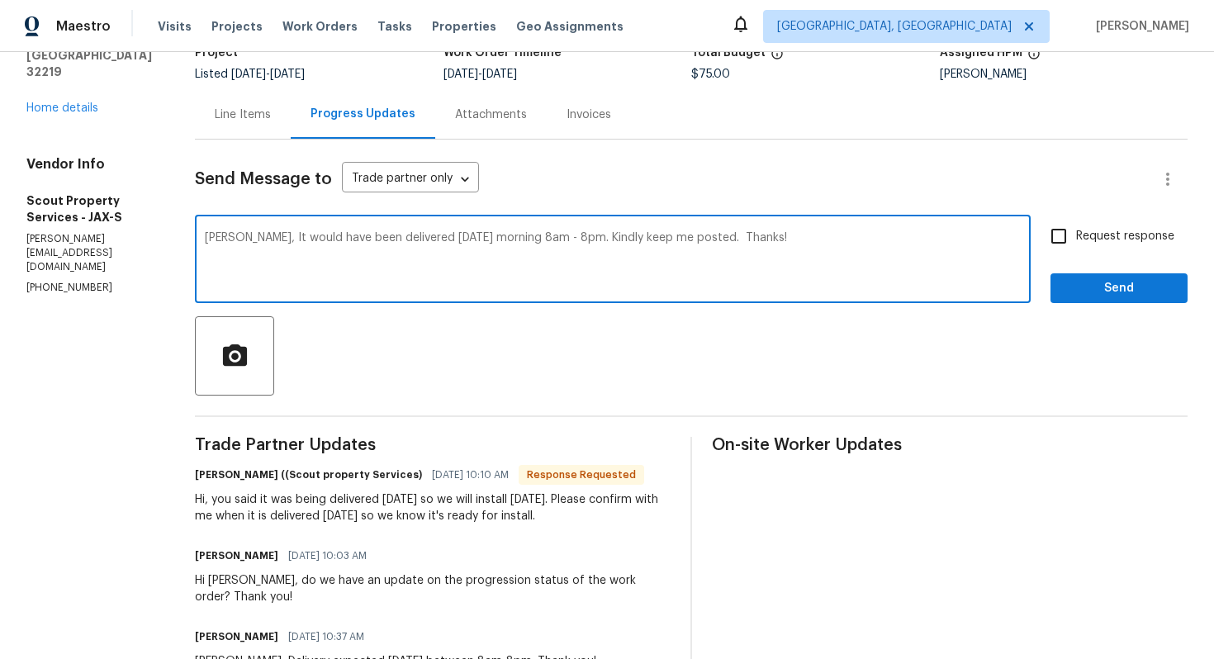
paste textarea "Hi Trevor, the delivery was scheduled for today between 8 AM – 8 PM. Kindly kee…"
type textarea "Hi Trevor, the delivery was scheduled for today between 8 AM – 8 PM. Kindly kee…"
click at [1122, 237] on span "Request response" at bounding box center [1125, 236] width 98 height 17
click at [1076, 237] on input "Request response" at bounding box center [1058, 236] width 35 height 35
checkbox input "true"
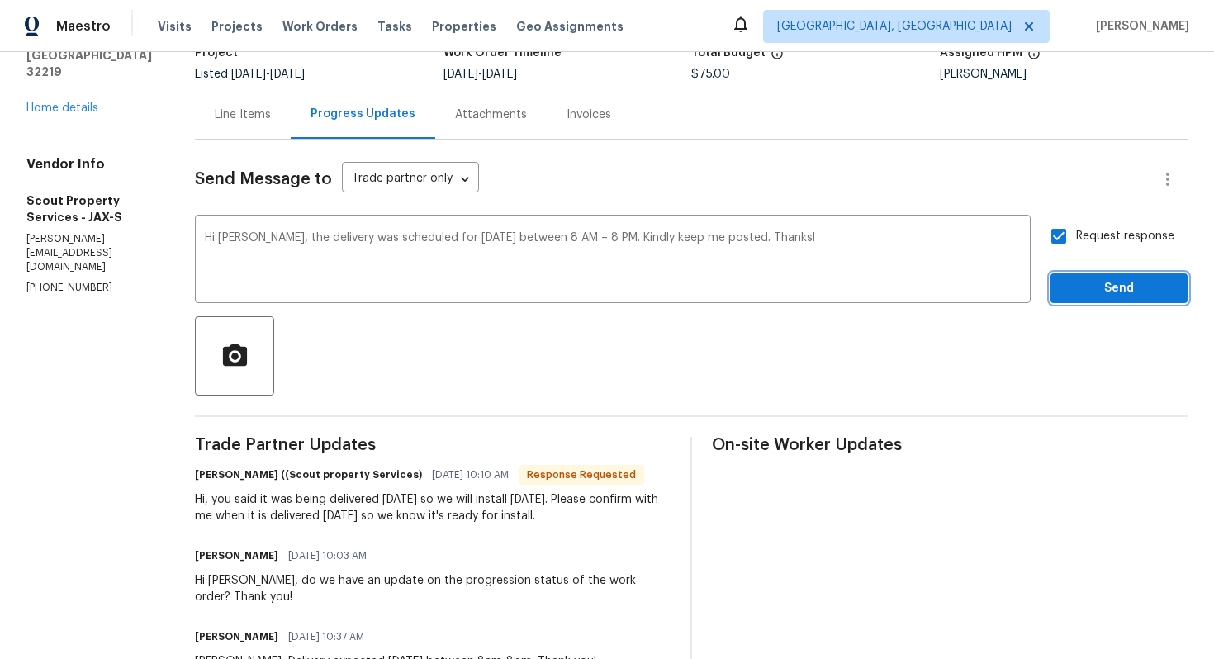
click at [1097, 288] on span "Send" at bounding box center [1118, 288] width 111 height 21
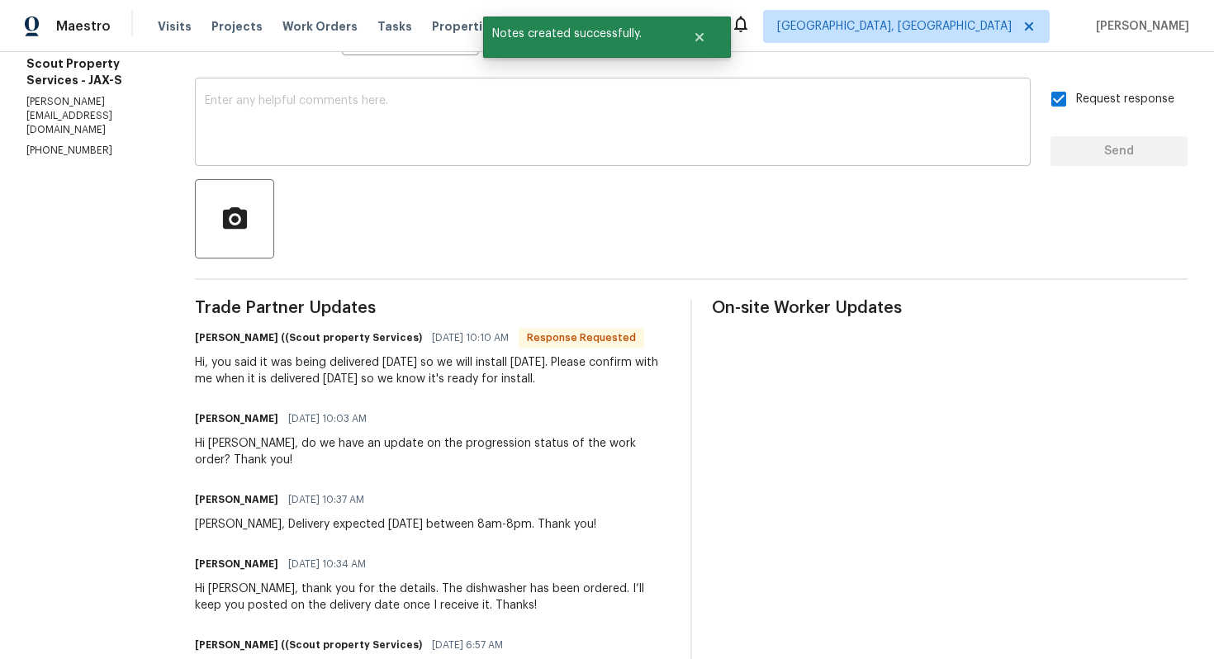
scroll to position [264, 0]
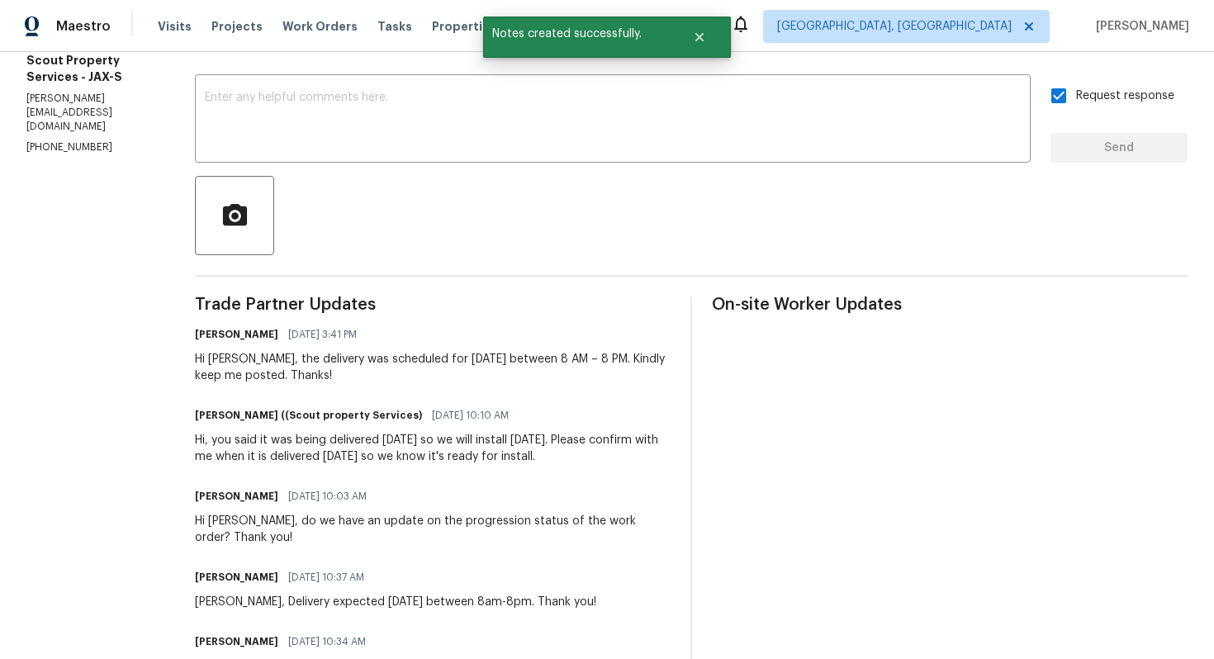
click at [282, 449] on div "Hi, you said it was being delivered [DATE] so we will install [DATE]. Please co…" at bounding box center [433, 448] width 476 height 33
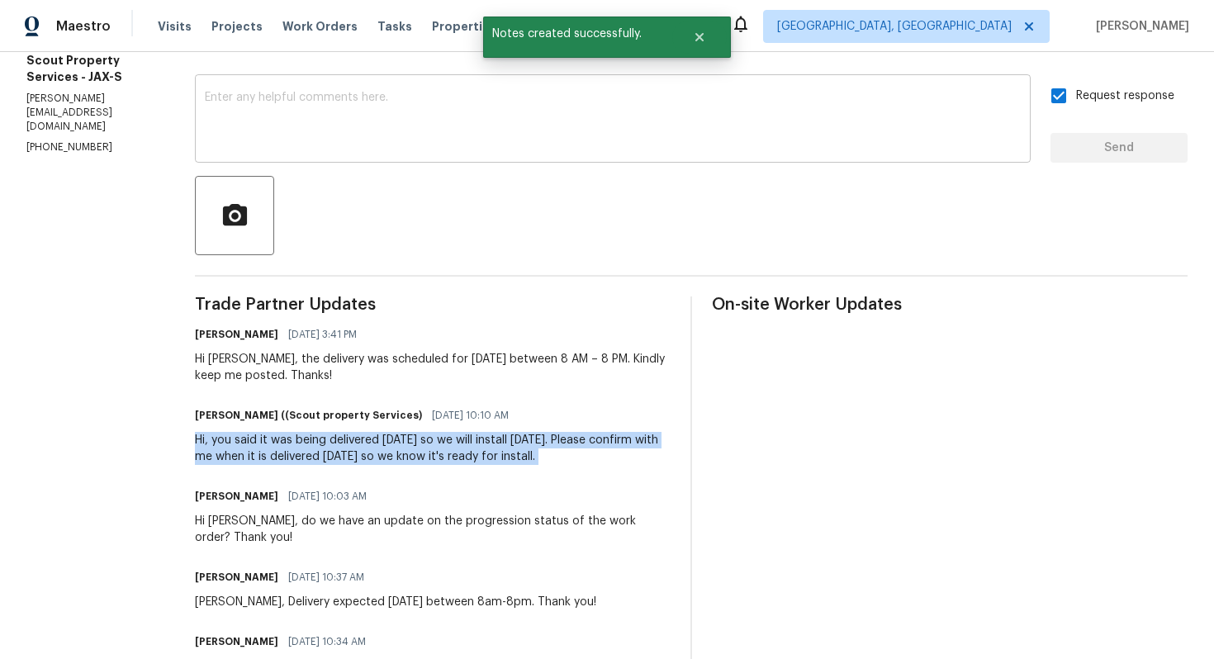
copy div "Hi, you said it was being delivered [DATE] so we will install [DATE]. Please co…"
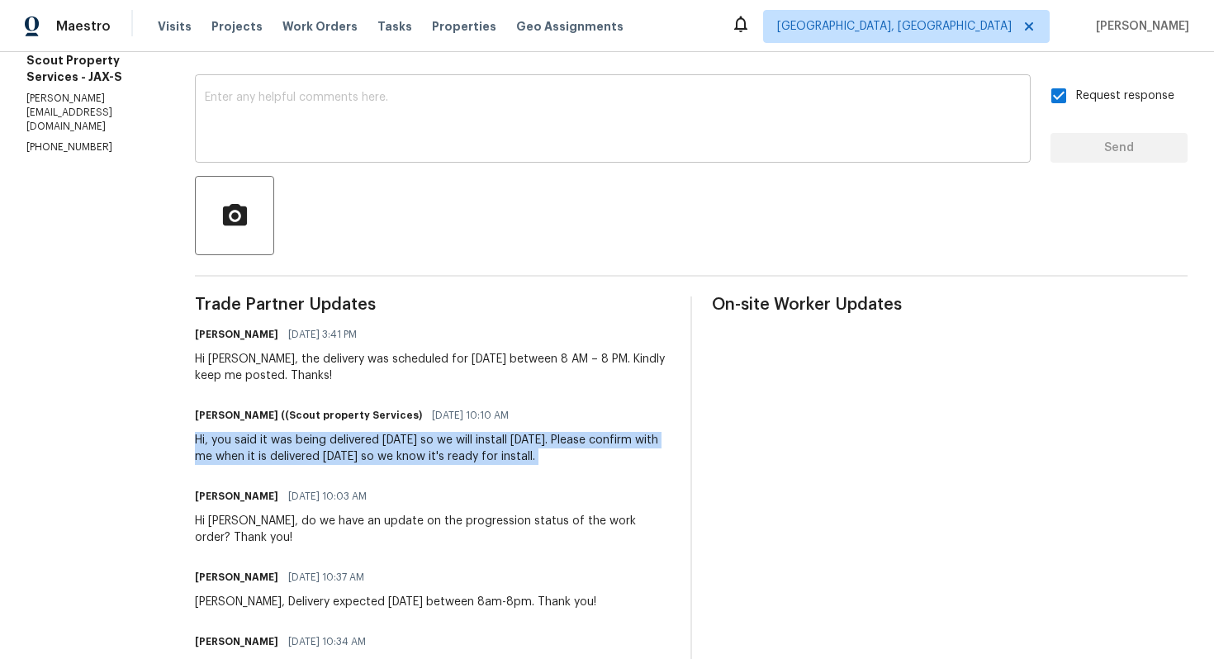
click at [327, 125] on textarea at bounding box center [613, 121] width 816 height 58
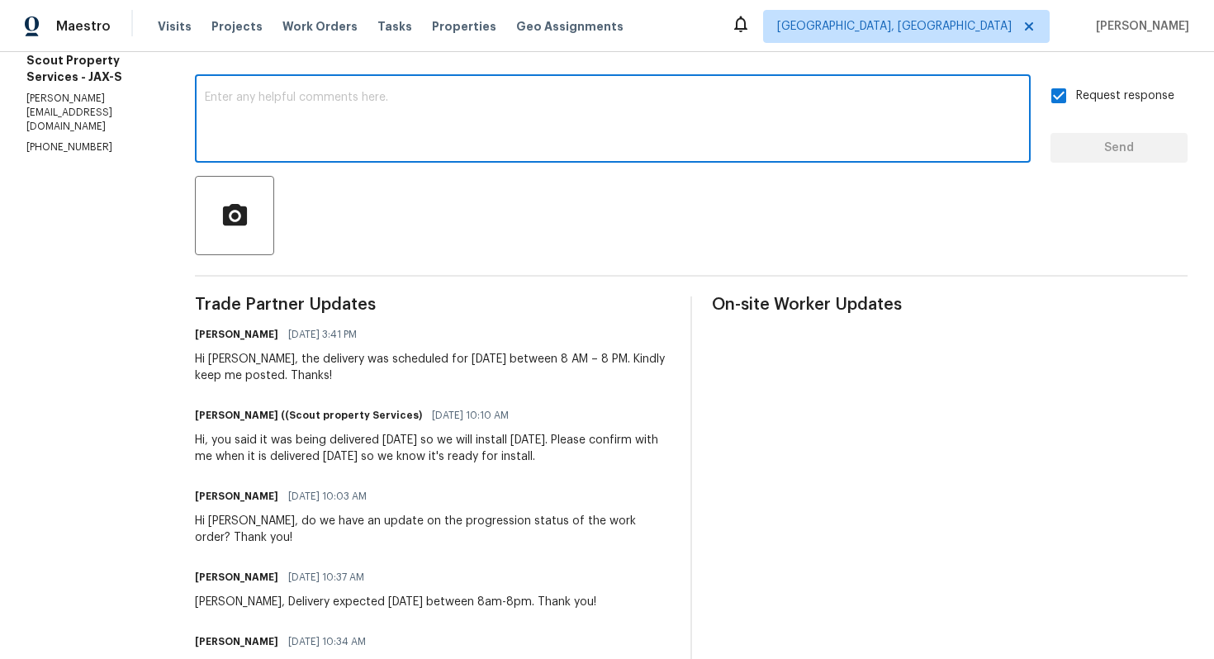
scroll to position [0, 0]
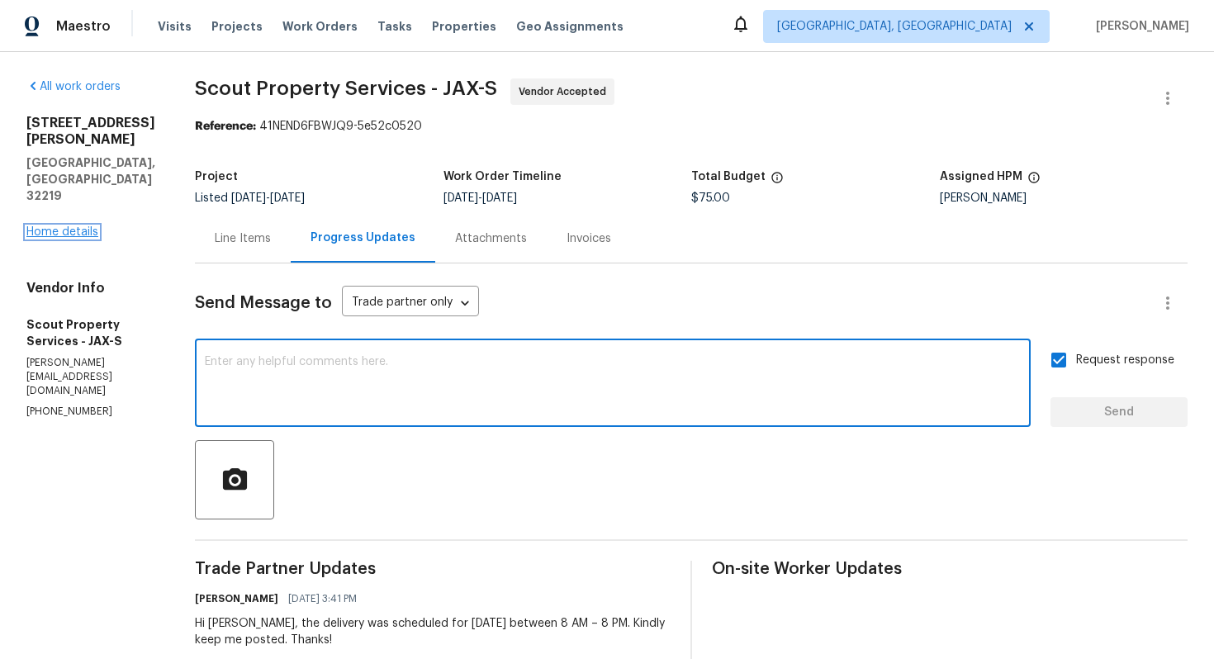
click at [71, 226] on link "Home details" at bounding box center [62, 232] width 72 height 12
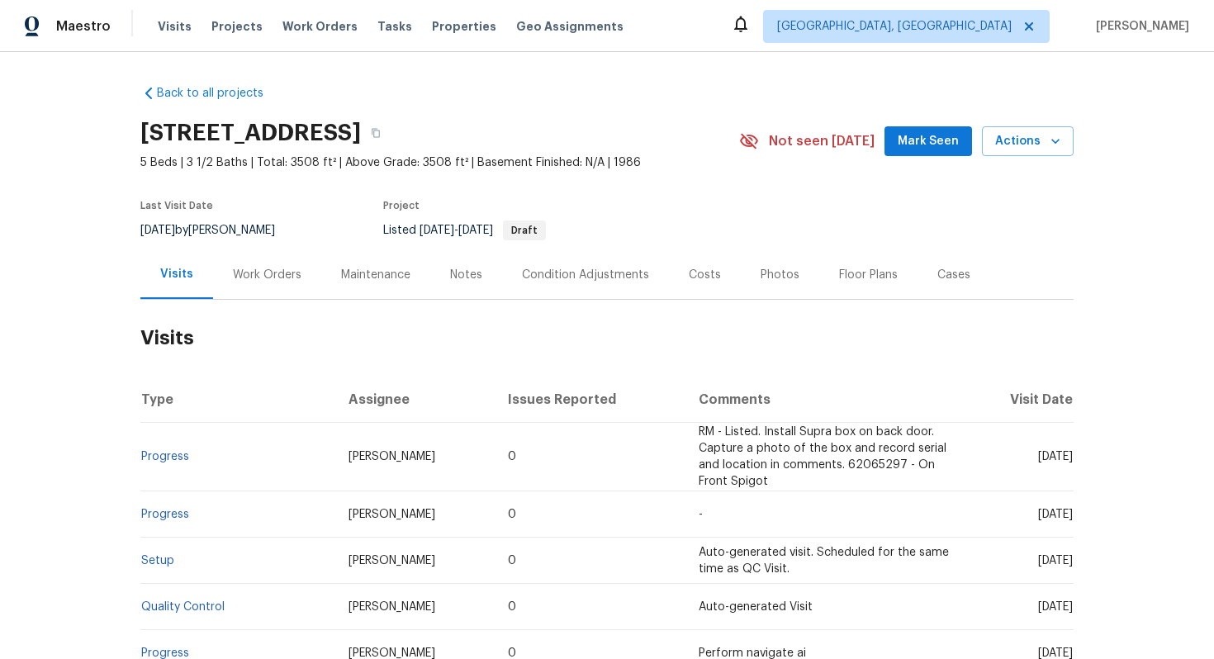
click at [270, 278] on div "Work Orders" at bounding box center [267, 275] width 69 height 17
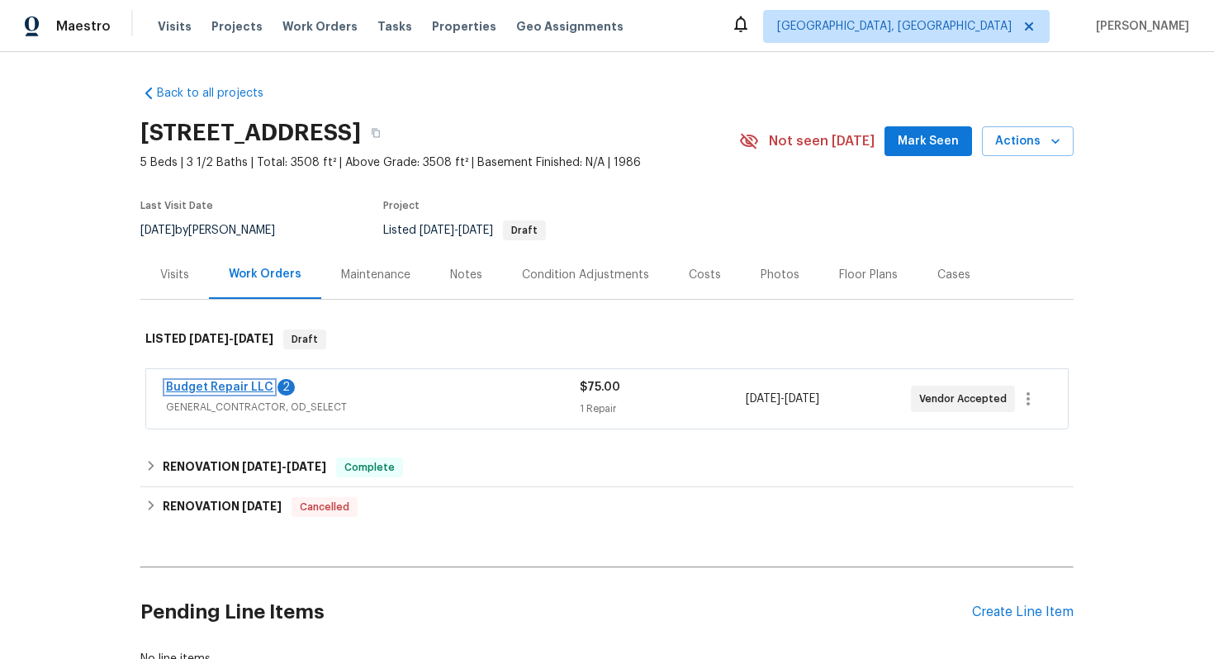
click at [214, 386] on link "Budget Repair LLC" at bounding box center [219, 387] width 107 height 12
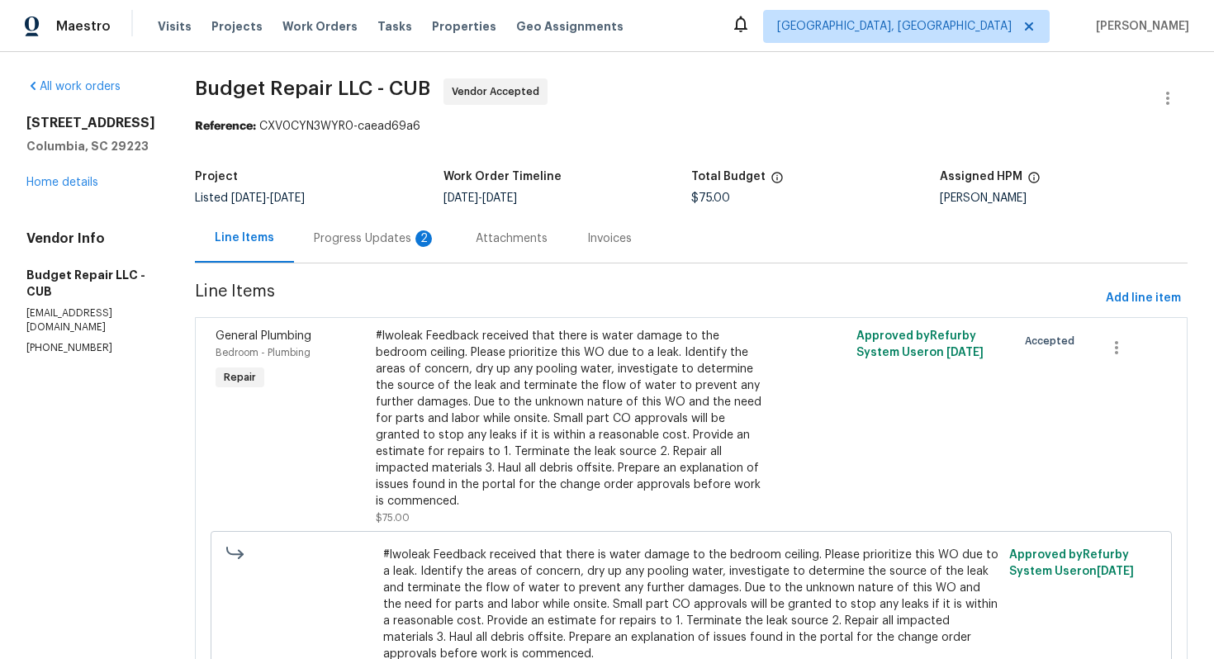
click at [369, 235] on div "Progress Updates 2" at bounding box center [375, 238] width 122 height 17
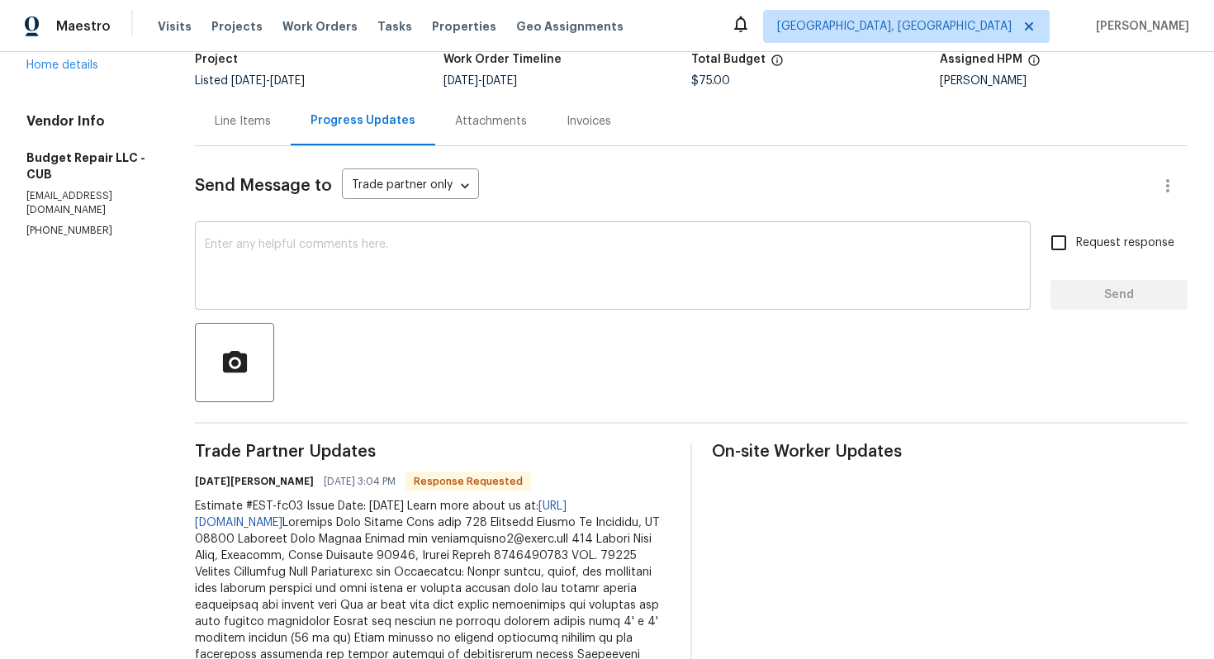
scroll to position [28, 0]
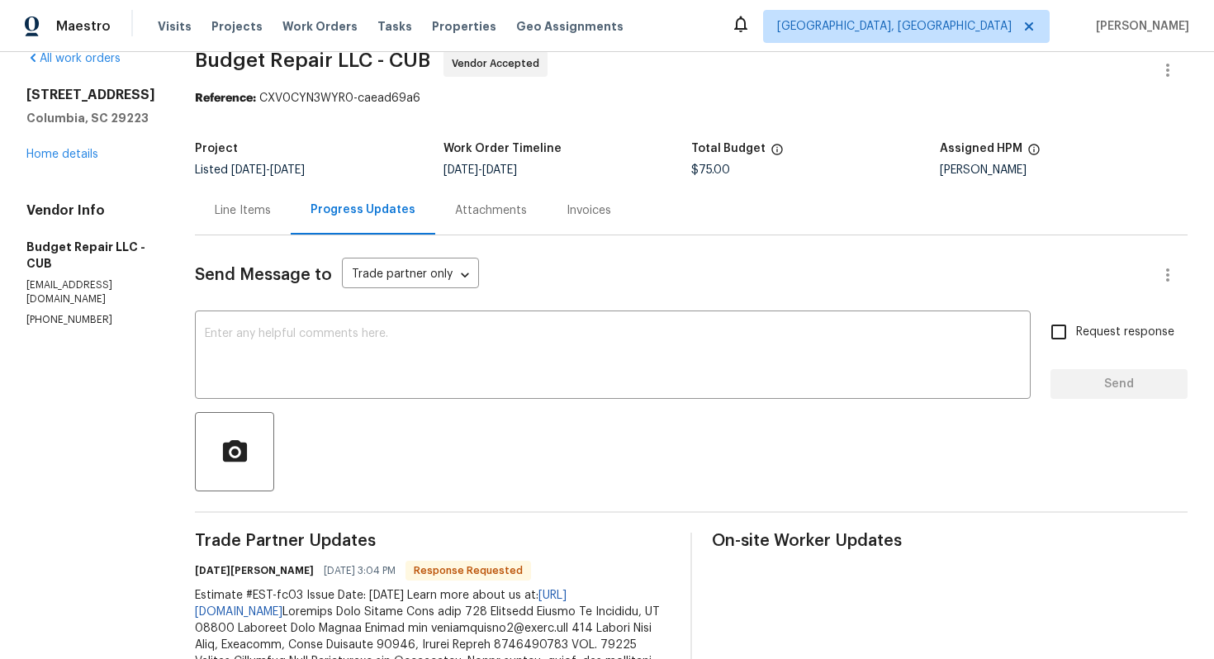
click at [234, 229] on div "Line Items" at bounding box center [243, 210] width 96 height 49
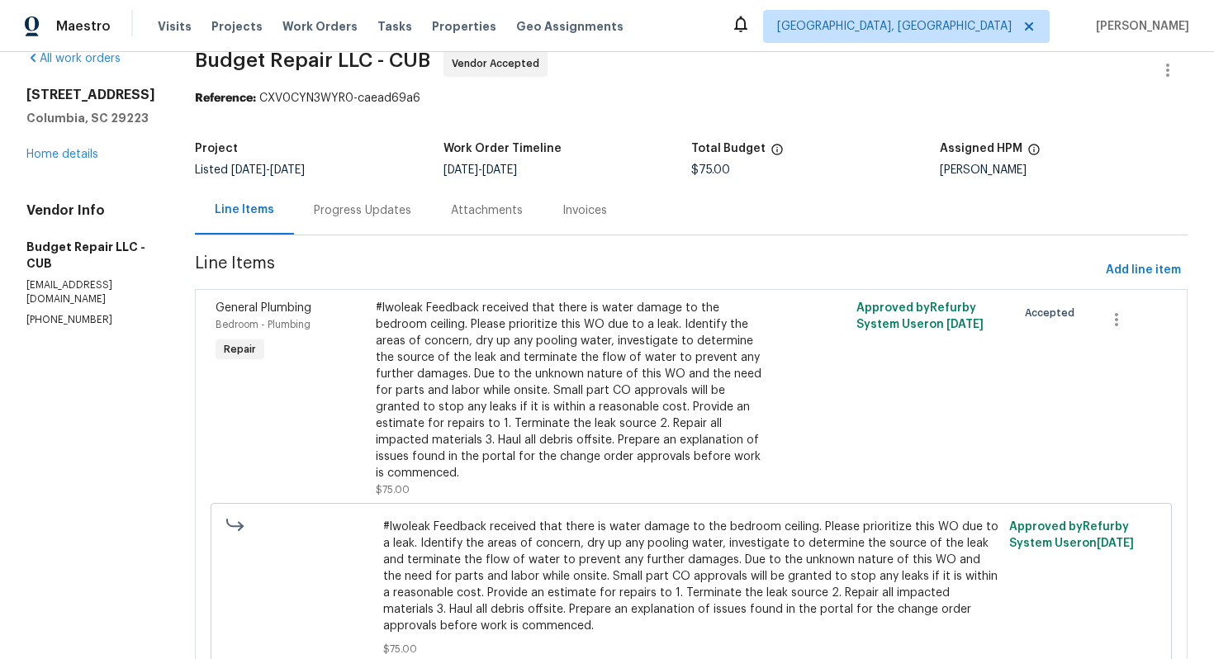
click at [329, 206] on div "Progress Updates" at bounding box center [362, 210] width 97 height 17
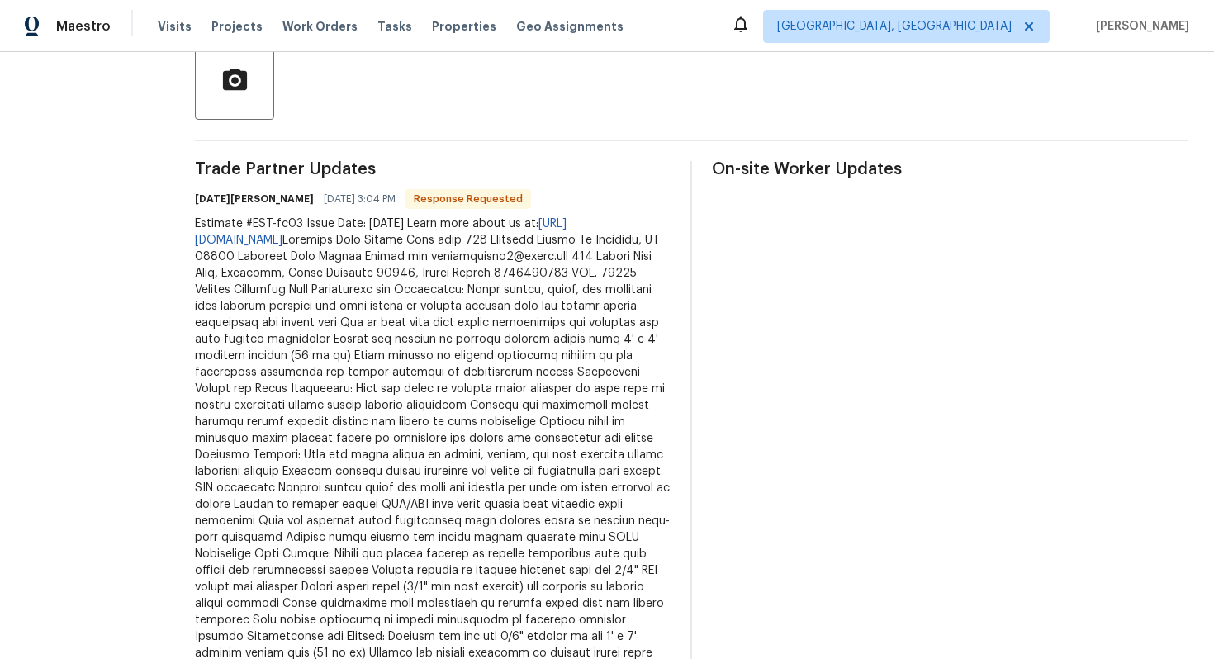
scroll to position [400, 0]
click at [566, 225] on link "https://handyman-assembling-tvmounting.now.site/" at bounding box center [381, 231] width 372 height 28
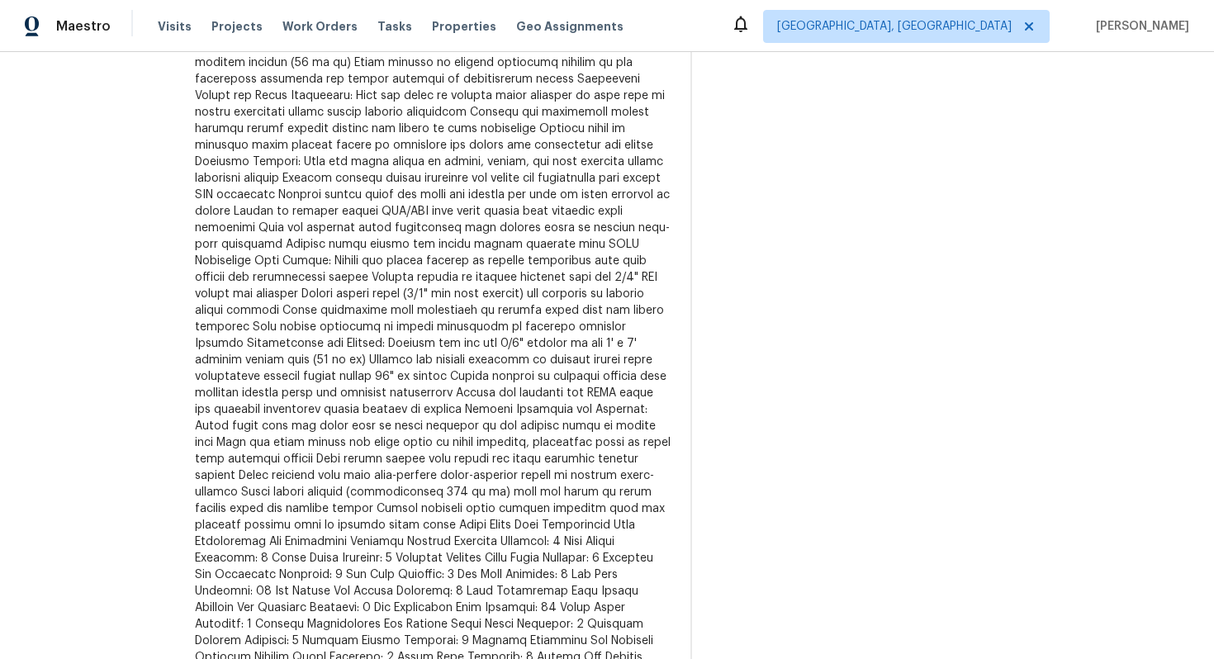
scroll to position [766, 0]
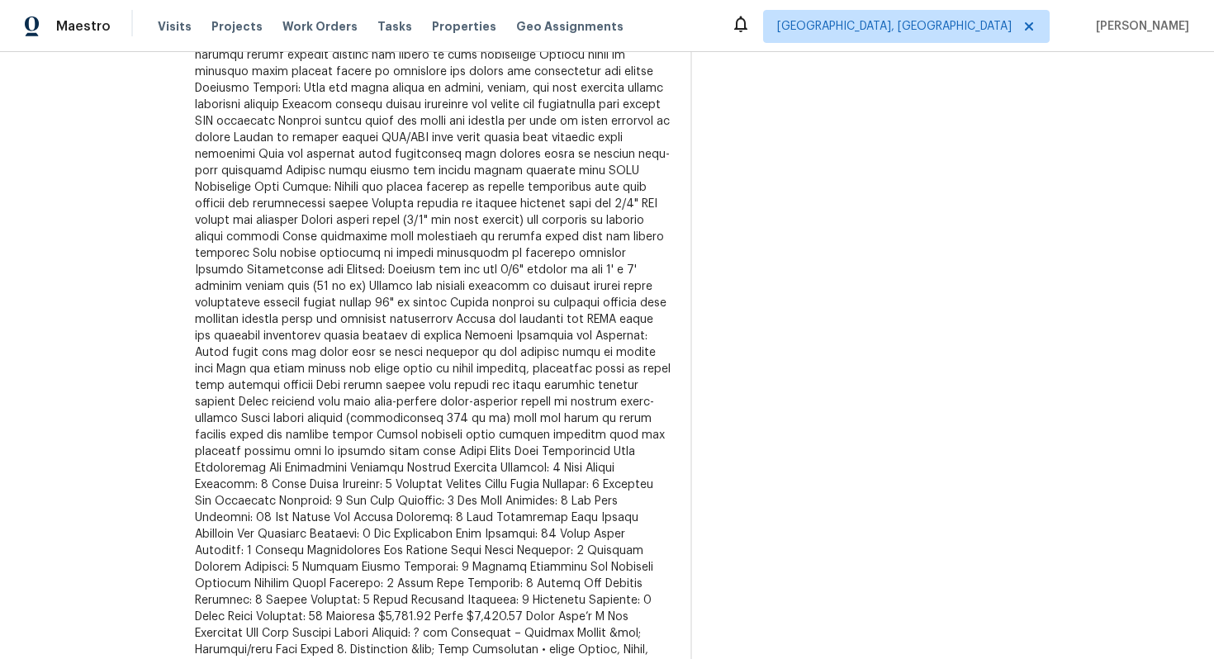
click at [475, 461] on div "Estimate #EST-fc03 Issue Date: Oct 1, 2025 Learn more about us at: https://hand…" at bounding box center [433, 443] width 476 height 1189
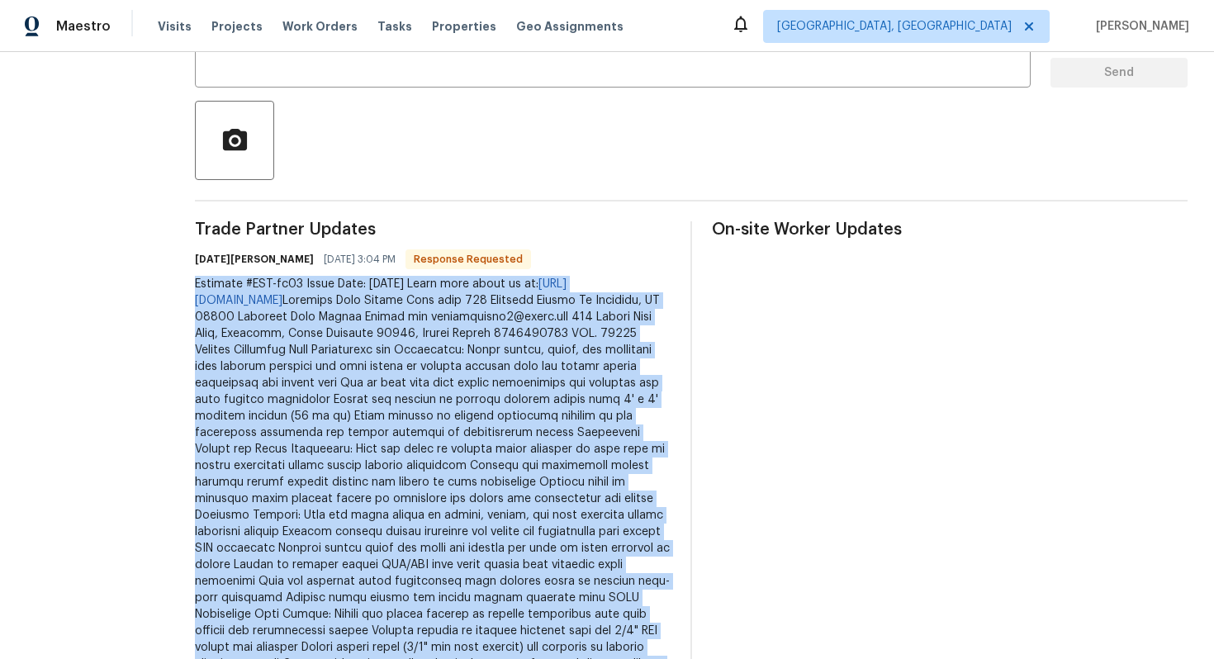
copy div "Estimate #EST-fc03 Issue Date: Oct 1, 2025 Learn more about us at: https://hand…"
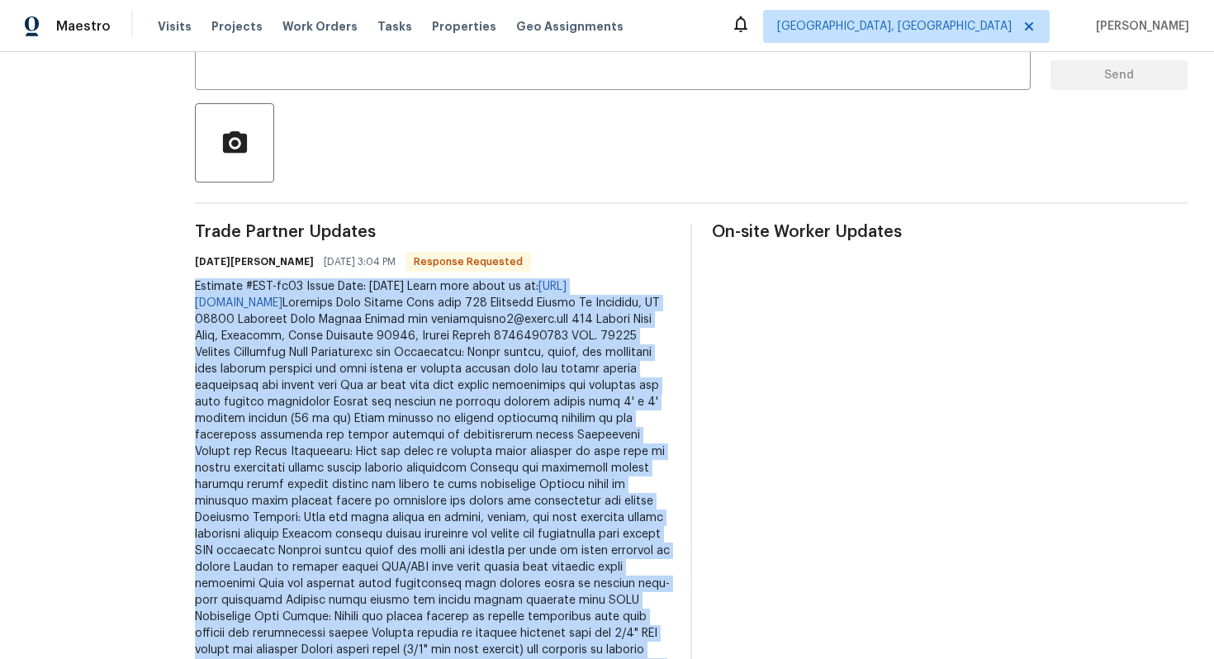
scroll to position [0, 0]
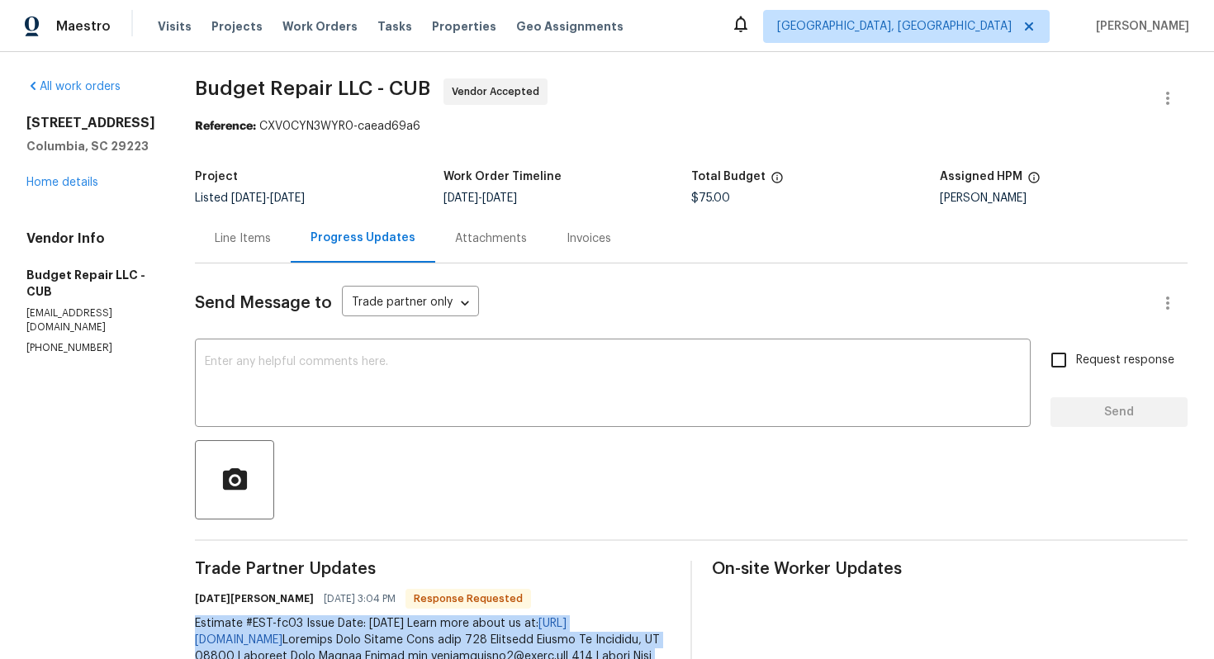
click at [239, 244] on div "Line Items" at bounding box center [243, 238] width 56 height 17
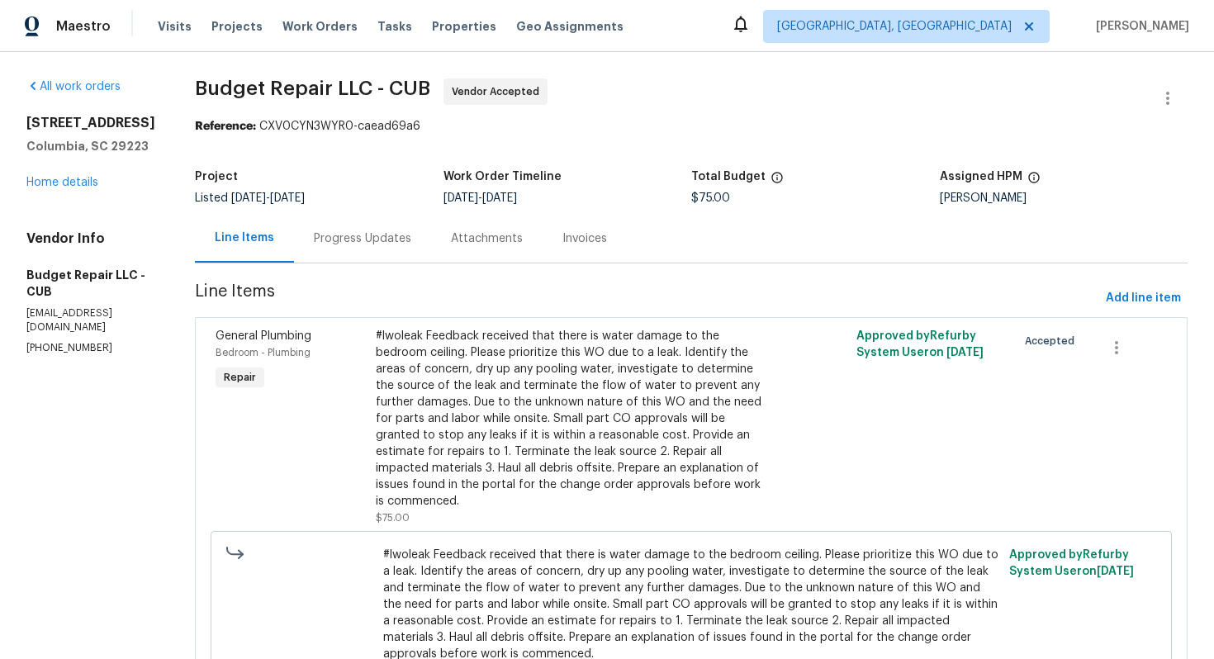
scroll to position [111, 0]
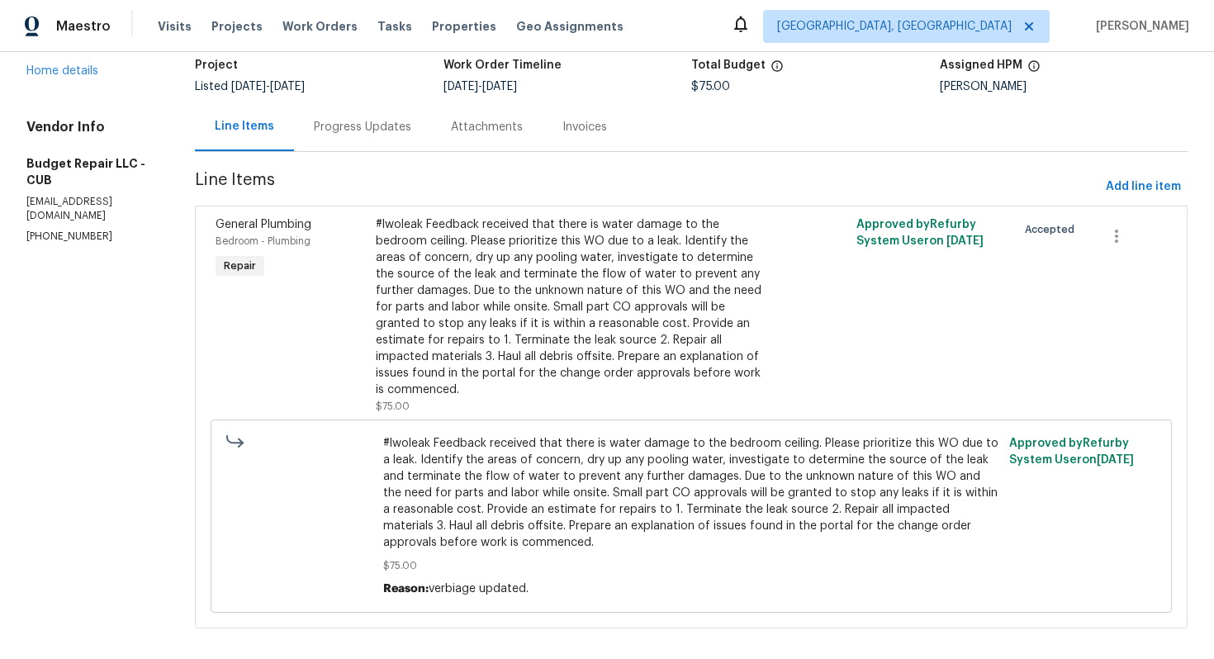
click at [459, 463] on span "#lwoleak Feedback received that there is water damage to the bedroom ceiling. P…" at bounding box center [691, 493] width 617 height 116
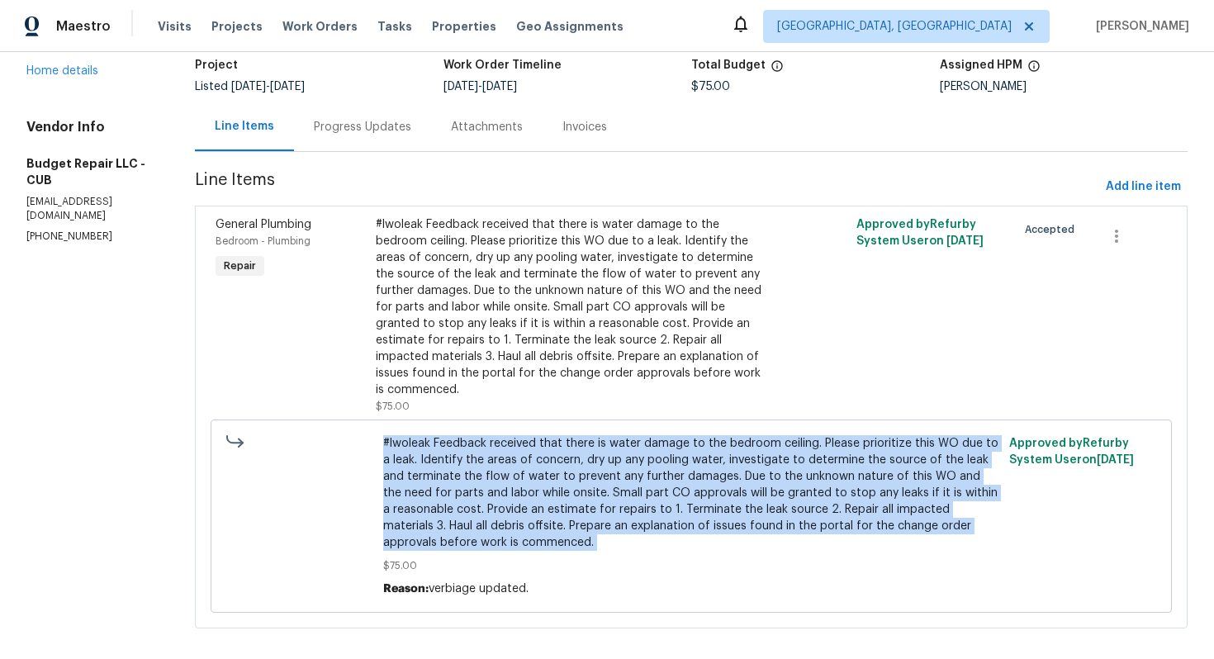
copy span "#lwoleak Feedback received that there is water damage to the bedroom ceiling. P…"
click at [507, 282] on div "#lwoleak Feedback received that there is water damage to the bedroom ceiling. P…" at bounding box center [571, 307] width 390 height 182
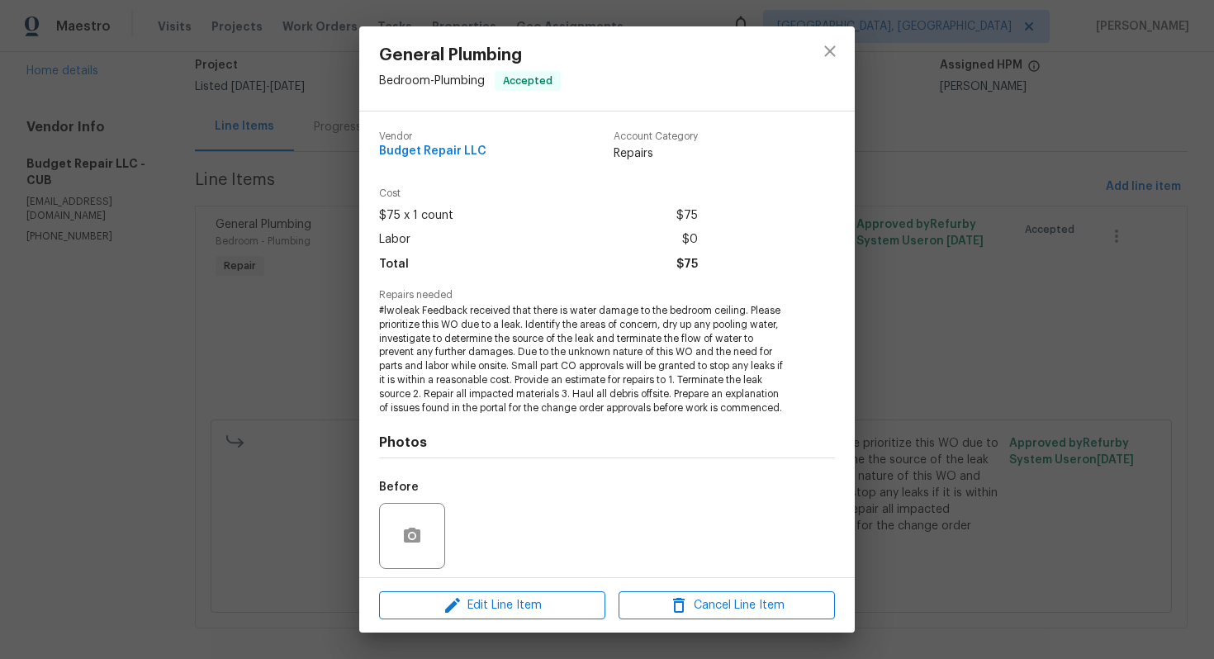
click at [259, 336] on div "General Plumbing Bedroom - Plumbing Accepted Vendor Budget Repair LLC Account C…" at bounding box center [607, 329] width 1214 height 659
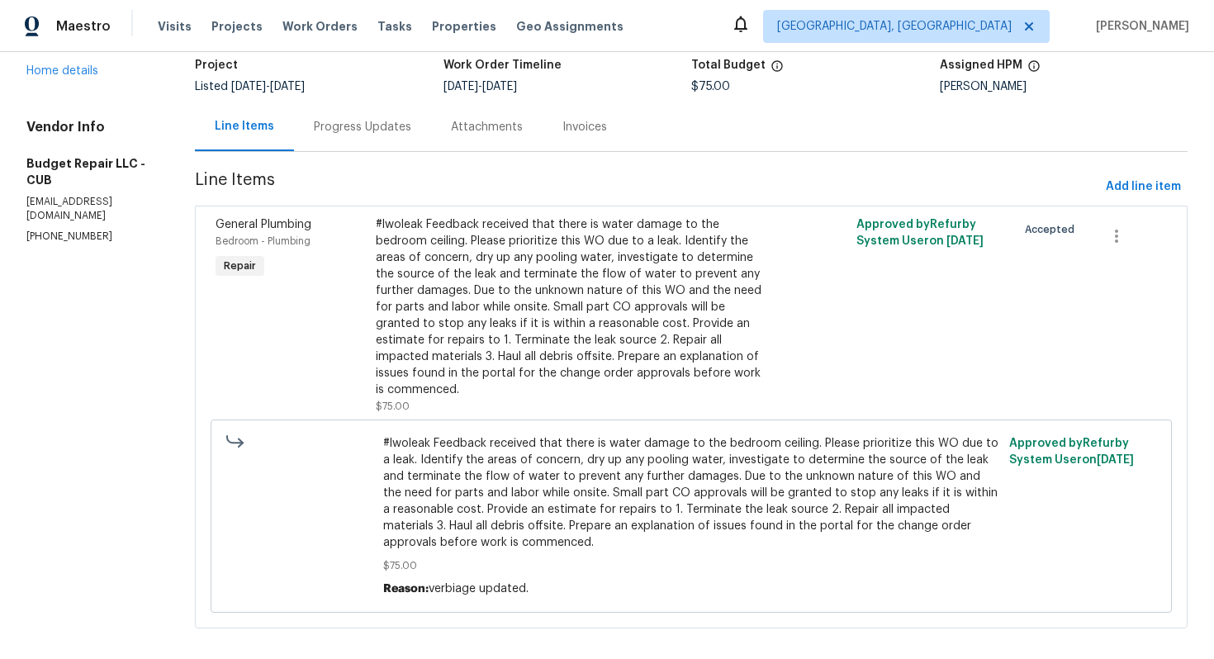
click at [363, 129] on div "Progress Updates" at bounding box center [362, 127] width 97 height 17
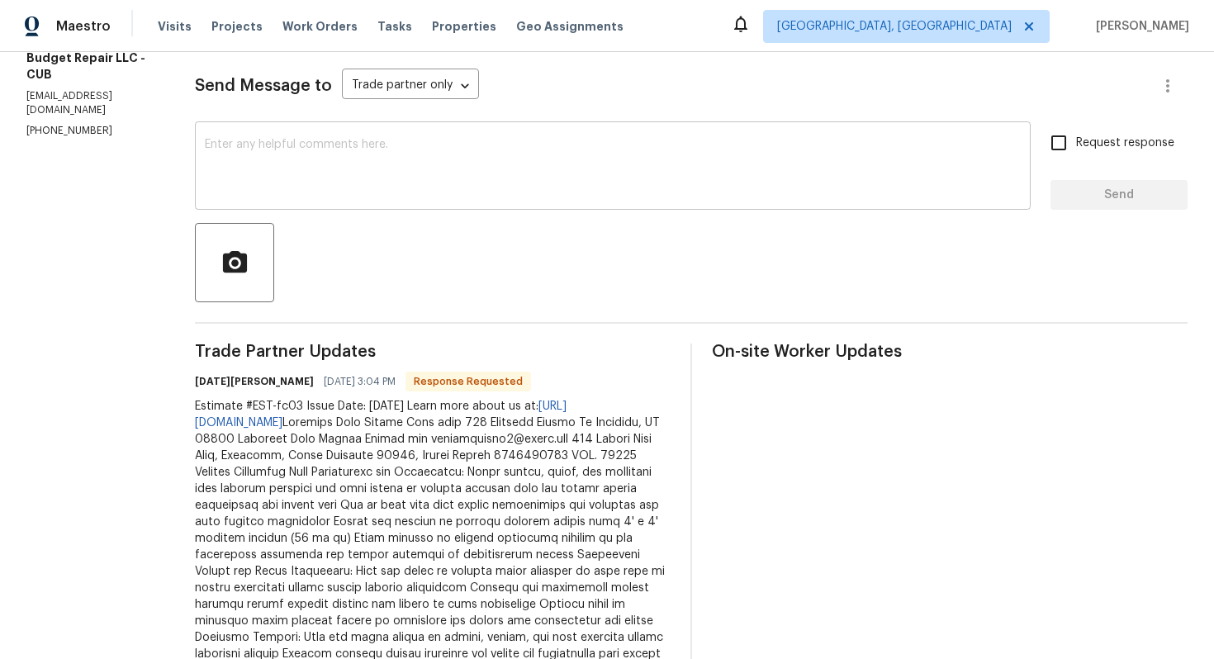
scroll to position [221, 0]
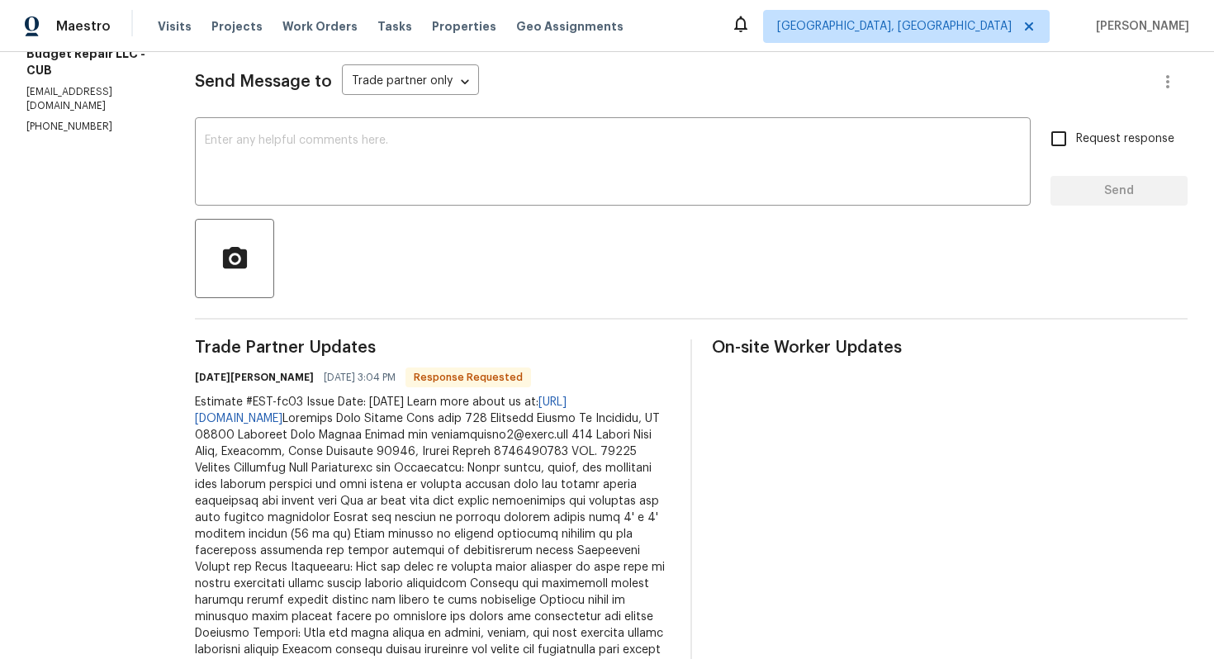
click at [202, 376] on h6 "Toussaint Snowden" at bounding box center [254, 377] width 119 height 17
copy h6 "Toussaint"
click at [405, 146] on textarea at bounding box center [613, 164] width 816 height 58
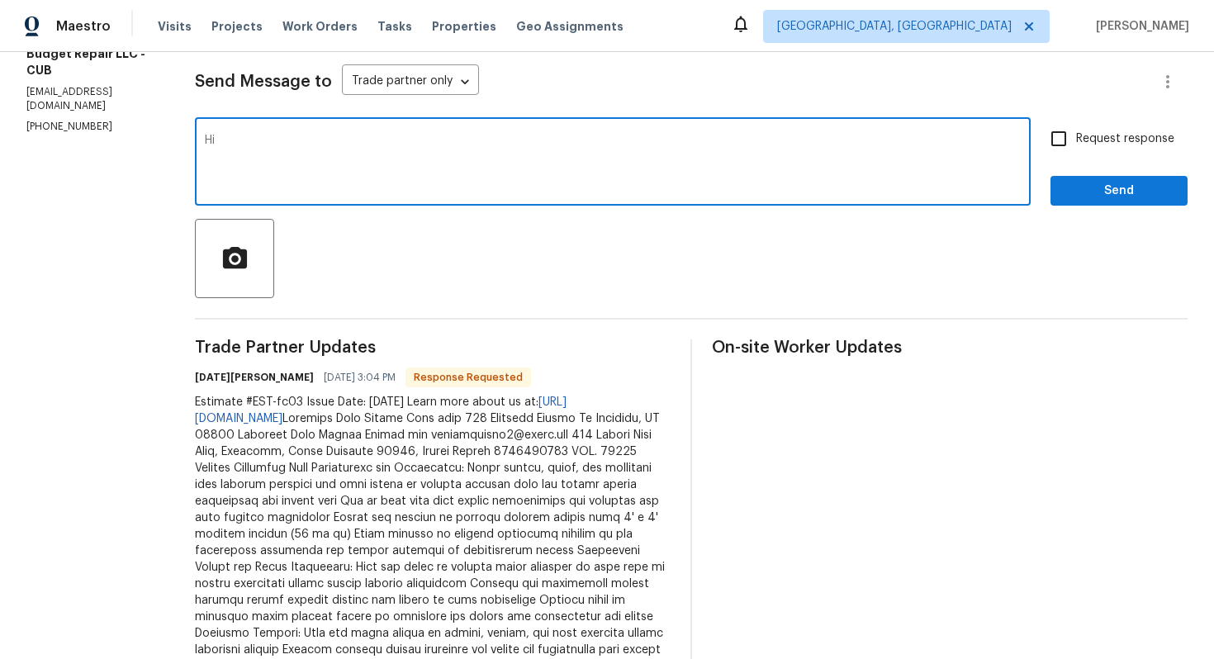
paste textarea "Toussaint"
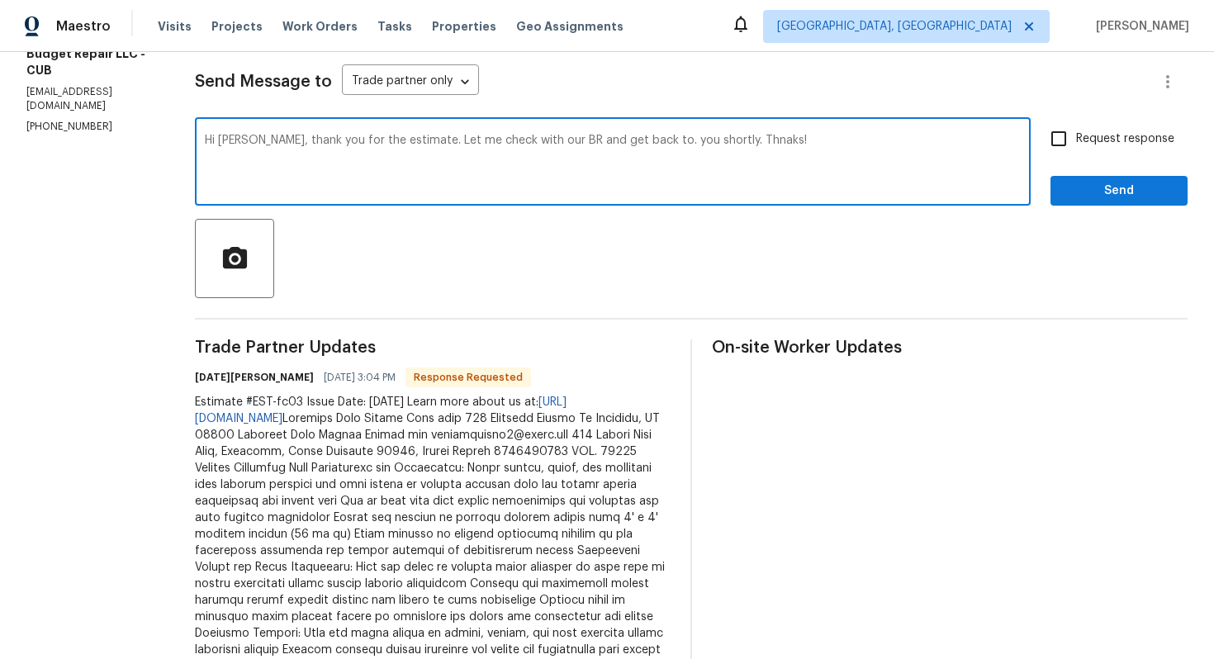
click at [650, 142] on textarea "Hi Toussaint, thank you for the estimate. Let me check with our BR and get back…" at bounding box center [613, 164] width 816 height 58
type textarea "Hi Toussaint, thank you for the estimate. Let me check with our BR and get back…"
click at [1095, 194] on span "Send" at bounding box center [1118, 191] width 111 height 21
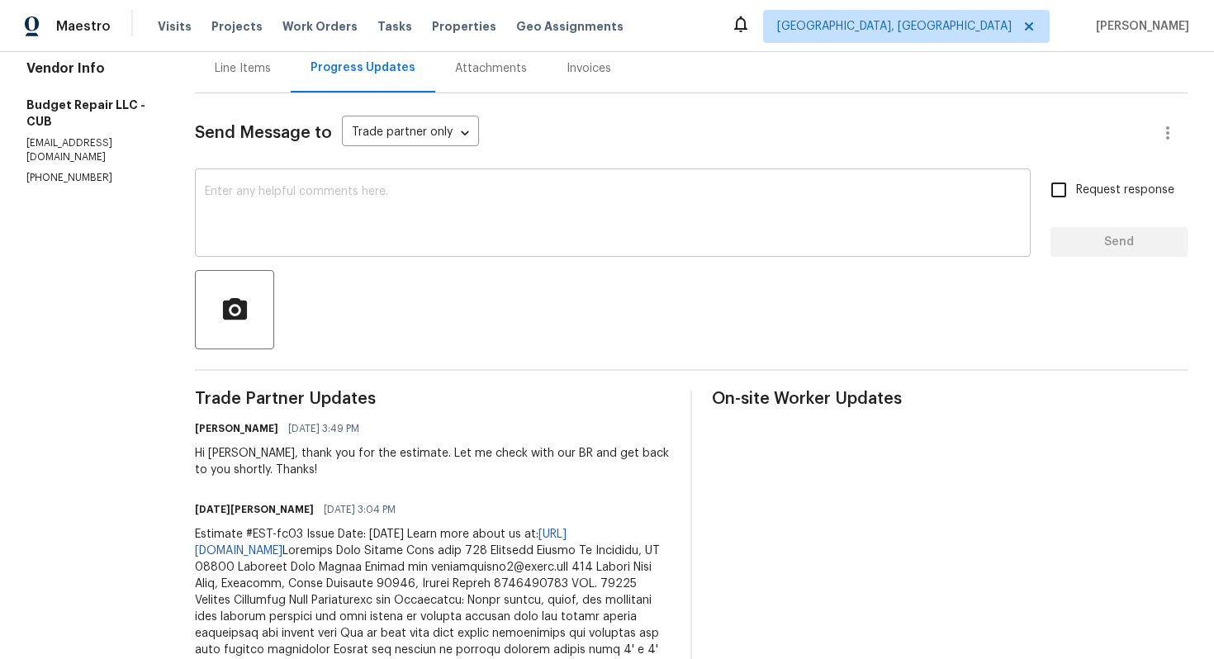
scroll to position [0, 0]
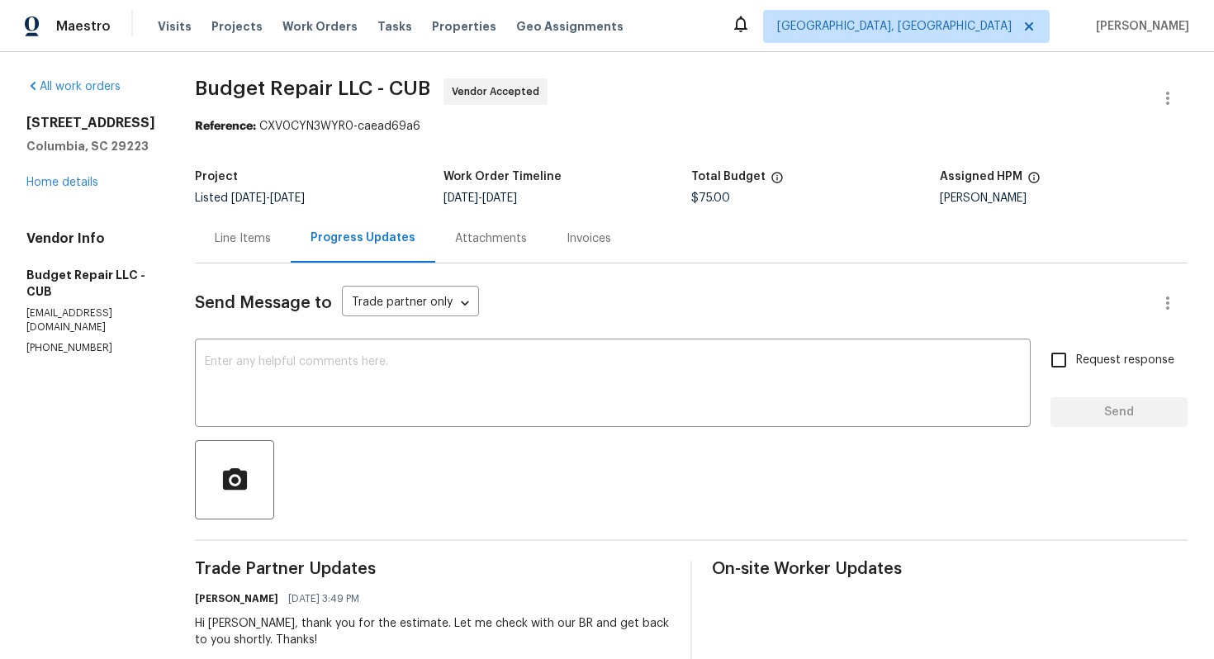
click at [225, 234] on div "Line Items" at bounding box center [243, 238] width 56 height 17
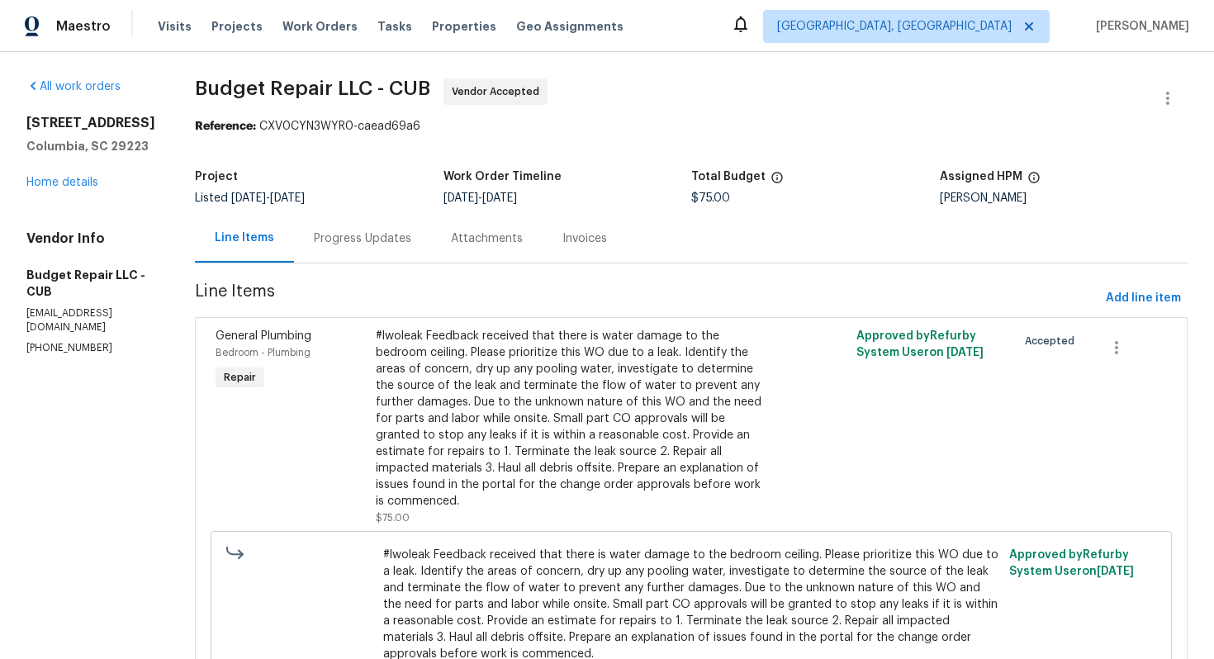
scroll to position [111, 0]
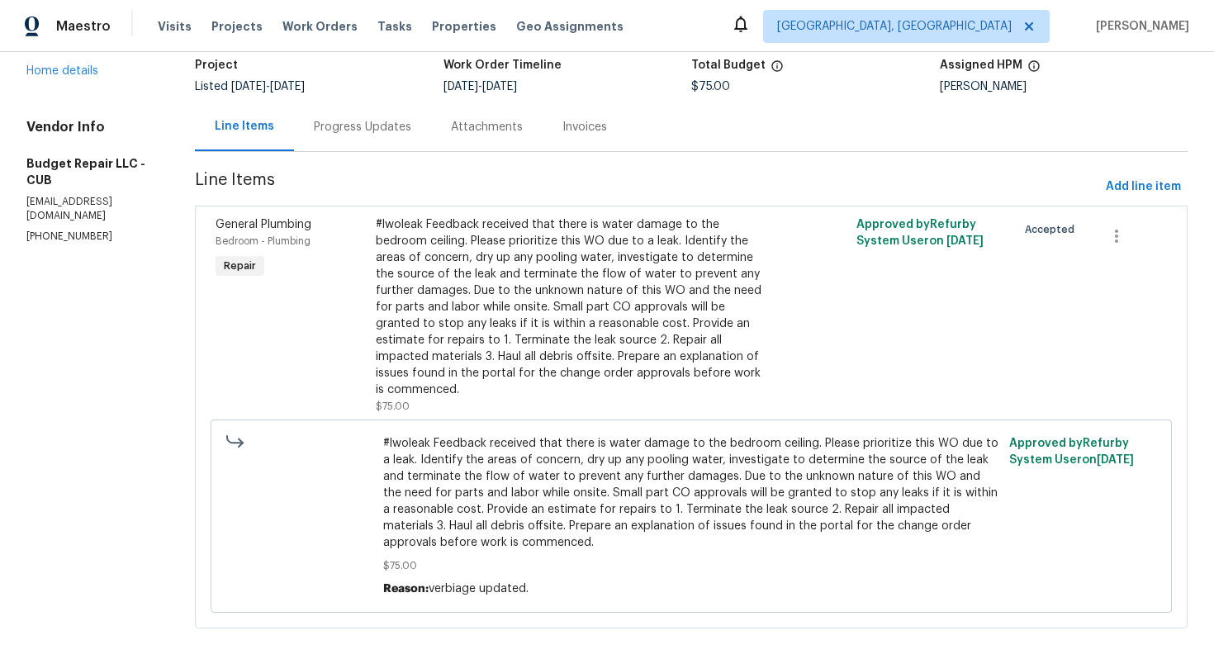
click at [502, 461] on span "#lwoleak Feedback received that there is water damage to the bedroom ceiling. P…" at bounding box center [691, 493] width 617 height 116
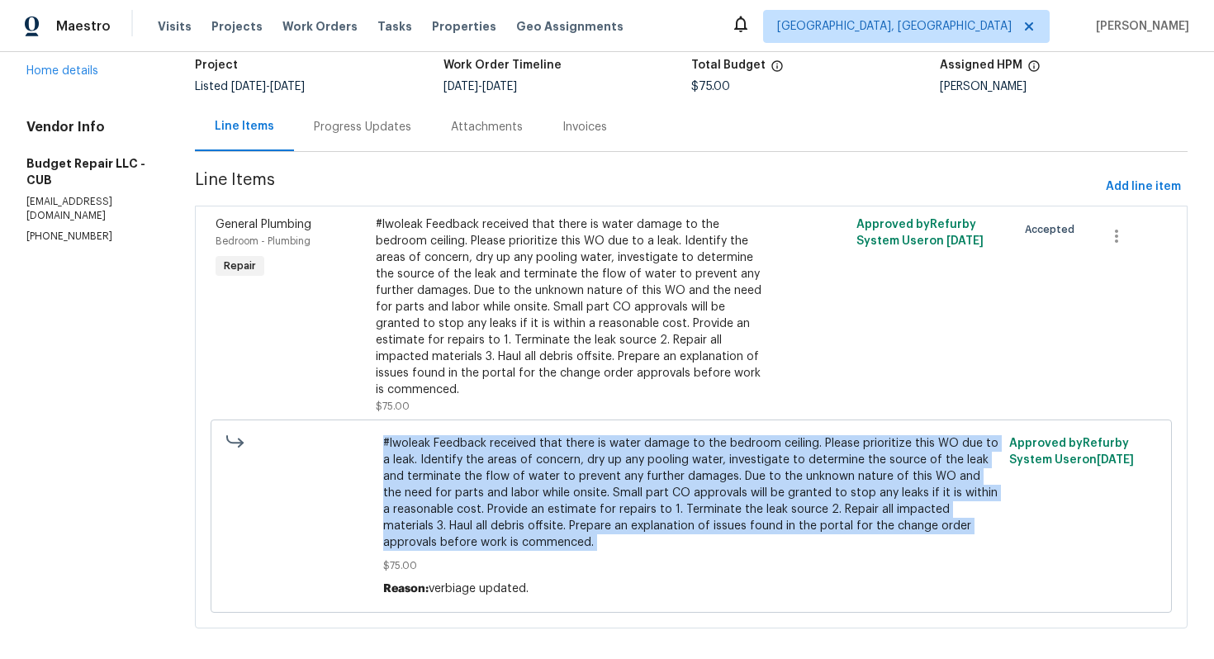
copy span "#lwoleak Feedback received that there is water damage to the bedroom ceiling. P…"
click at [340, 120] on div "Progress Updates" at bounding box center [362, 127] width 97 height 17
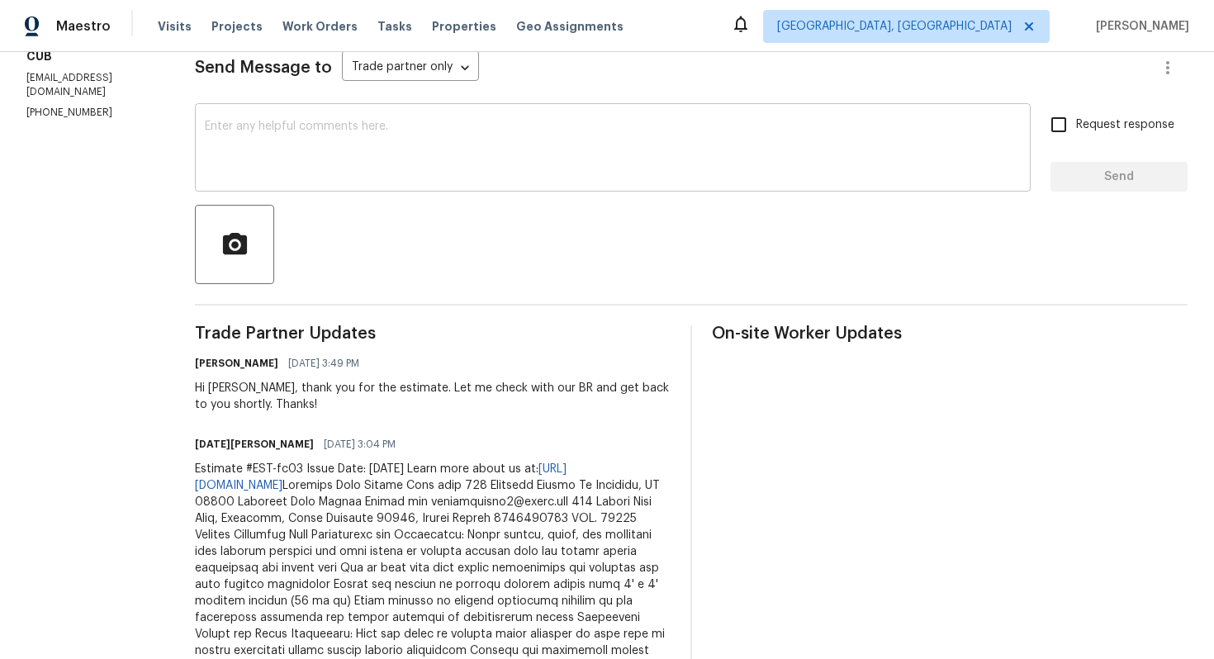
scroll to position [247, 0]
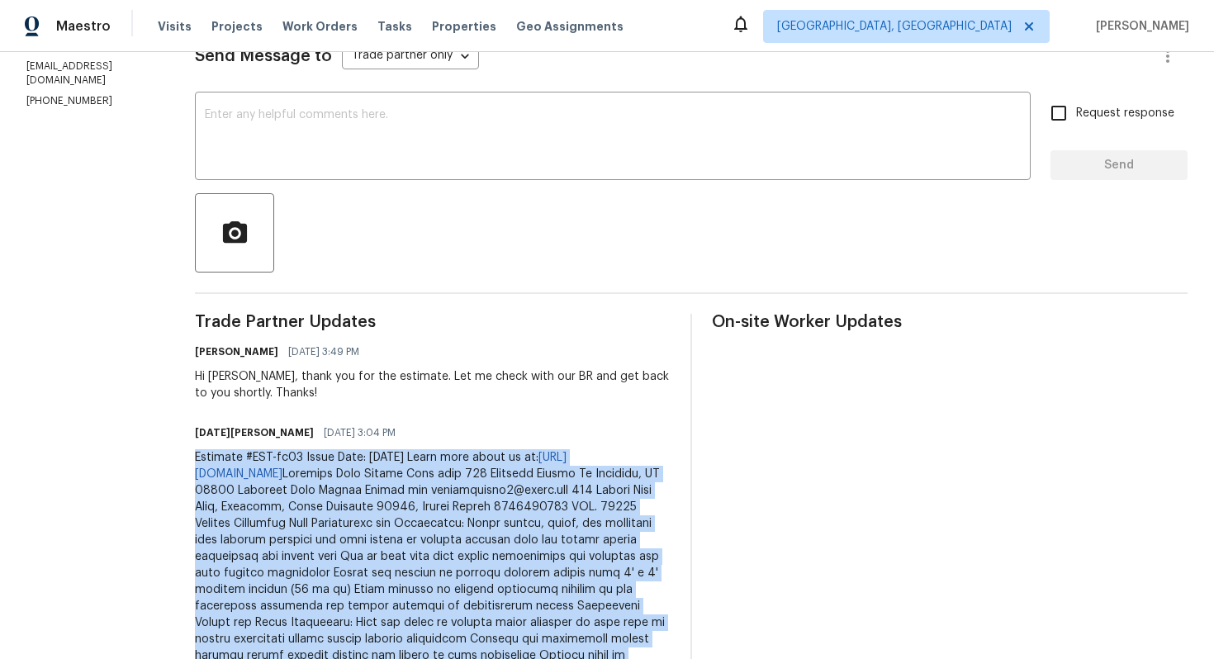
copy div "Estimate #EST-fc03 Issue Date: Oct 1, 2025 Learn more about us at: https://hand…"
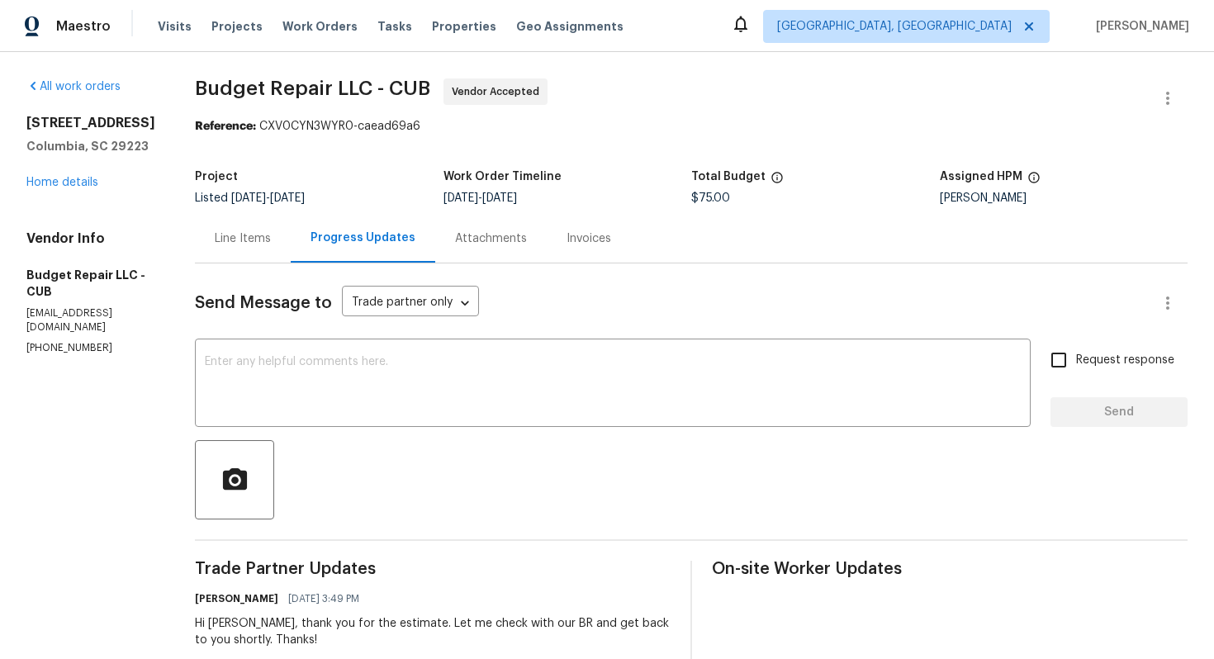
click at [707, 202] on span "$75.00" at bounding box center [710, 198] width 39 height 12
copy span "$75.00"
click at [1001, 82] on span "Budget Repair LLC - CUB Vendor Accepted" at bounding box center [671, 98] width 953 height 40
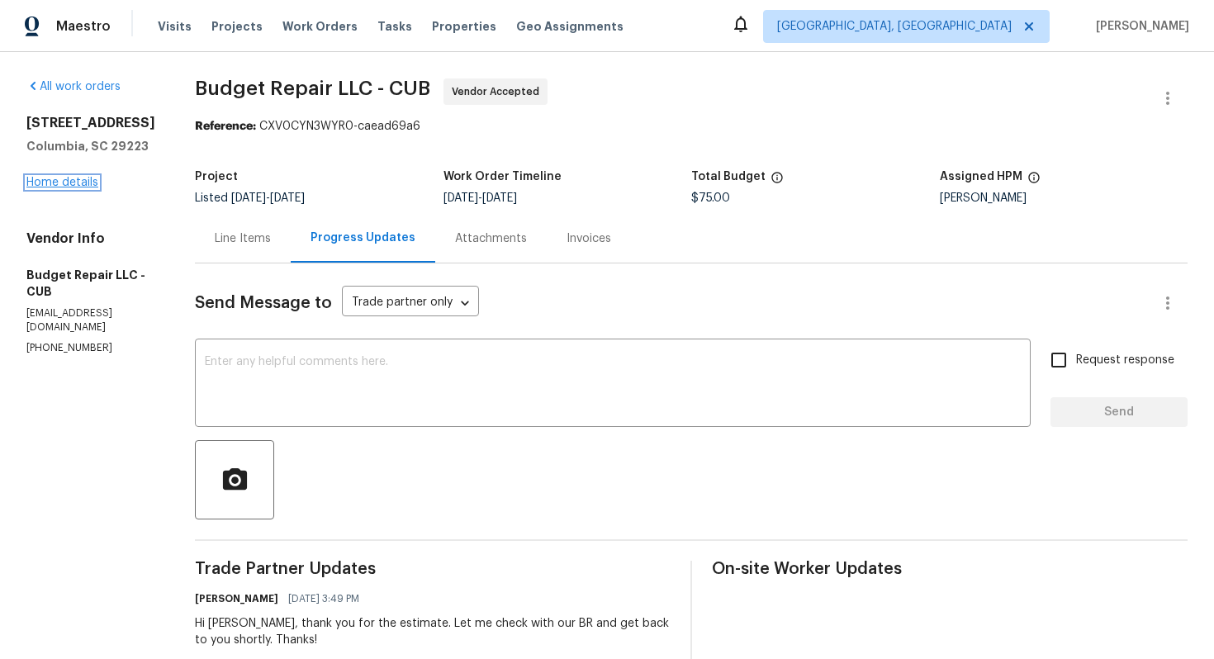
click at [83, 188] on link "Home details" at bounding box center [62, 183] width 72 height 12
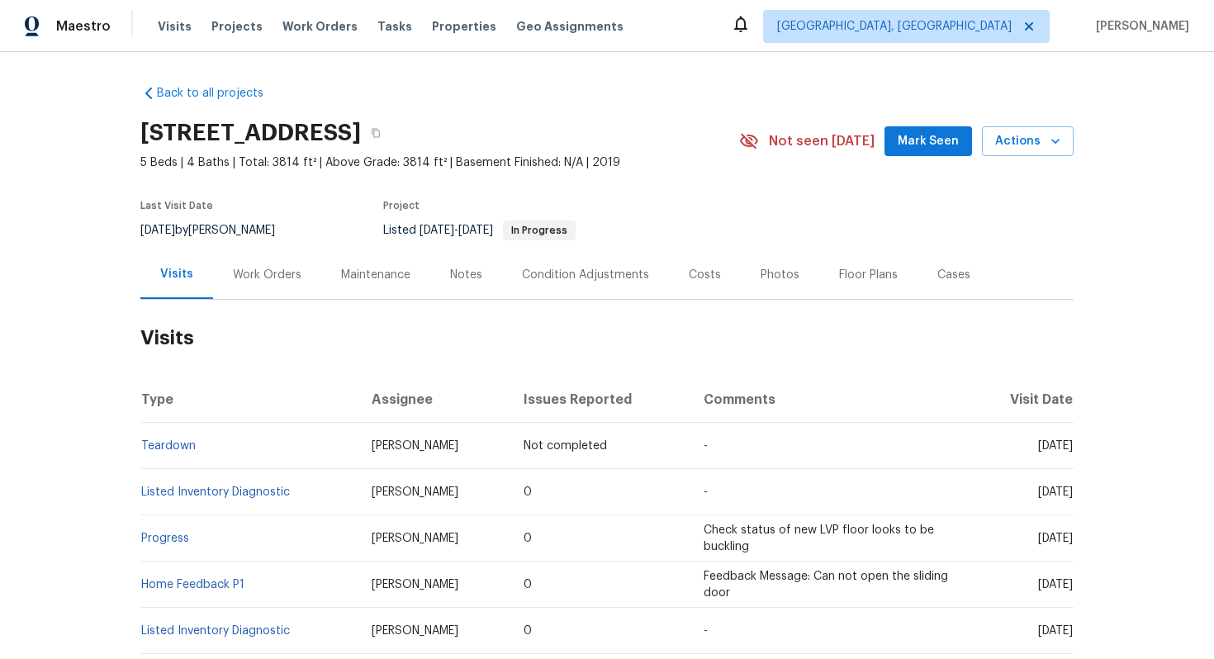
click at [243, 285] on div "Work Orders" at bounding box center [267, 274] width 108 height 49
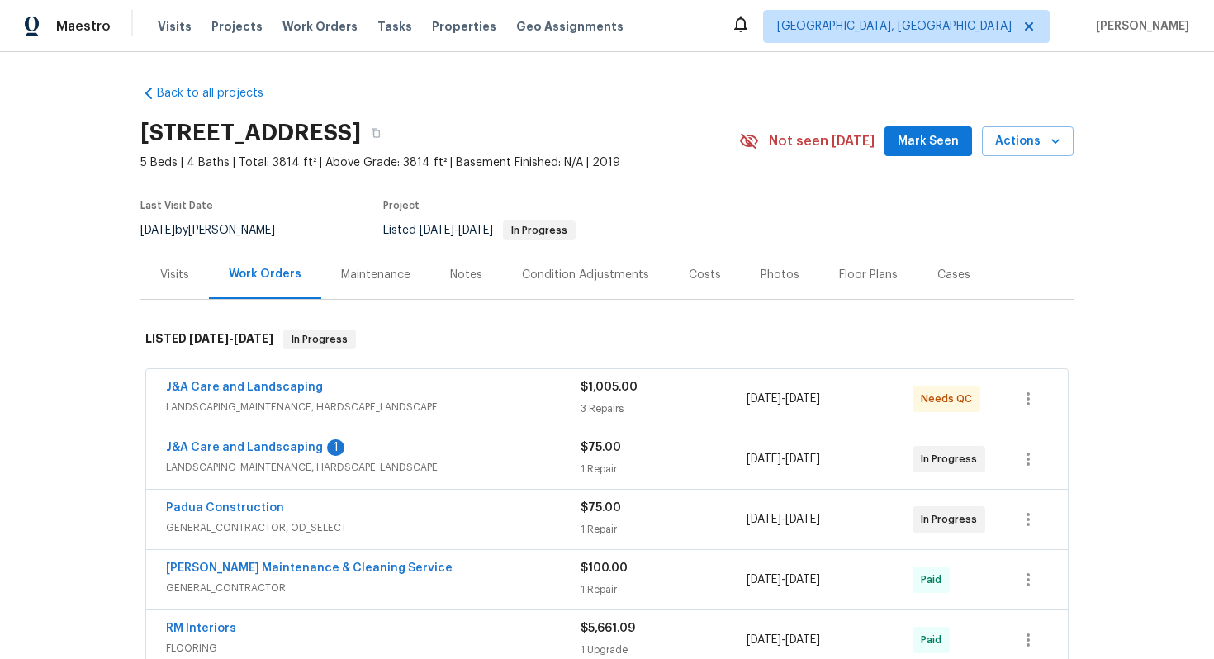
scroll to position [126, 0]
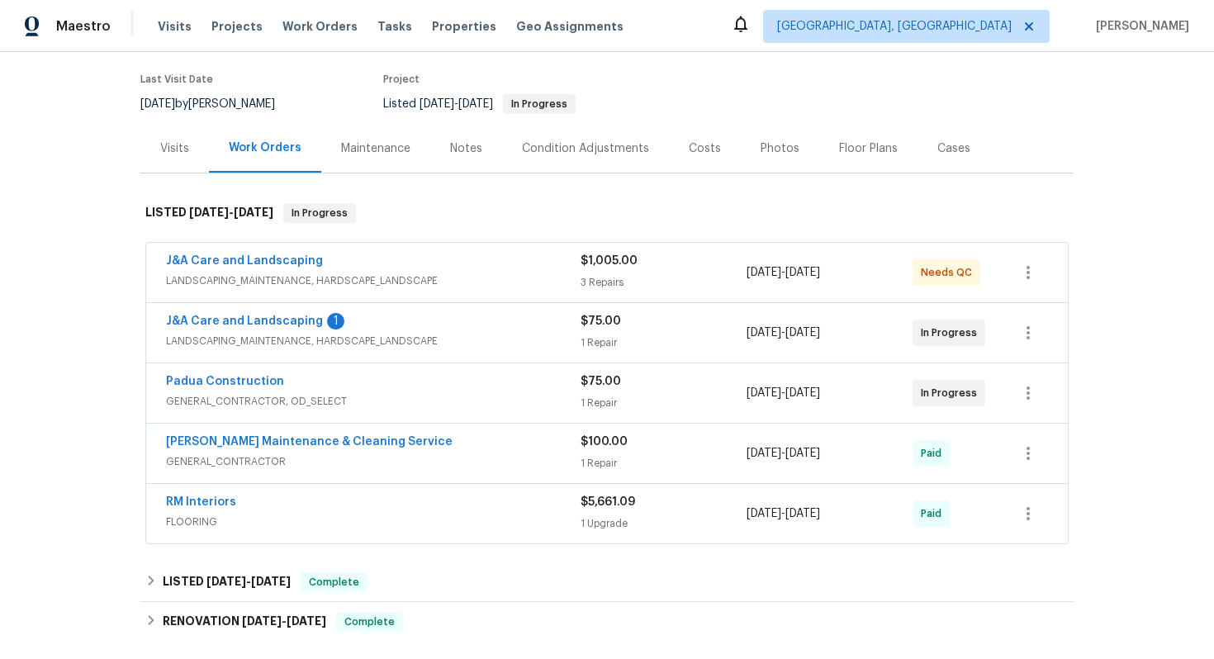
click at [460, 318] on div "J&A Care and Landscaping 1" at bounding box center [373, 323] width 414 height 20
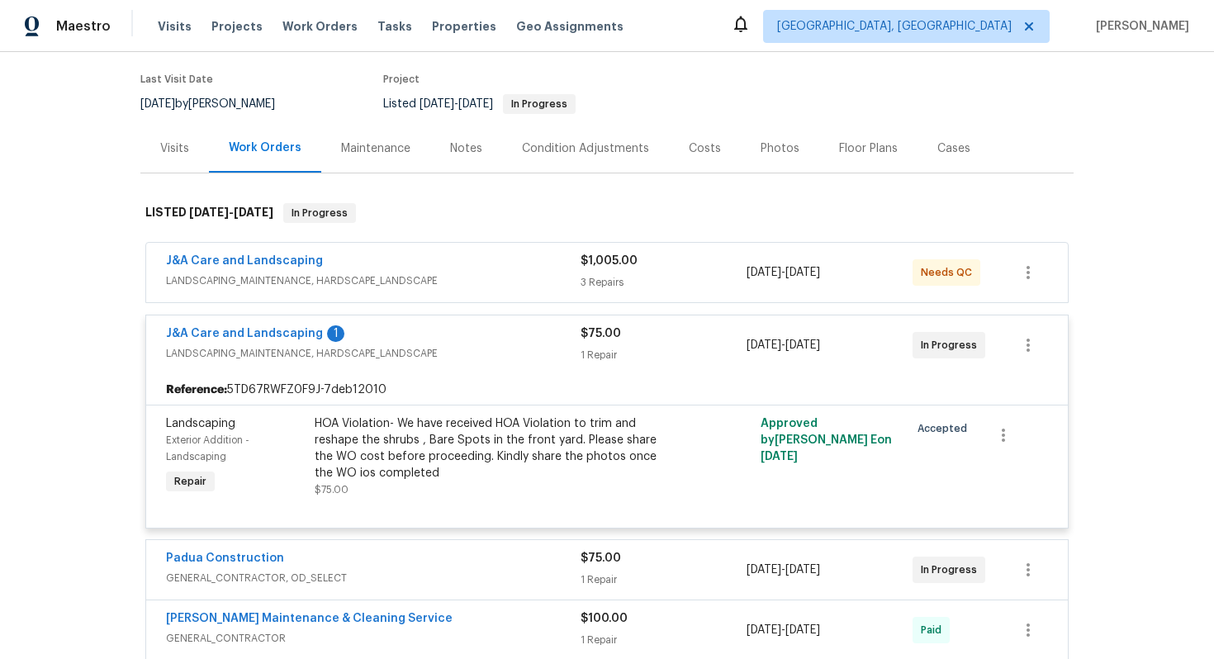
click at [454, 320] on div "J&A Care and Landscaping 1 LANDSCAPING_MAINTENANCE, HARDSCAPE_LANDSCAPE $75.00 …" at bounding box center [606, 344] width 921 height 59
click at [441, 329] on div "J&A Care and Landscaping 1" at bounding box center [373, 335] width 414 height 20
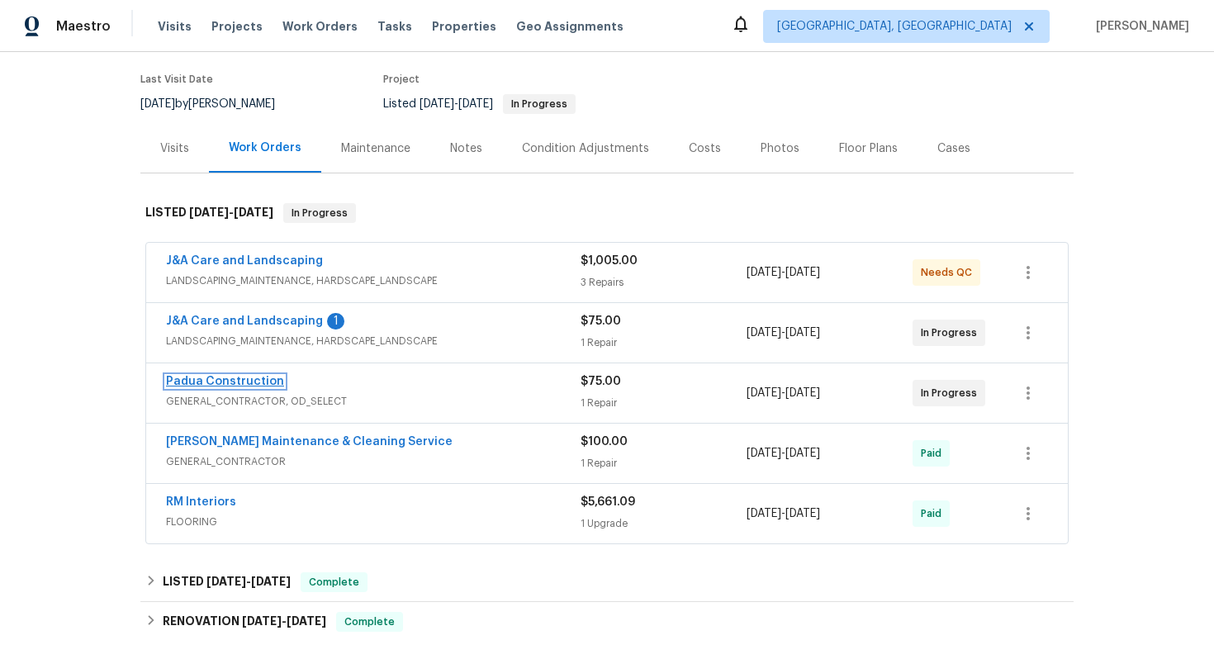
click at [240, 381] on link "Padua Construction" at bounding box center [225, 382] width 118 height 12
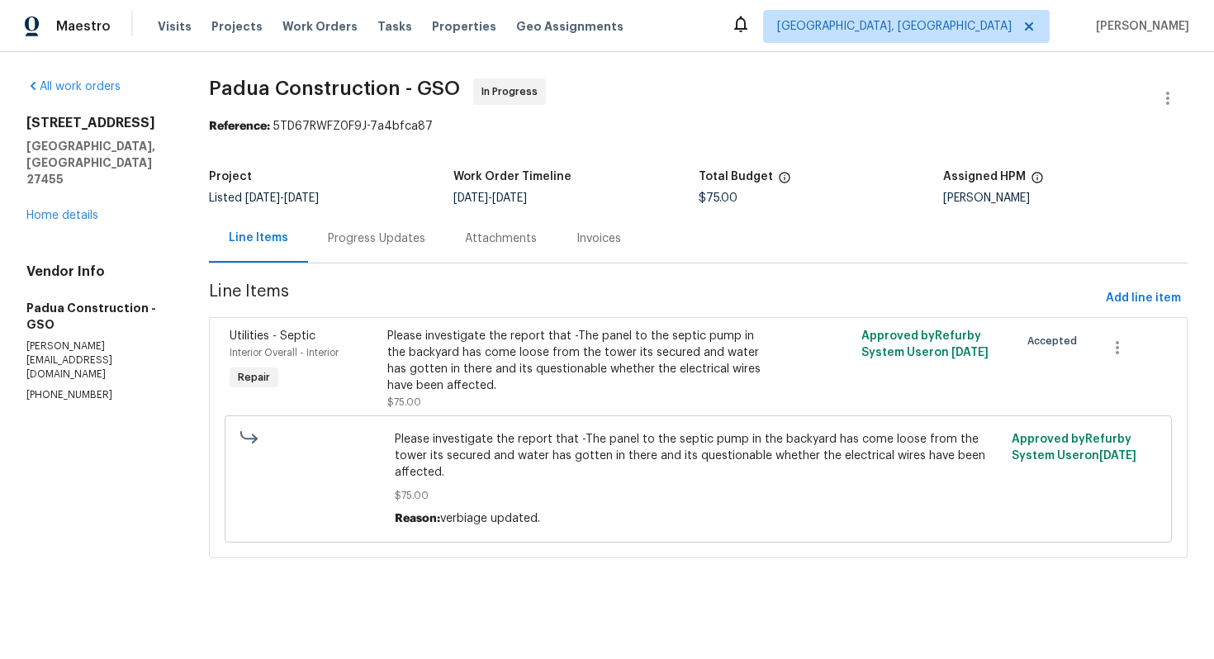
click at [378, 242] on div "Progress Updates" at bounding box center [376, 238] width 97 height 17
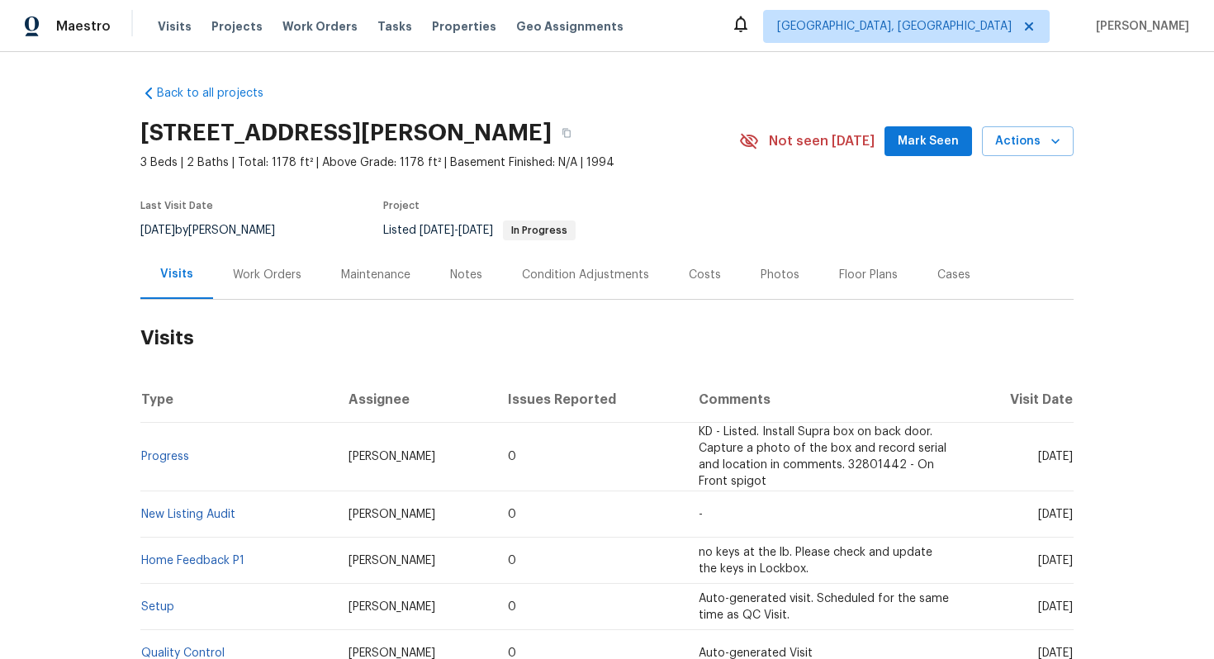
click at [250, 280] on div "Work Orders" at bounding box center [267, 275] width 69 height 17
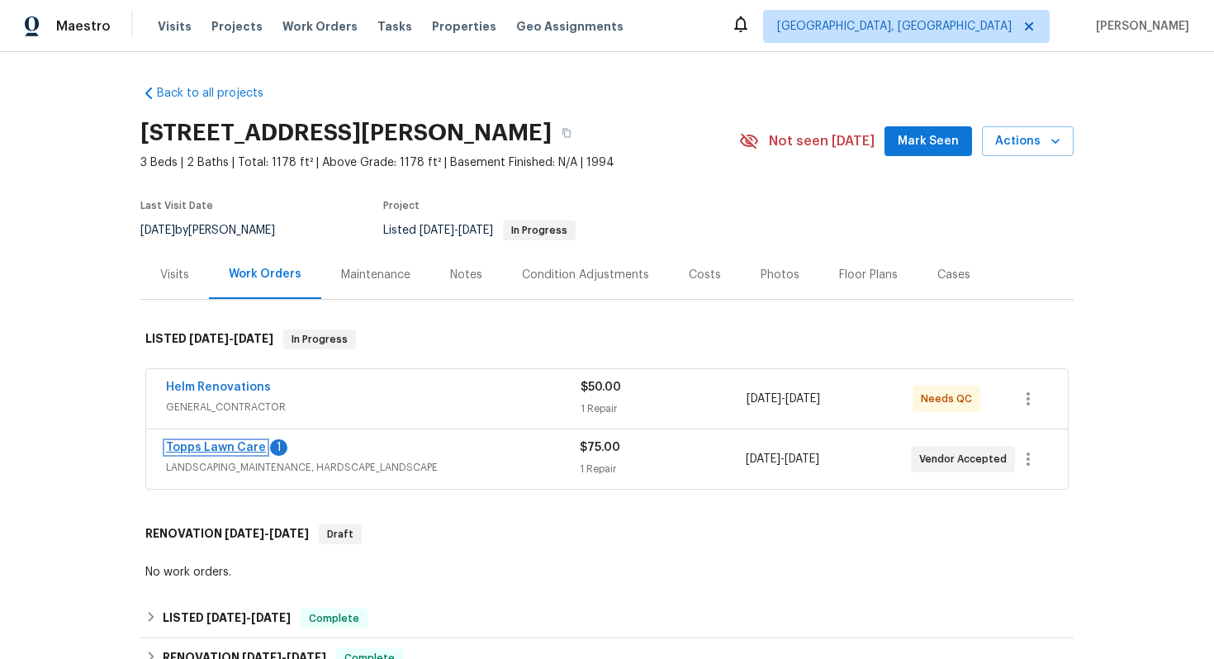
click at [216, 446] on link "Topps Lawn Care" at bounding box center [216, 448] width 100 height 12
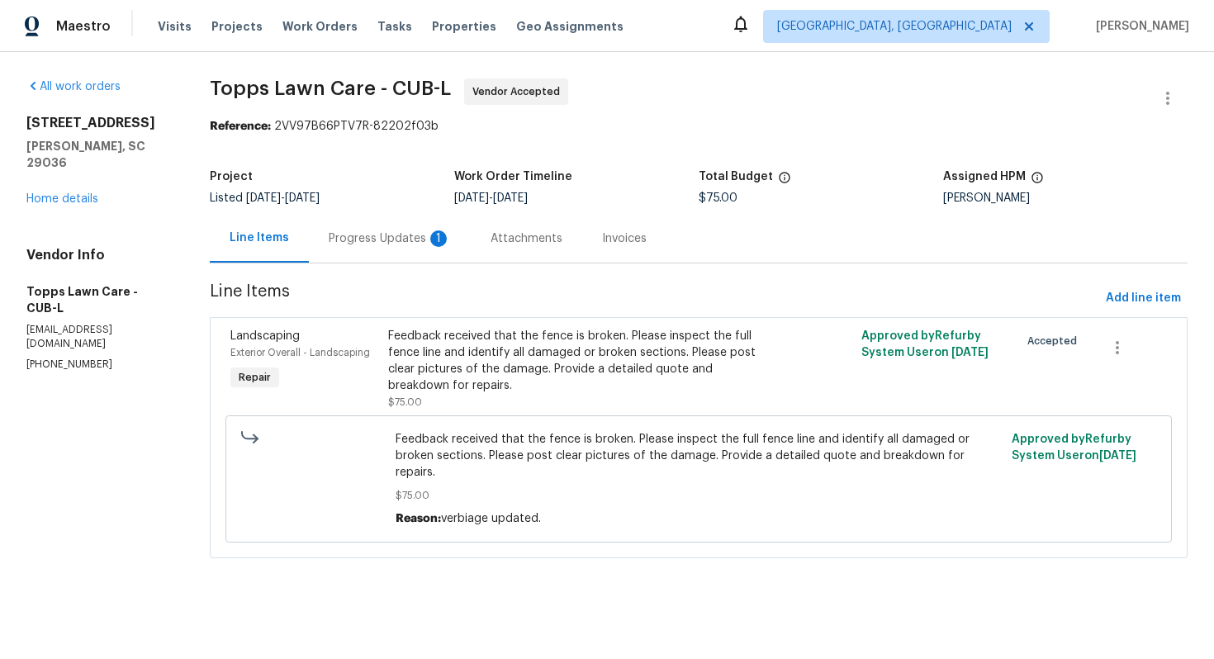
click at [373, 251] on div "Progress Updates 1" at bounding box center [390, 238] width 162 height 49
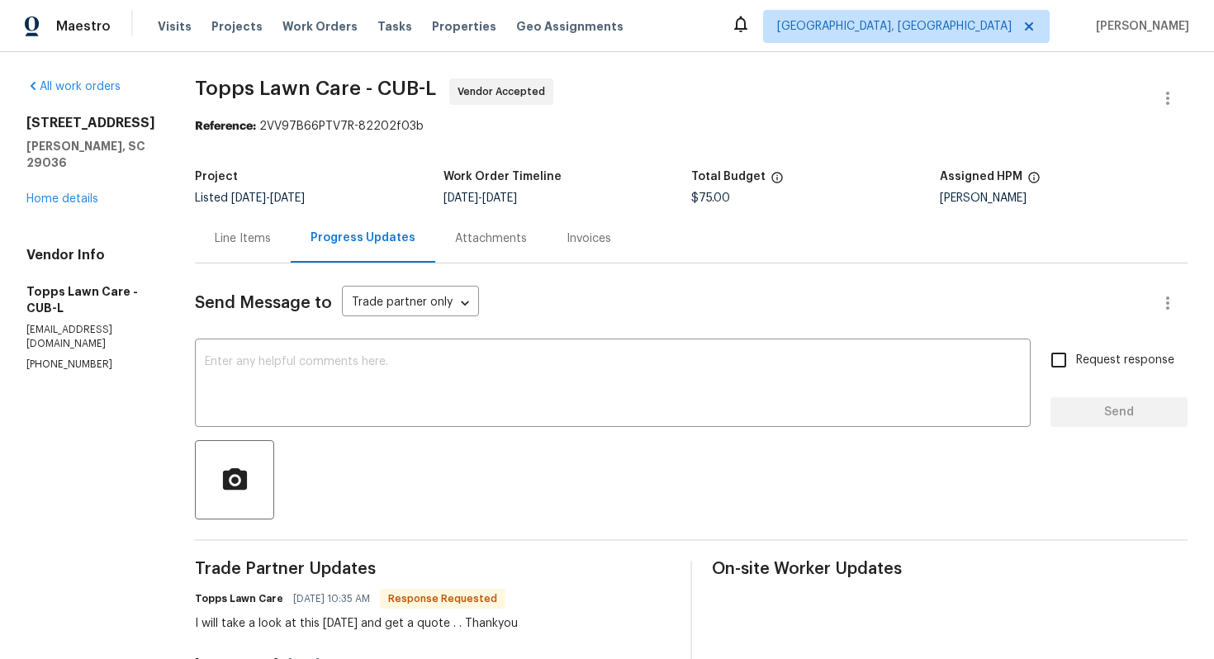
click at [232, 253] on div "Line Items" at bounding box center [243, 238] width 96 height 49
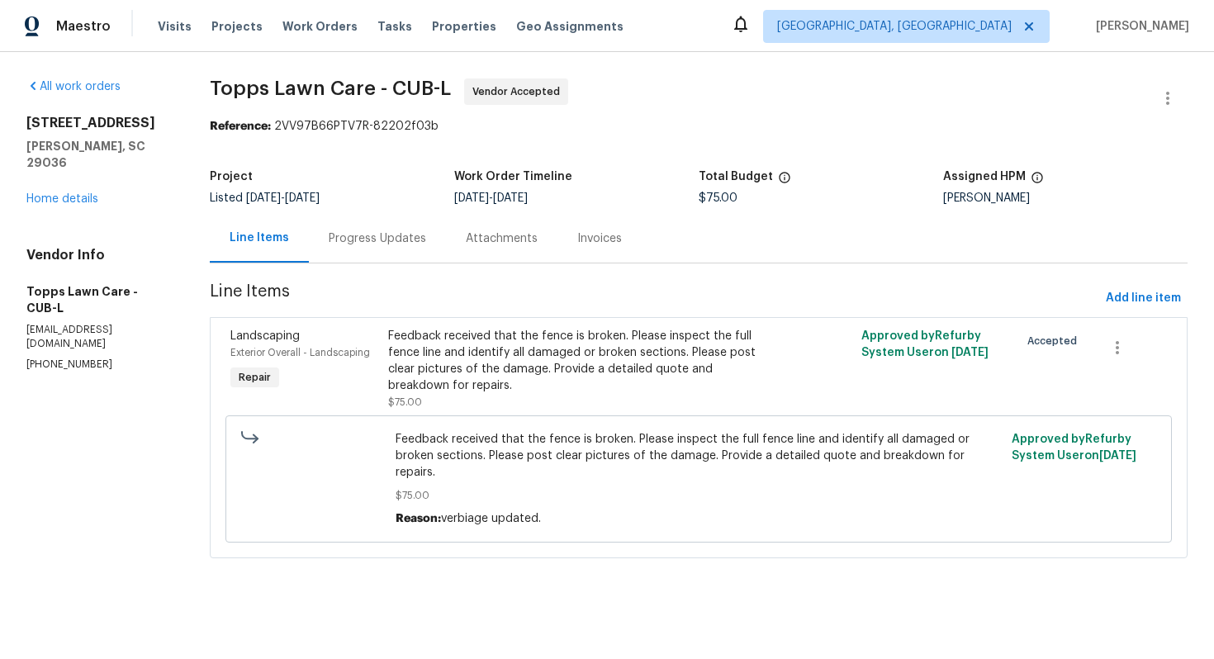
click at [390, 245] on div "Progress Updates" at bounding box center [377, 238] width 97 height 17
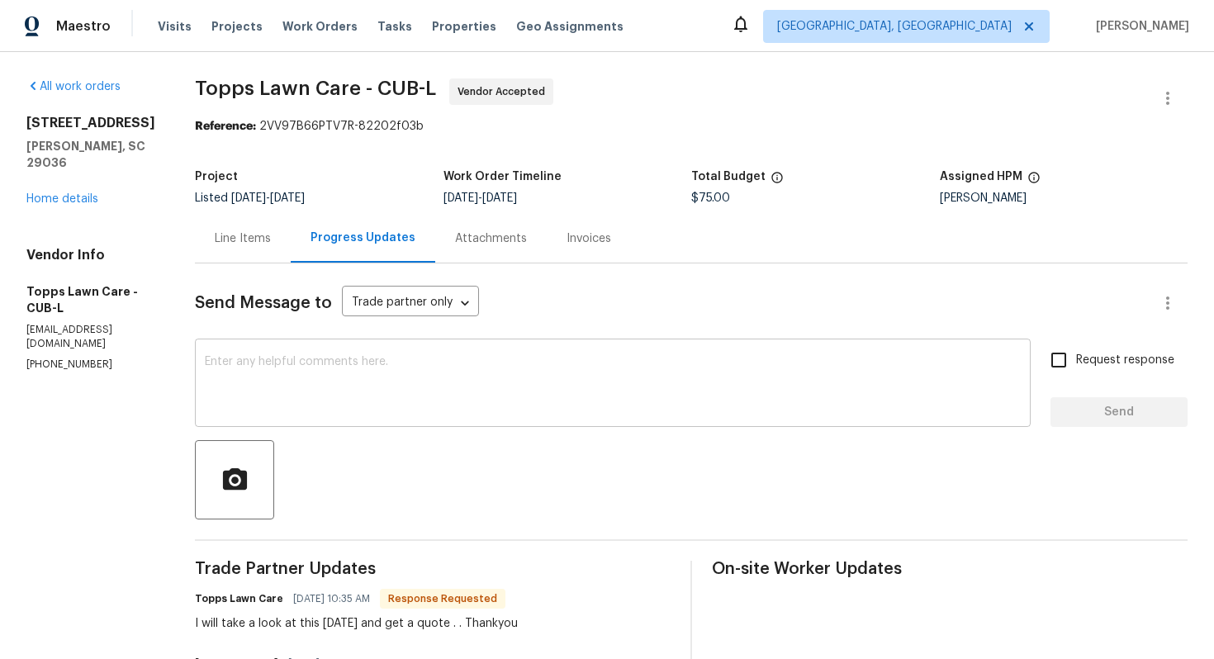
click at [425, 397] on textarea at bounding box center [613, 385] width 816 height 58
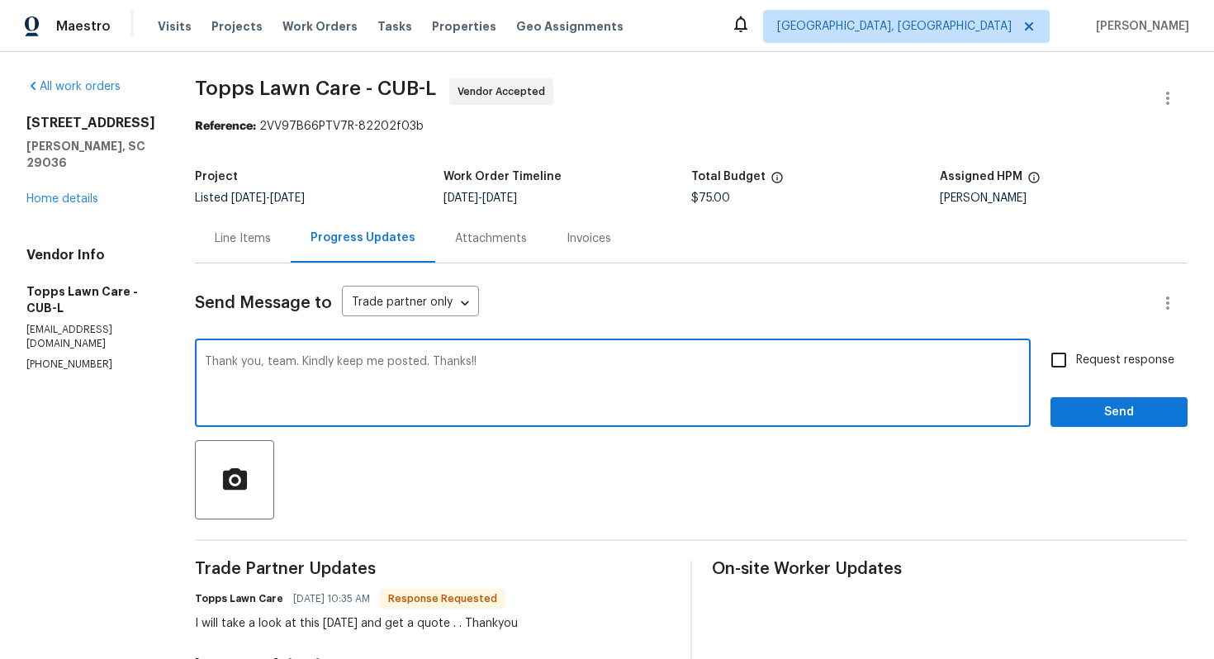
type textarea "Thank you, team. Kindly keep me posted. Thanks!!"
click at [1120, 408] on span "Send" at bounding box center [1118, 412] width 111 height 21
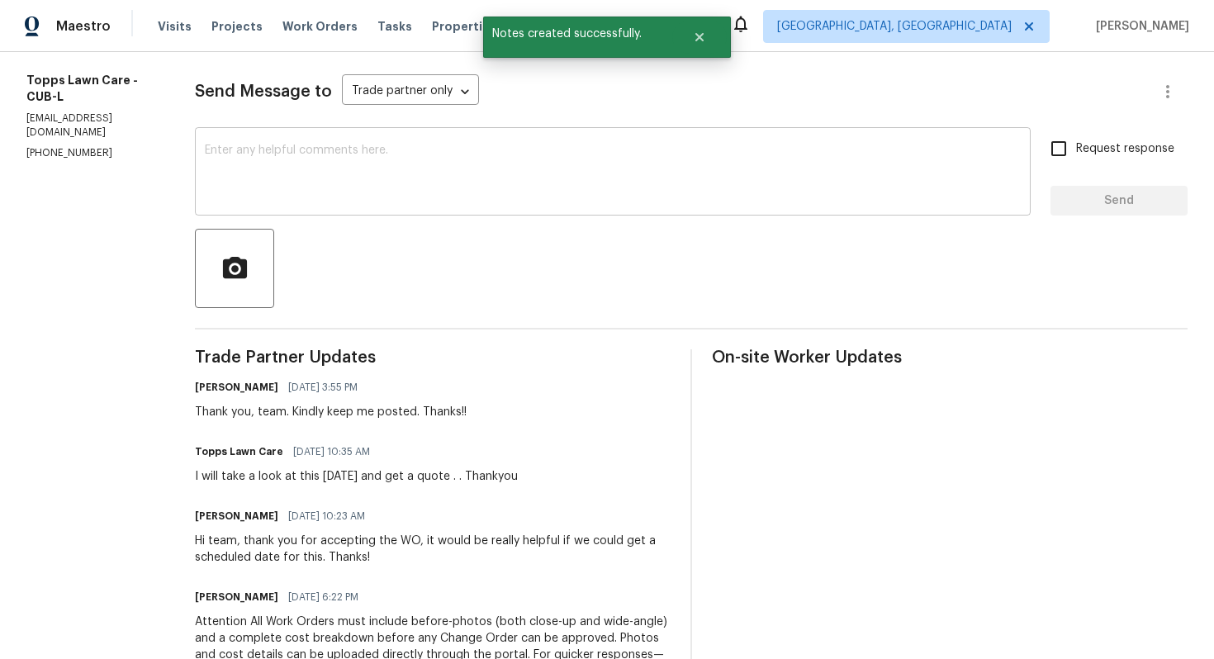
scroll to position [273, 0]
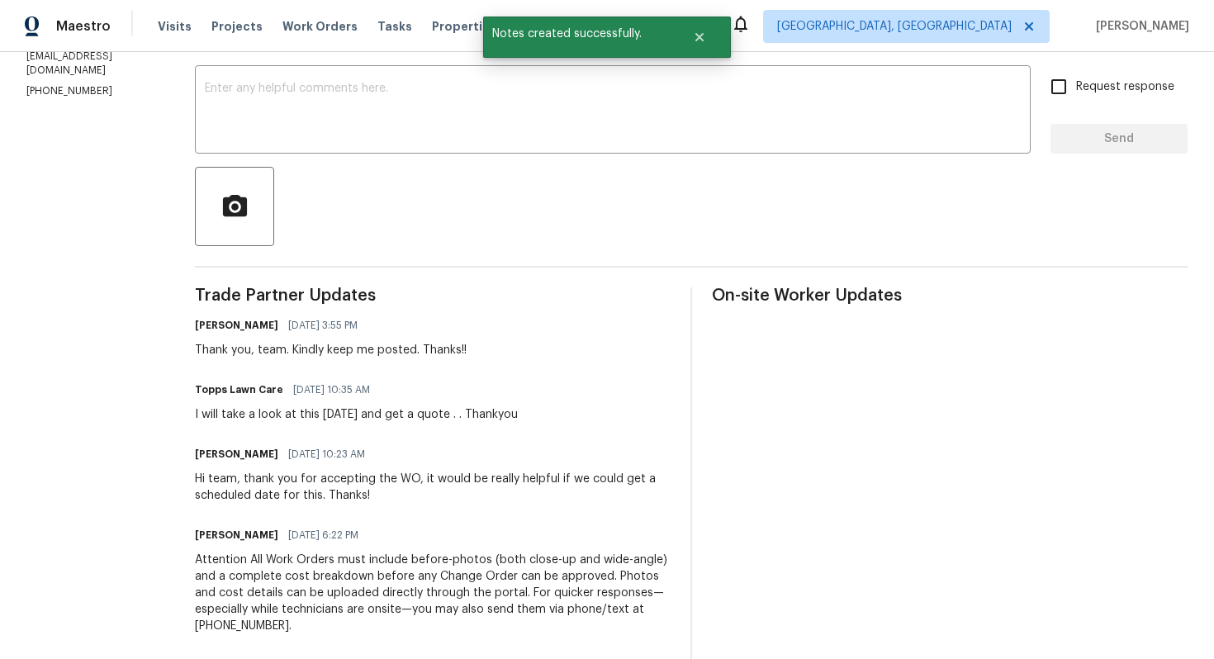
click at [332, 418] on div "I will take a look at this [DATE] and get a quote . . Thankyou" at bounding box center [356, 414] width 323 height 17
copy div "I will take a look at this [DATE] and get a quote . . Thankyou"
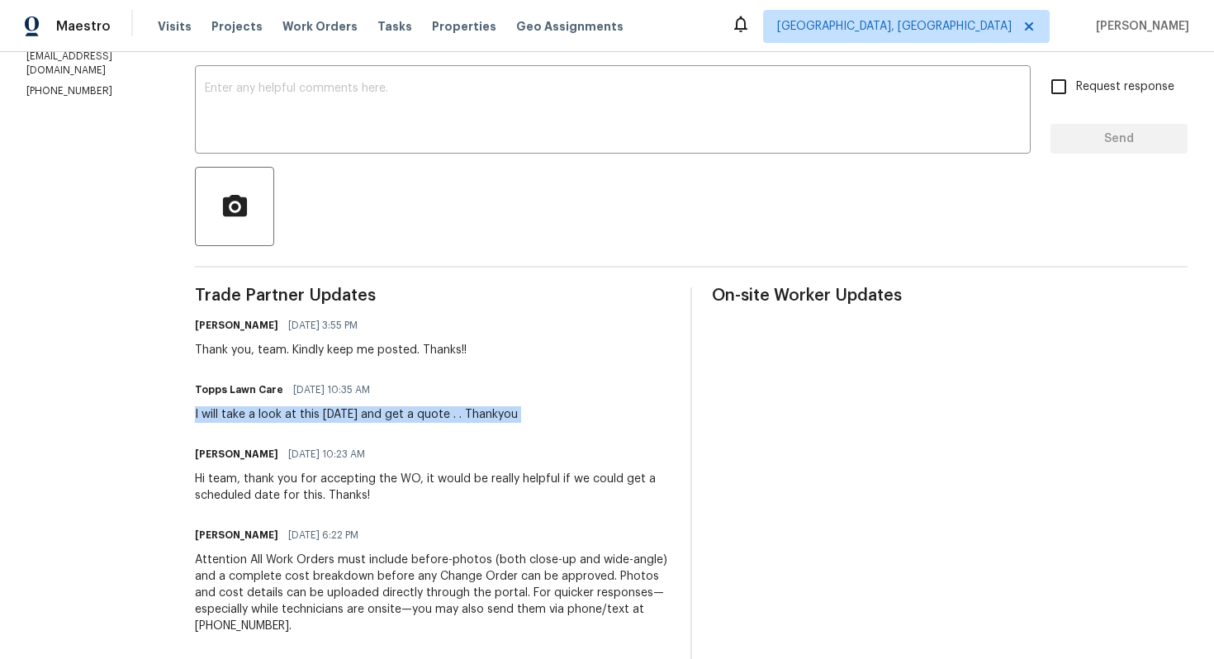
click at [594, 337] on div "[PERSON_NAME] M [DATE] 3:55 PM Thank you, team. Kindly keep me posted. Thanks!!" at bounding box center [433, 336] width 476 height 45
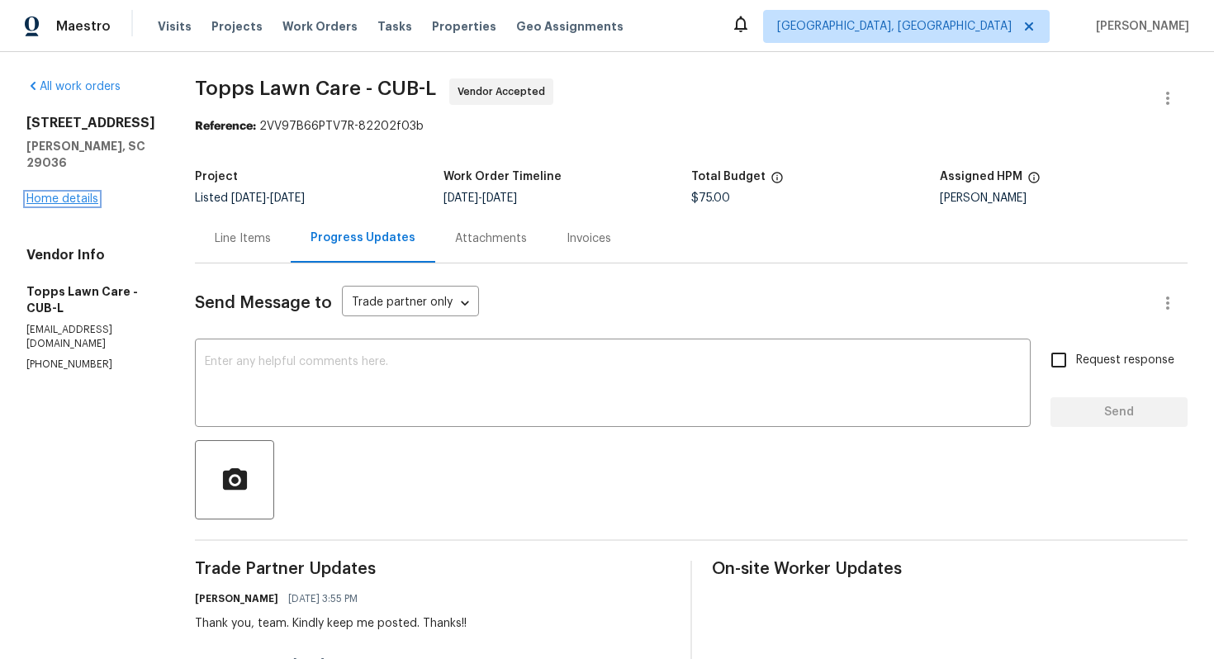
click at [69, 193] on link "Home details" at bounding box center [62, 199] width 72 height 12
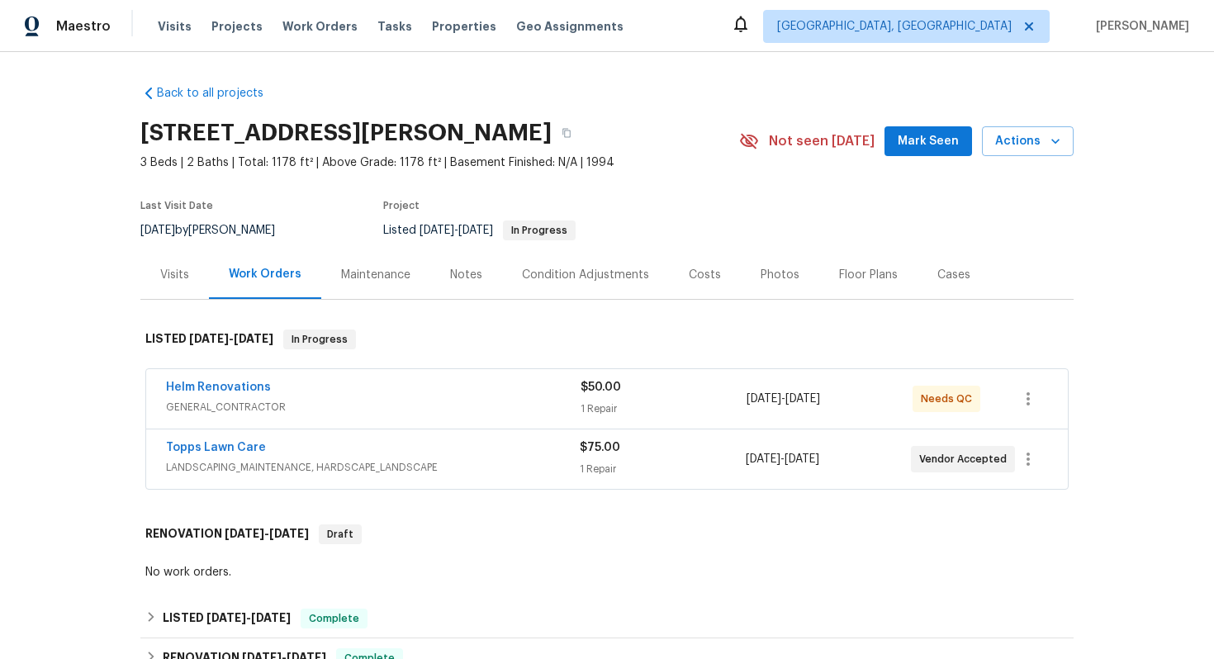
click at [355, 398] on div "Helm Renovations" at bounding box center [373, 389] width 414 height 20
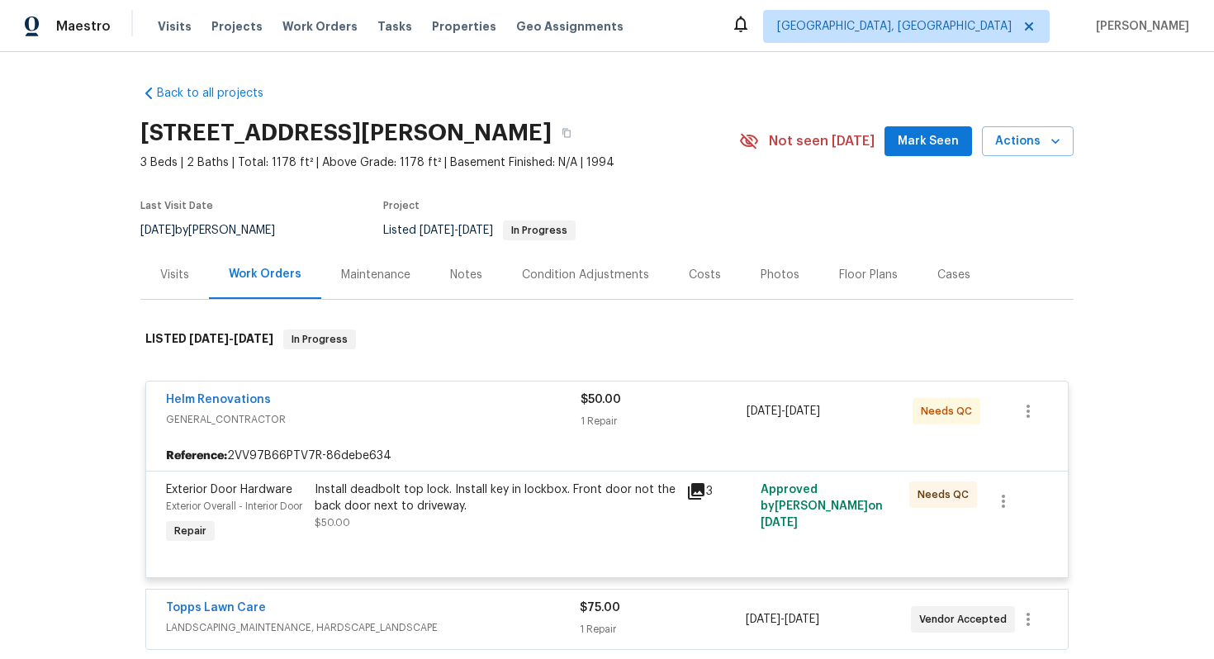
click at [348, 402] on div "Helm Renovations" at bounding box center [373, 401] width 414 height 20
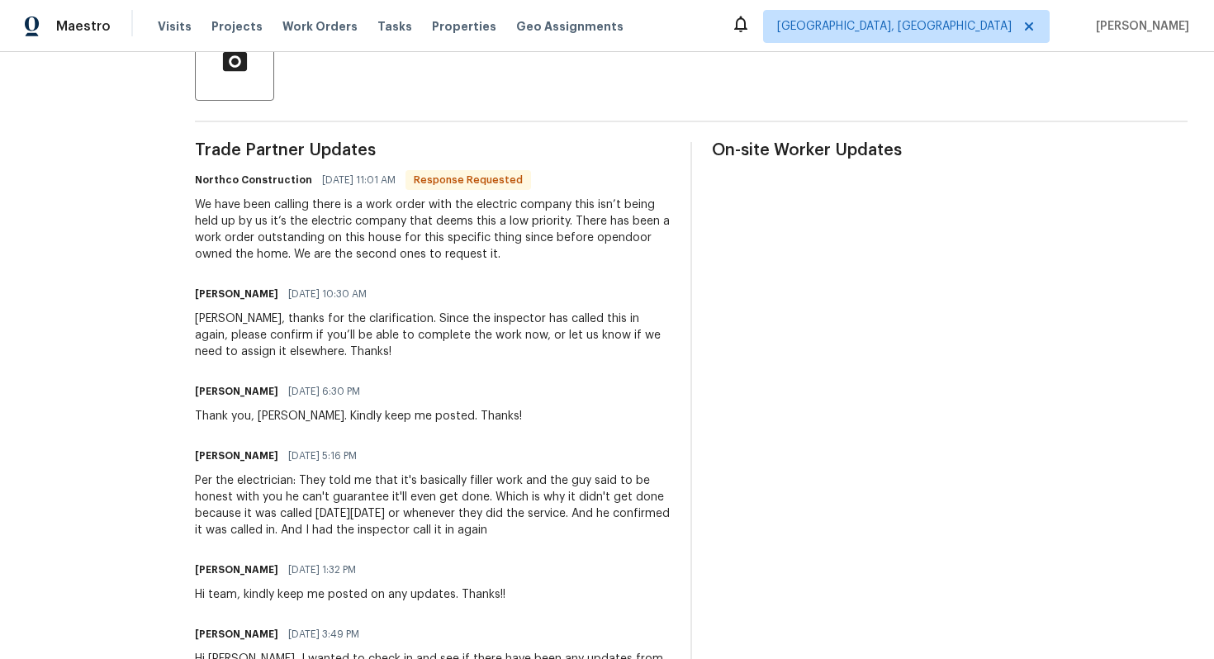
scroll to position [411, 0]
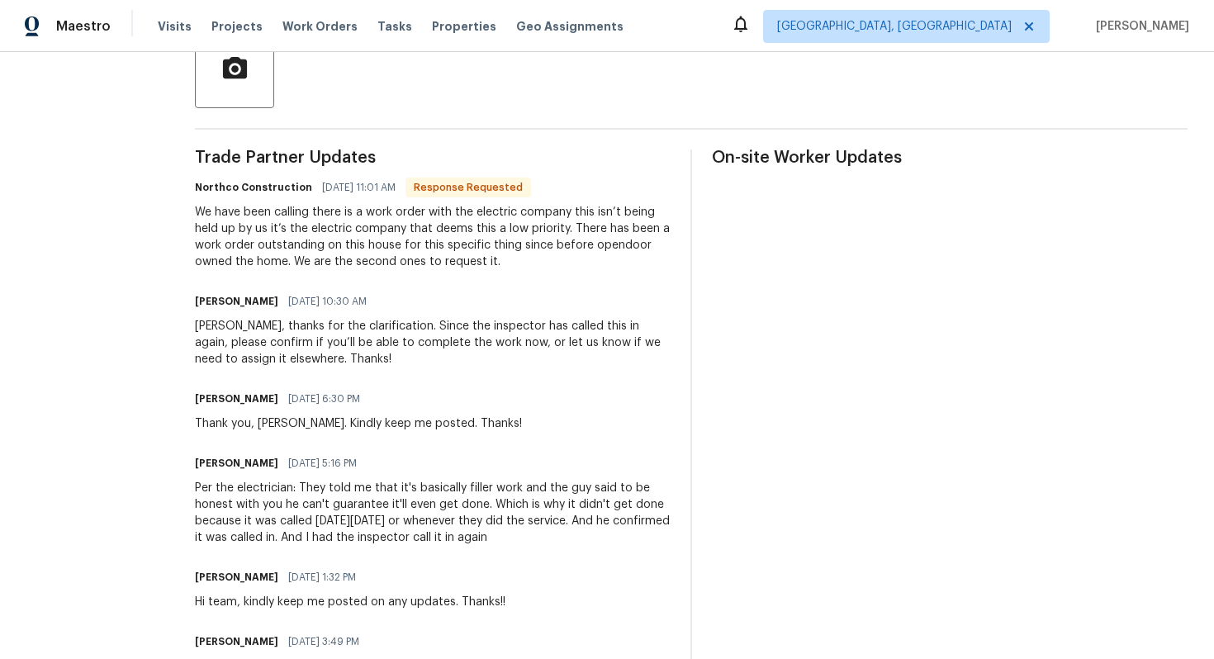
click at [445, 244] on div "We have been calling there is a work order with the electric company this isn’t…" at bounding box center [433, 237] width 476 height 66
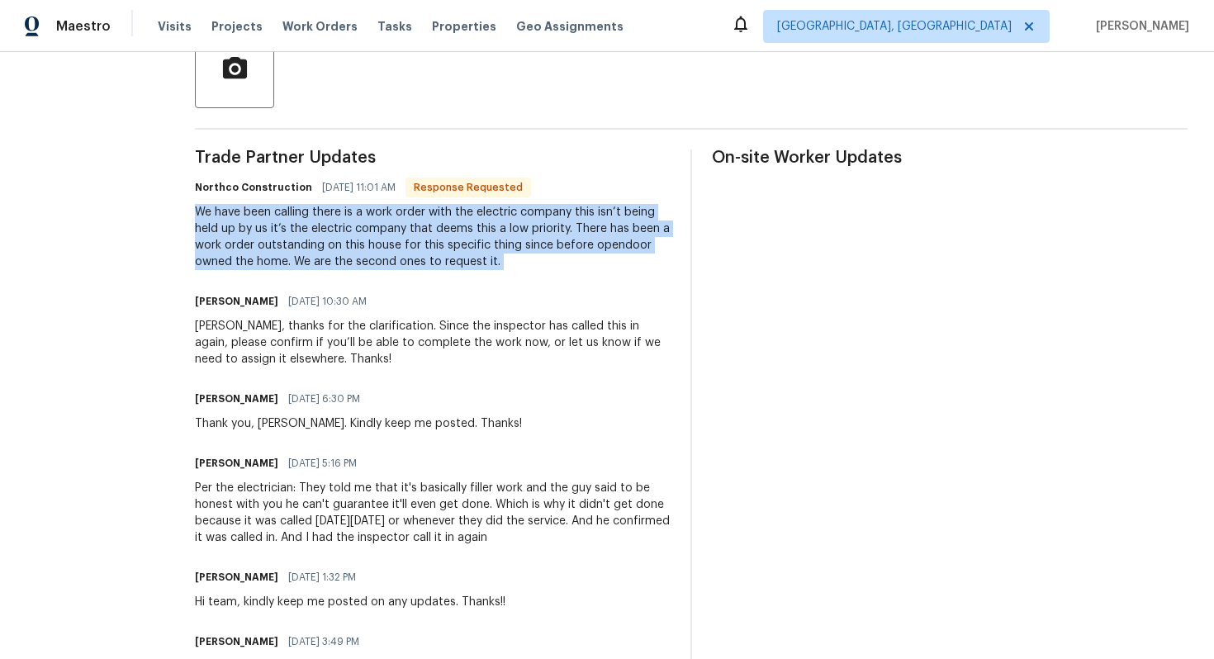
copy div "We have been calling there is a work order with the electric company this isn’t…"
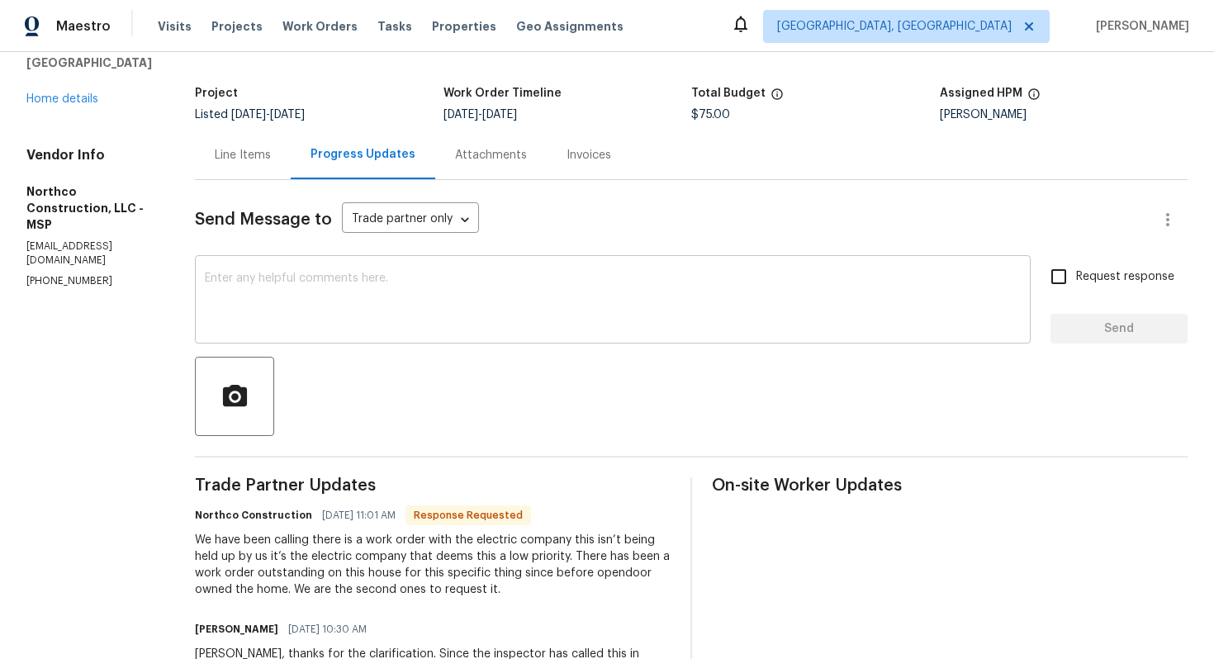
scroll to position [0, 0]
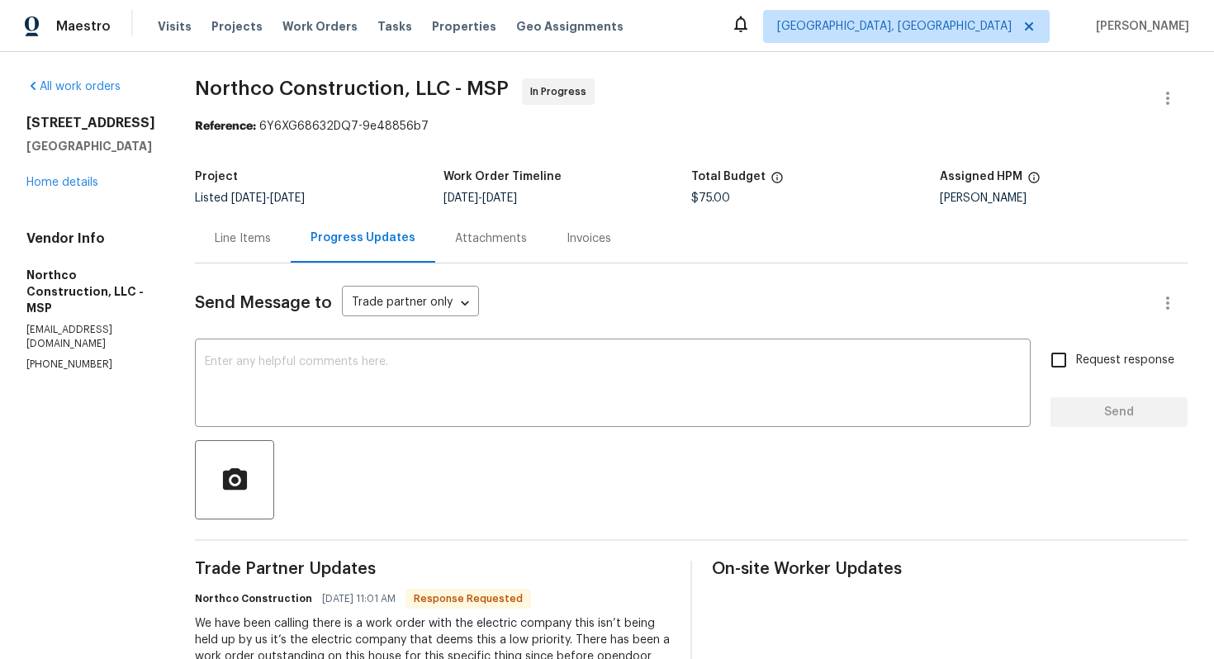
click at [247, 252] on div "Line Items" at bounding box center [243, 238] width 96 height 49
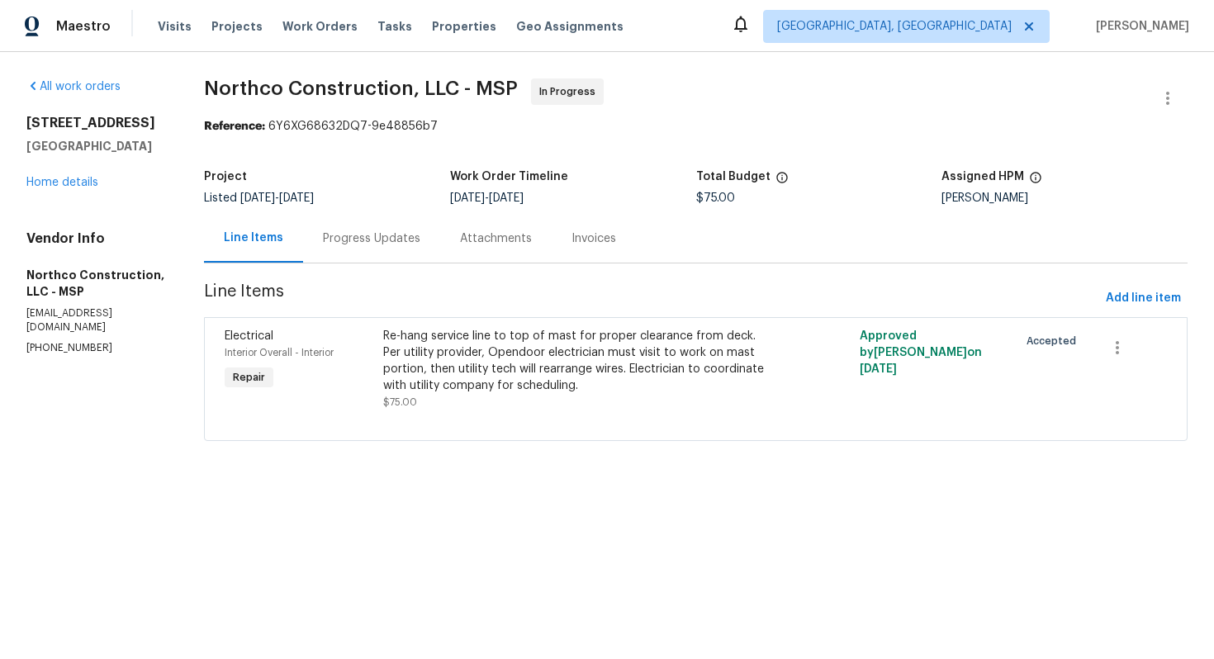
click at [364, 249] on div "Progress Updates" at bounding box center [371, 238] width 137 height 49
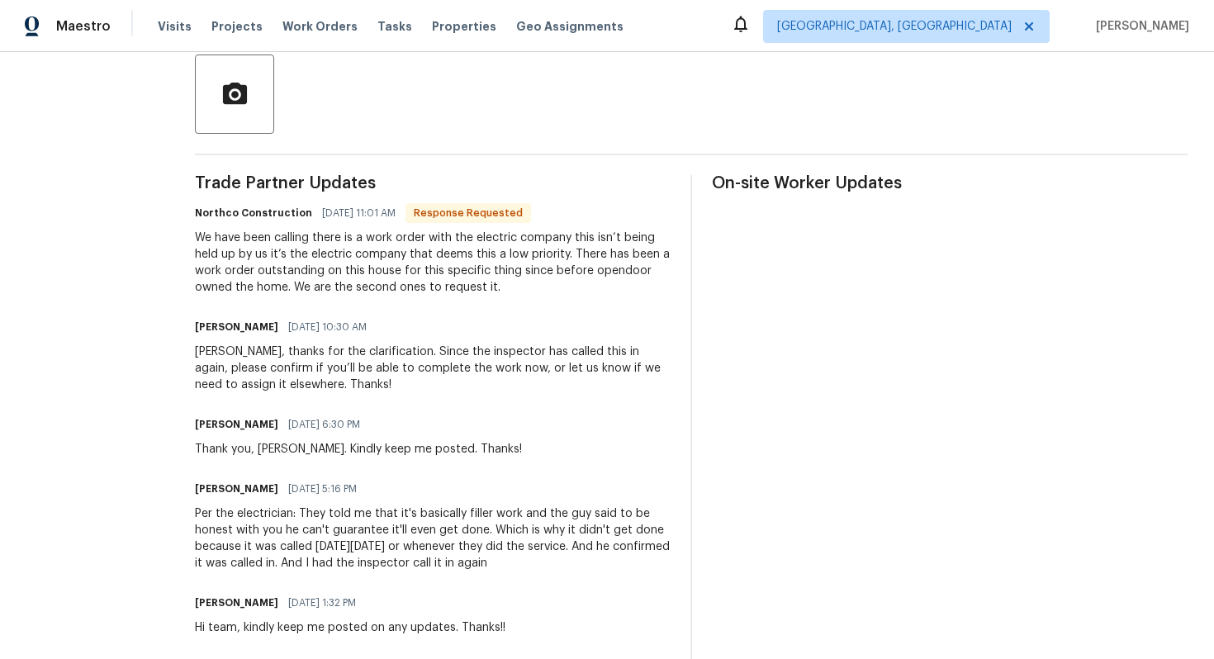
scroll to position [397, 0]
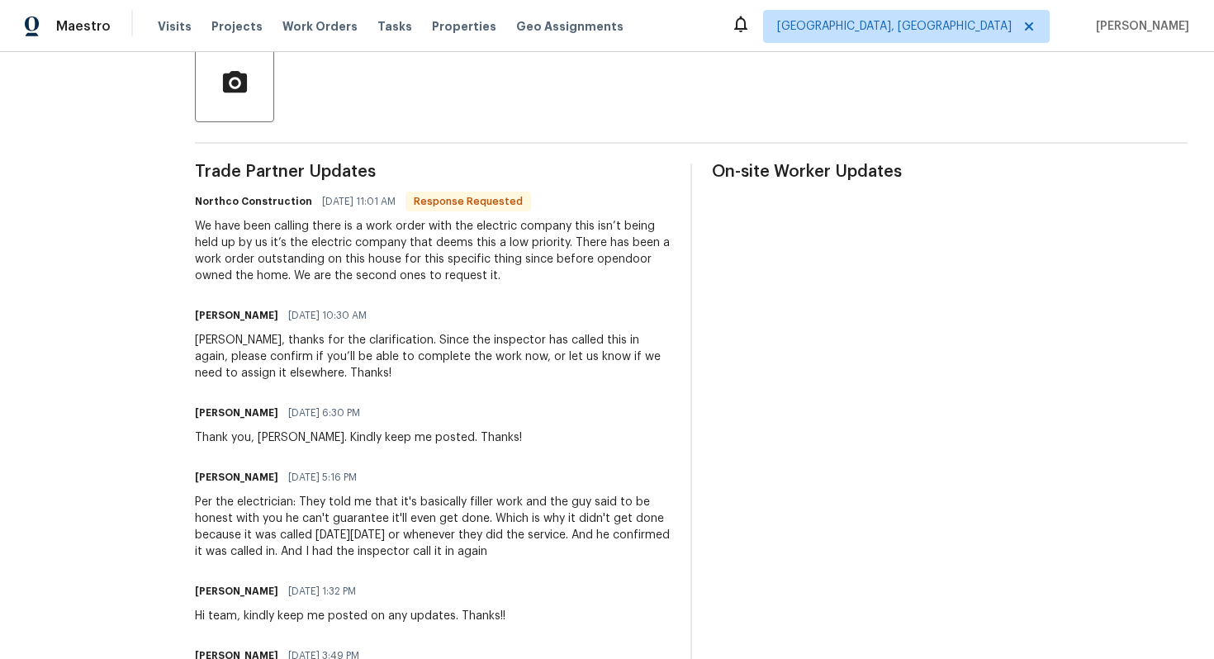
click at [351, 271] on div "We have been calling there is a work order with the electric company this isn’t…" at bounding box center [433, 251] width 476 height 66
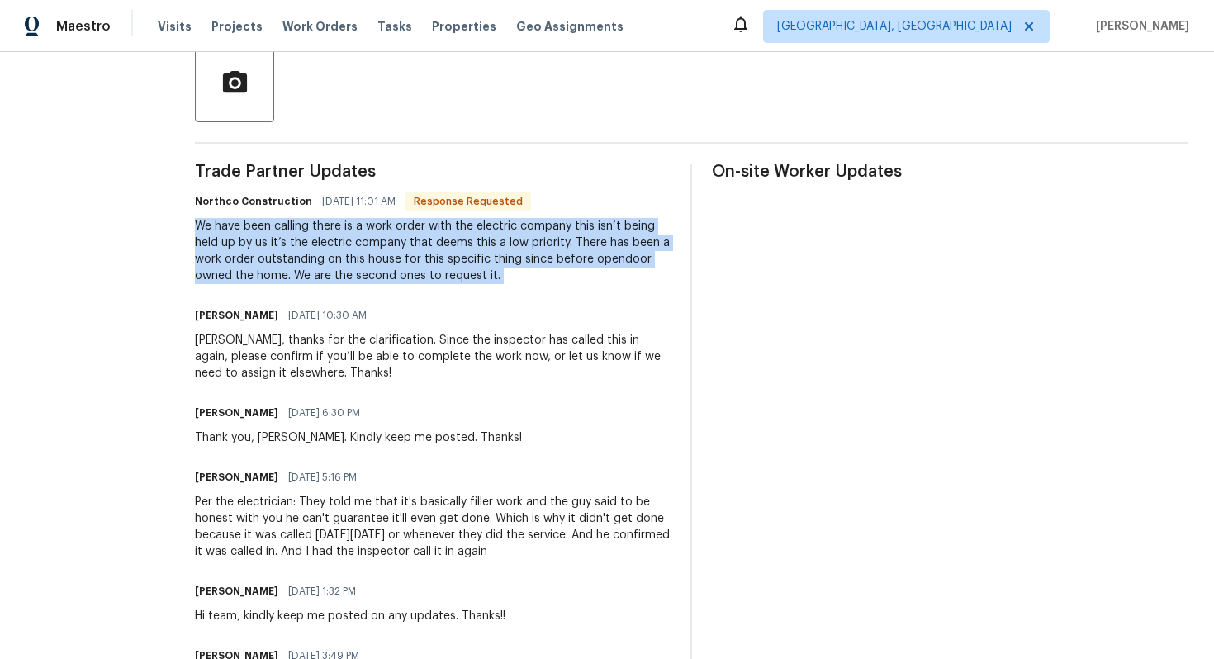
click at [351, 271] on div "We have been calling there is a work order with the electric company this isn’t…" at bounding box center [433, 251] width 476 height 66
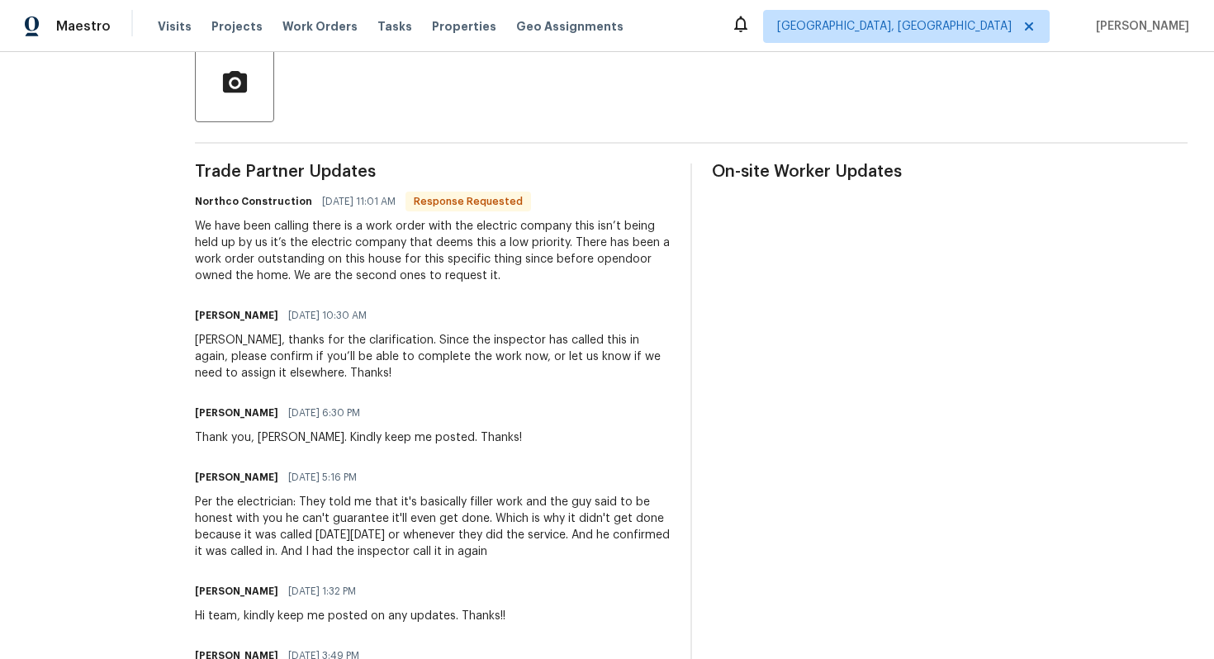
scroll to position [0, 0]
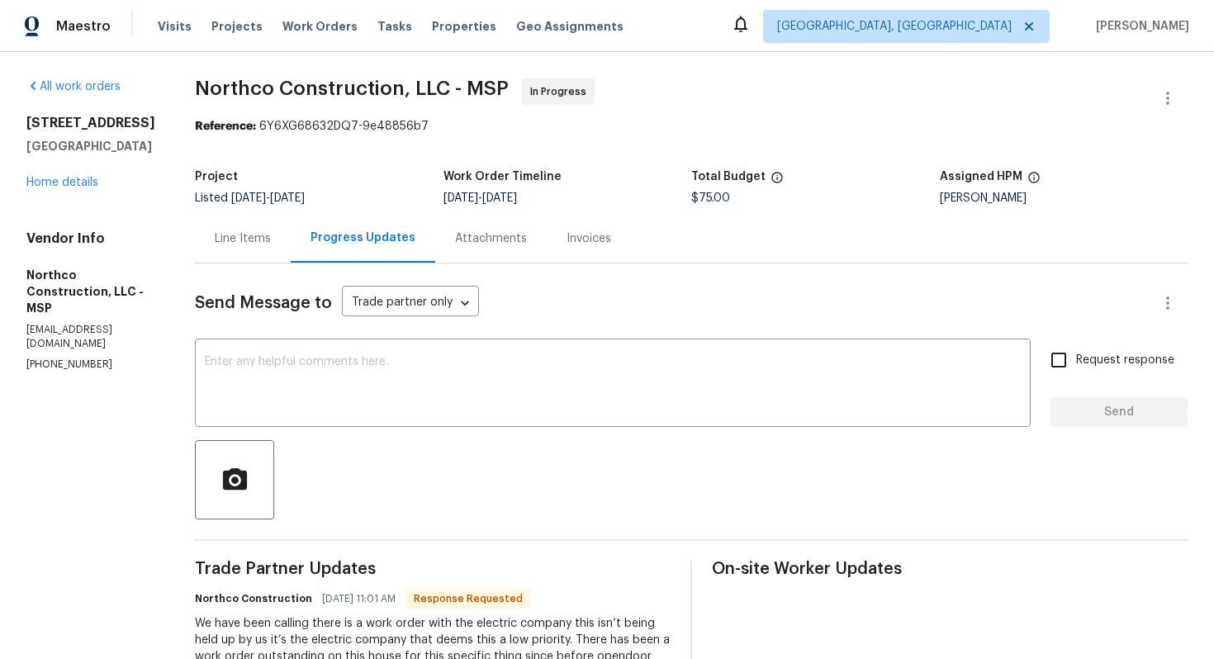
click at [239, 246] on div "Line Items" at bounding box center [243, 238] width 56 height 17
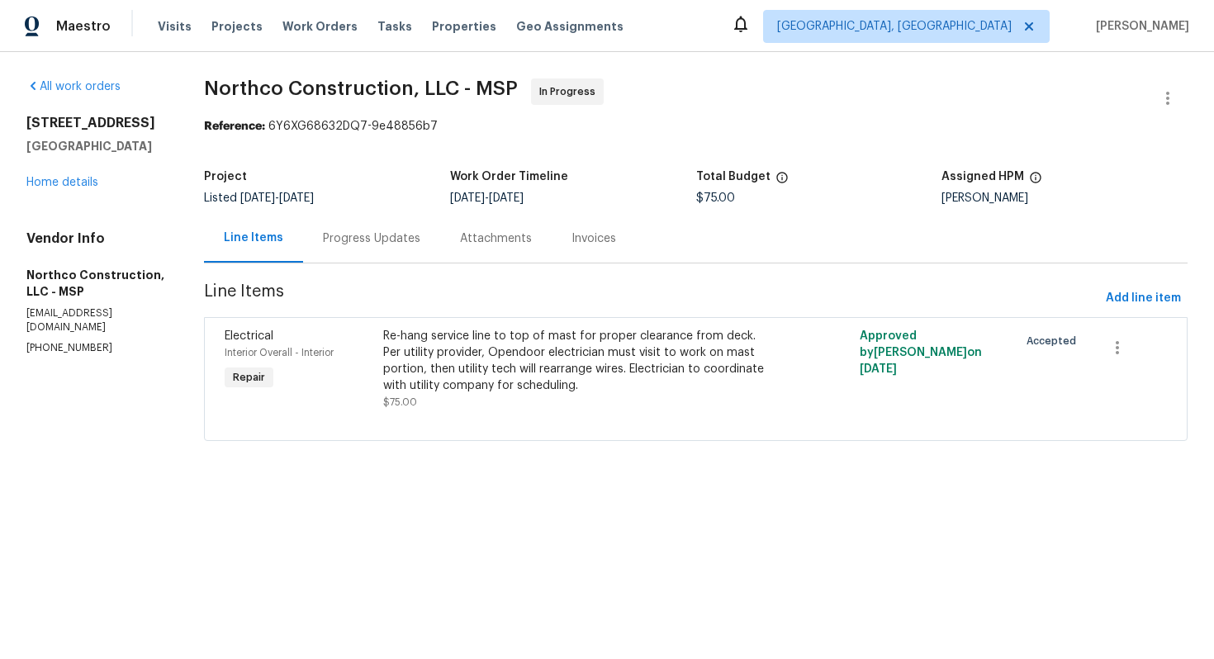
click at [343, 244] on div "Progress Updates" at bounding box center [371, 238] width 97 height 17
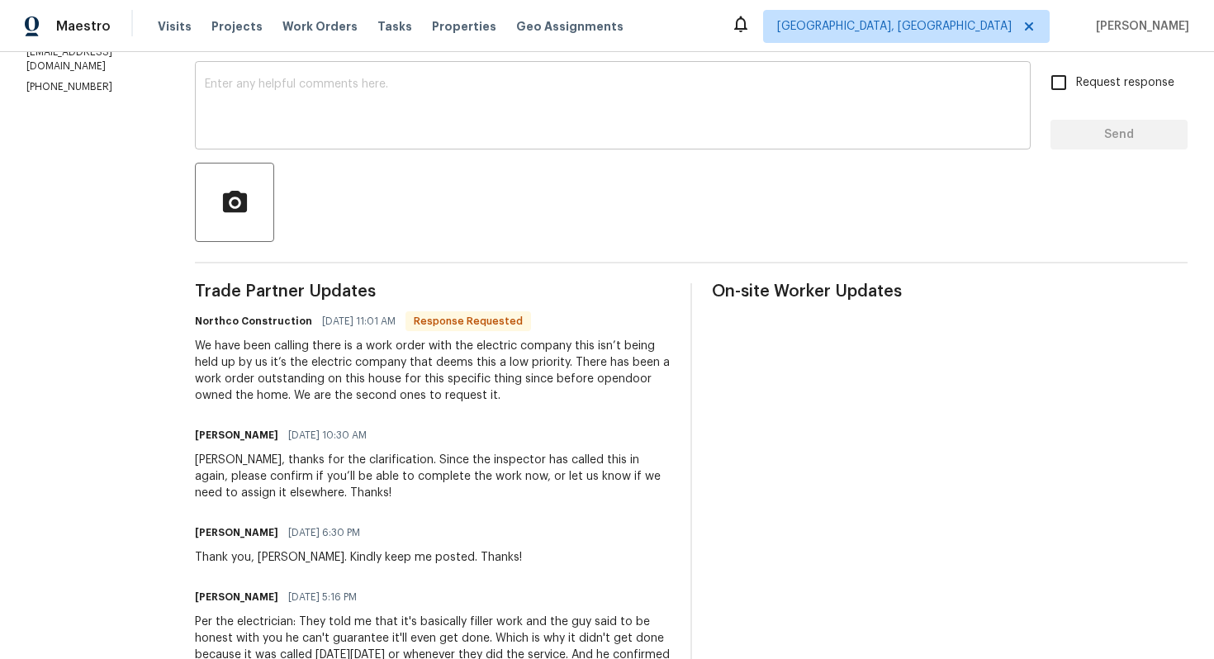
scroll to position [280, 0]
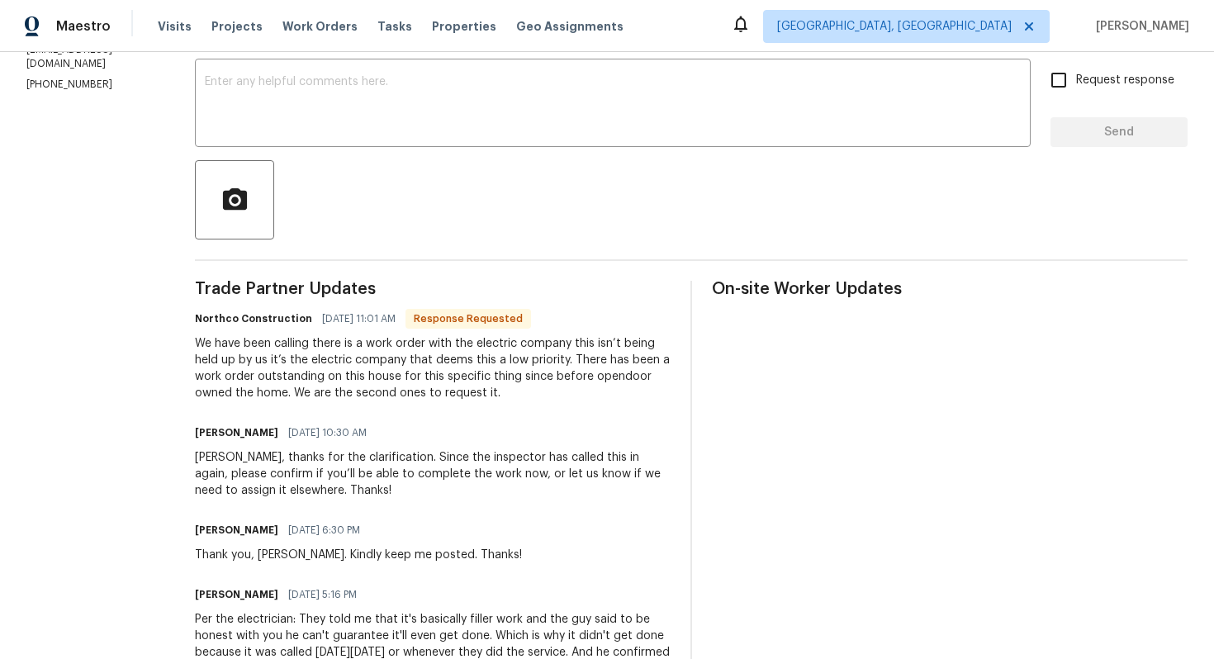
click at [352, 375] on div "We have been calling there is a work order with the electric company this isn’t…" at bounding box center [433, 368] width 476 height 66
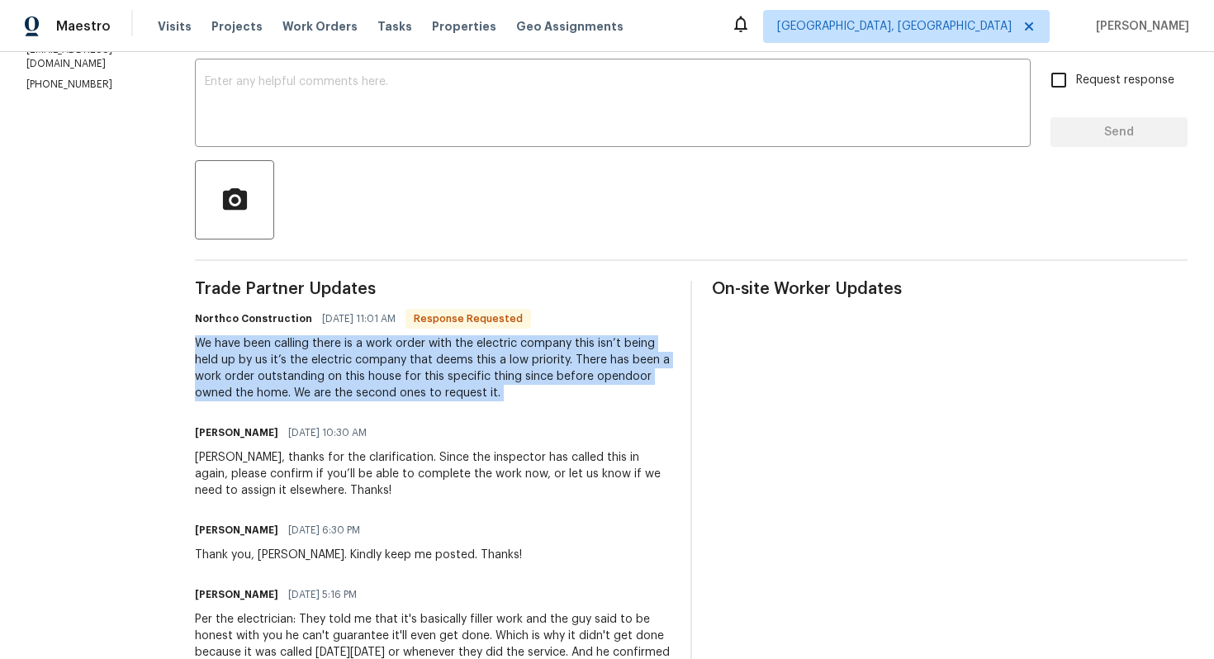
copy div "We have been calling there is a work order with the electric company this isn’t…"
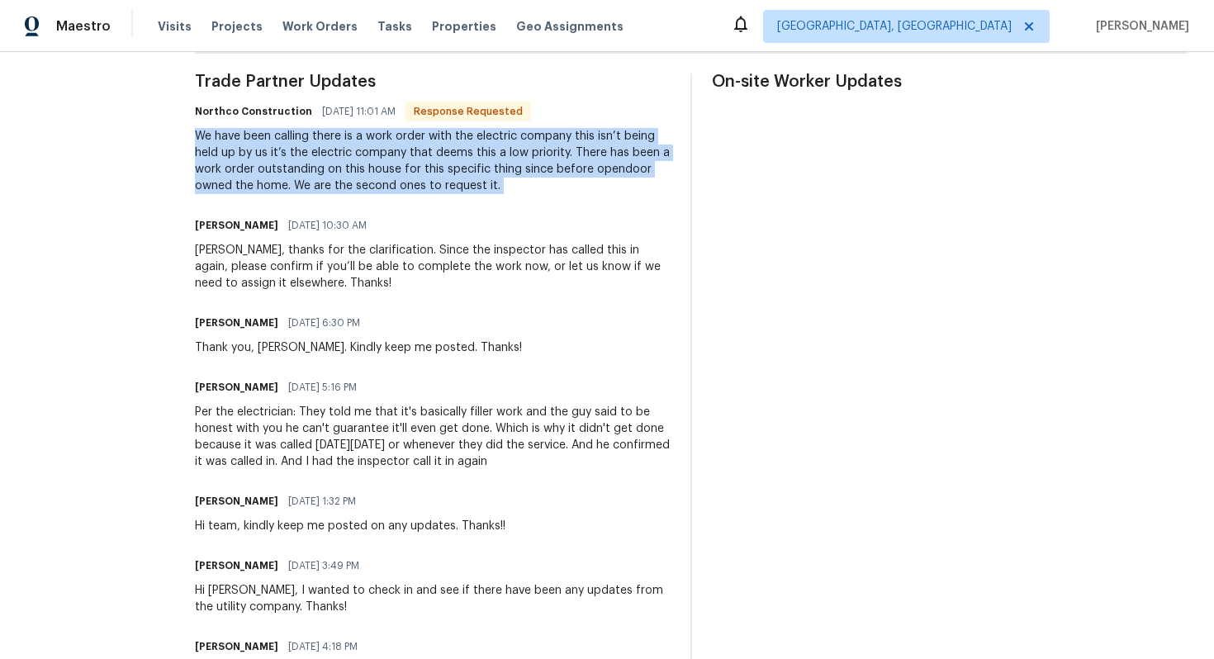
scroll to position [476, 0]
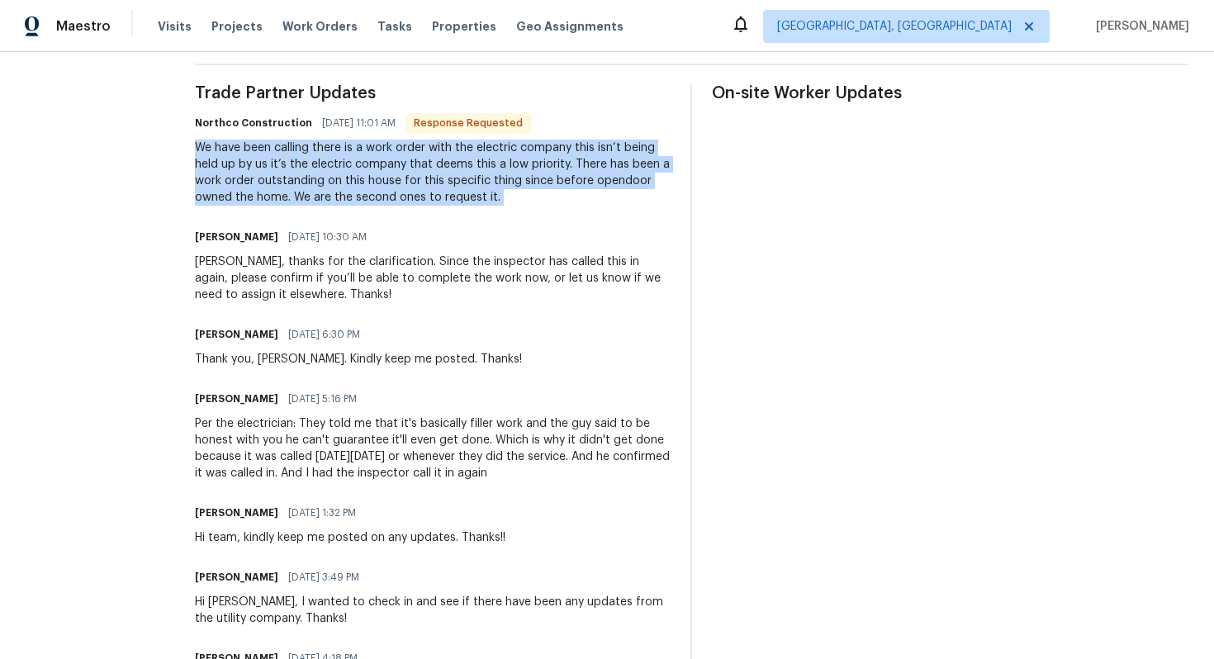
click at [317, 434] on div "Per the electrician: They told me that it's basically filler work and the guy s…" at bounding box center [433, 448] width 476 height 66
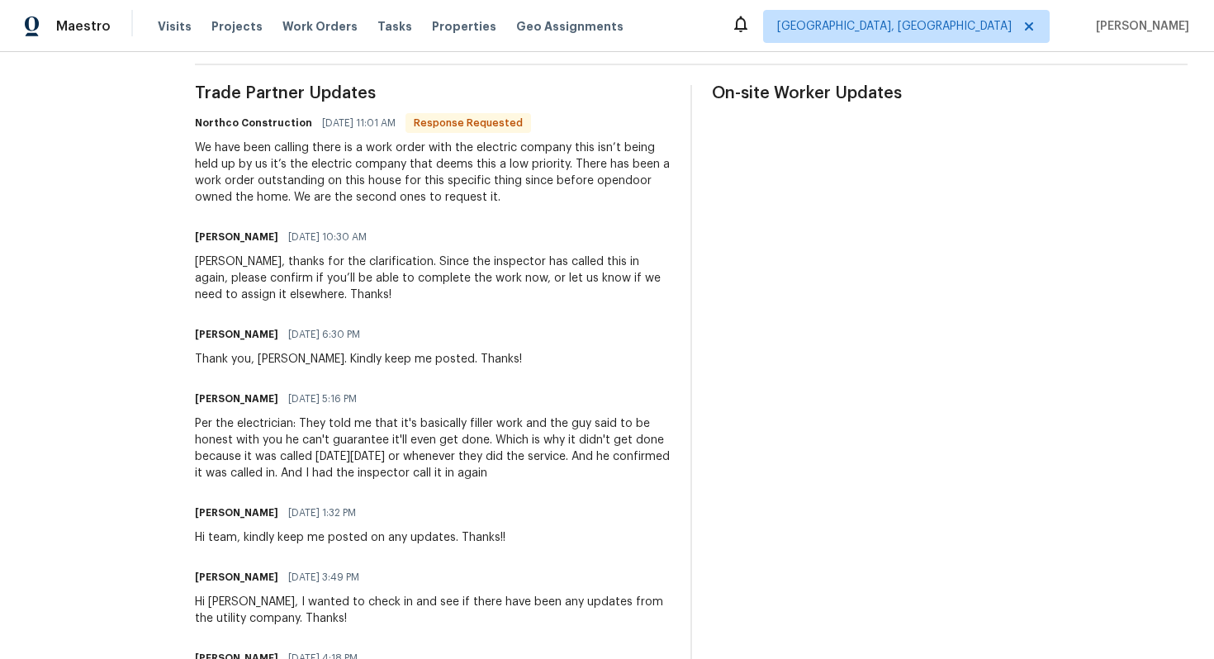
click at [317, 434] on div "Per the electrician: They told me that it's basically filler work and the guy s…" at bounding box center [433, 448] width 476 height 66
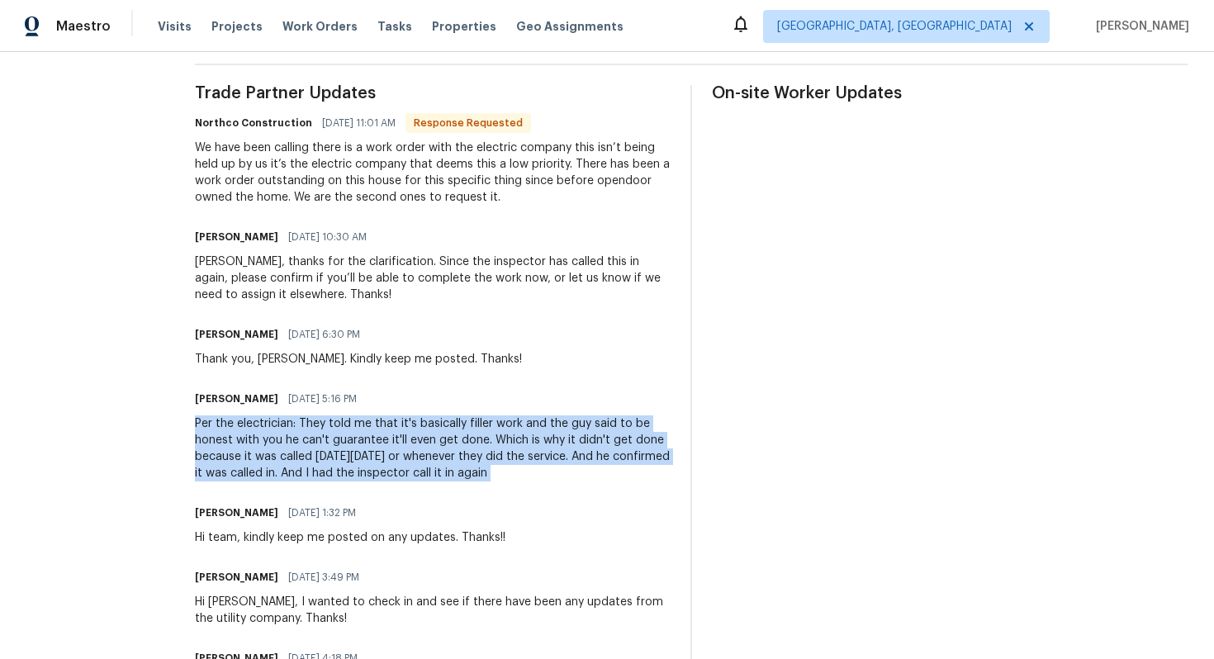
copy div "Per the electrician: They told me that it's basically filler work and the guy s…"
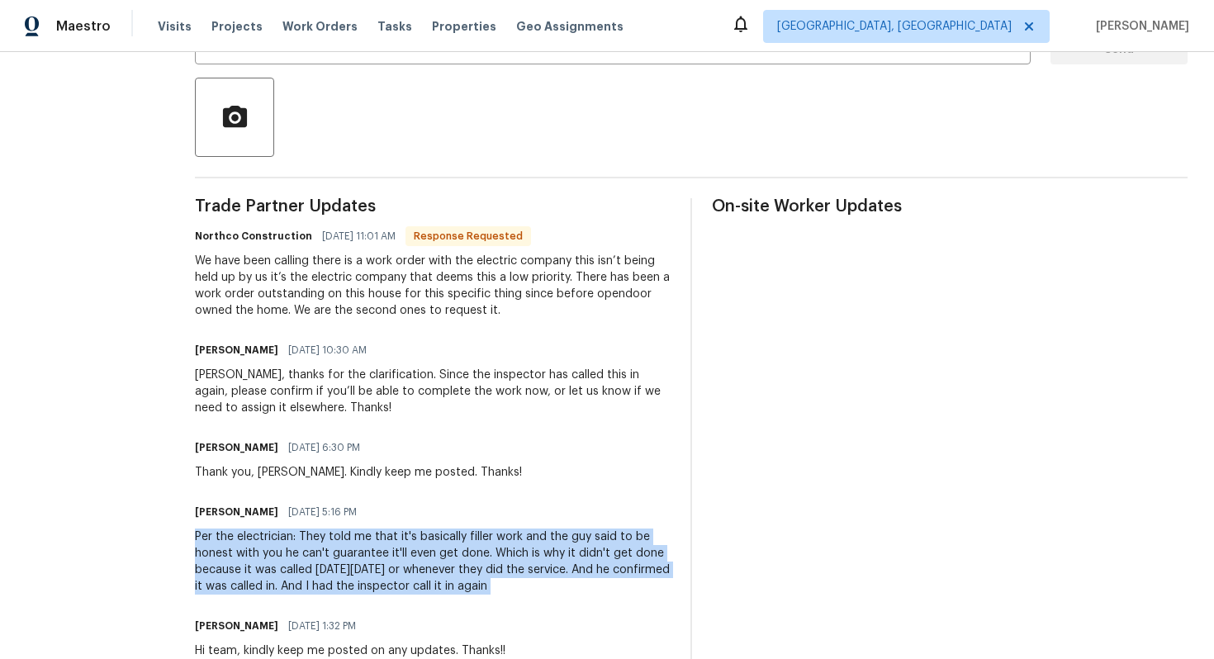
scroll to position [243, 0]
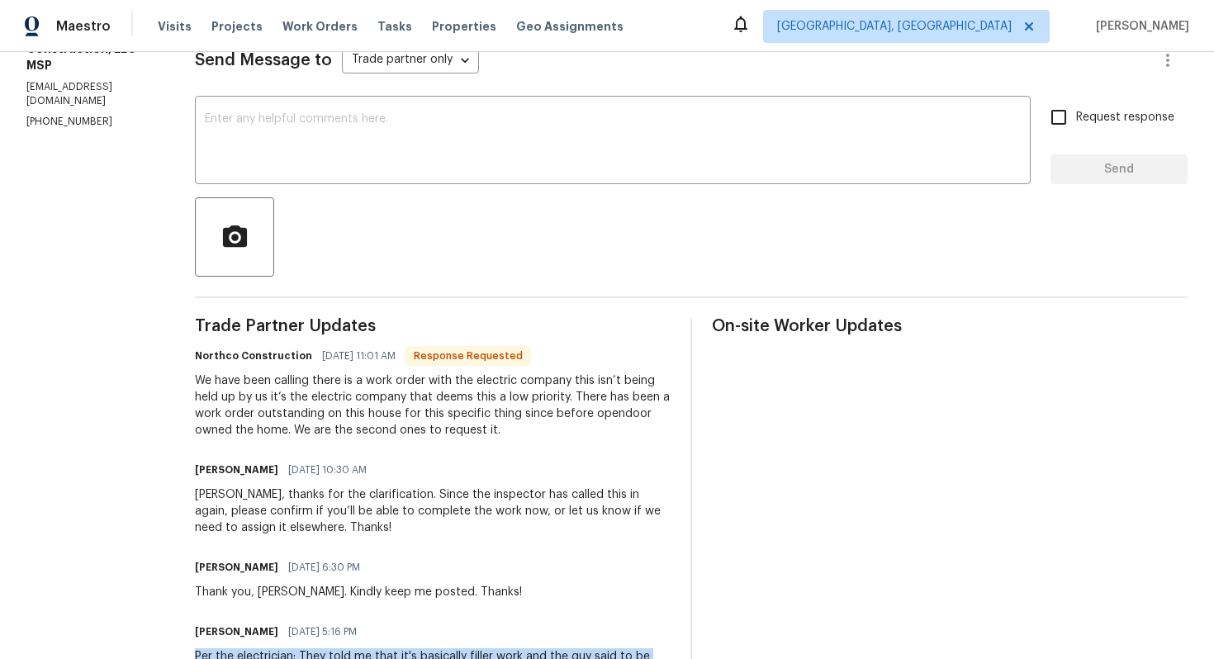
click at [306, 391] on div "We have been calling there is a work order with the electric company this isn’t…" at bounding box center [433, 405] width 476 height 66
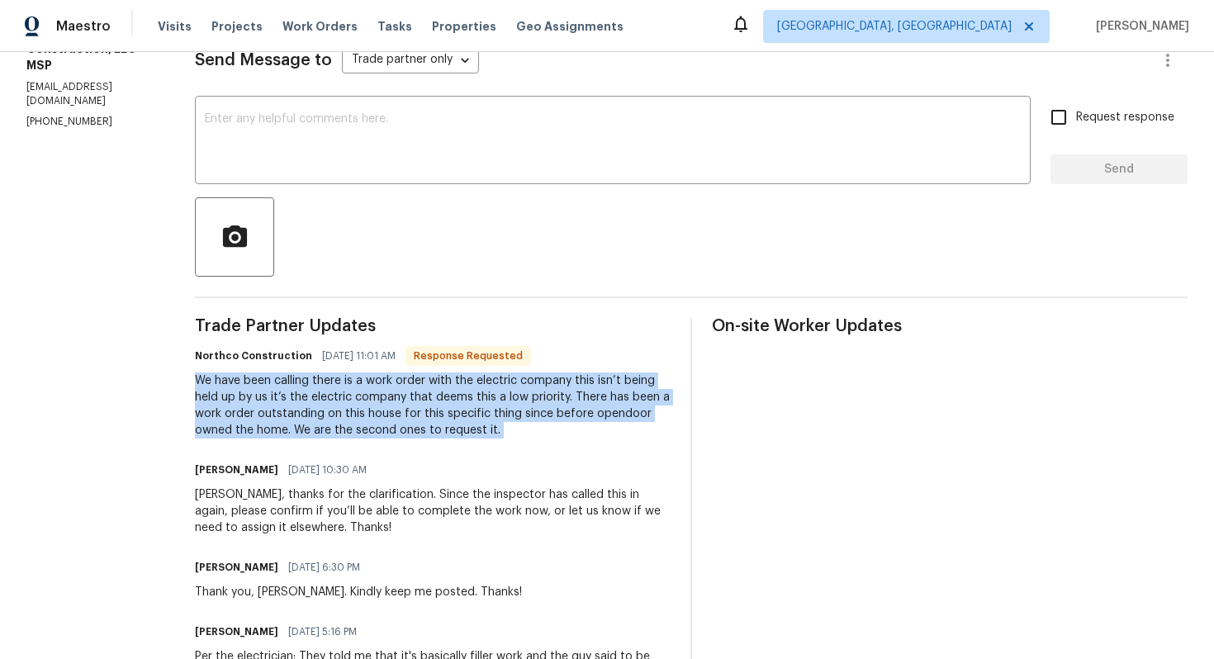
copy div "We have been calling there is a work order with the electric company this isn’t…"
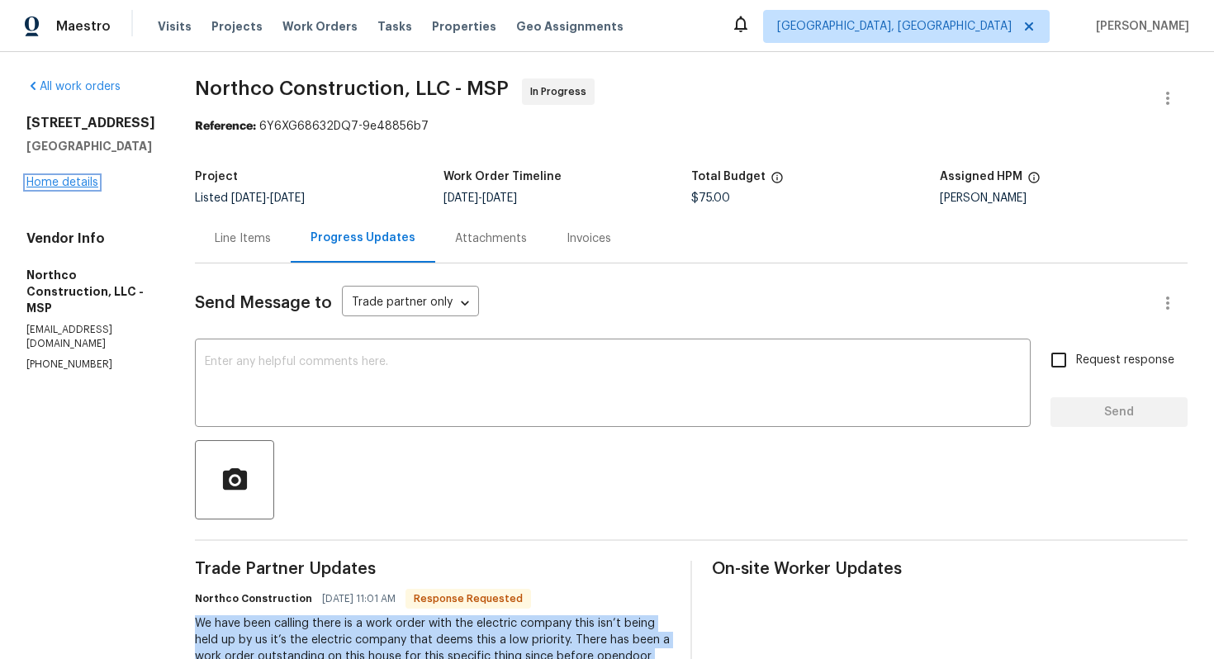
click at [68, 188] on link "Home details" at bounding box center [62, 183] width 72 height 12
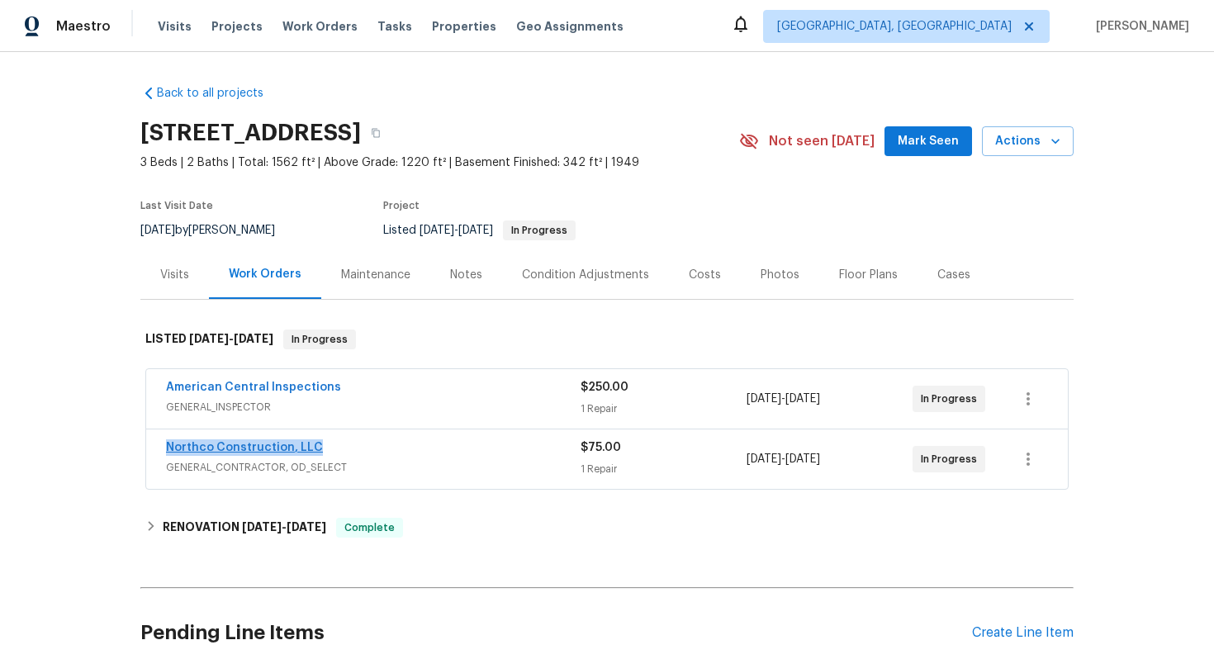
drag, startPoint x: 324, startPoint y: 446, endPoint x: 168, endPoint y: 451, distance: 156.9
click at [168, 451] on div "Northco Construction, LLC" at bounding box center [373, 449] width 414 height 20
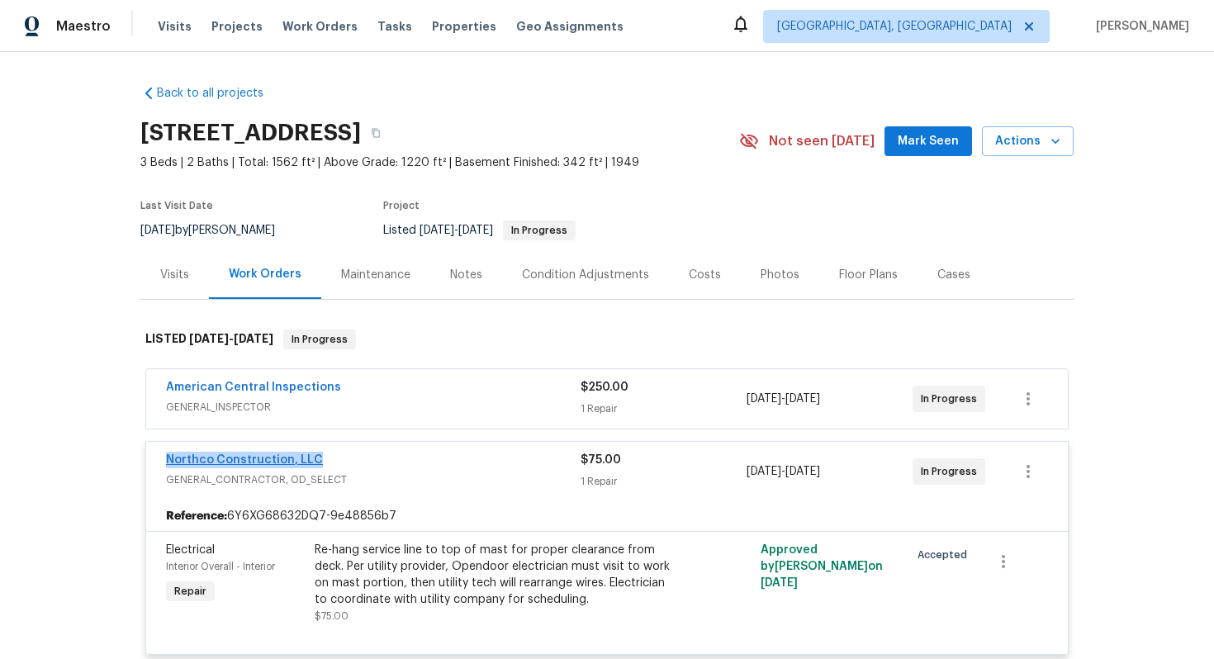
copy link "Northco Construction, LLC"
click at [211, 462] on link "Northco Construction, LLC" at bounding box center [244, 460] width 157 height 12
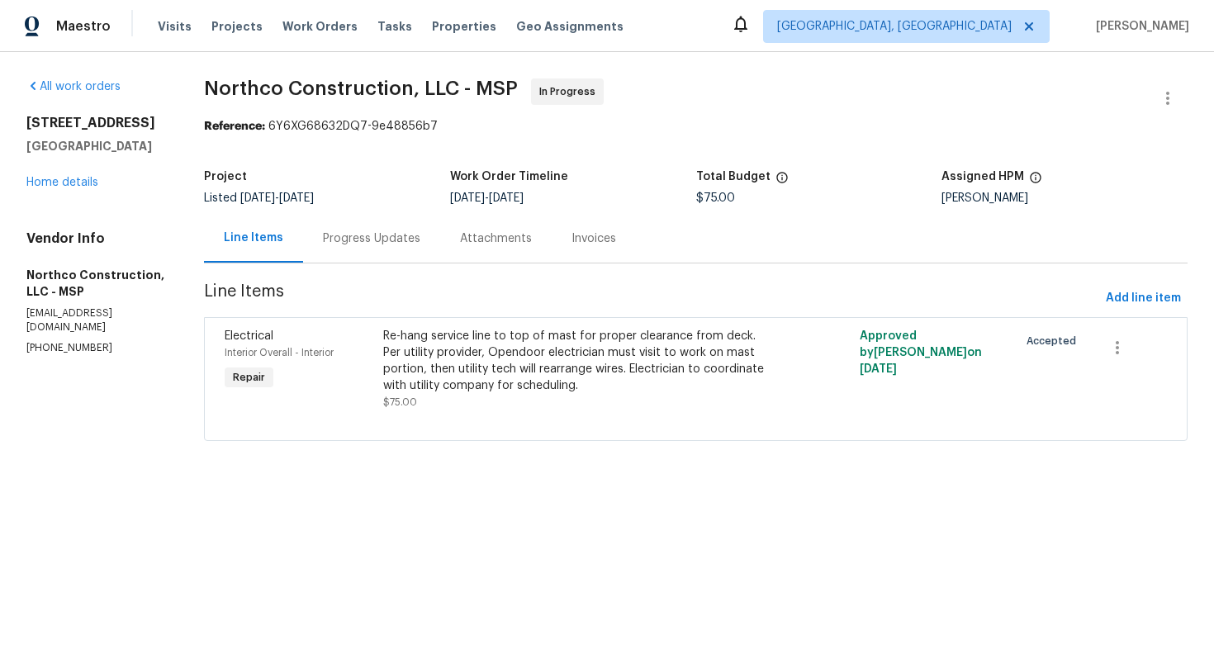
click at [382, 239] on div "Progress Updates" at bounding box center [371, 238] width 97 height 17
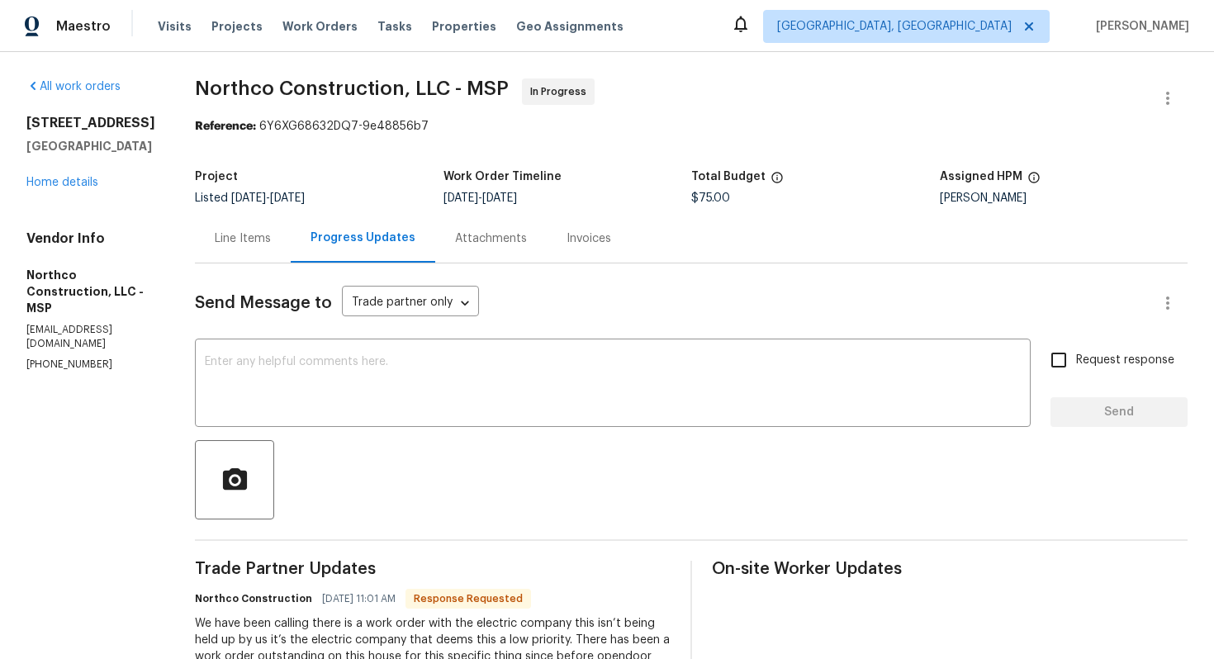
scroll to position [142, 0]
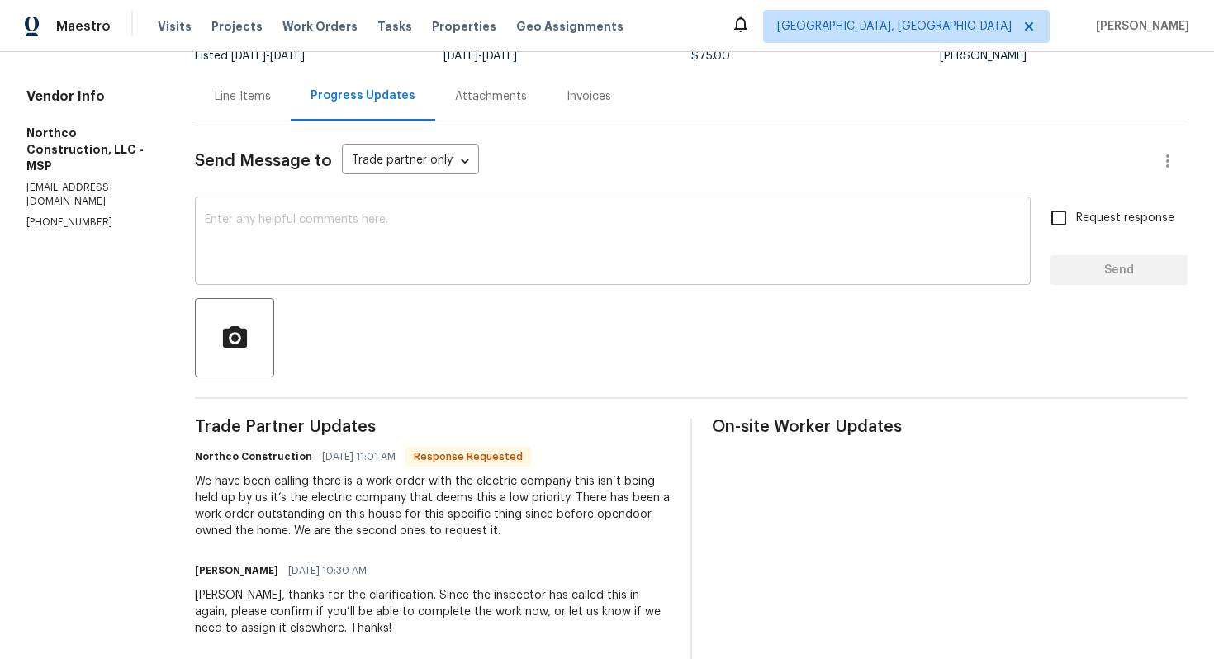
click at [472, 244] on textarea at bounding box center [613, 243] width 816 height 58
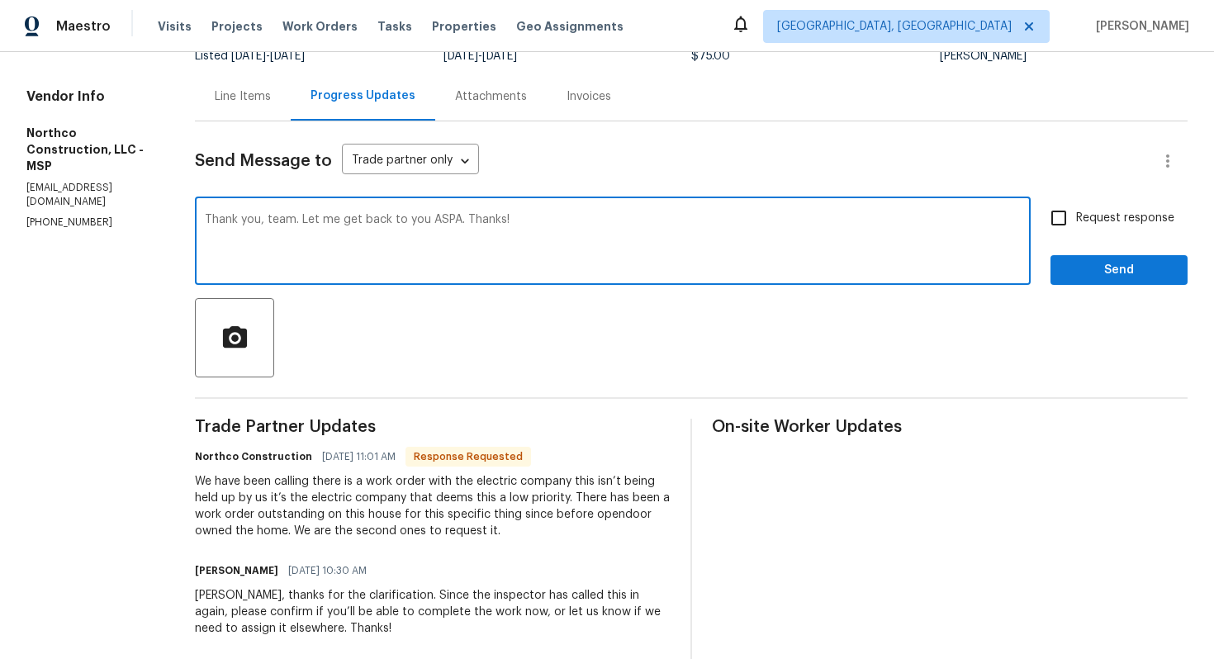
type textarea "Thank you, team. Let me get back to you ASPA. Thanks!"
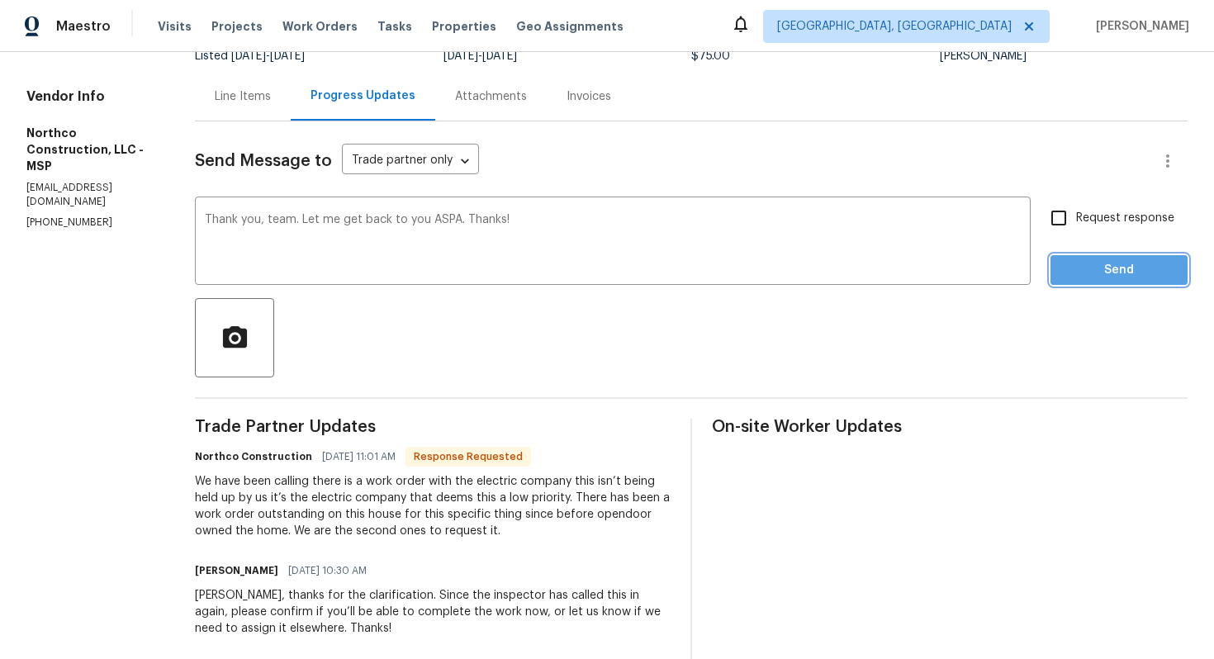
click at [1093, 272] on span "Send" at bounding box center [1118, 270] width 111 height 21
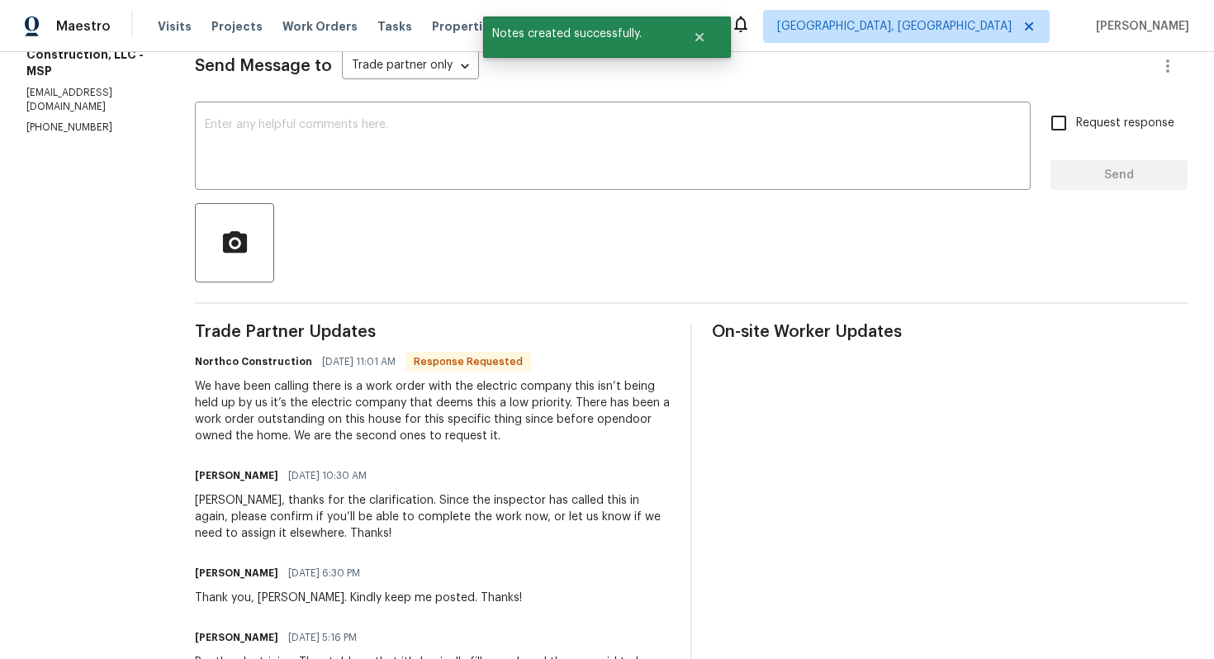
scroll to position [243, 0]
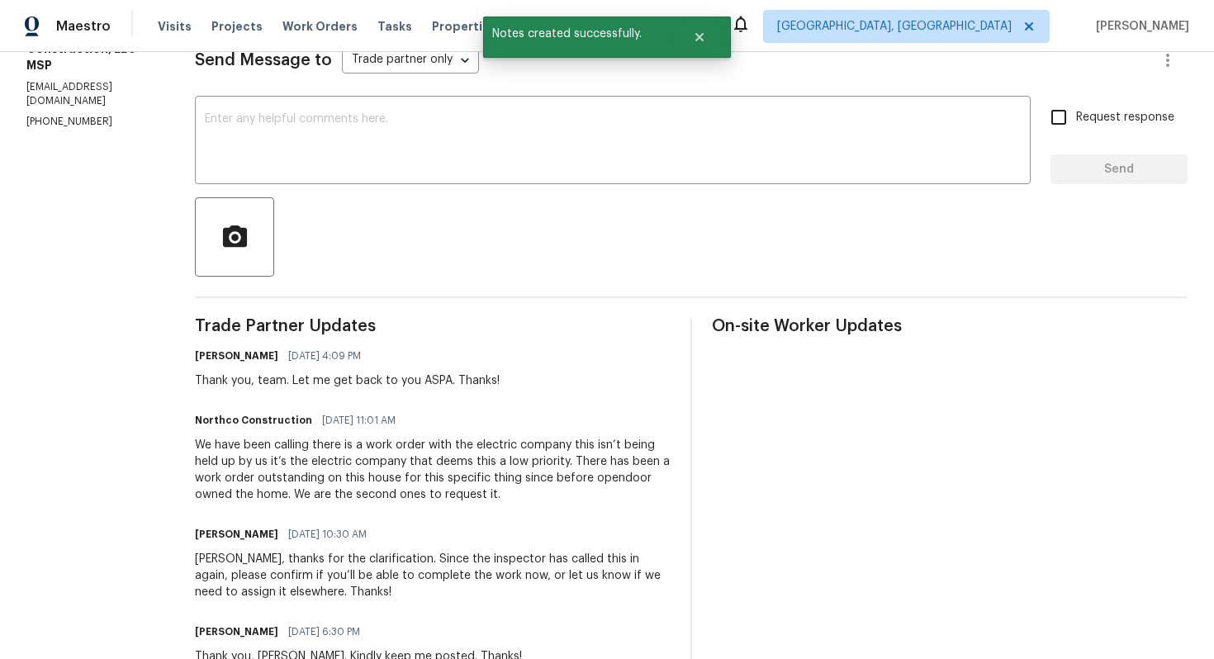
click at [311, 465] on div "We have been calling there is a work order with the electric company this isn’t…" at bounding box center [433, 470] width 476 height 66
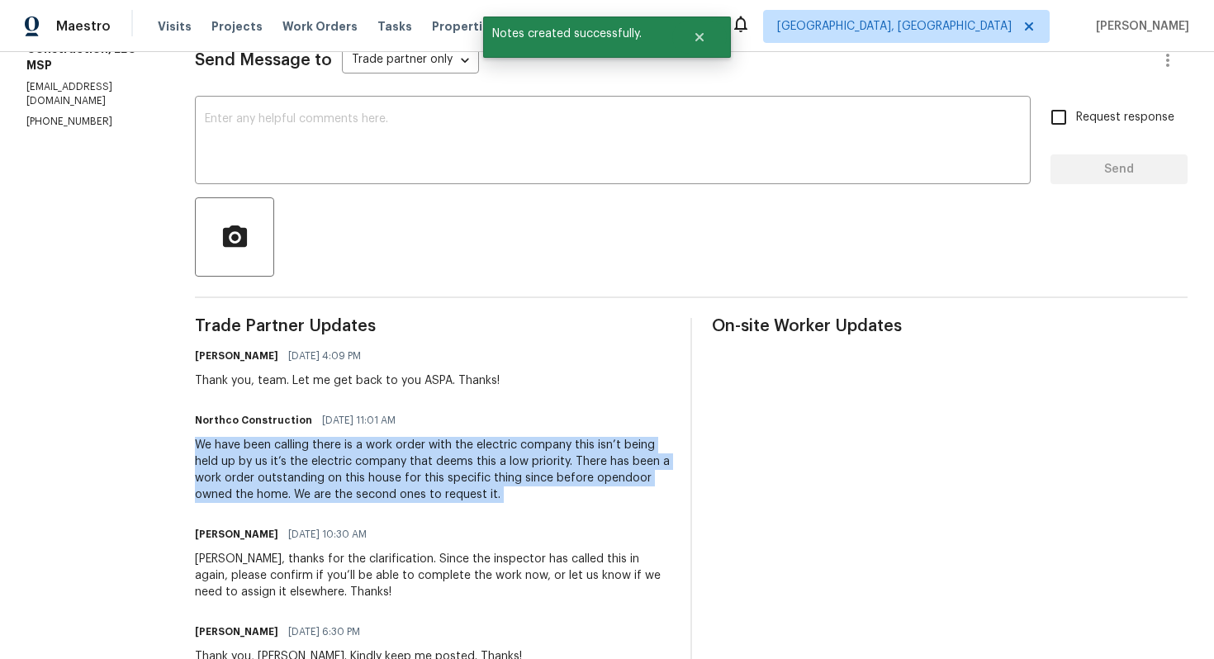
copy div "We have been calling there is a work order with the electric company this isn’t…"
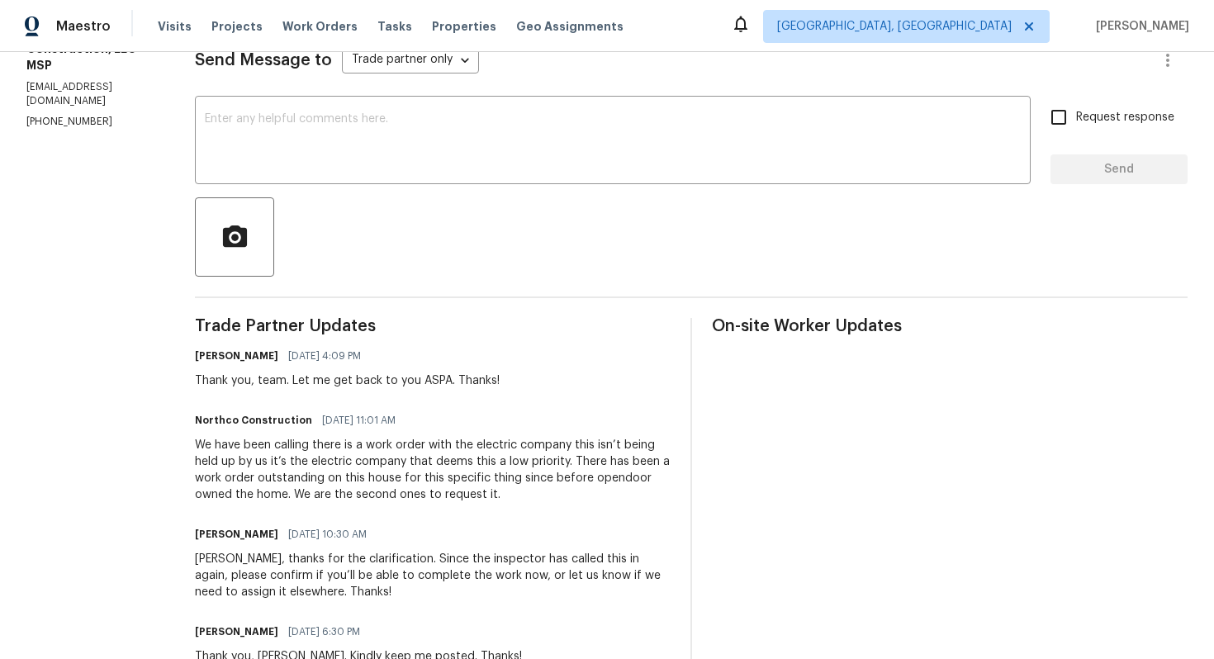
scroll to position [0, 0]
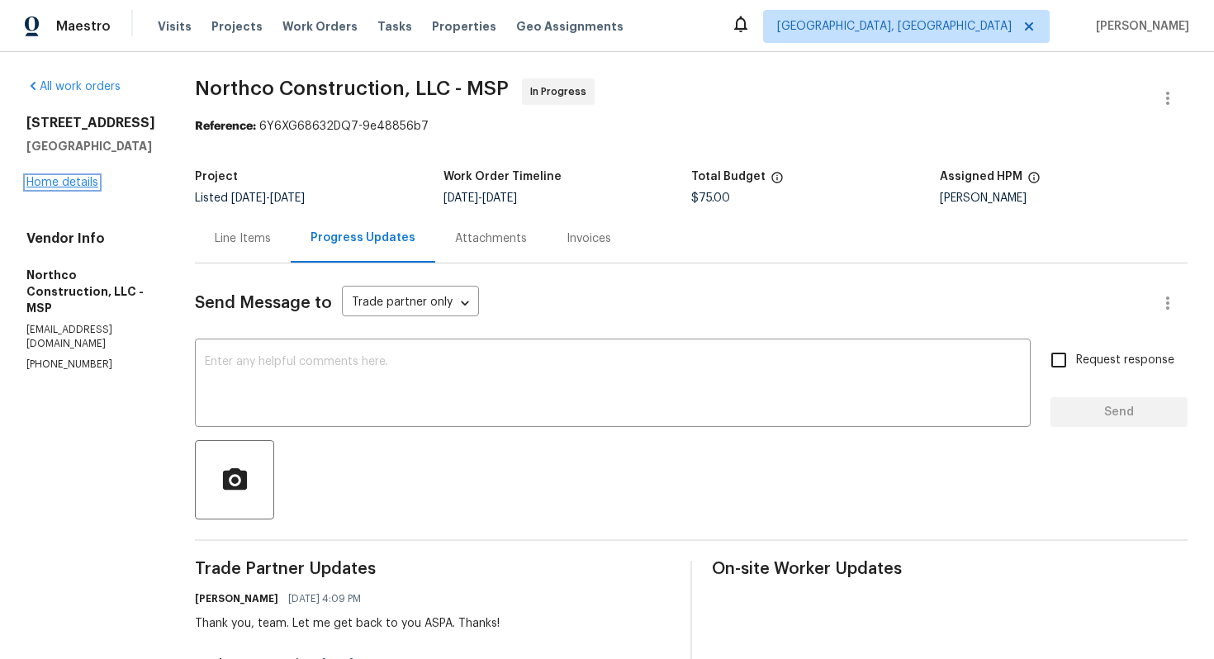
click at [54, 188] on link "Home details" at bounding box center [62, 183] width 72 height 12
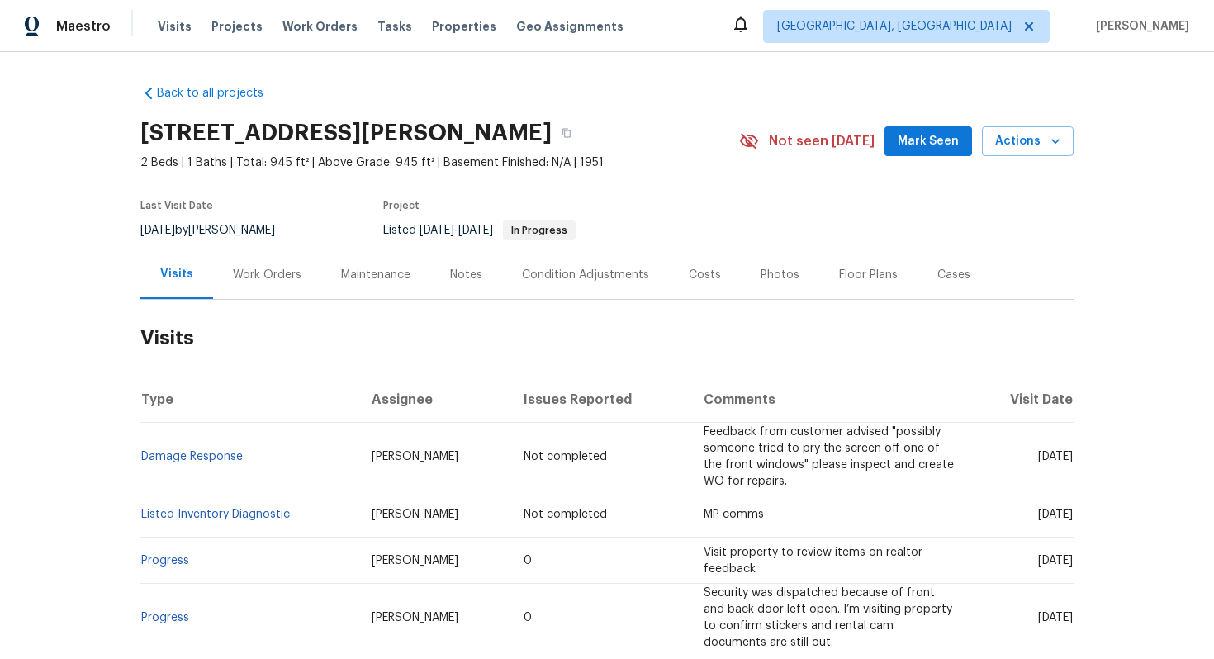
click at [267, 273] on div "Work Orders" at bounding box center [267, 275] width 69 height 17
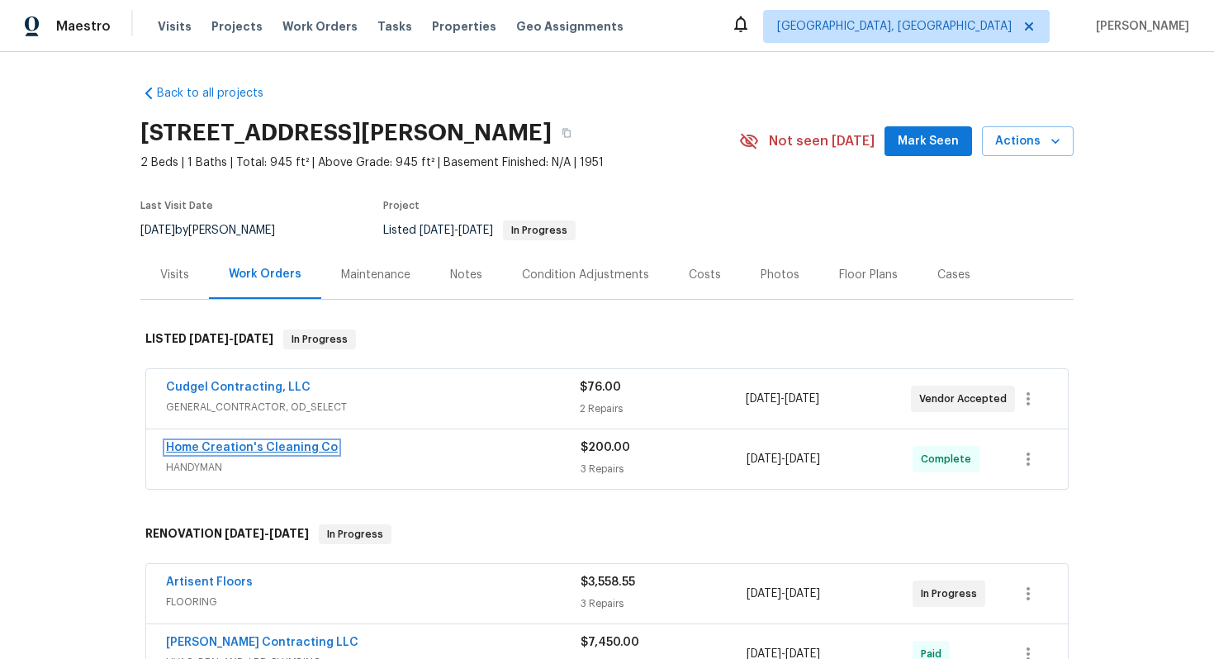
click at [220, 446] on link "Home Creation's Cleaning Co" at bounding box center [252, 448] width 172 height 12
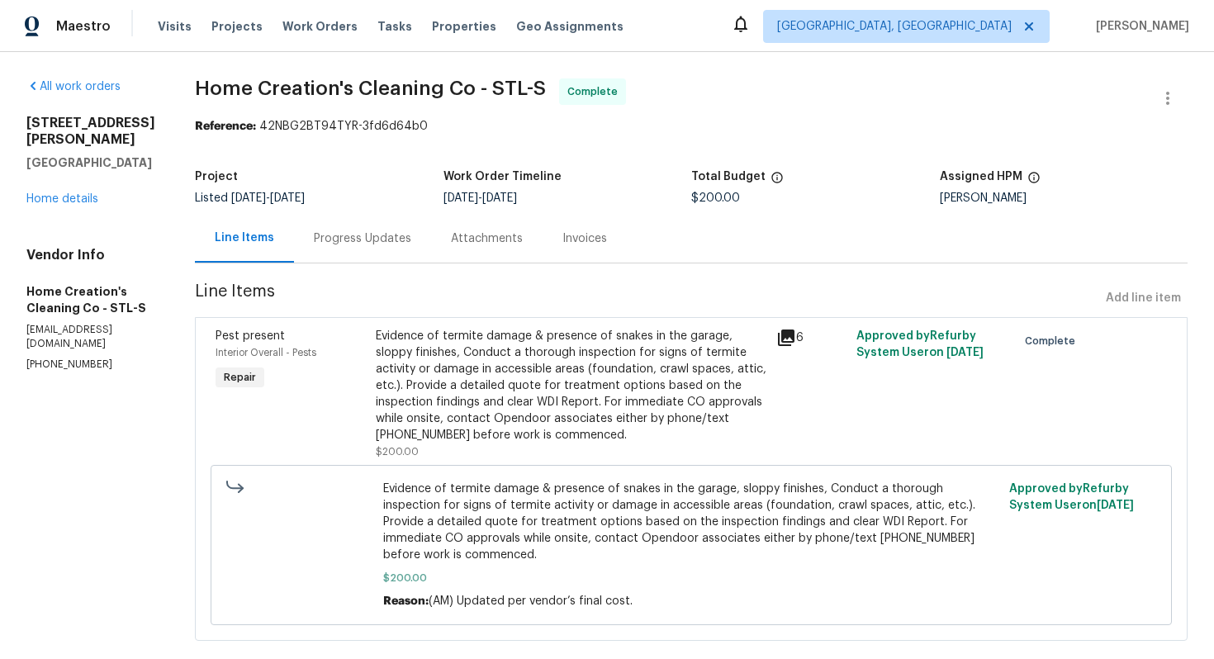
click at [324, 244] on div "Progress Updates" at bounding box center [362, 238] width 97 height 17
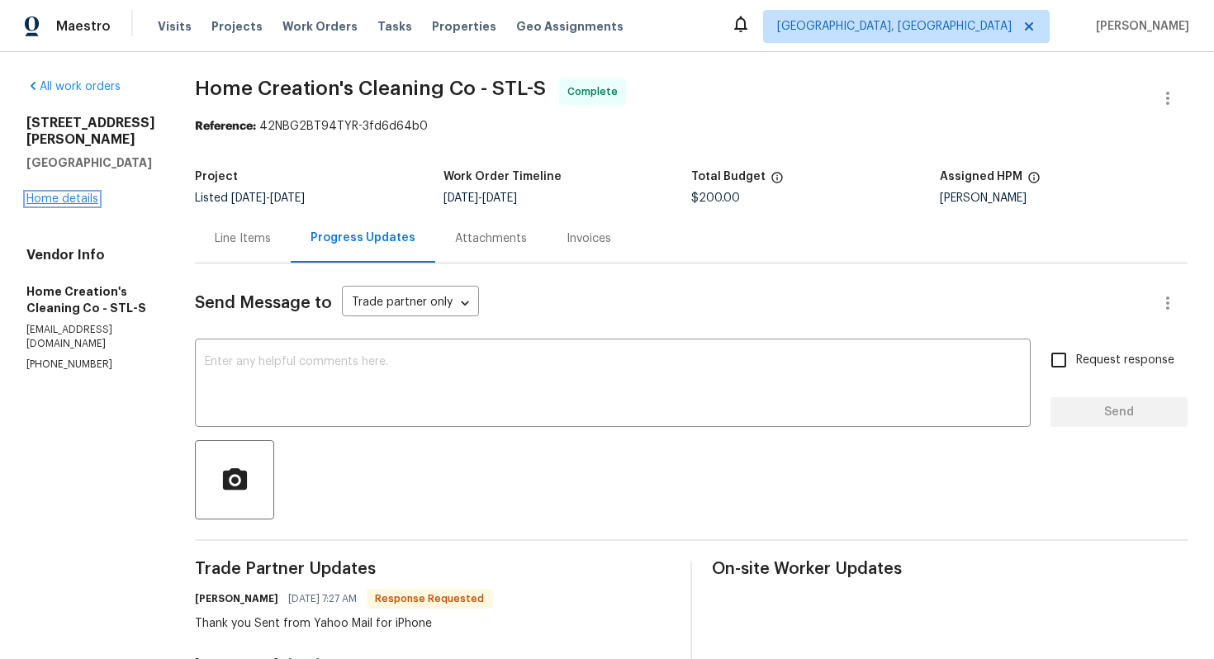
click at [80, 193] on link "Home details" at bounding box center [62, 199] width 72 height 12
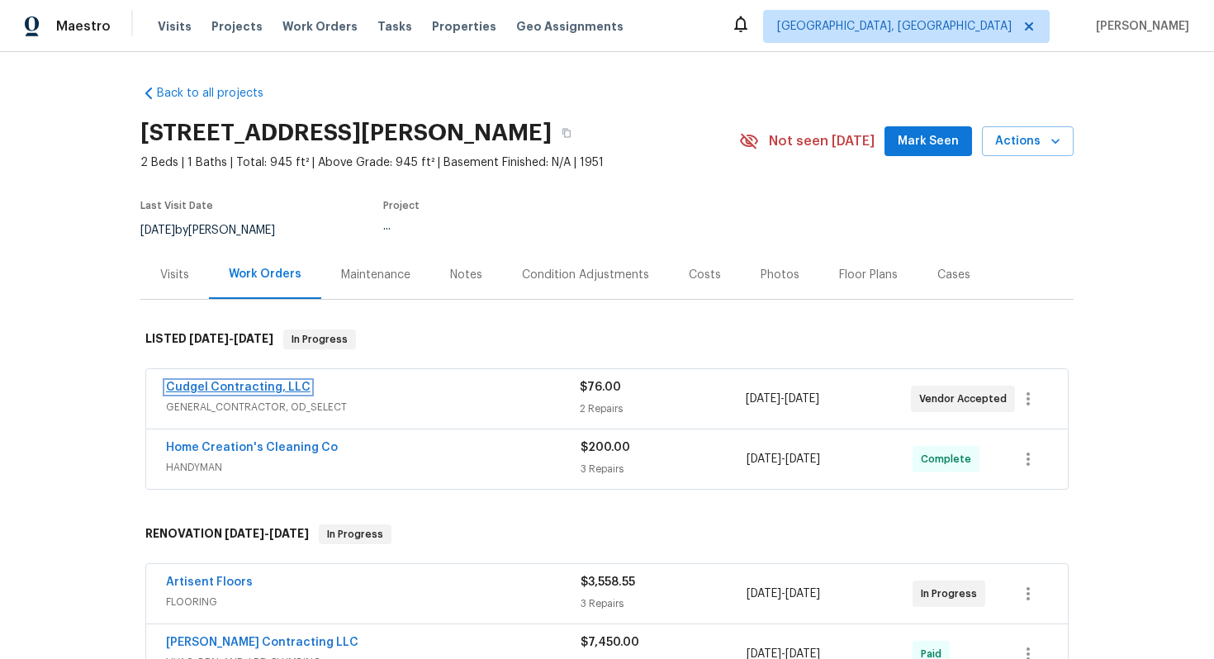
click at [257, 389] on link "Cudgel Contracting, LLC" at bounding box center [238, 387] width 144 height 12
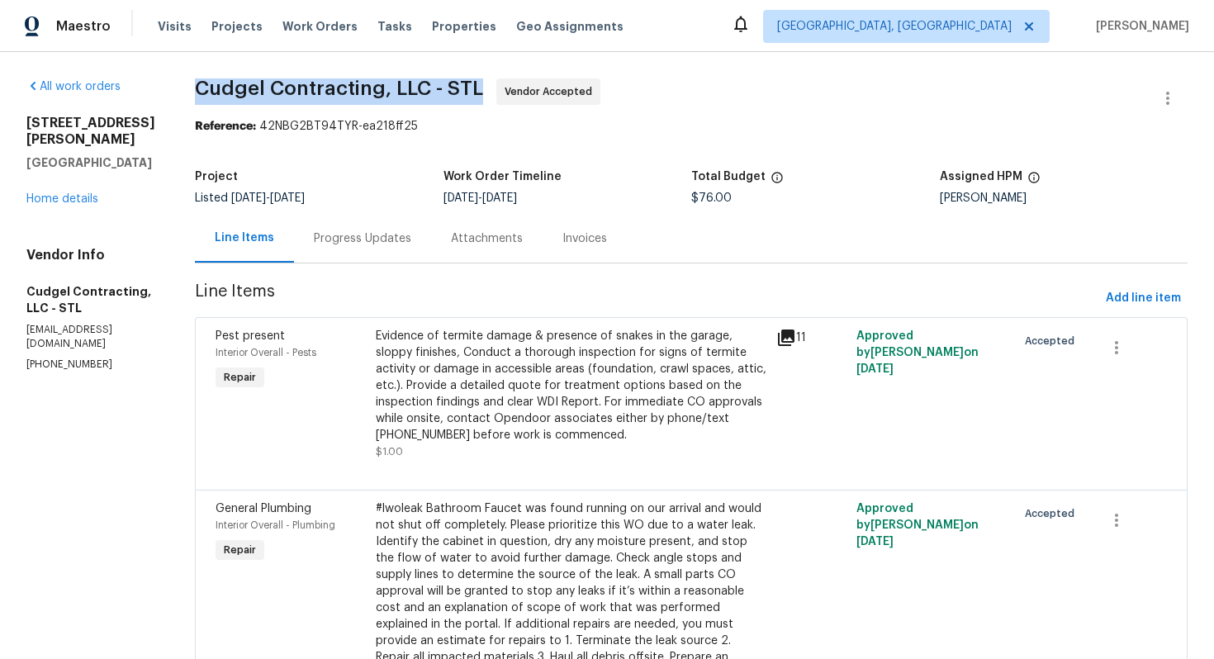
drag, startPoint x: 211, startPoint y: 87, endPoint x: 493, endPoint y: 99, distance: 282.6
click at [493, 99] on span "Cudgel Contracting, LLC - STL Vendor Accepted" at bounding box center [671, 98] width 953 height 40
copy span "Cudgel Contracting, LLC - STL"
click at [372, 257] on div "Progress Updates" at bounding box center [362, 238] width 137 height 49
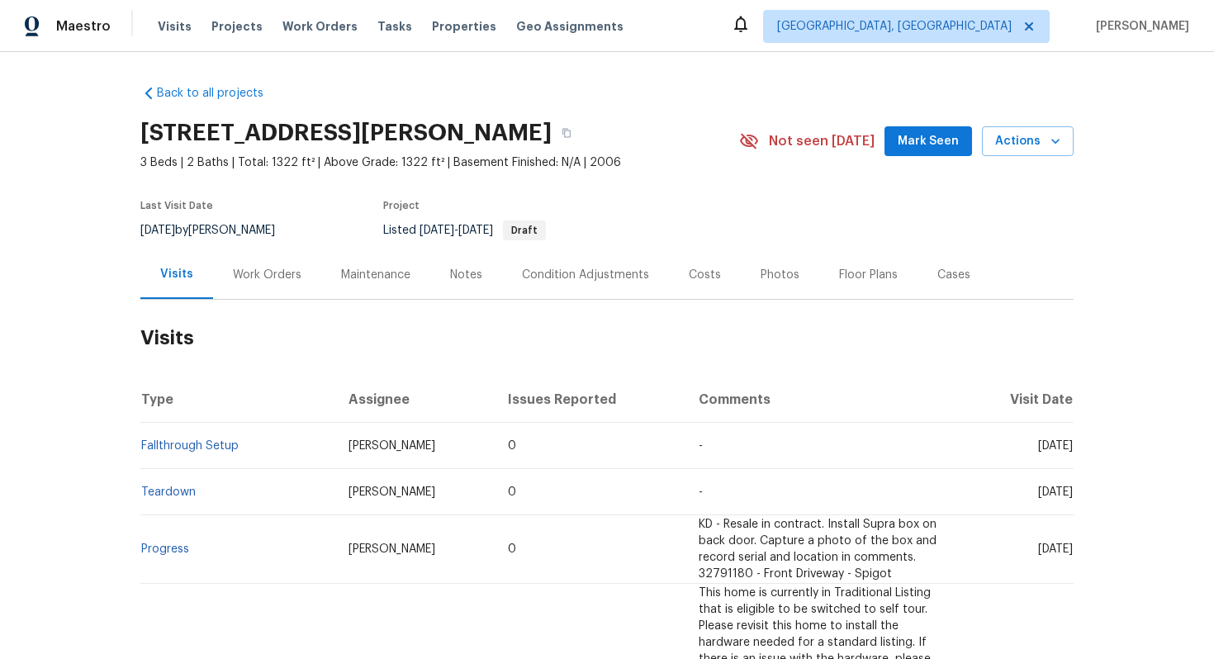
click at [292, 262] on div "Work Orders" at bounding box center [267, 274] width 108 height 49
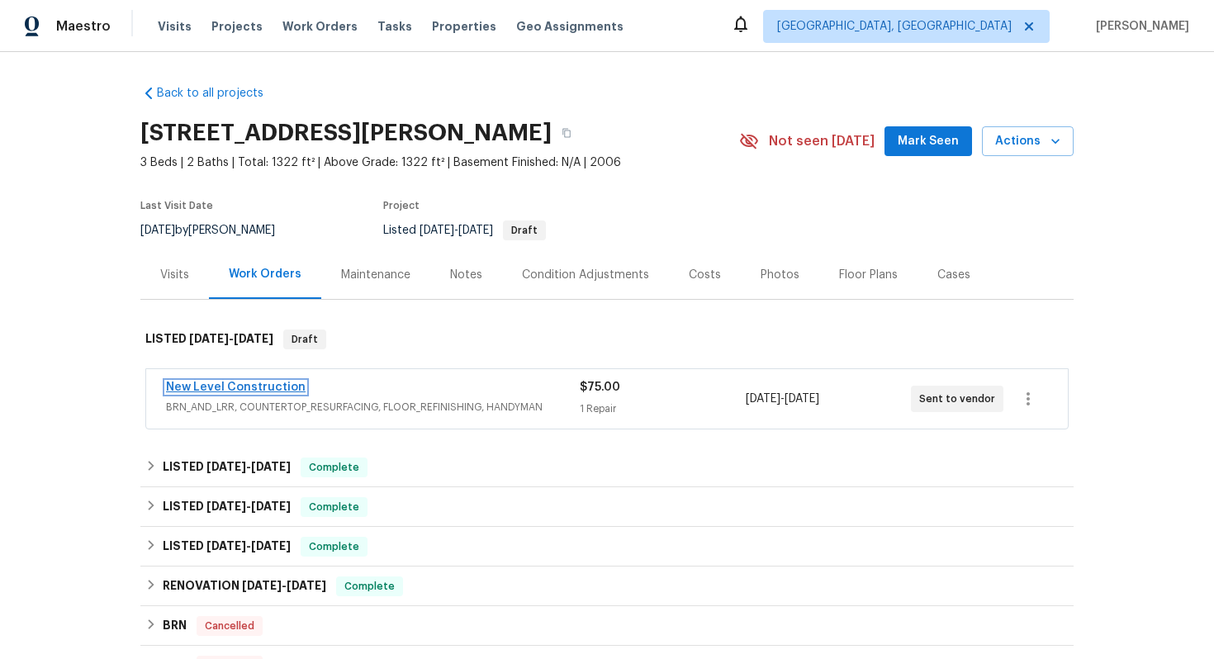
click at [226, 381] on link "New Level Construction" at bounding box center [236, 387] width 140 height 12
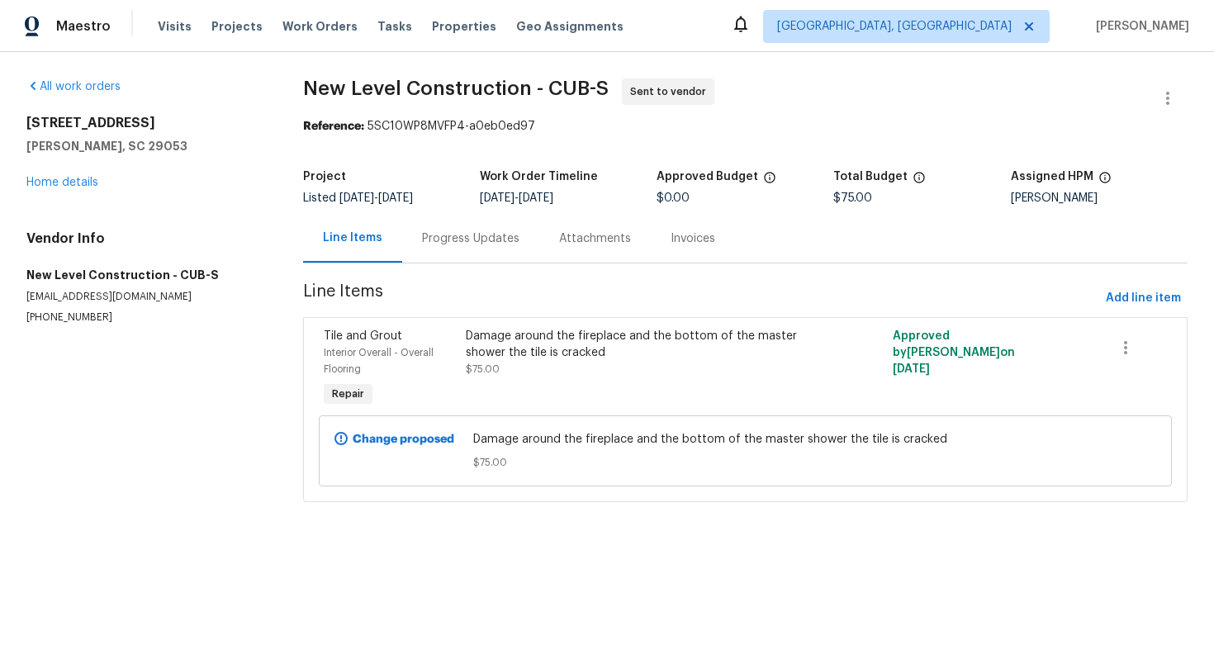
click at [443, 242] on div "Progress Updates" at bounding box center [470, 238] width 97 height 17
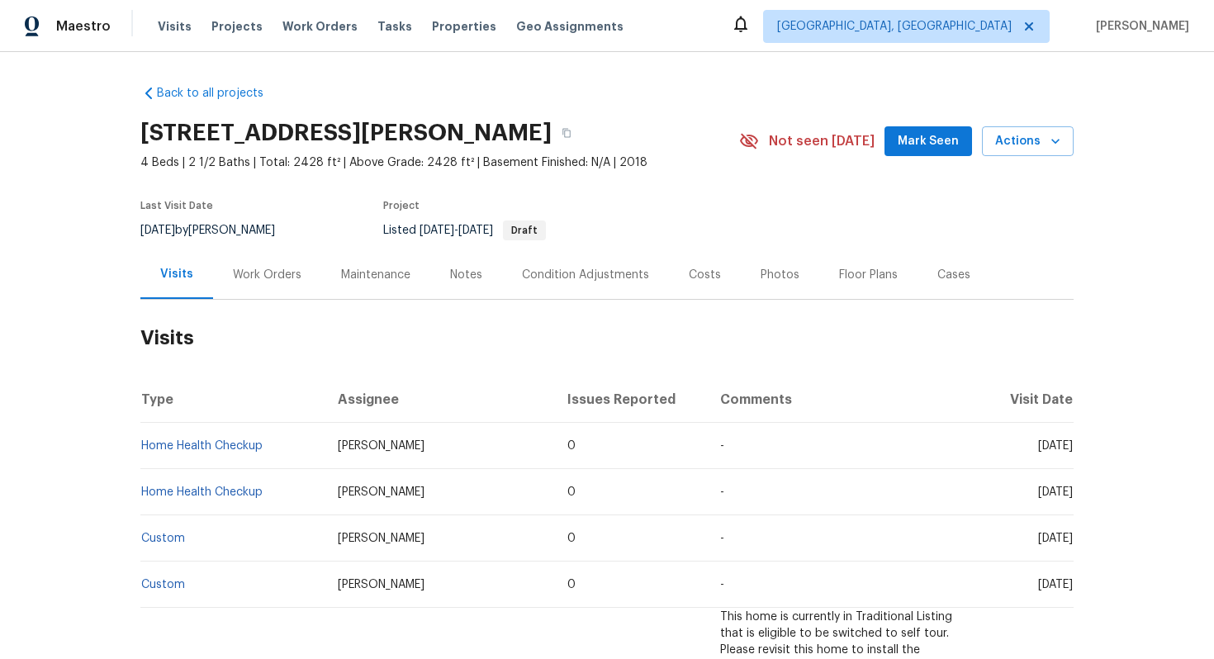
click at [253, 272] on div "Work Orders" at bounding box center [267, 275] width 69 height 17
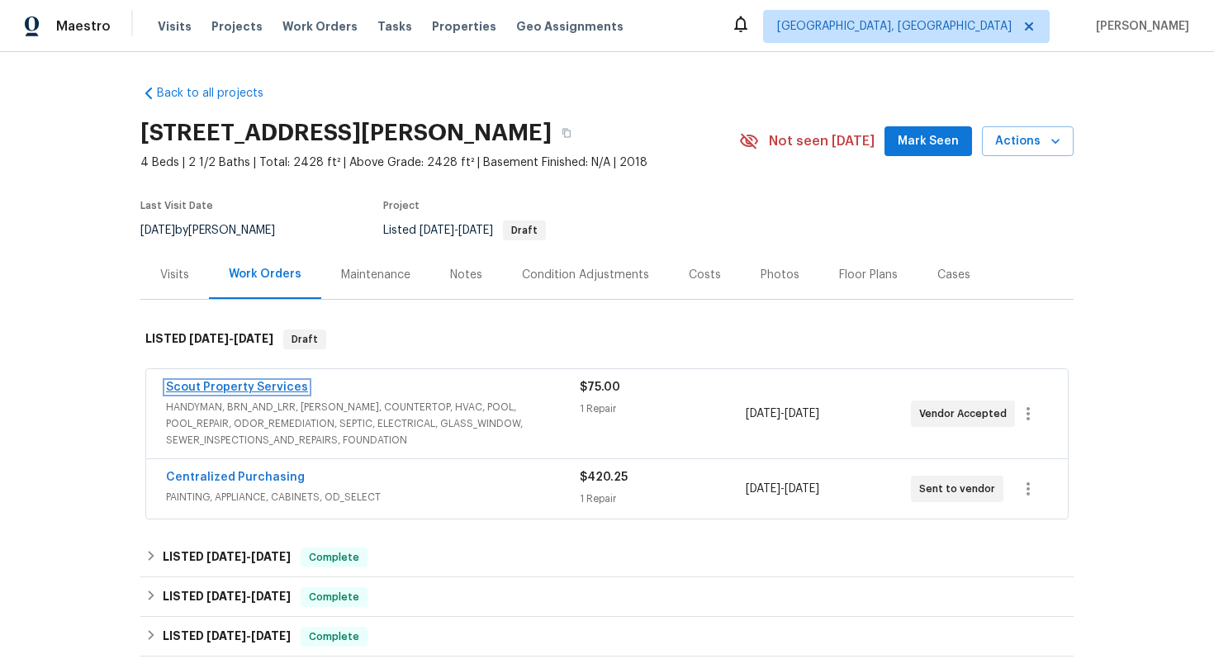
click at [207, 388] on link "Scout Property Services" at bounding box center [237, 387] width 142 height 12
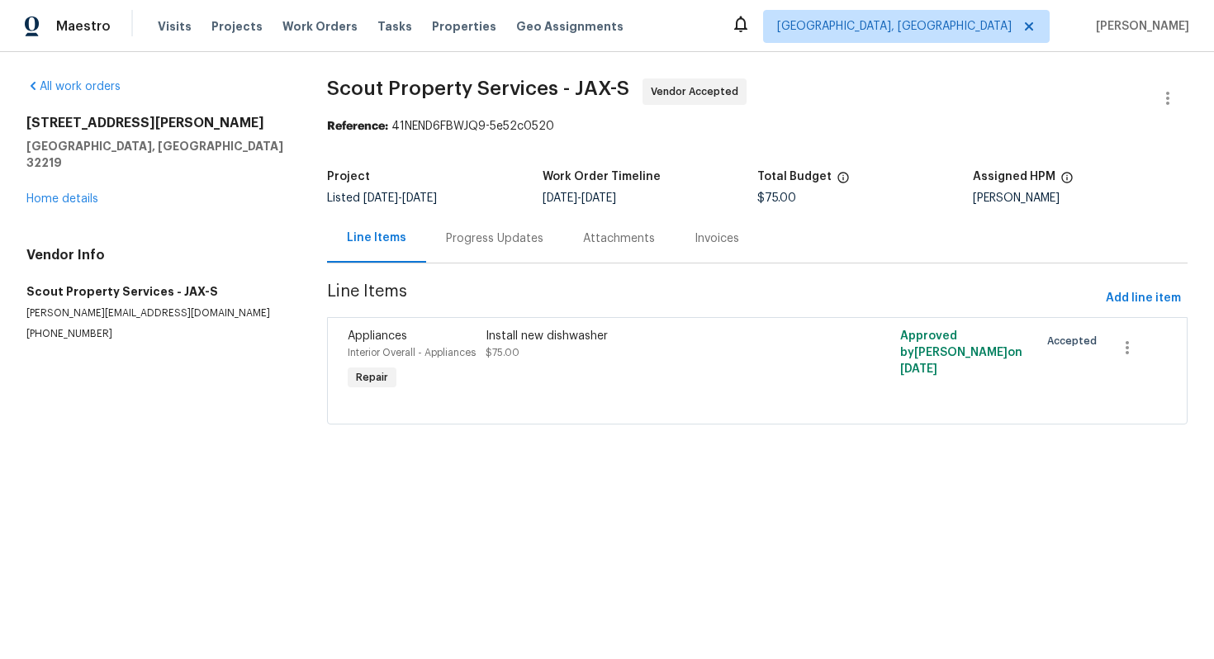
click at [474, 239] on div "Progress Updates" at bounding box center [494, 238] width 97 height 17
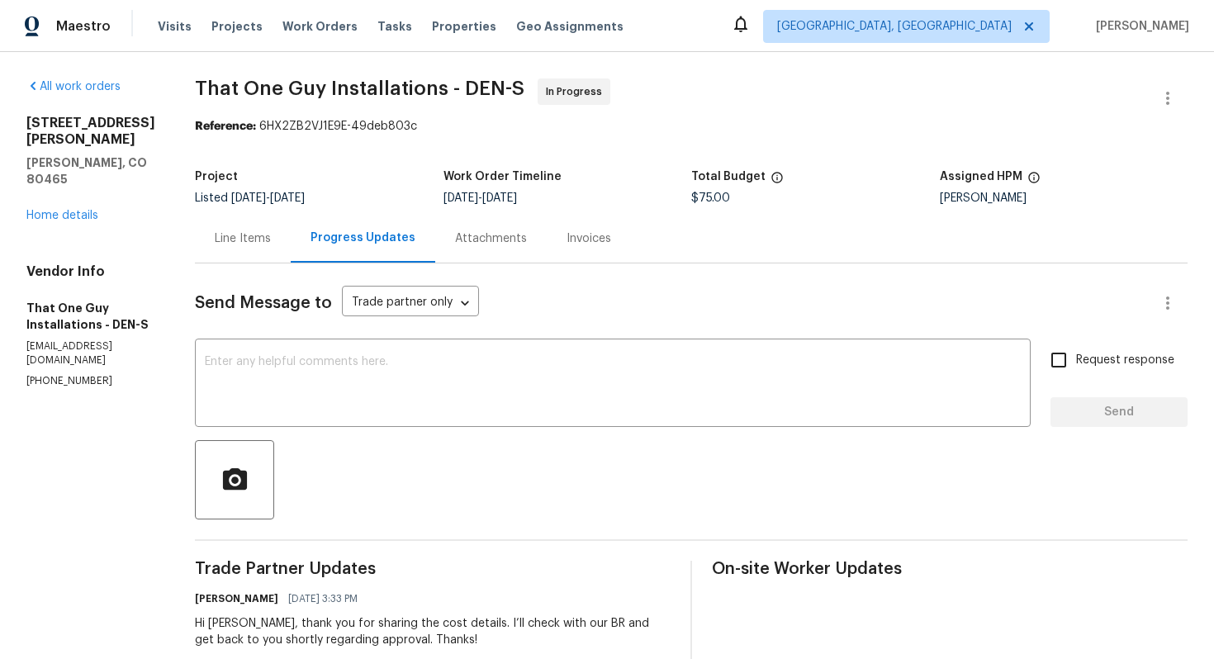
click at [215, 237] on div "Line Items" at bounding box center [243, 238] width 56 height 17
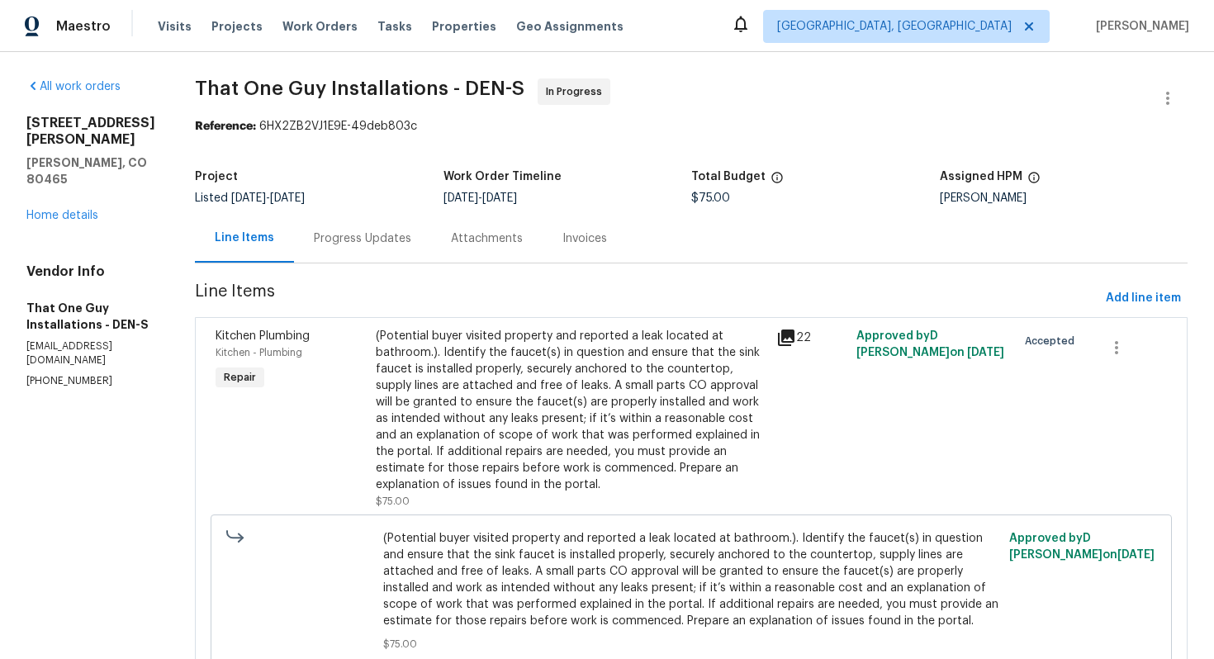
click at [620, 354] on div "(Potential buyer visited property and reported a leak located at bathroom.). Id…" at bounding box center [571, 410] width 390 height 165
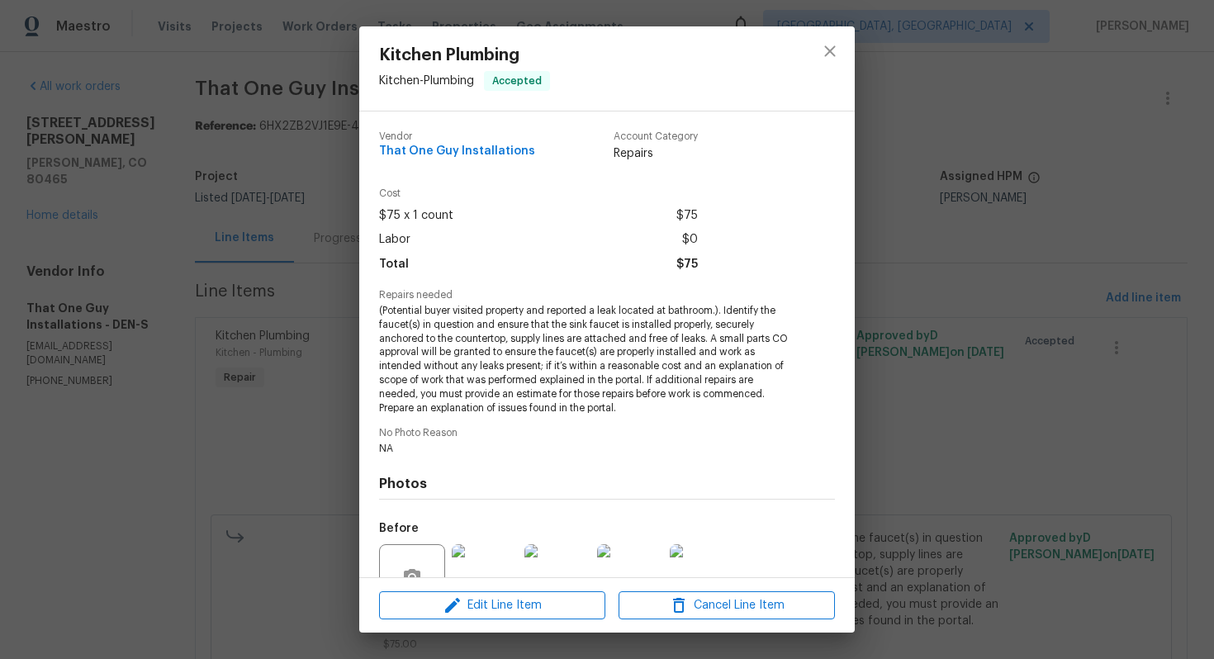
scroll to position [157, 0]
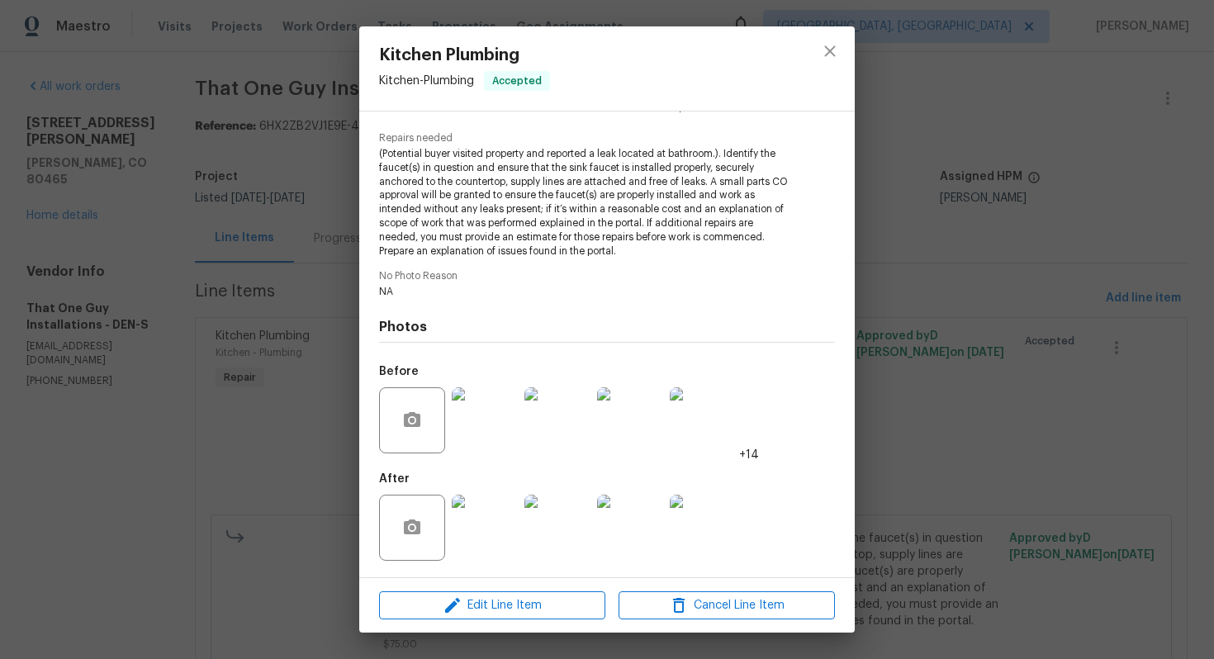
click at [473, 519] on img at bounding box center [485, 528] width 66 height 66
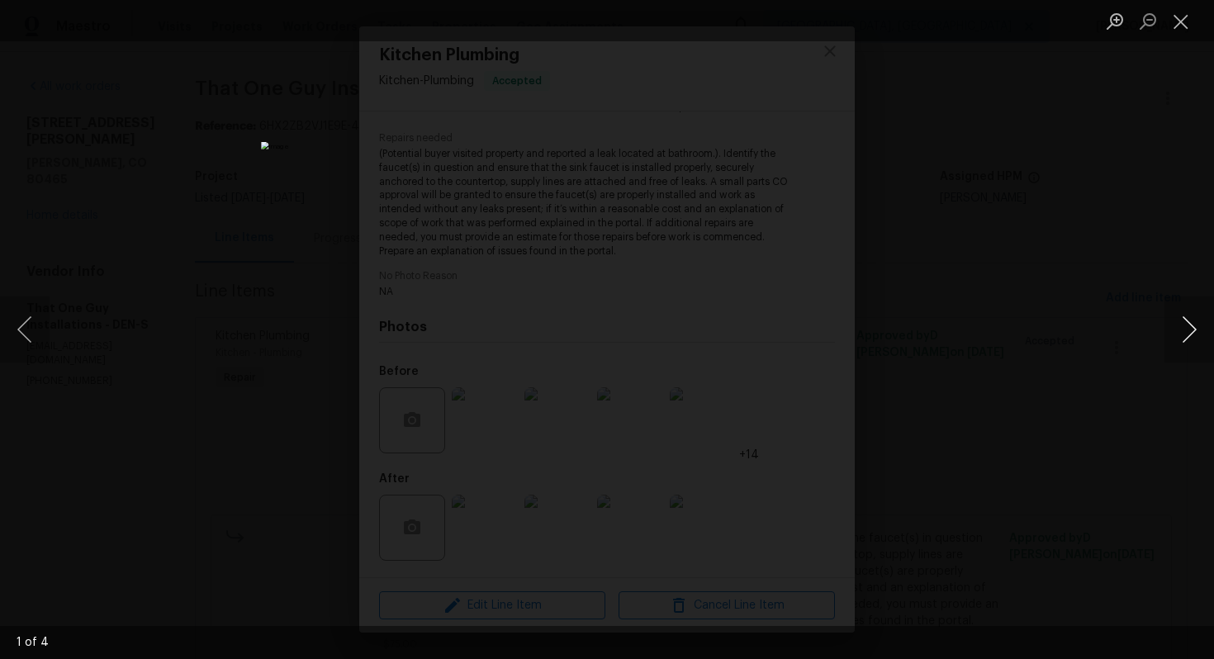
click at [1189, 337] on button "Next image" at bounding box center [1189, 329] width 50 height 66
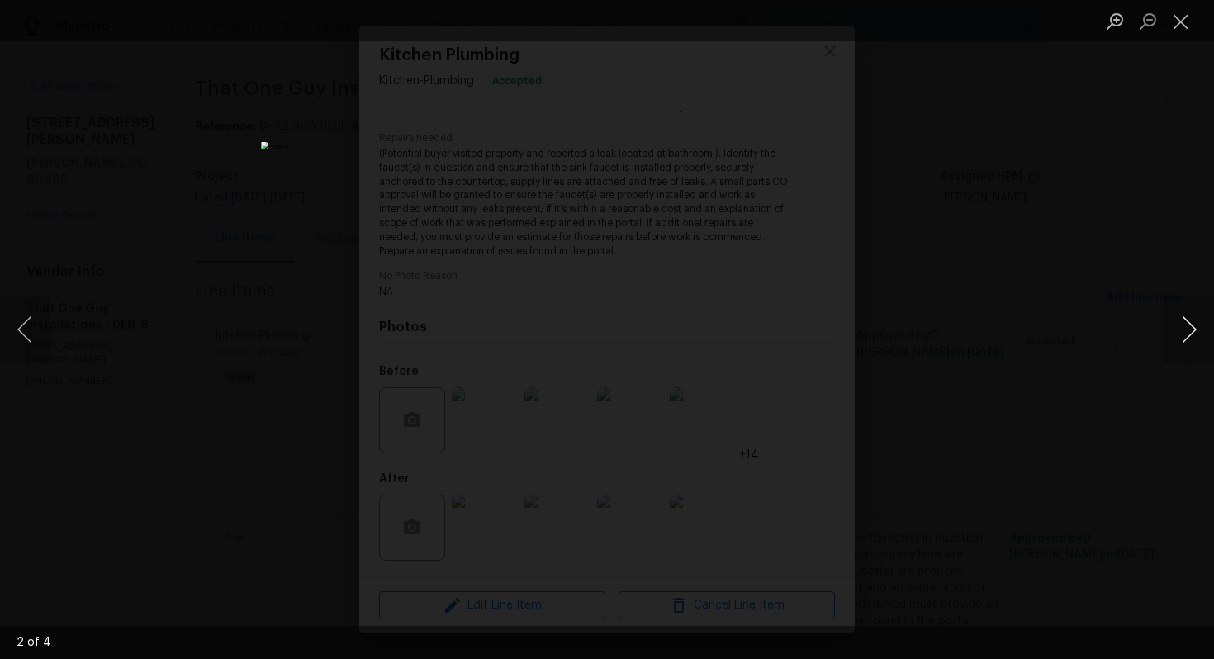
click at [1189, 337] on button "Next image" at bounding box center [1189, 329] width 50 height 66
click at [1036, 367] on div "Lightbox" at bounding box center [607, 329] width 1214 height 659
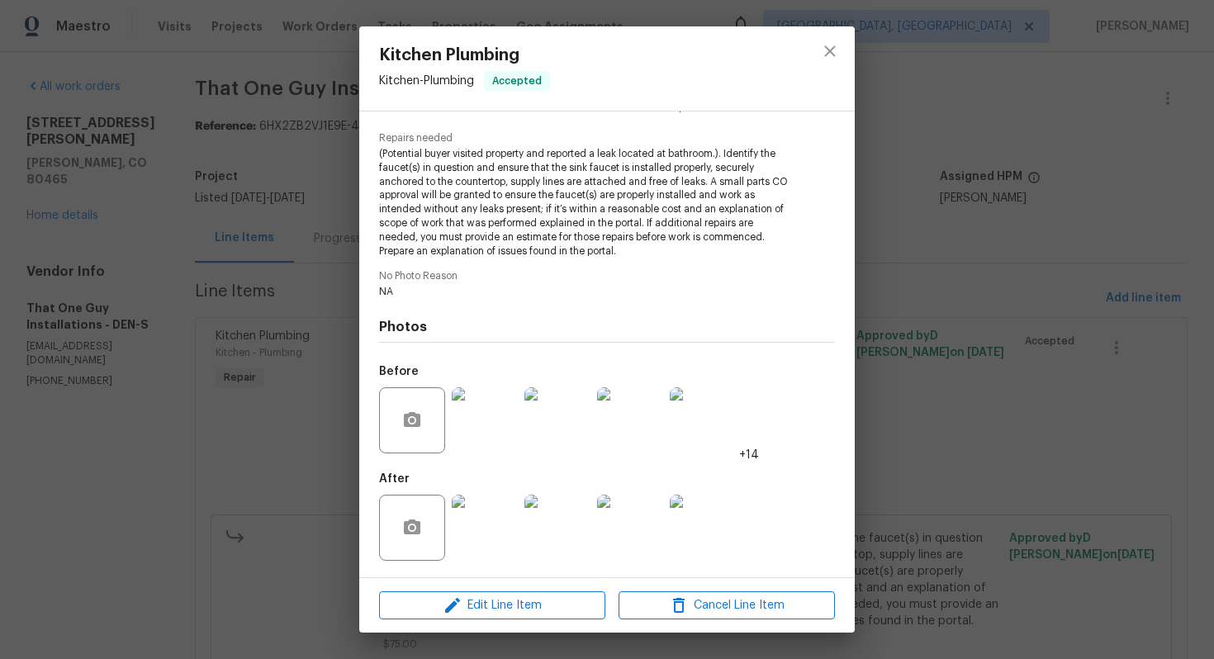
click at [476, 426] on img at bounding box center [485, 420] width 66 height 66
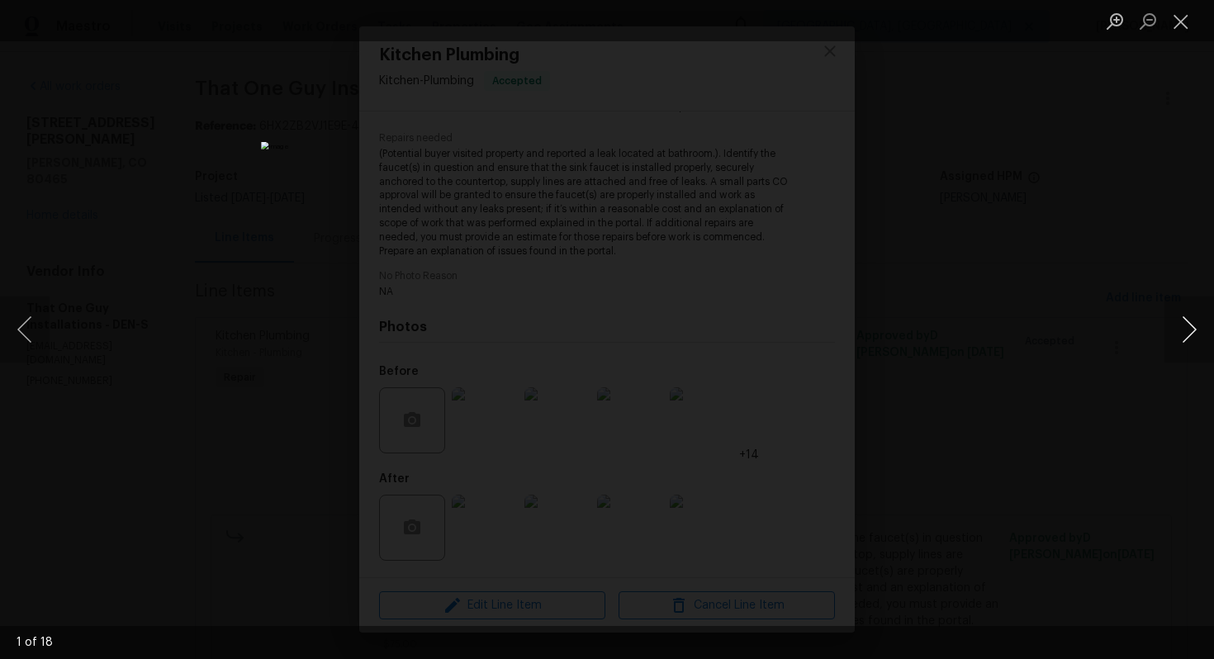
click at [1181, 332] on button "Next image" at bounding box center [1189, 329] width 50 height 66
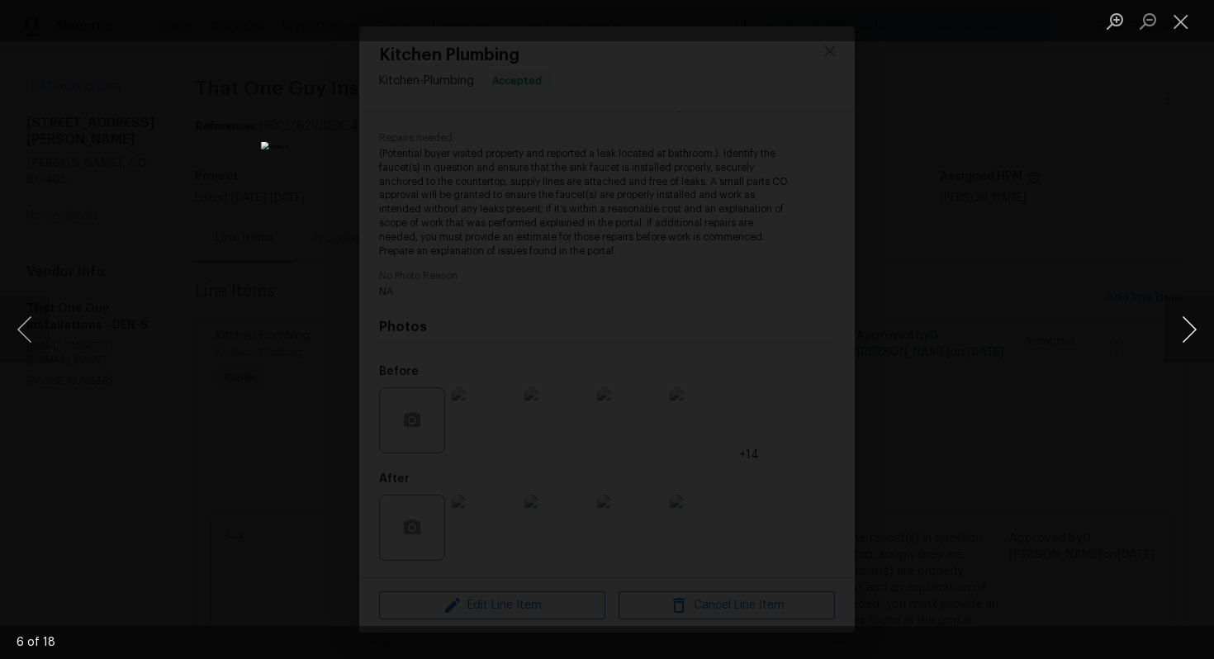
click at [1181, 332] on button "Next image" at bounding box center [1189, 329] width 50 height 66
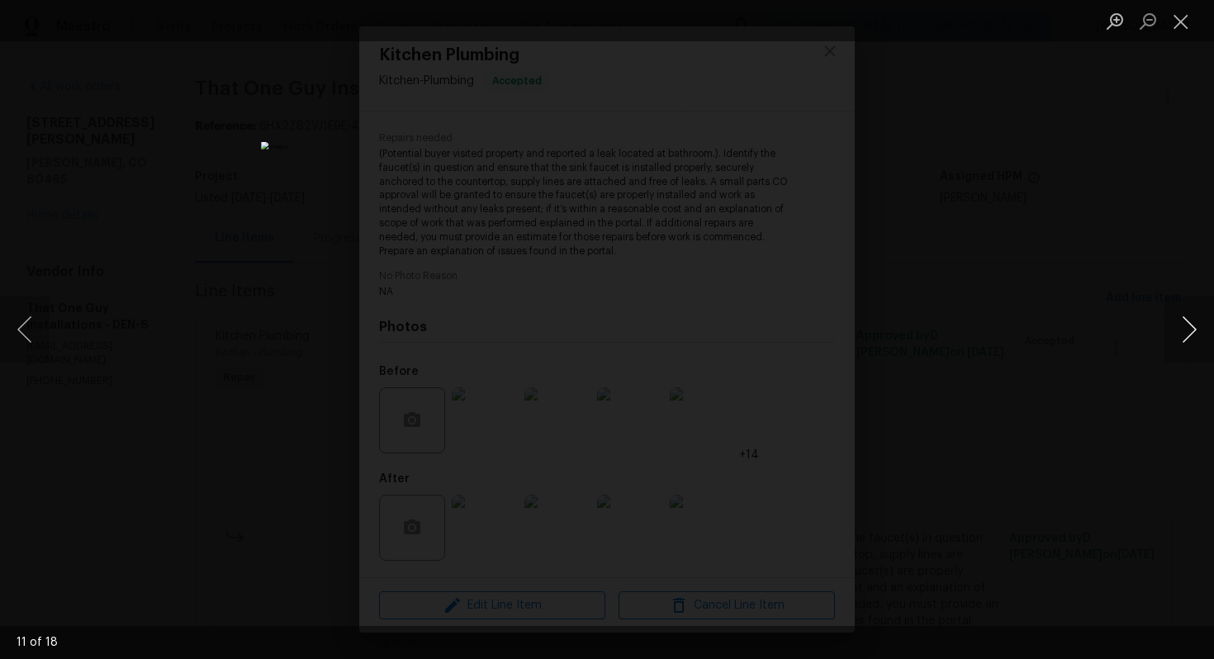
click at [1181, 332] on button "Next image" at bounding box center [1189, 329] width 50 height 66
click at [1182, 334] on button "Next image" at bounding box center [1189, 329] width 50 height 66
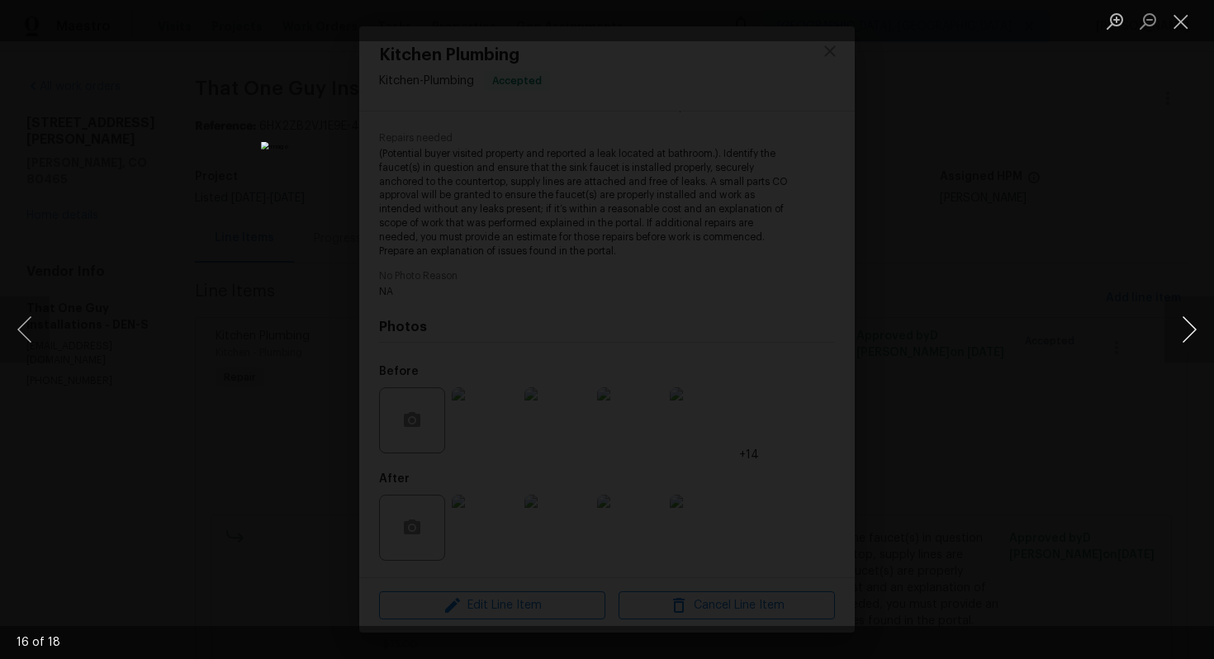
click at [1182, 334] on button "Next image" at bounding box center [1189, 329] width 50 height 66
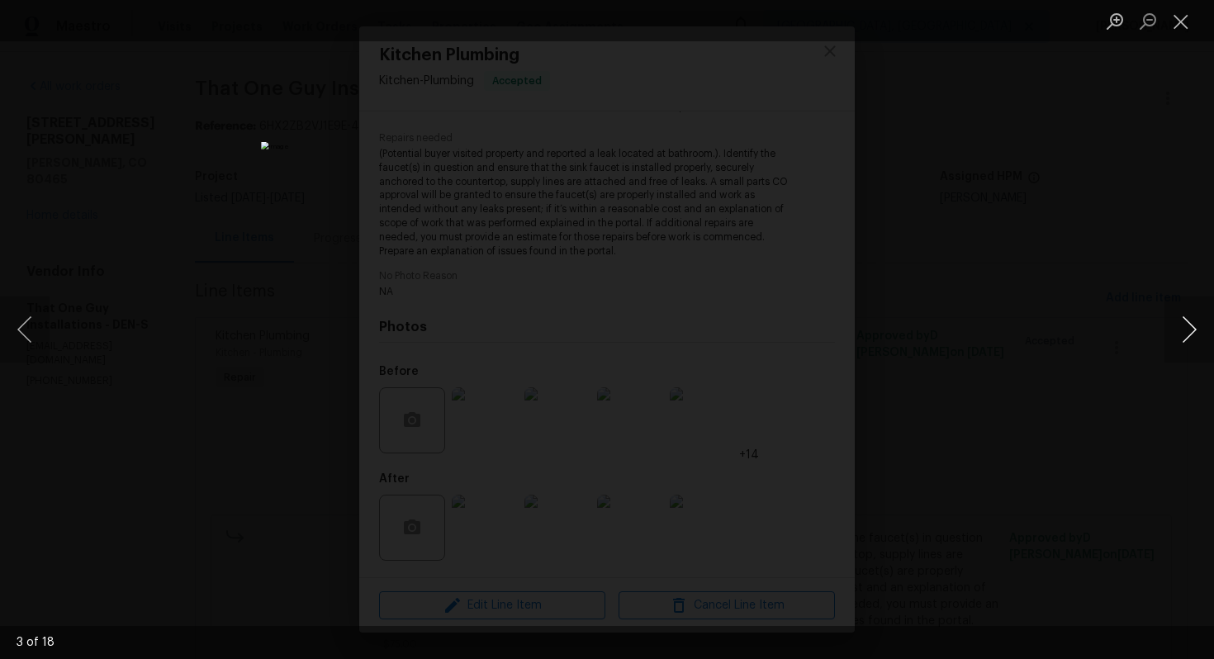
click at [1182, 334] on button "Next image" at bounding box center [1189, 329] width 50 height 66
click at [1023, 311] on div "Lightbox" at bounding box center [607, 329] width 1214 height 659
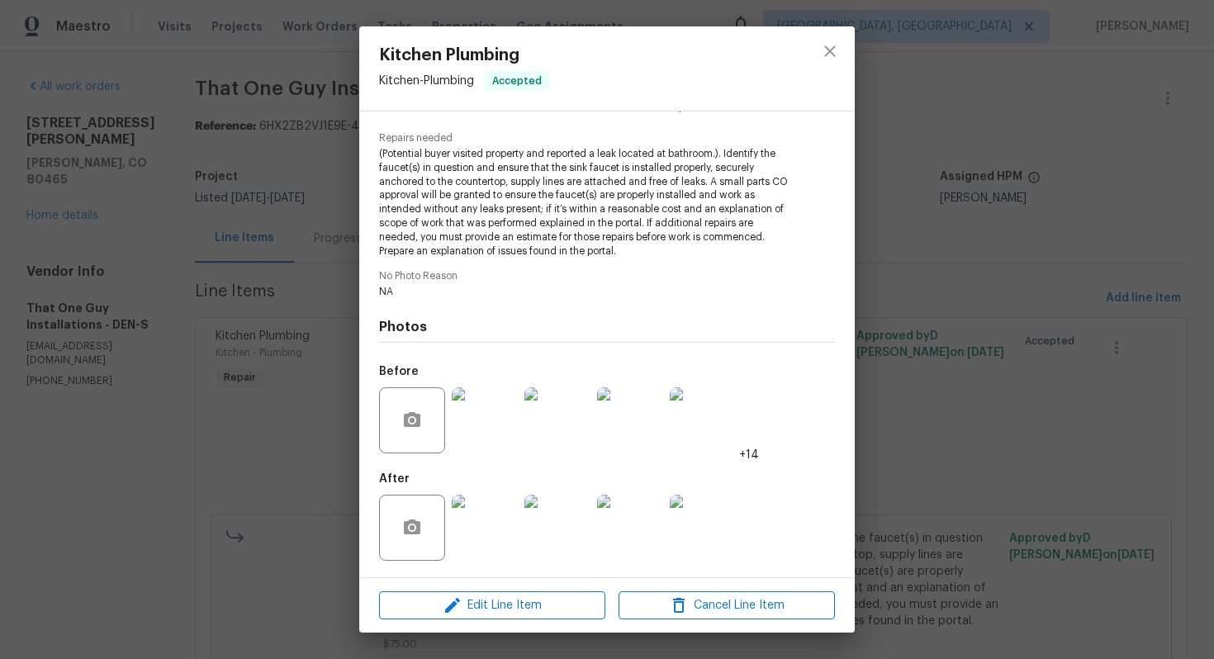
click at [890, 285] on div "Kitchen Plumbing Kitchen - Plumbing Accepted Vendor That One Guy Installations …" at bounding box center [607, 329] width 1214 height 659
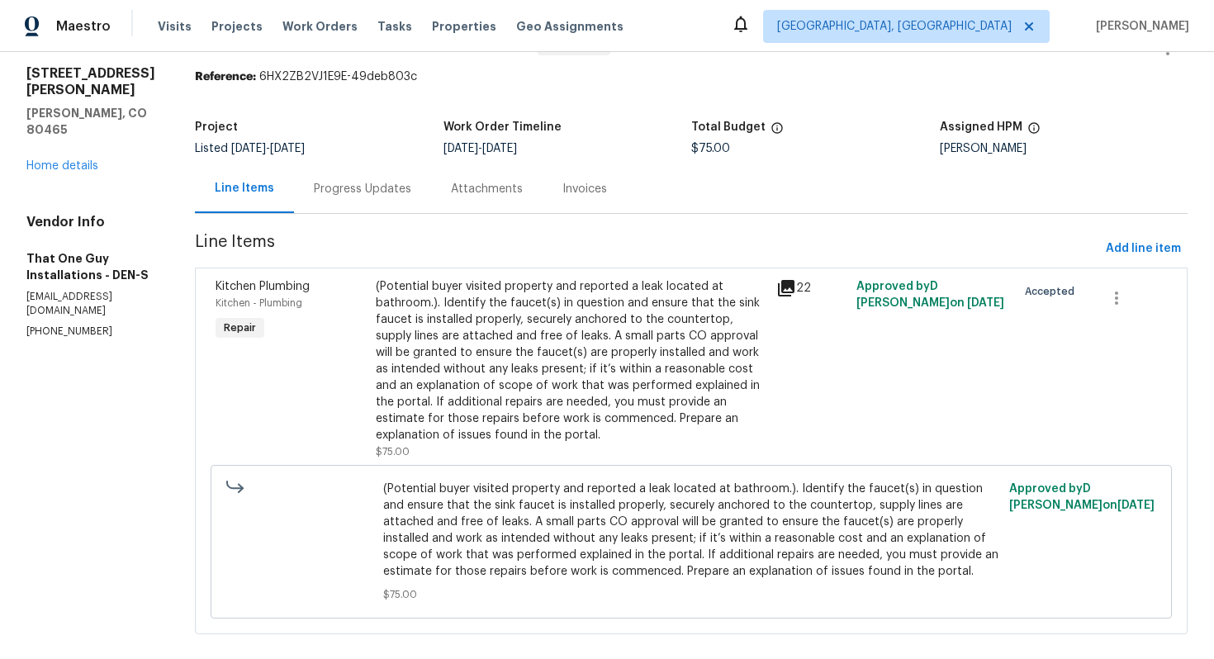
scroll to position [0, 0]
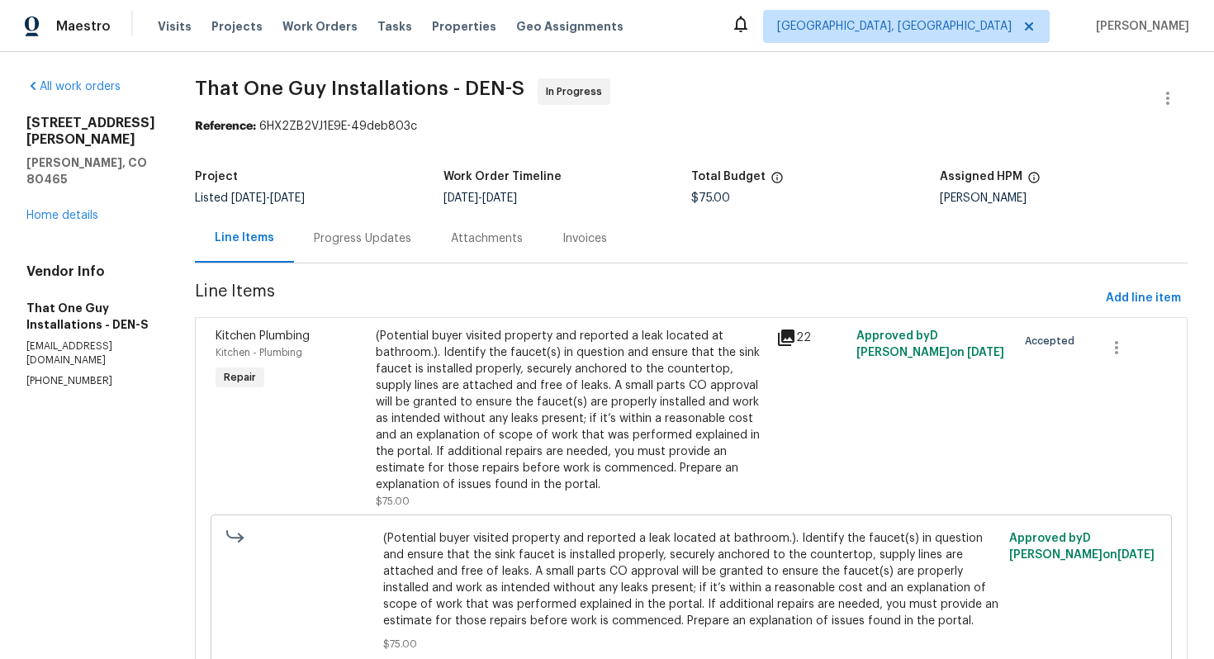
click at [350, 239] on div "Progress Updates" at bounding box center [362, 238] width 97 height 17
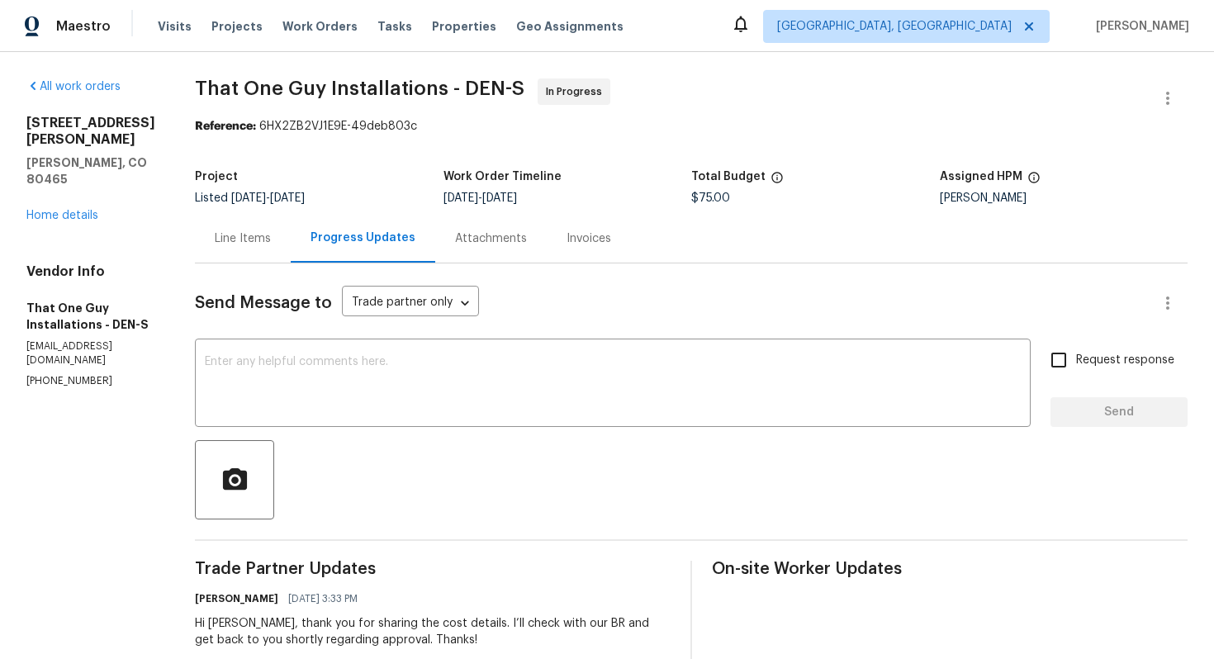
click at [220, 220] on div "Line Items" at bounding box center [243, 238] width 96 height 49
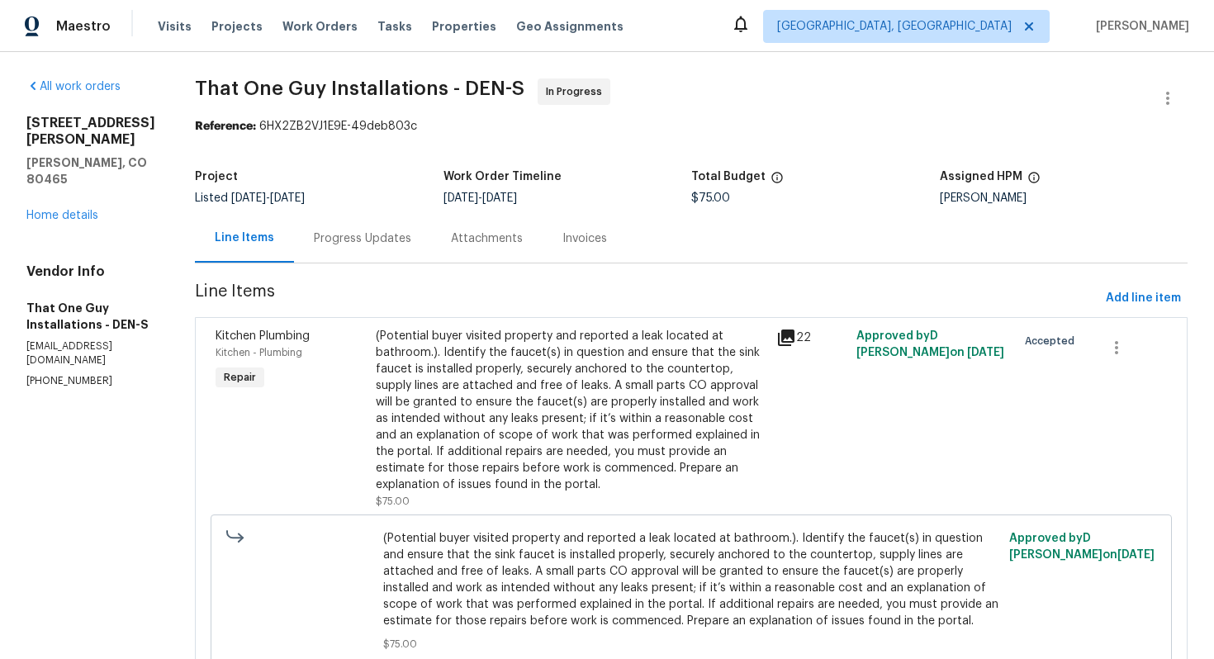
click at [327, 208] on div "Project Listed 9/28/2025 - 9/30/2025 Work Order Timeline 9/28/2025 - 9/30/2025 …" at bounding box center [691, 187] width 992 height 53
click at [348, 253] on div "Progress Updates" at bounding box center [362, 238] width 137 height 49
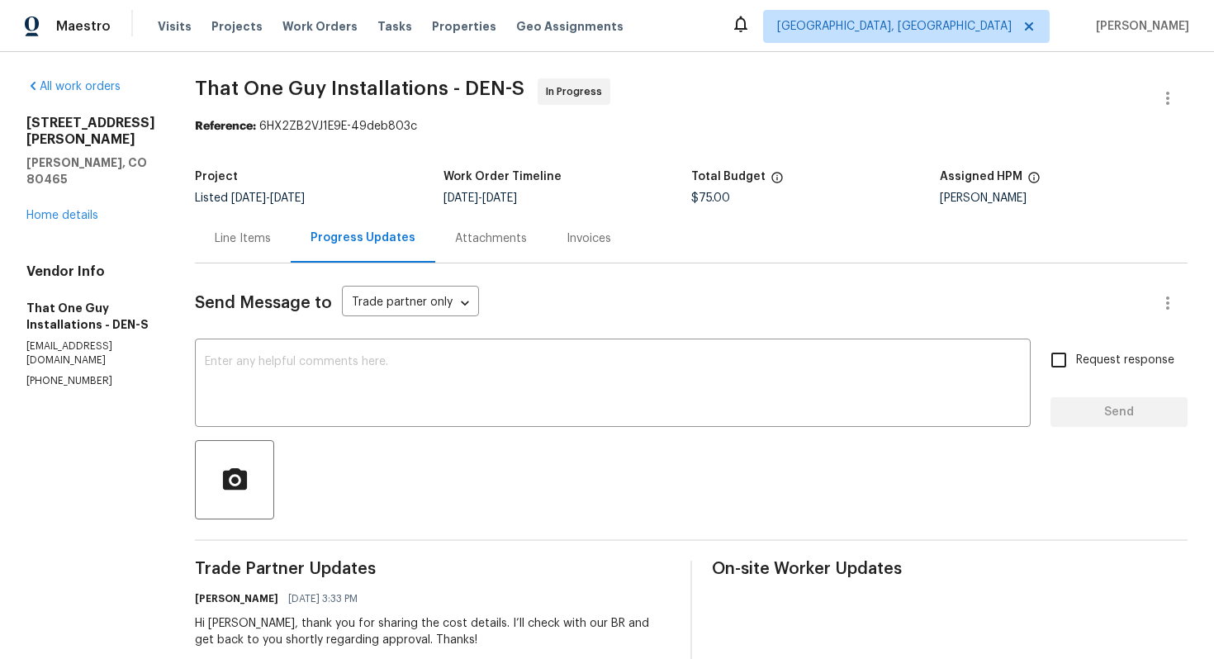
click at [223, 242] on div "Line Items" at bounding box center [243, 238] width 56 height 17
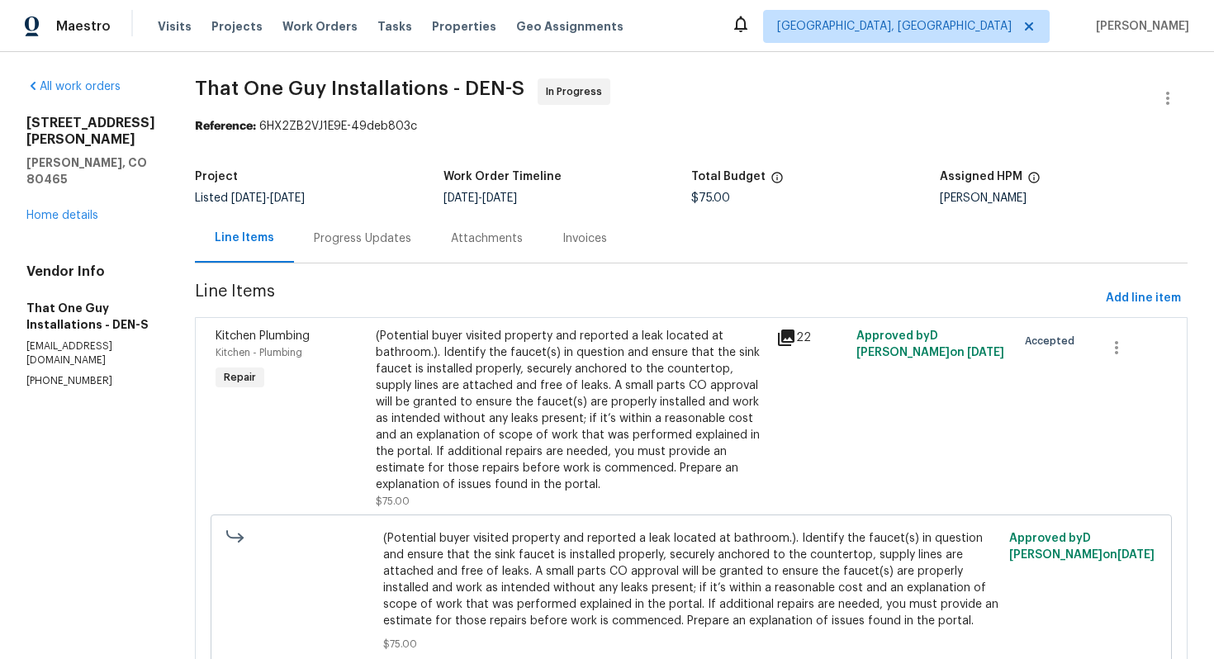
click at [536, 362] on div "(Potential buyer visited property and reported a leak located at bathroom.). Id…" at bounding box center [571, 410] width 390 height 165
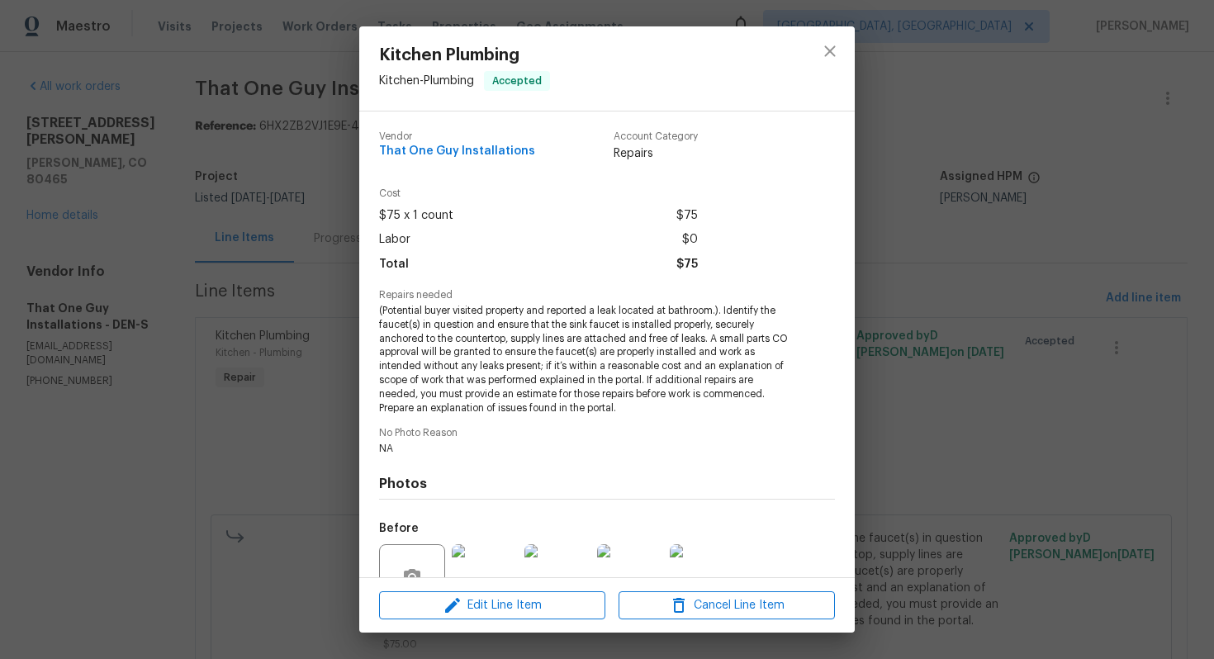
scroll to position [157, 0]
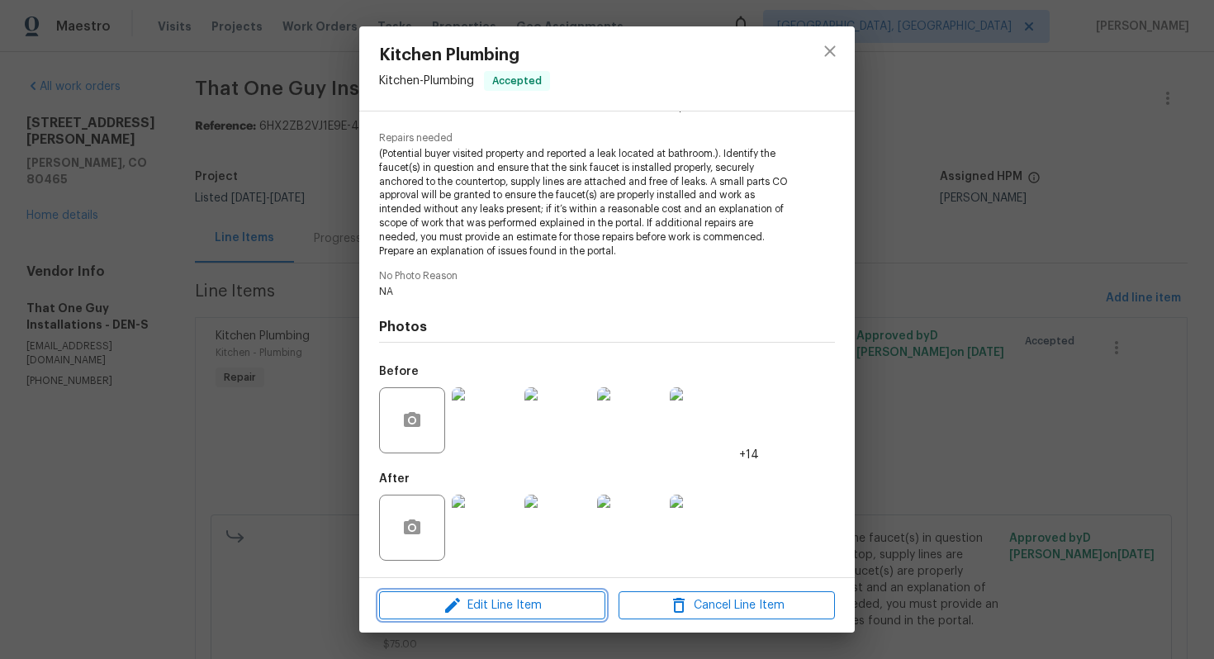
click at [450, 601] on icon "button" at bounding box center [453, 605] width 20 height 20
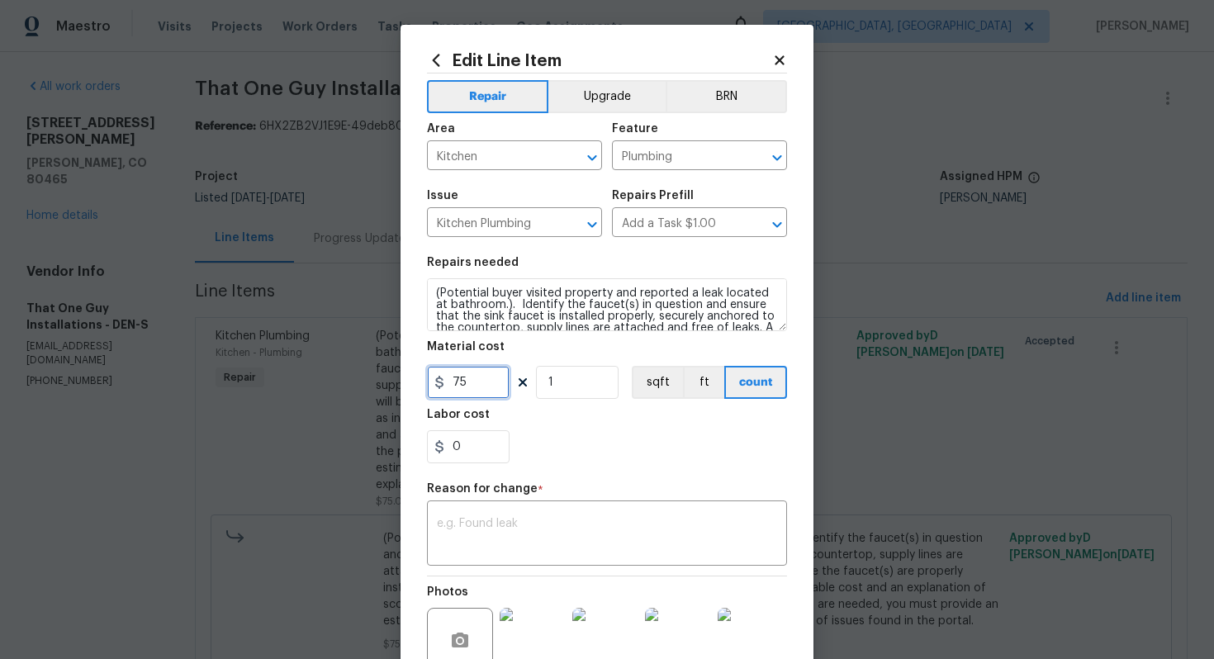
click at [490, 374] on input "75" at bounding box center [468, 382] width 83 height 33
type input "1023"
click at [552, 525] on textarea at bounding box center [607, 535] width 340 height 35
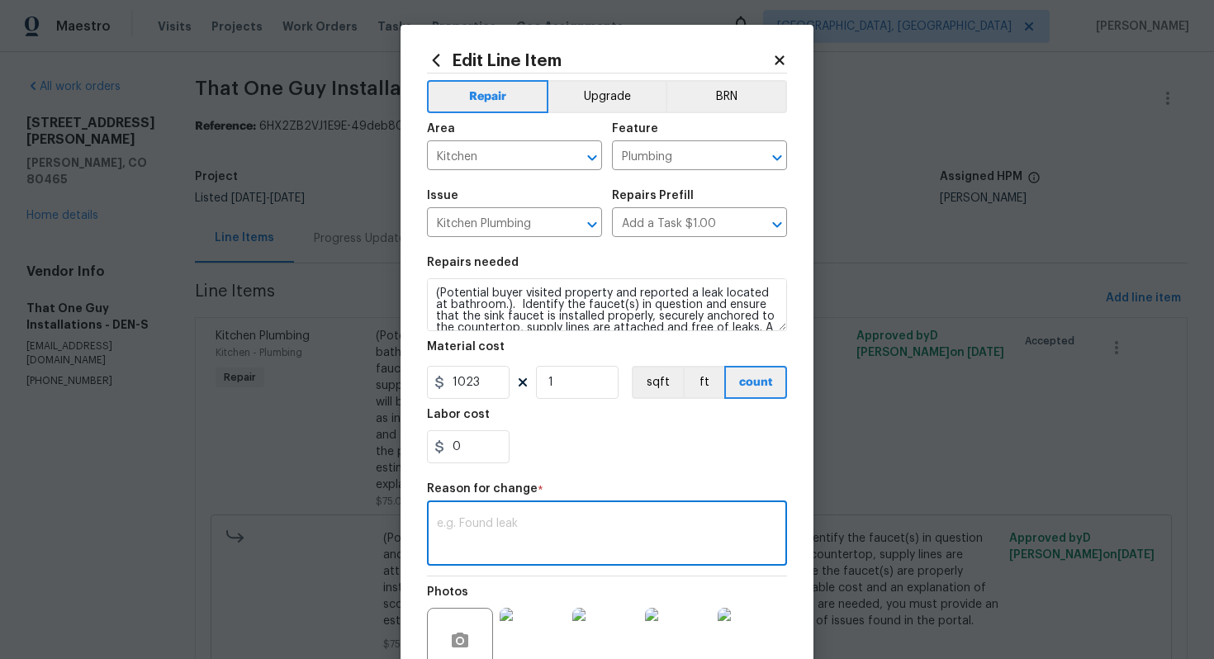
click at [547, 521] on textarea at bounding box center [607, 535] width 340 height 35
paste textarea "(AM) Updated cost per BR team approval."
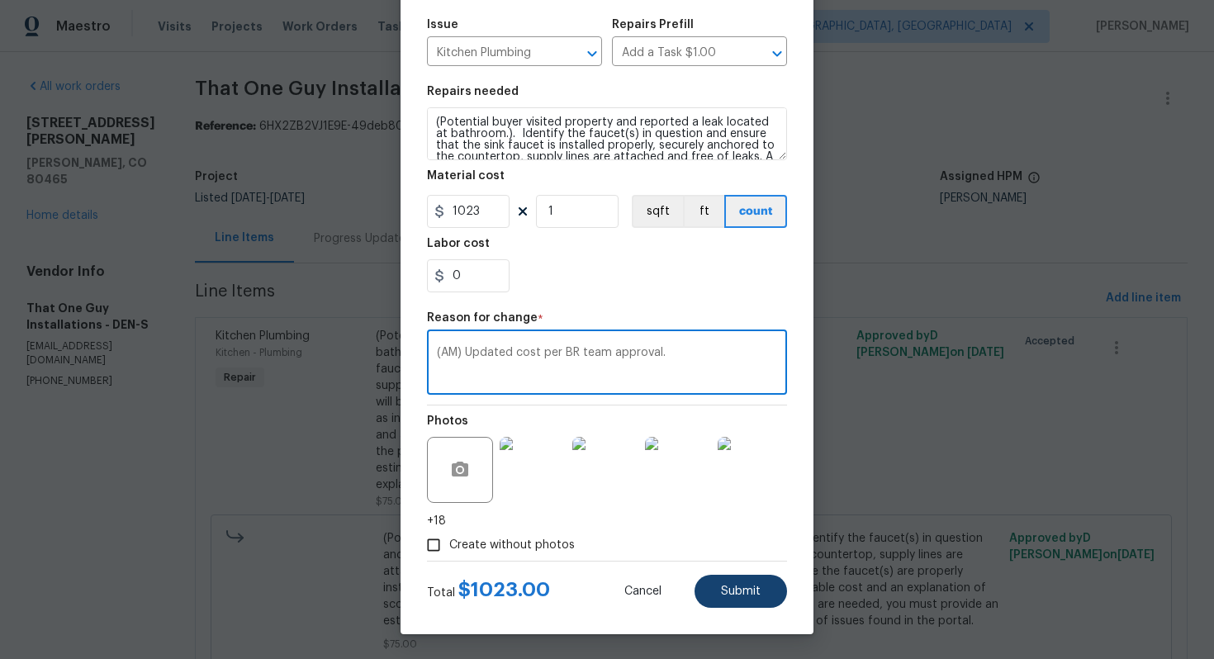
type textarea "(AM) Updated cost per BR team approval."
click at [745, 592] on span "Submit" at bounding box center [741, 591] width 40 height 12
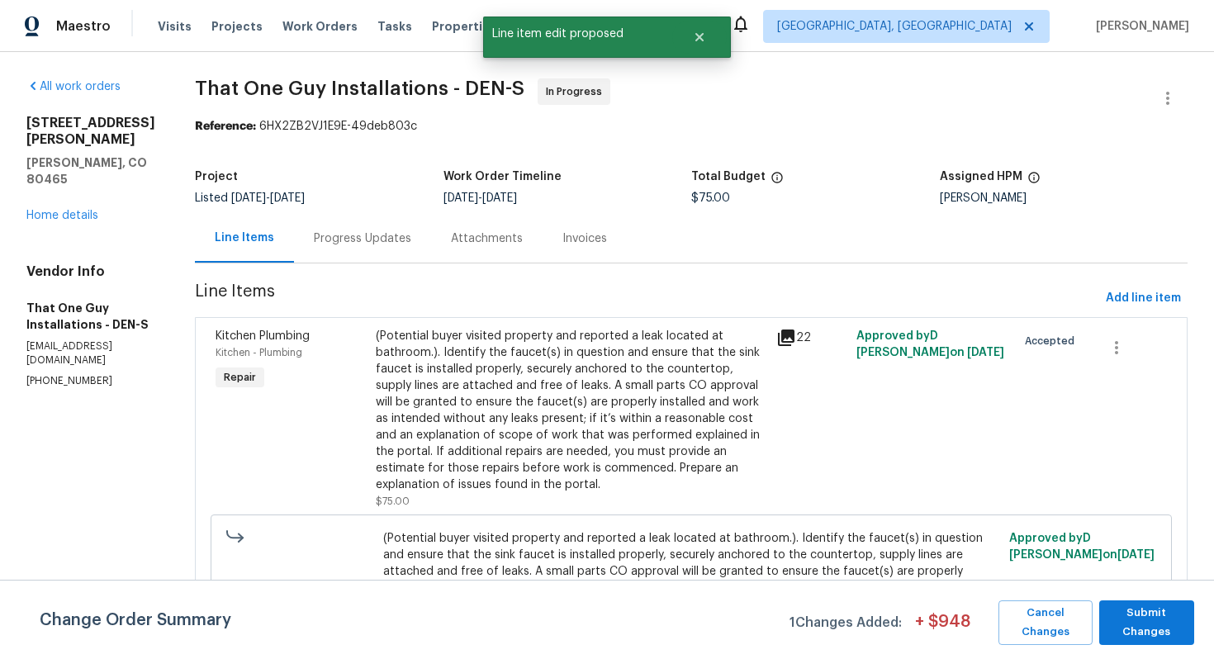
scroll to position [0, 0]
click at [1148, 631] on span "Submit Changes" at bounding box center [1146, 622] width 78 height 38
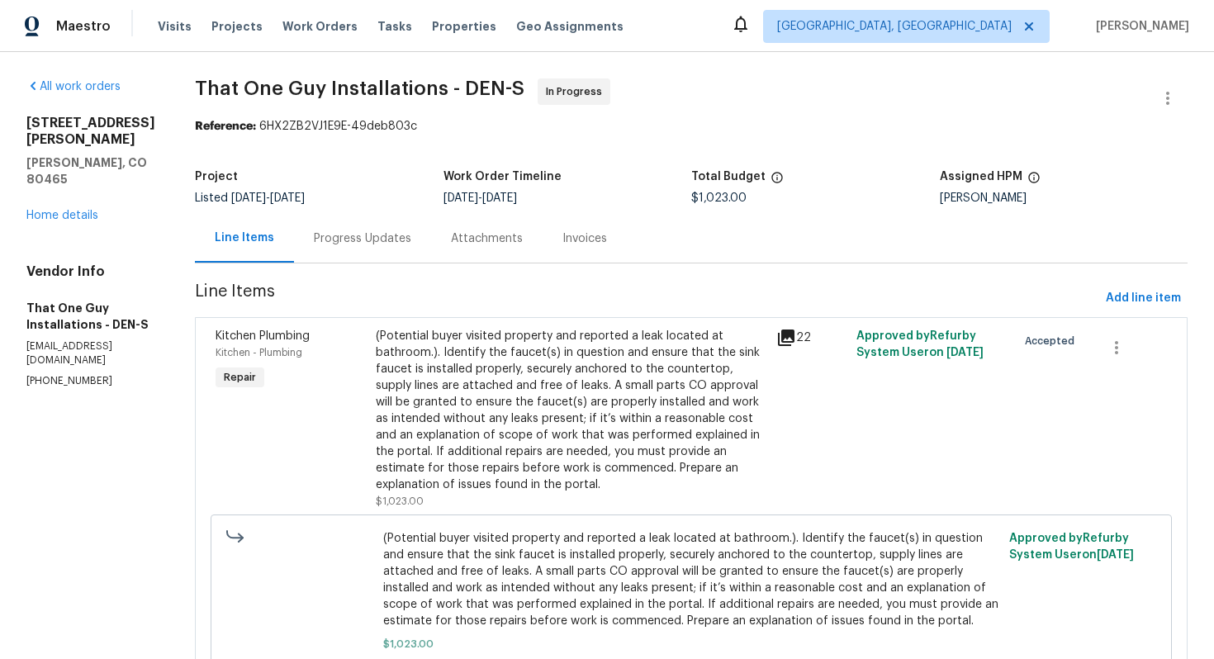
click at [314, 235] on div "Progress Updates" at bounding box center [362, 238] width 97 height 17
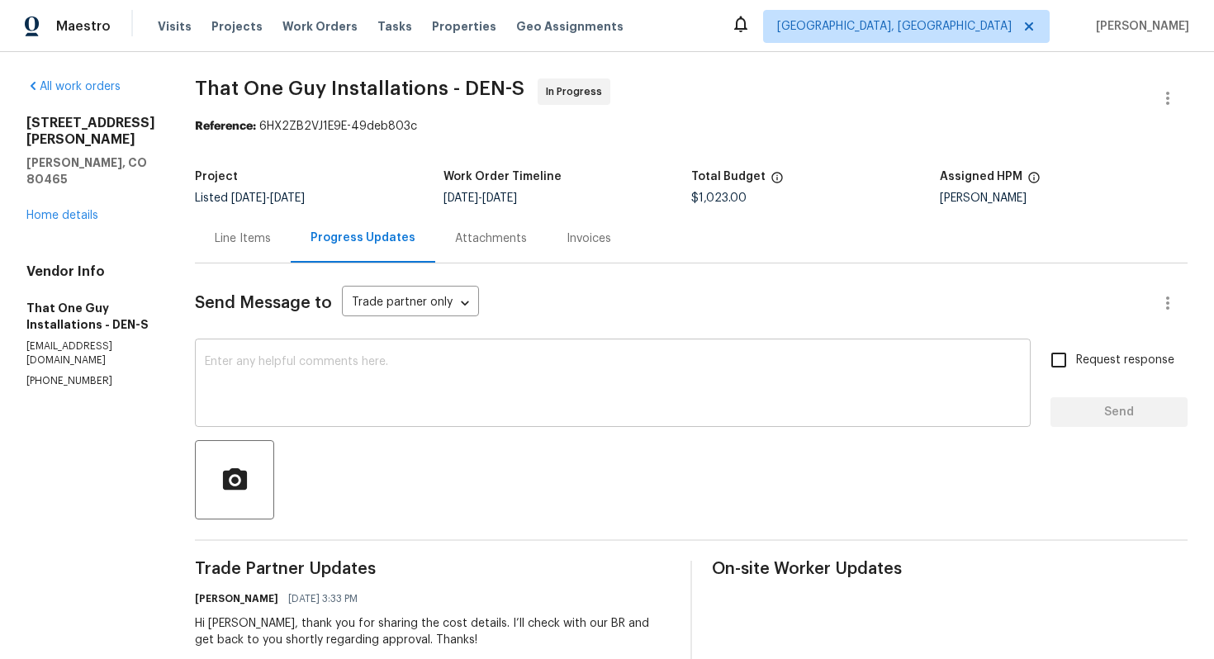
scroll to position [190, 0]
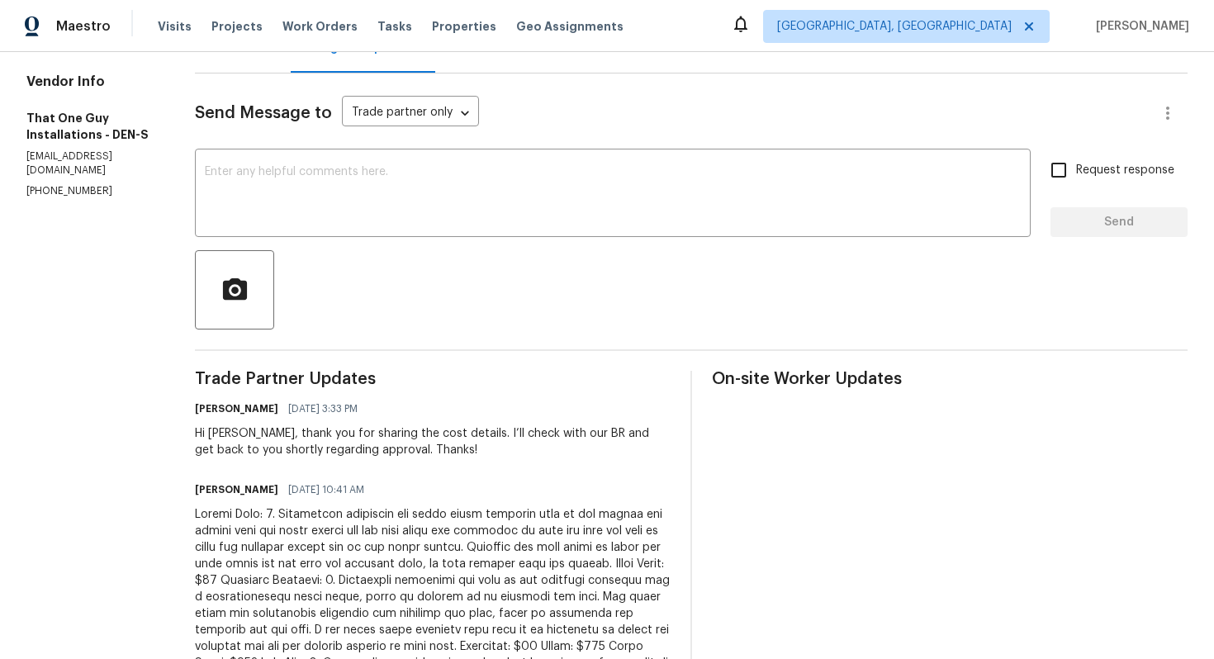
click at [195, 436] on div "Hi Matt, thank you for sharing the cost details. I’ll check with our BR and get…" at bounding box center [433, 441] width 476 height 33
copy div "Matt"
click at [370, 211] on textarea at bounding box center [613, 195] width 816 height 58
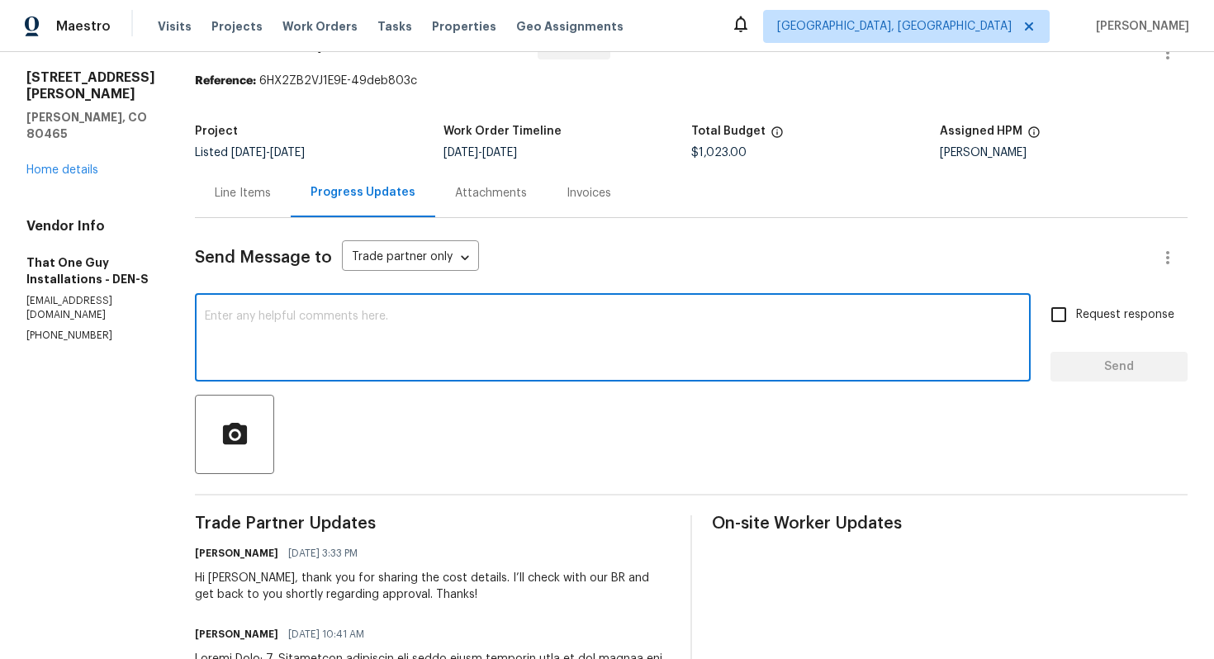
scroll to position [0, 0]
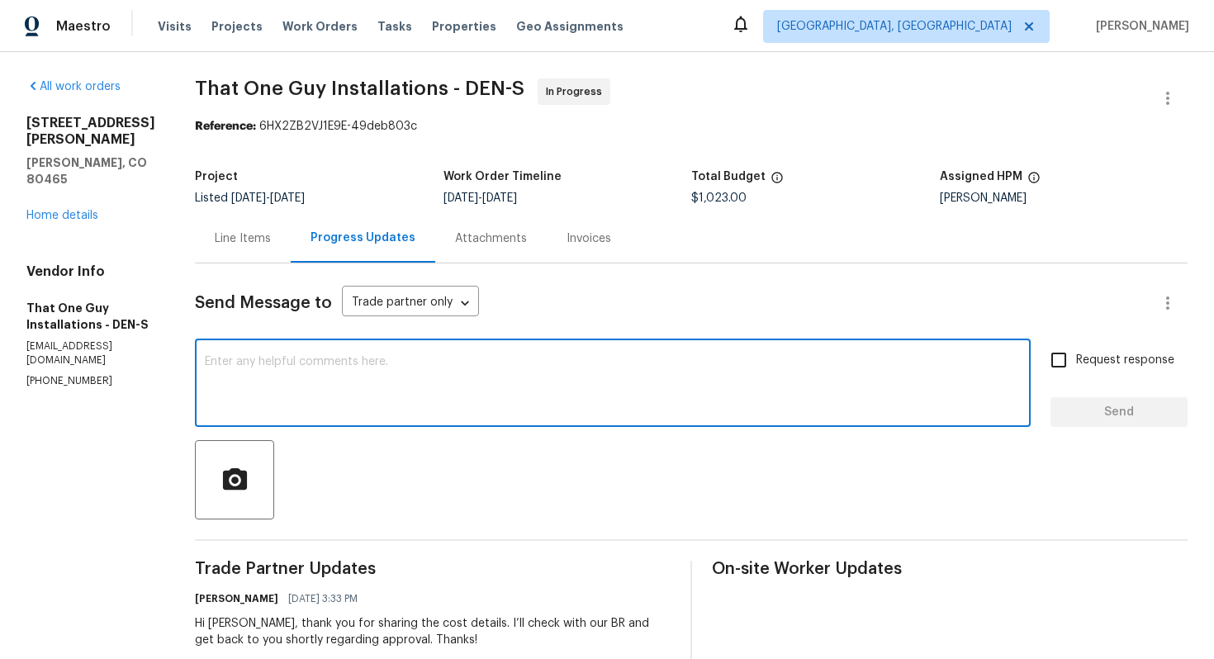
click at [322, 366] on textarea at bounding box center [613, 385] width 816 height 58
paste textarea "Matt"
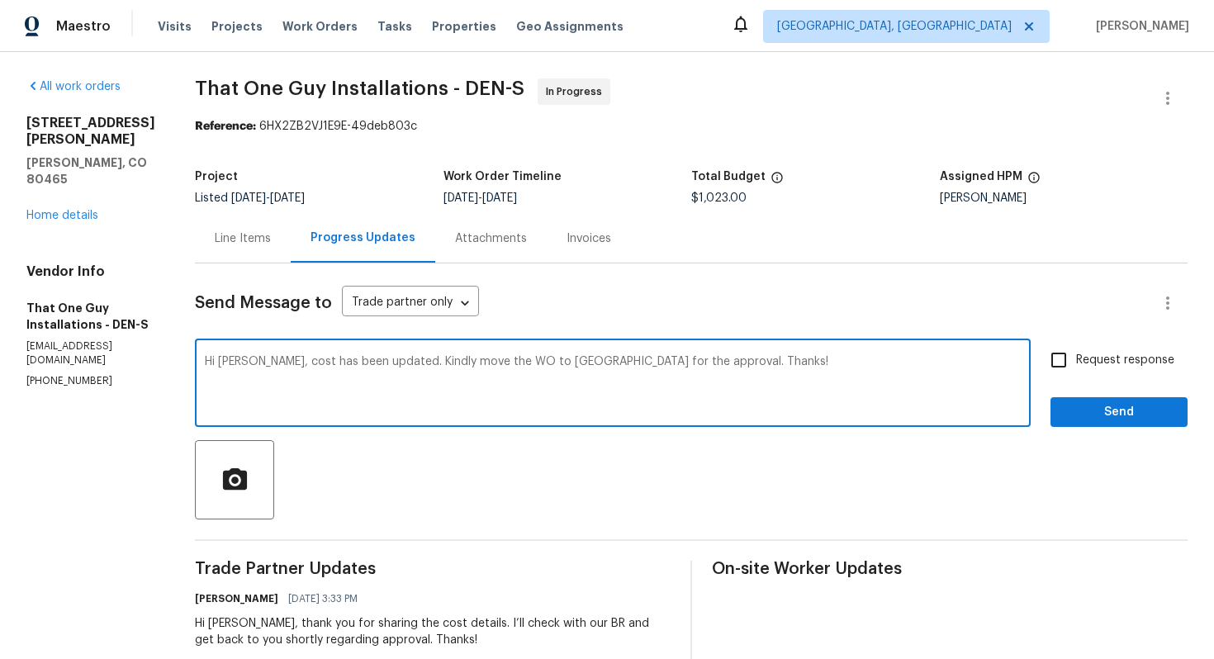
type textarea "Hi Matt, cost has been updated. Kindly move the WO to QC for the approval. Than…"
click at [1072, 360] on input "Request response" at bounding box center [1058, 360] width 35 height 35
checkbox input "true"
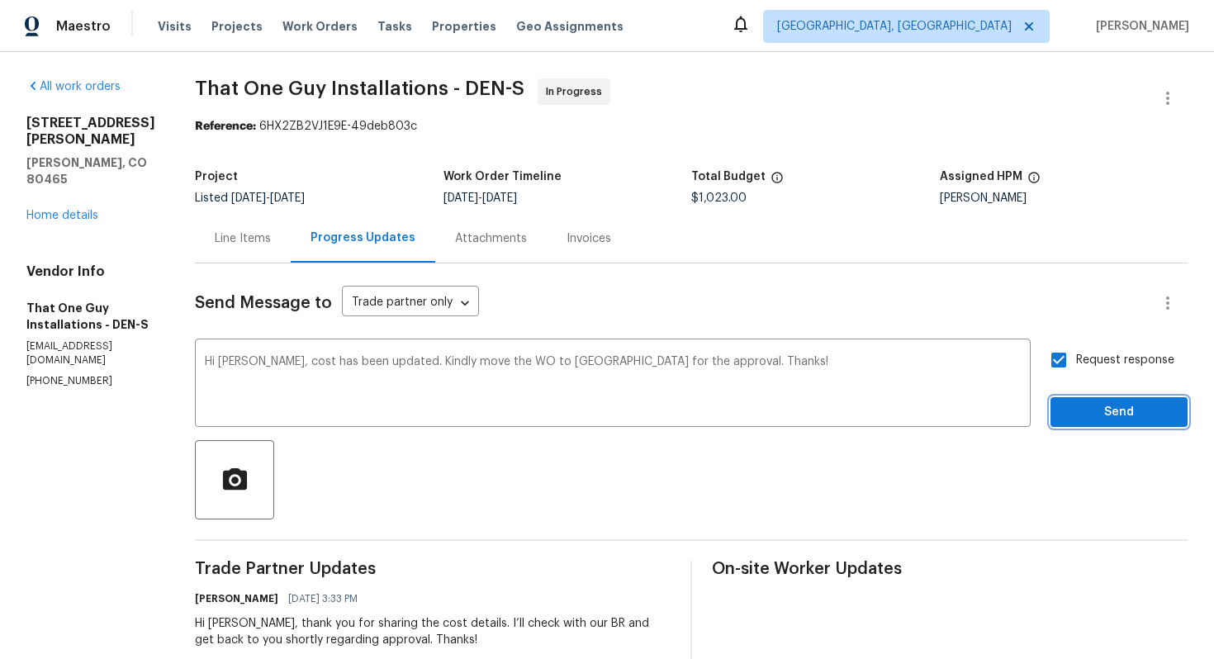
click at [1089, 412] on span "Send" at bounding box center [1118, 412] width 111 height 21
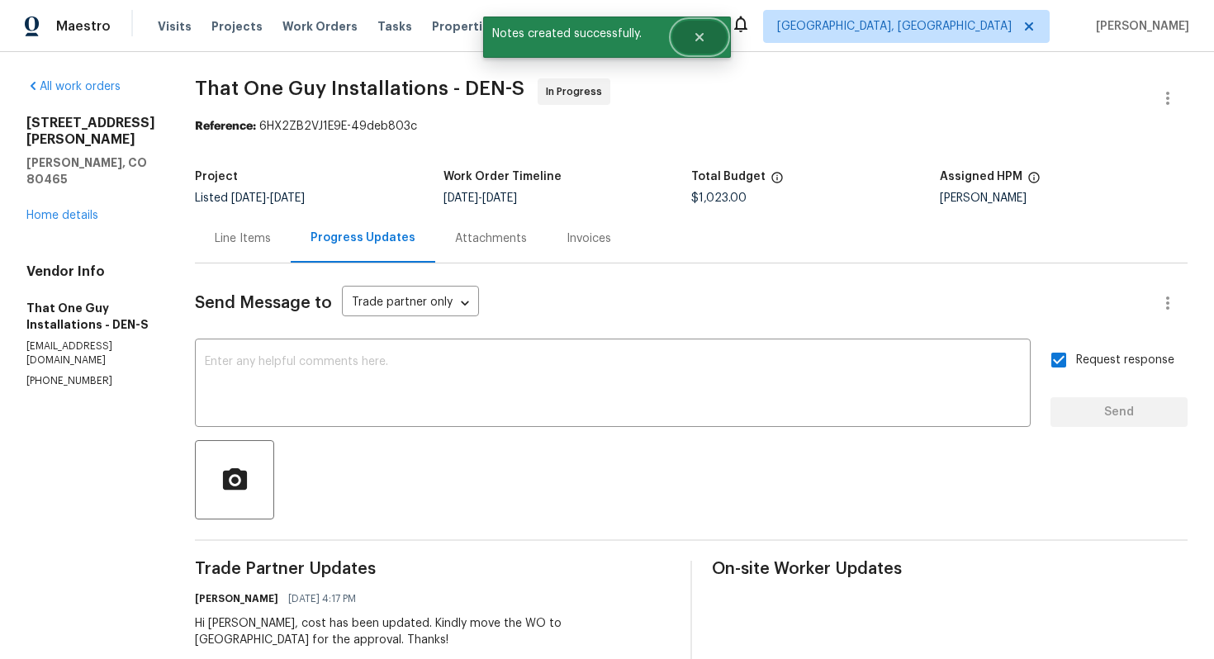
click at [699, 49] on button "Close" at bounding box center [699, 37] width 54 height 33
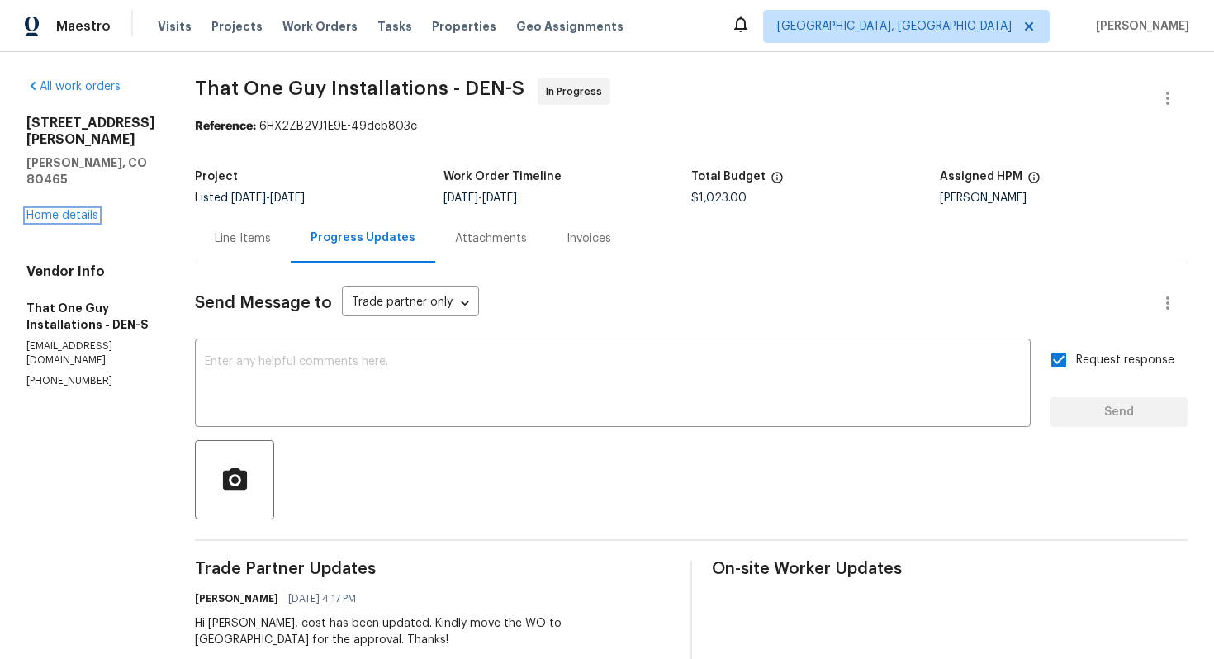
click at [70, 220] on link "Home details" at bounding box center [62, 216] width 72 height 12
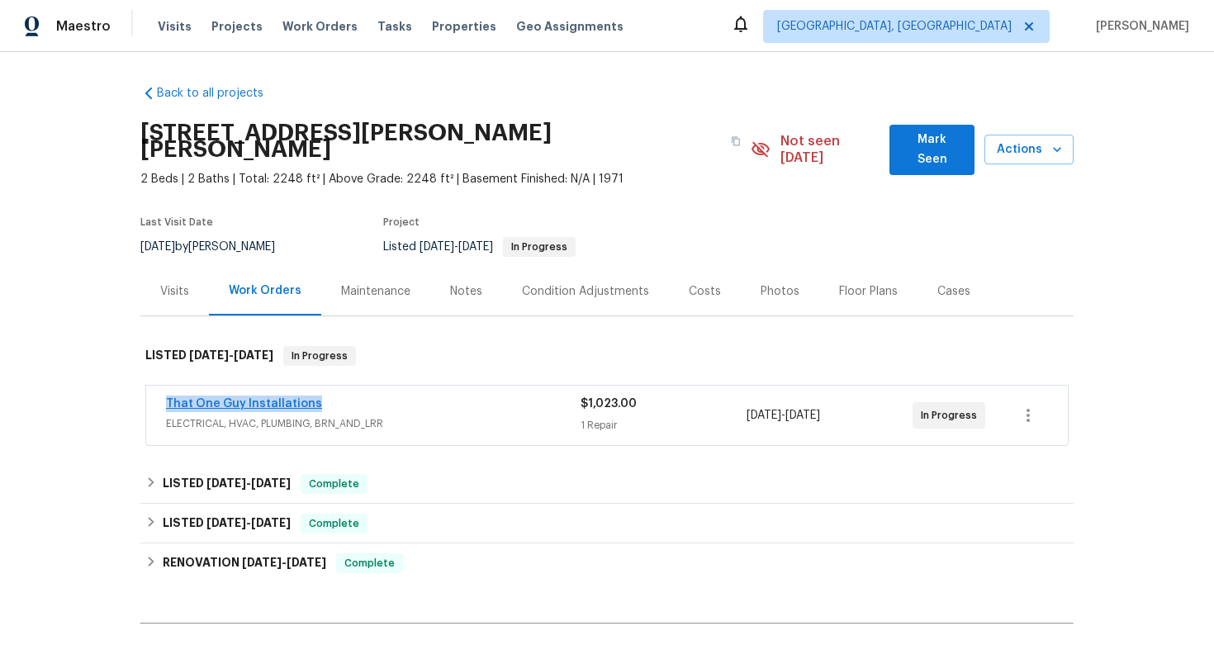
drag, startPoint x: 317, startPoint y: 384, endPoint x: 167, endPoint y: 382, distance: 150.3
click at [167, 395] on div "That One Guy Installations" at bounding box center [373, 405] width 414 height 20
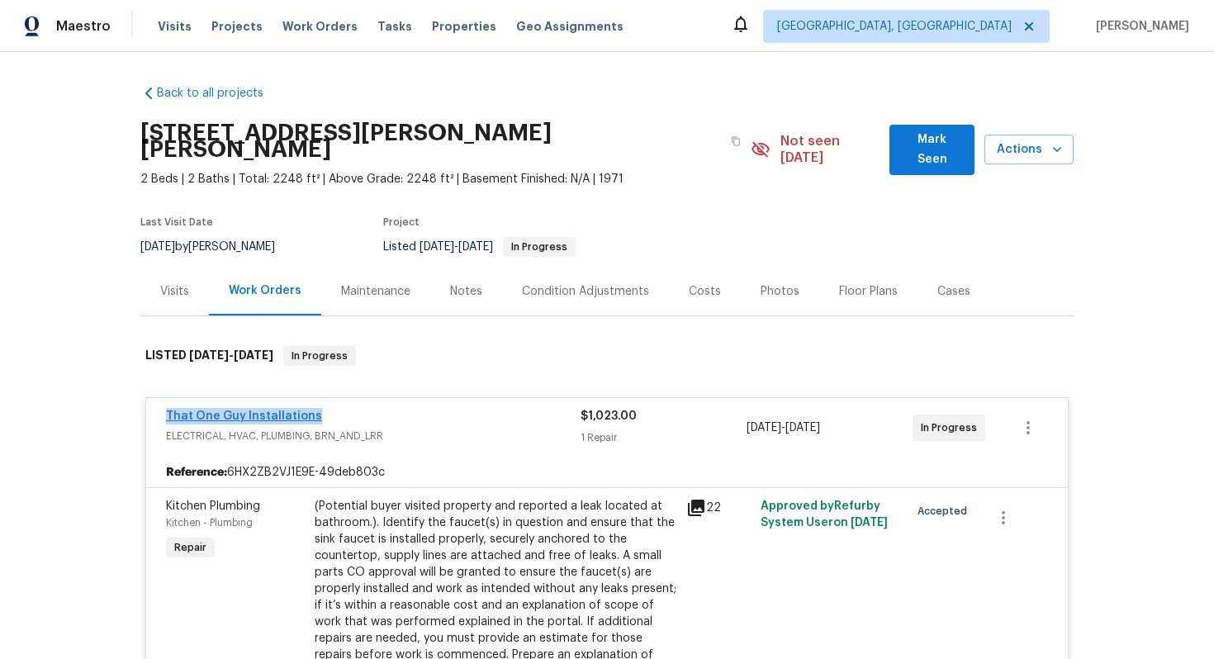
copy link "That One Guy Installations"
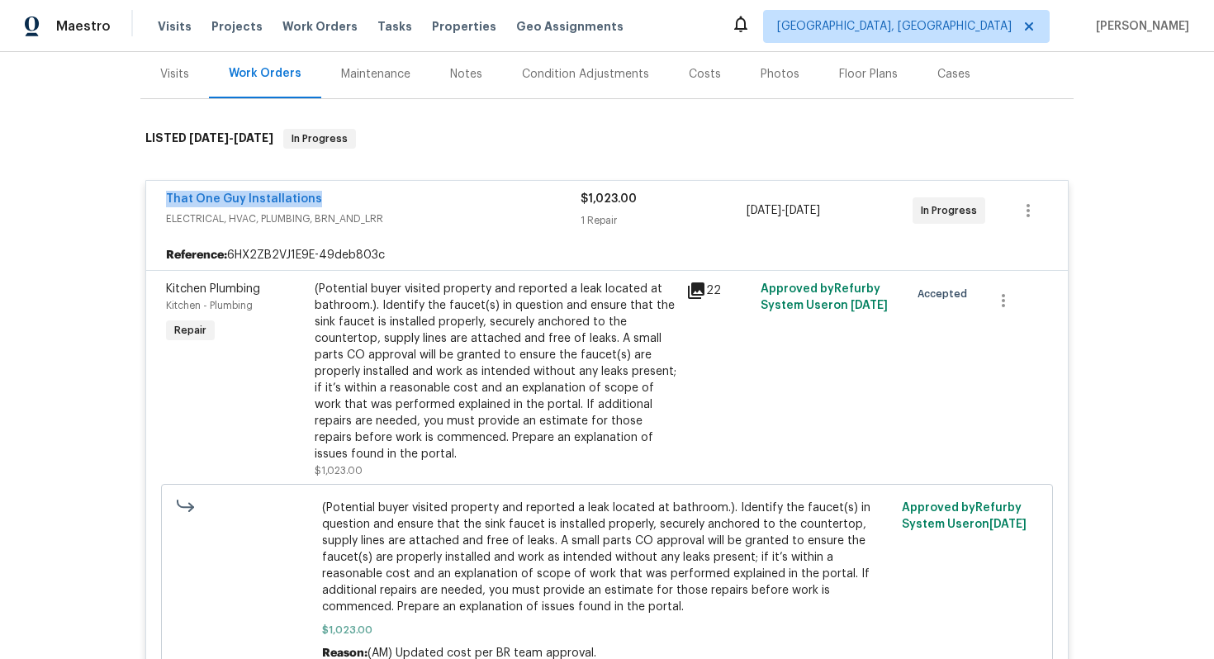
scroll to position [220, 0]
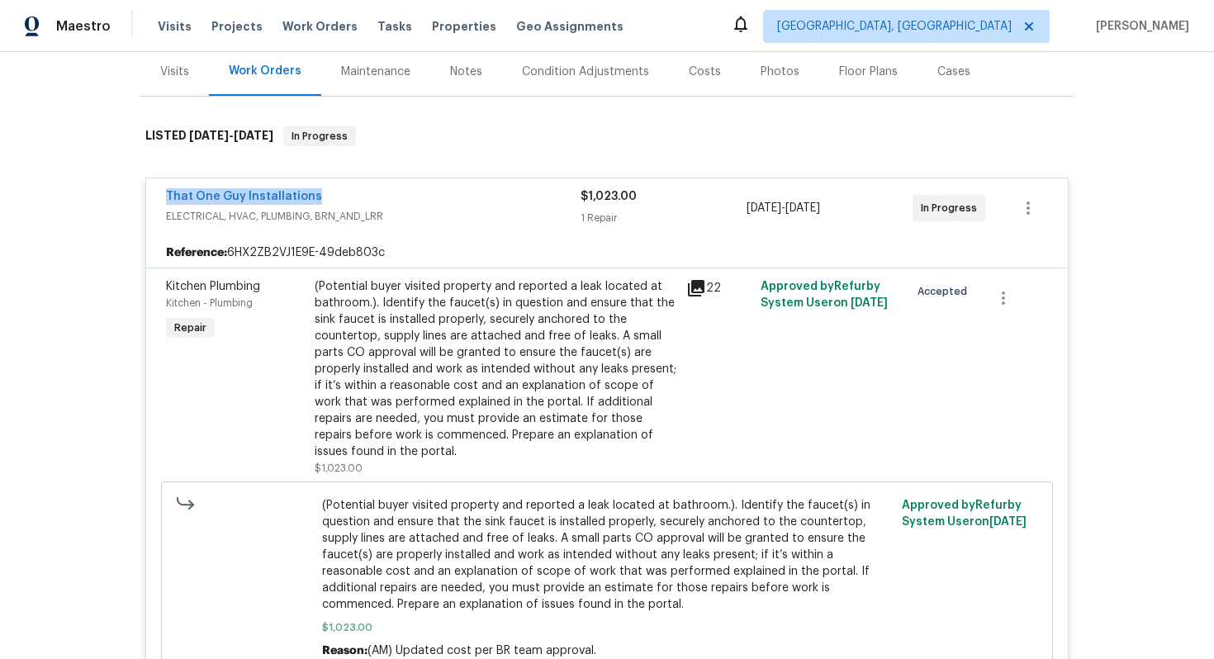
click at [419, 500] on span "(Potential buyer visited property and reported a leak located at bathroom.). Id…" at bounding box center [607, 555] width 570 height 116
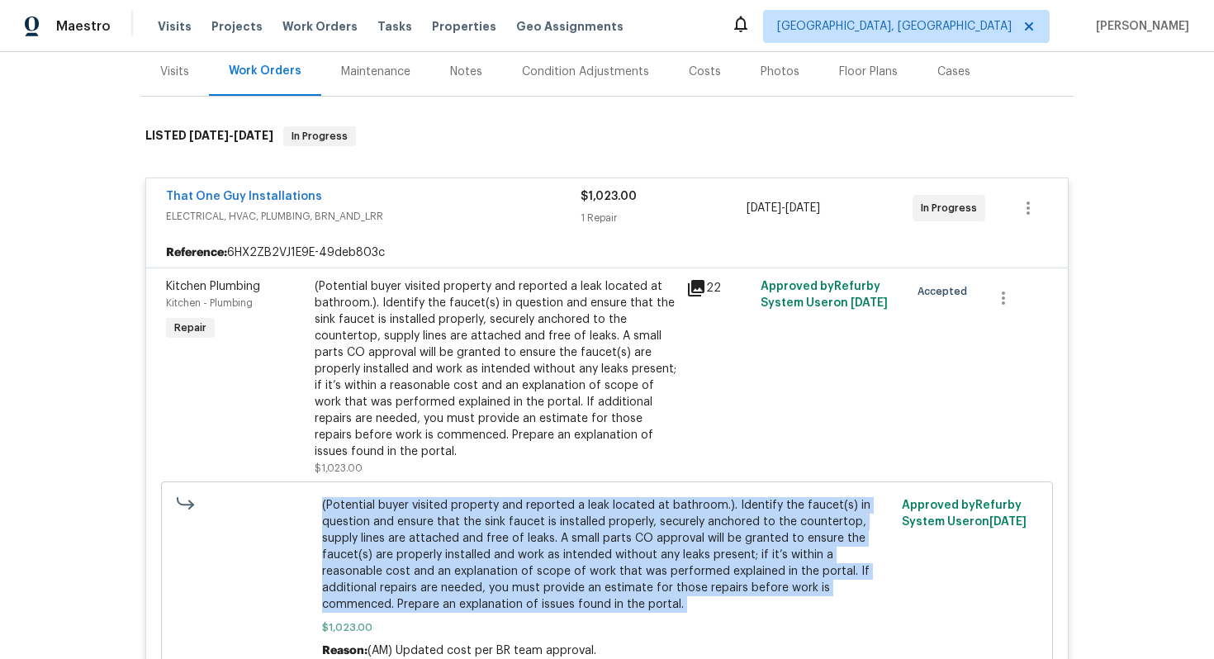
copy span "(Potential buyer visited property and reported a leak located at bathroom.). Id…"
click at [281, 191] on link "That One Guy Installations" at bounding box center [244, 197] width 156 height 12
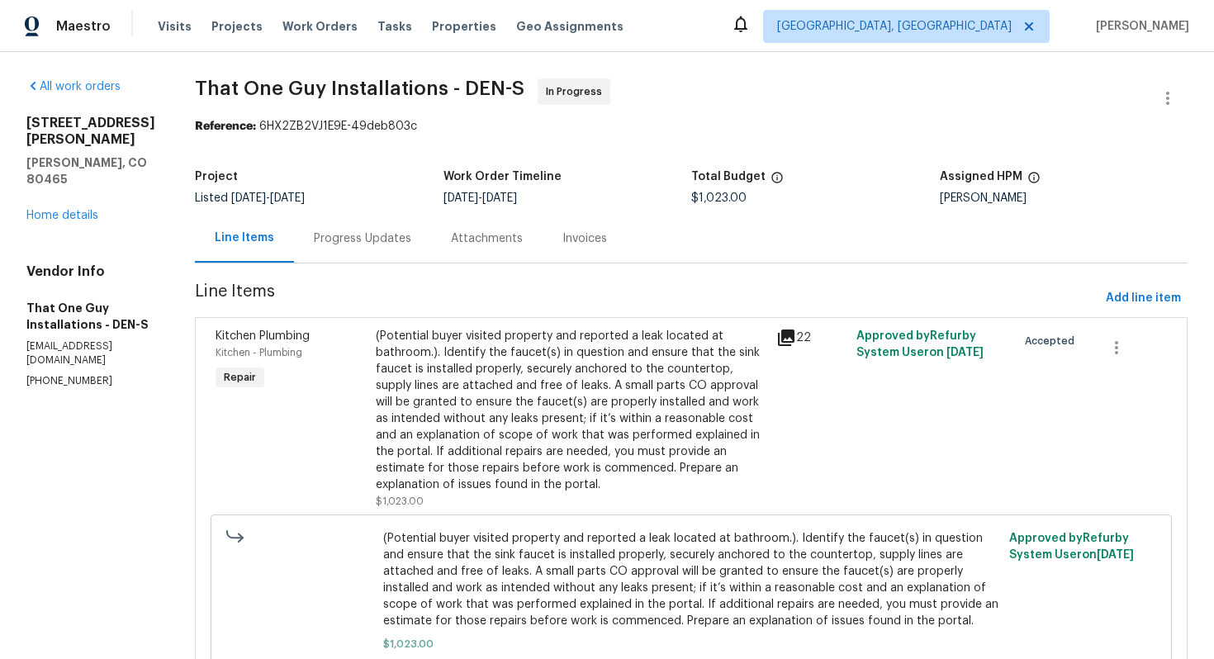
click at [327, 241] on div "Progress Updates" at bounding box center [362, 238] width 97 height 17
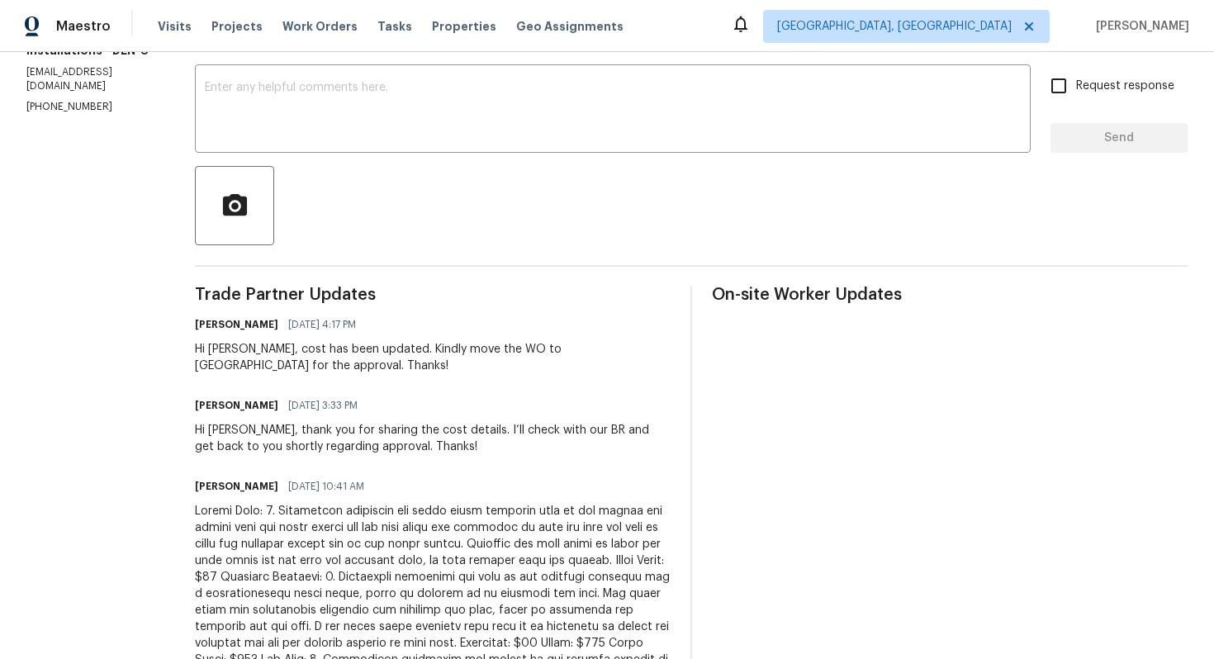
scroll to position [277, 0]
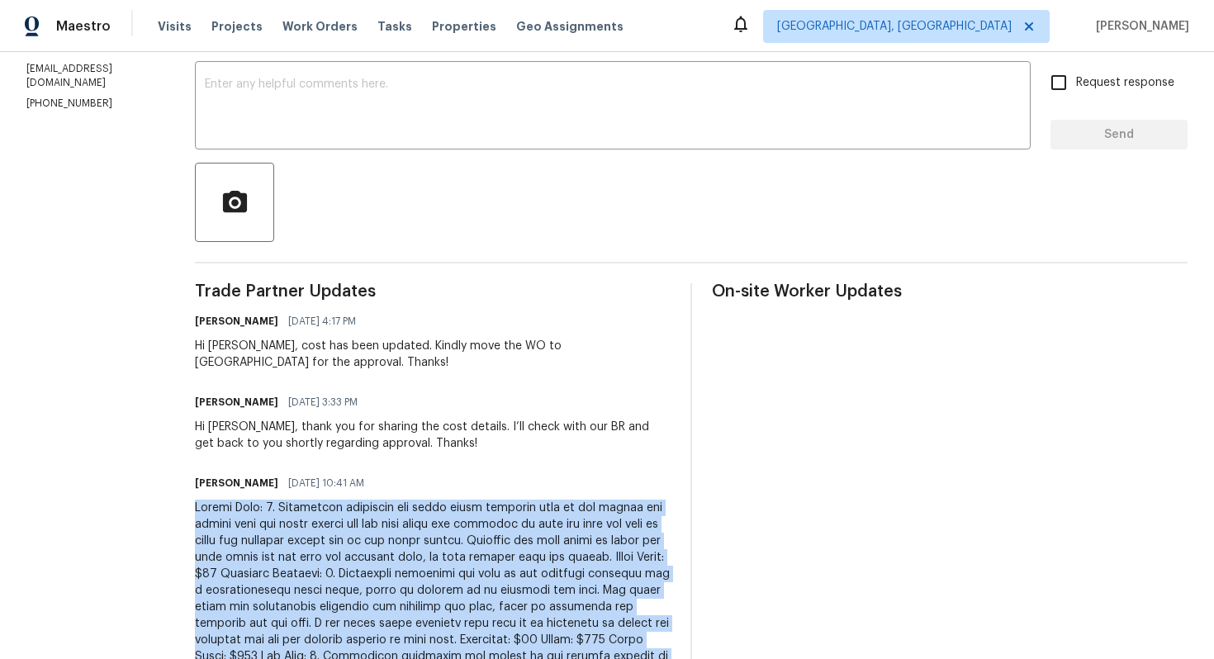
copy div "Powder Room: 1. Diagnostic indicated the flush valve overflow tube on the toile…"
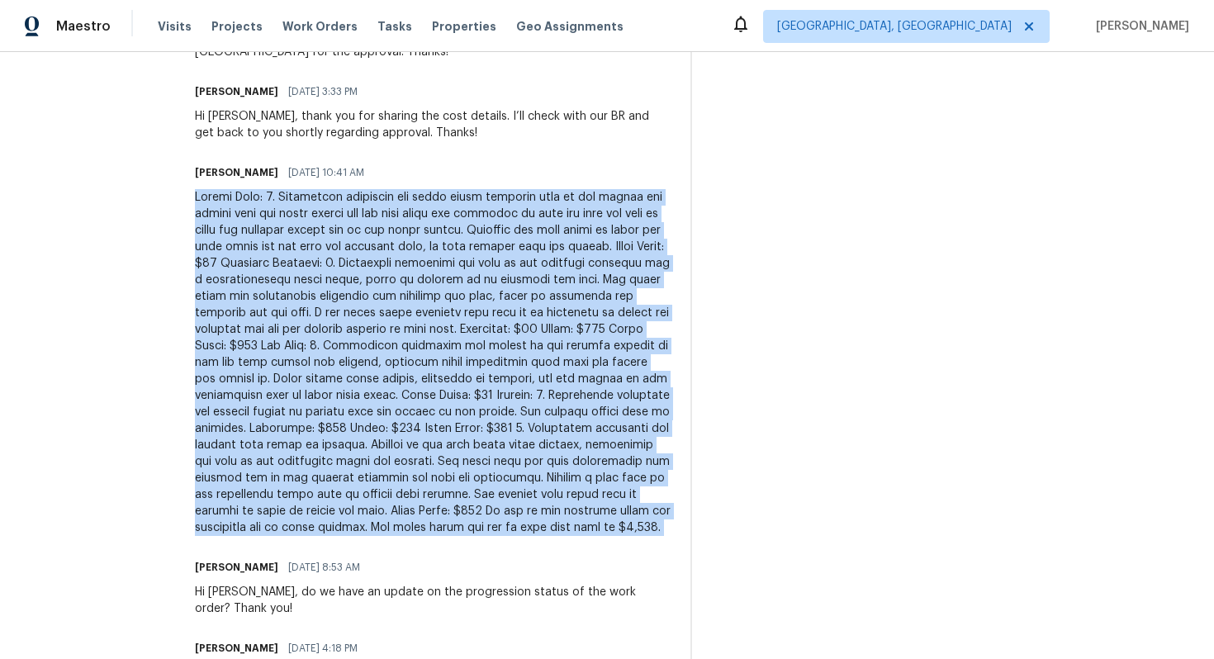
scroll to position [0, 0]
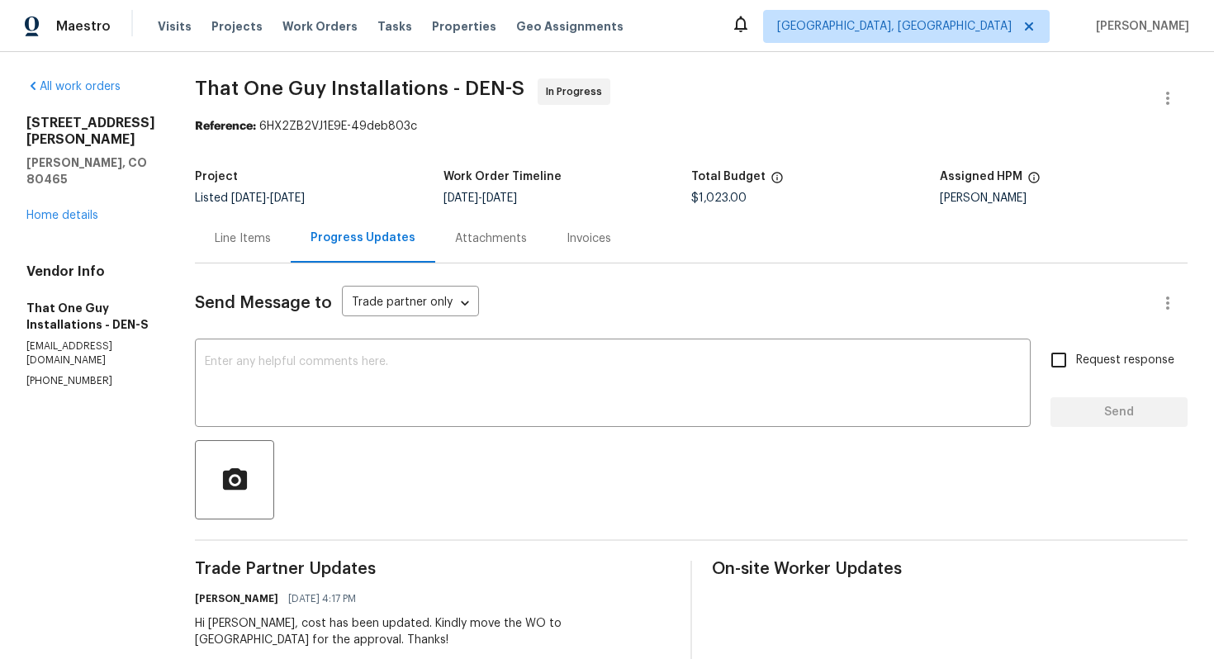
click at [215, 235] on div "Line Items" at bounding box center [243, 238] width 56 height 17
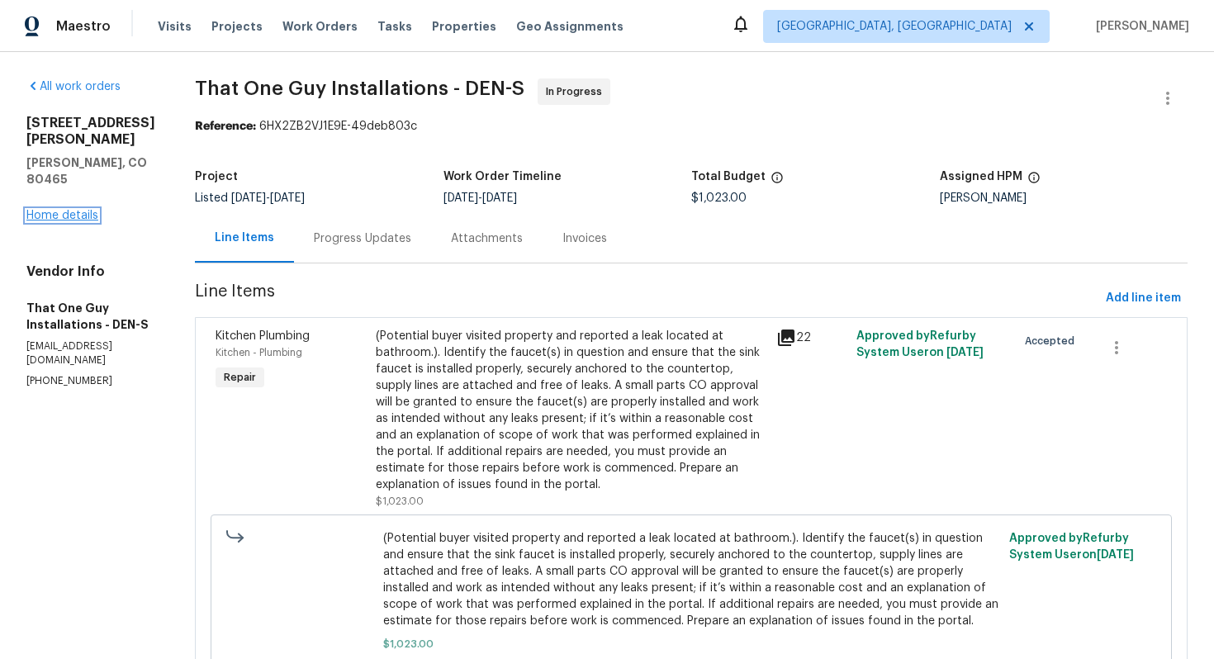
click at [87, 214] on link "Home details" at bounding box center [62, 216] width 72 height 12
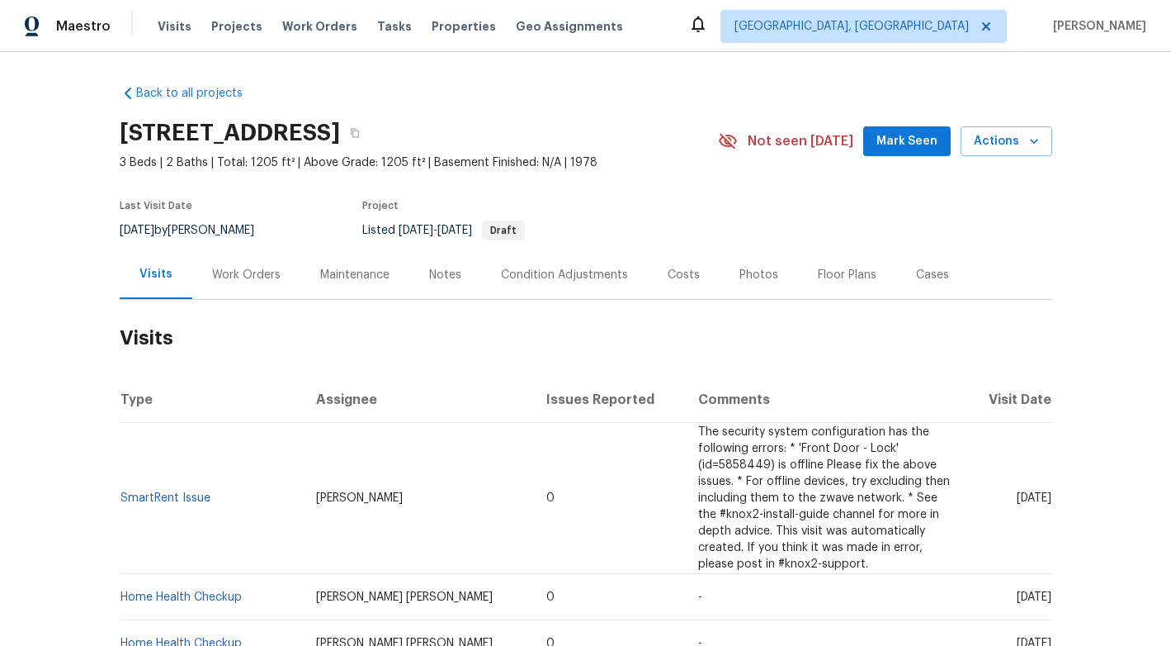
click at [248, 267] on div "Work Orders" at bounding box center [246, 275] width 69 height 17
